Goal: Task Accomplishment & Management: Manage account settings

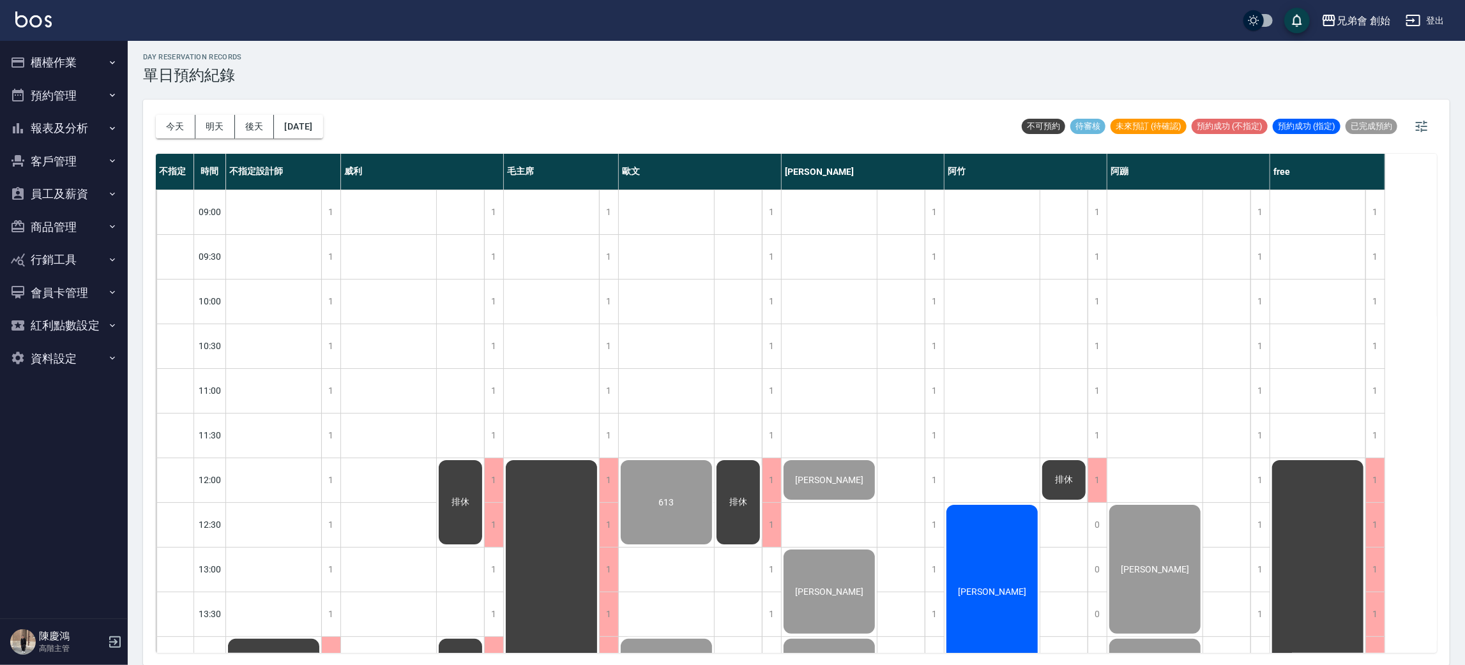
scroll to position [752, 0]
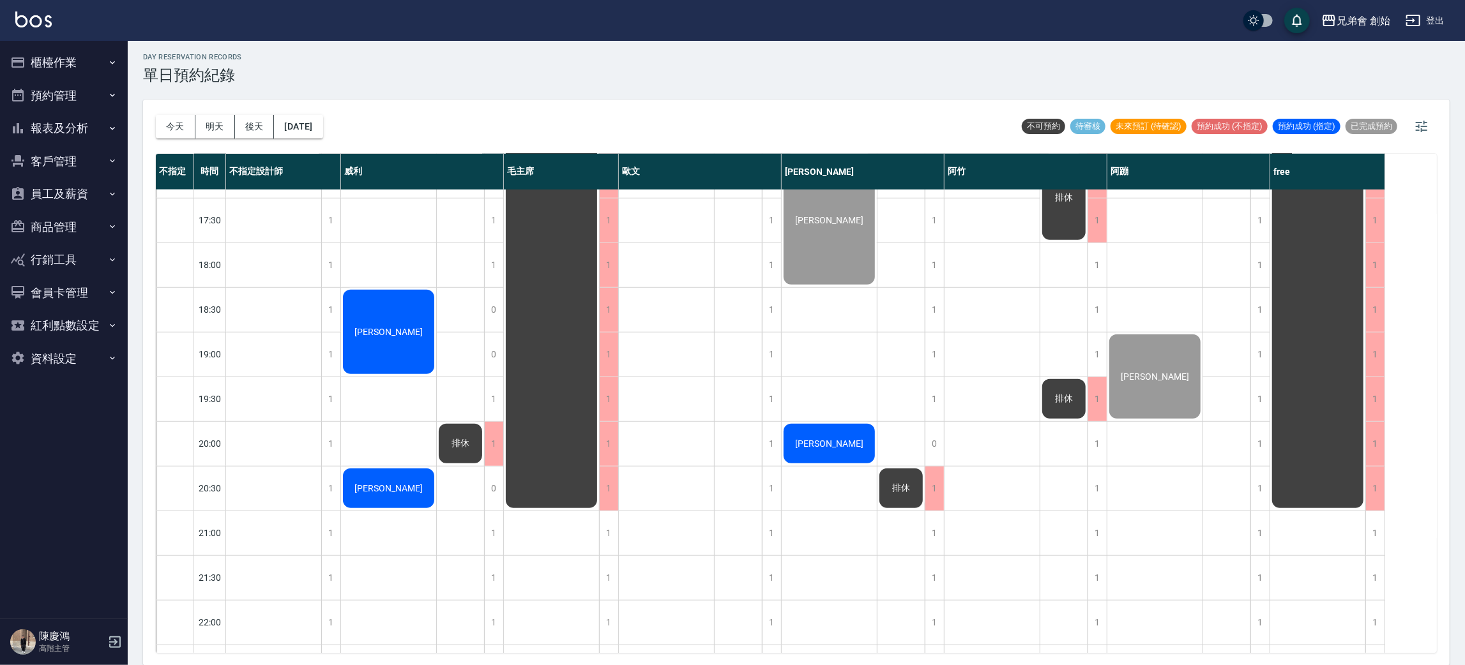
click at [817, 443] on span "蔡博宇" at bounding box center [829, 444] width 73 height 10
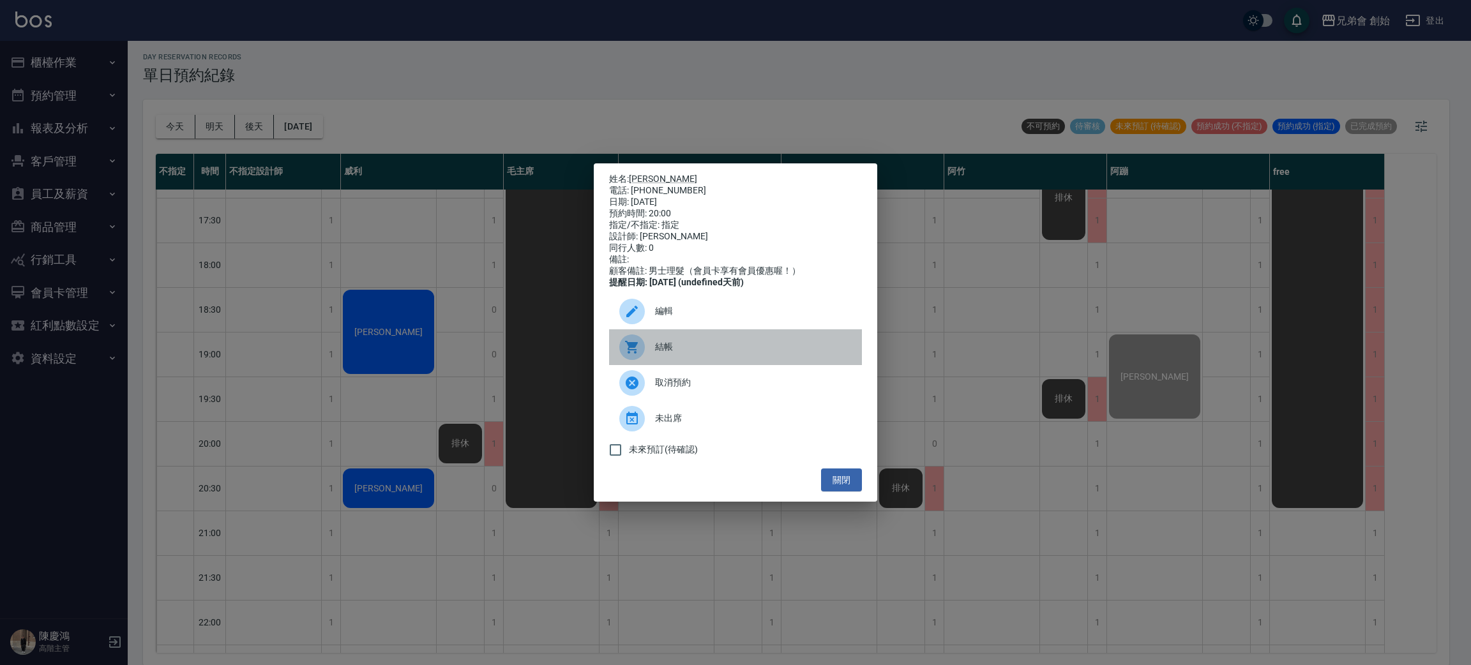
click at [715, 354] on span "結帳" at bounding box center [753, 346] width 197 height 13
drag, startPoint x: 346, startPoint y: 152, endPoint x: 361, endPoint y: 155, distance: 15.5
click at [348, 155] on div "姓名: 蔡博宇 電話: 0910535724 日期: 2025/10/14 預約時間: 20:00 指定/不指定: 指定 設計師: 潘潘 同行人數: 0 備註…" at bounding box center [735, 332] width 1471 height 665
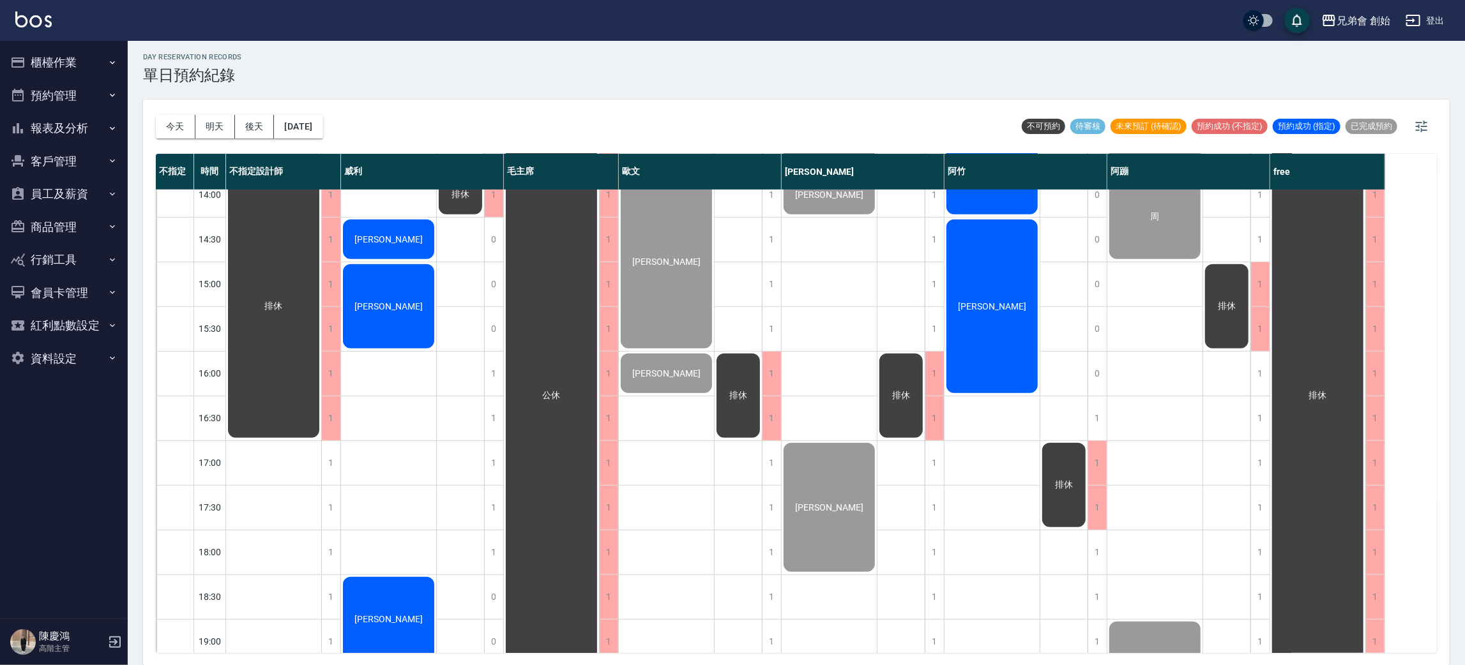
scroll to position [273, 0]
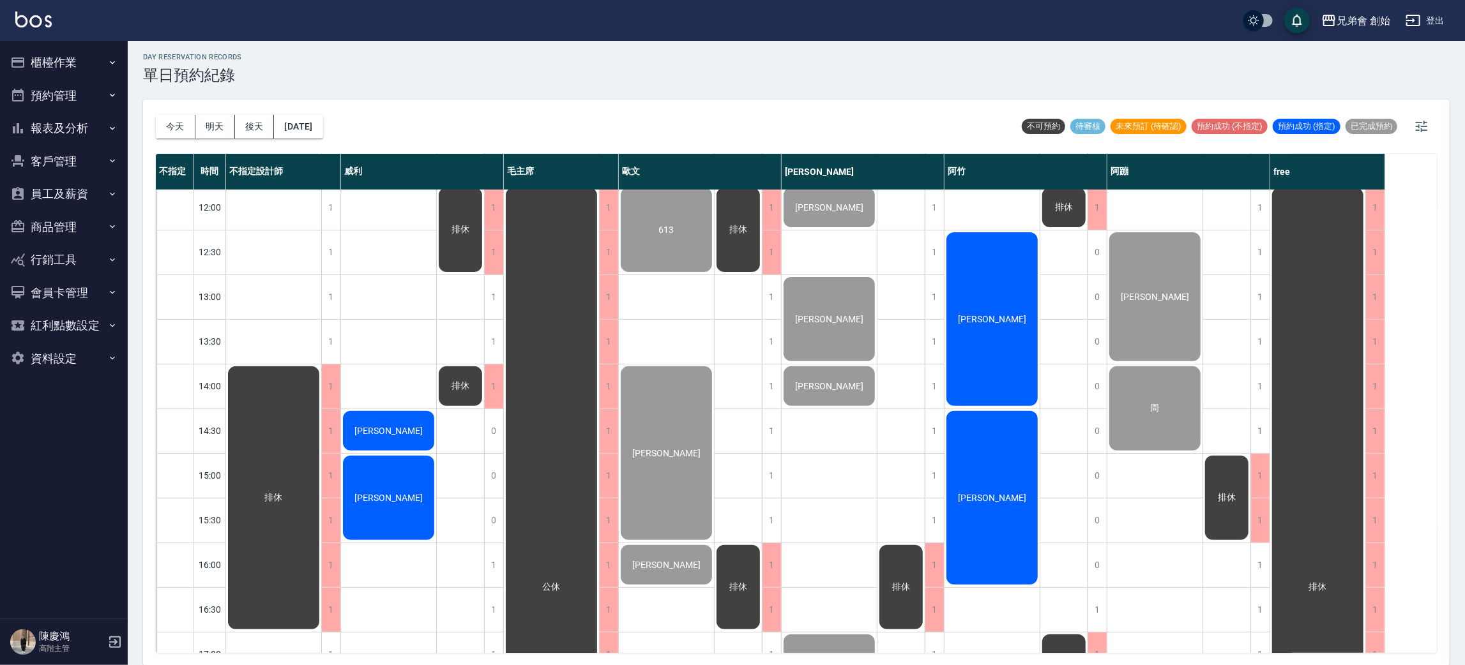
click at [996, 319] on span "[PERSON_NAME]" at bounding box center [991, 319] width 73 height 10
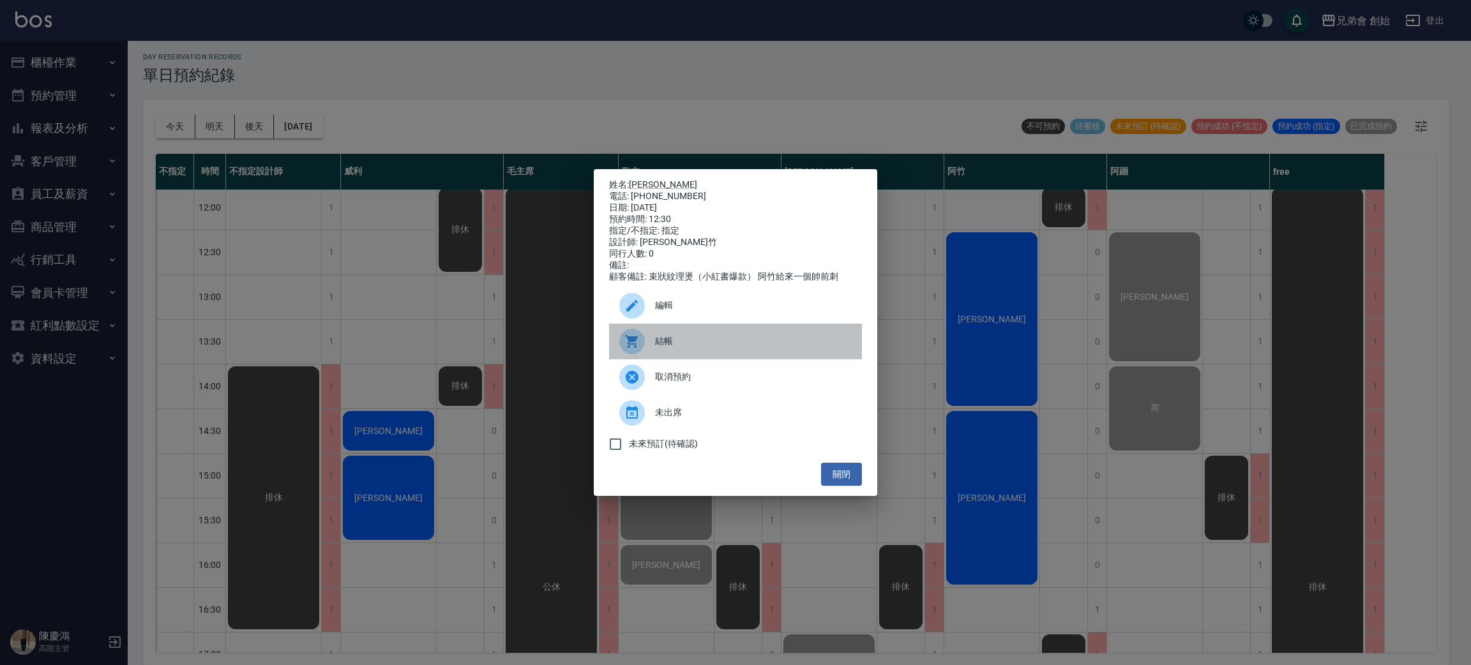
click at [768, 348] on span "結帳" at bounding box center [753, 341] width 197 height 13
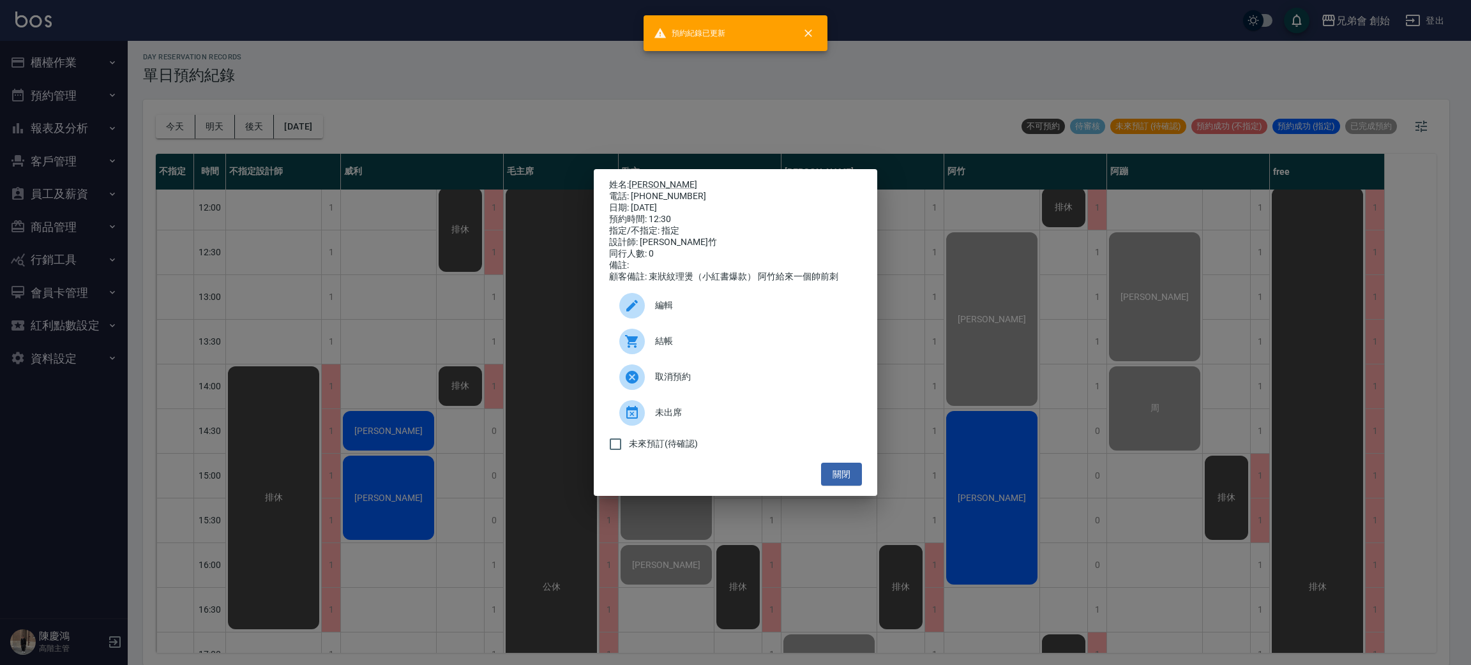
click at [508, 99] on div "姓名: 劉士玄 電話: 0927927826 日期: 2025/10/14 預約時間: 12:30 指定/不指定: 指定 設計師: 阿竹 同行人數: 0 備註…" at bounding box center [735, 332] width 1471 height 665
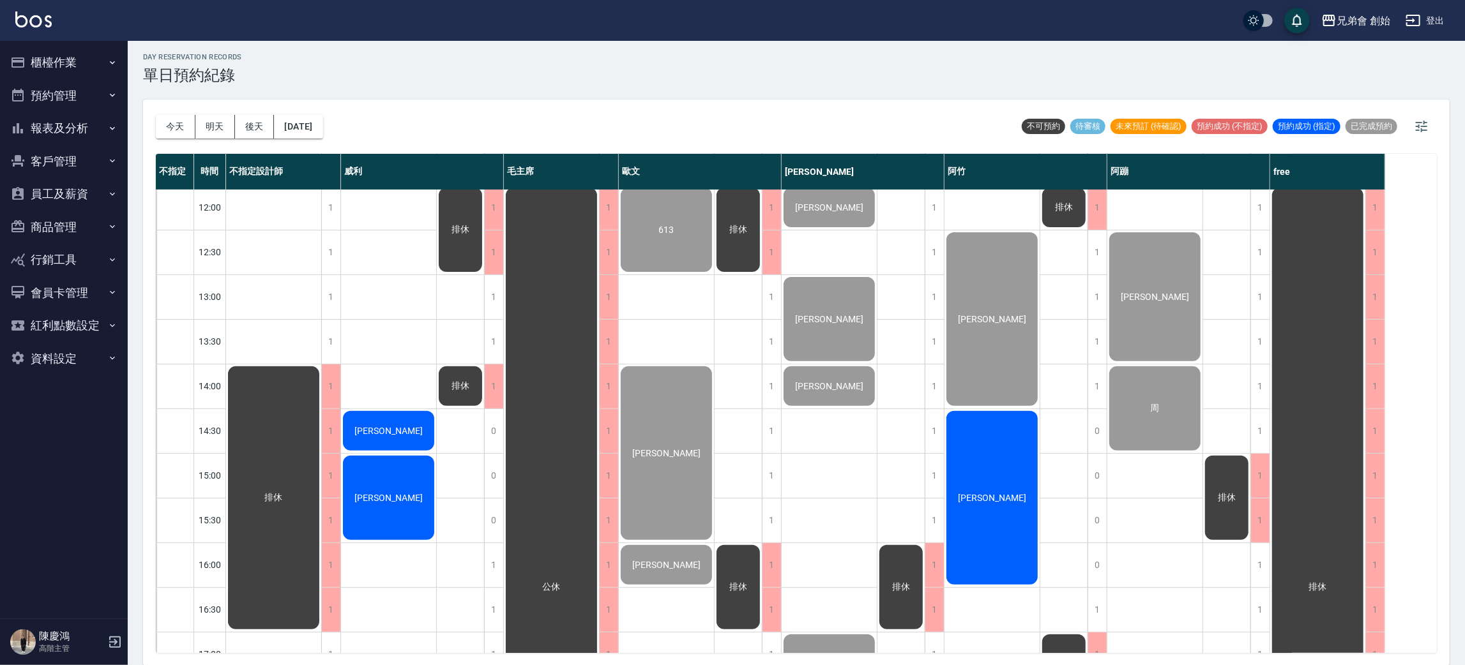
click at [973, 489] on div "陳忠翔" at bounding box center [992, 498] width 95 height 178
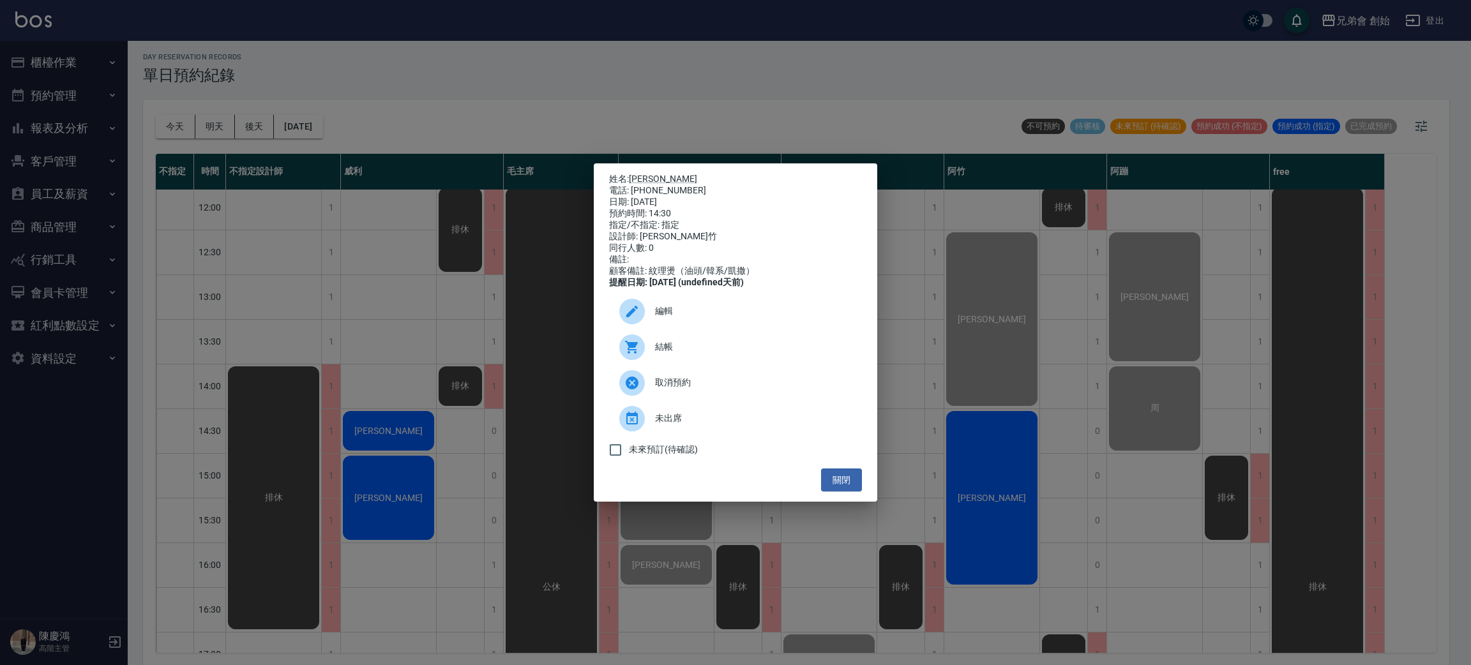
click at [792, 365] on div "結帳" at bounding box center [735, 348] width 253 height 36
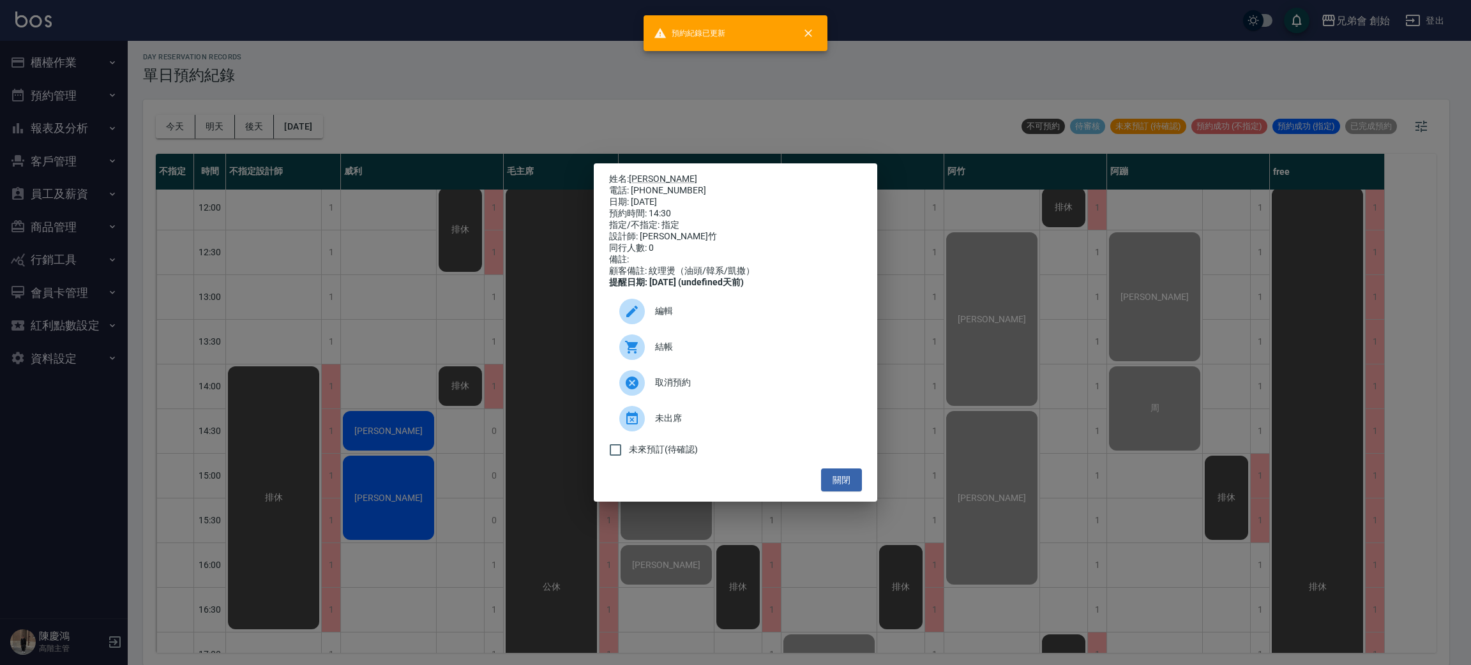
click at [508, 140] on div "姓名: 陳忠翔 電話: 0955797820 日期: 2025/10/14 預約時間: 14:30 指定/不指定: 指定 設計師: 阿竹 同行人數: 0 備註…" at bounding box center [735, 332] width 1471 height 665
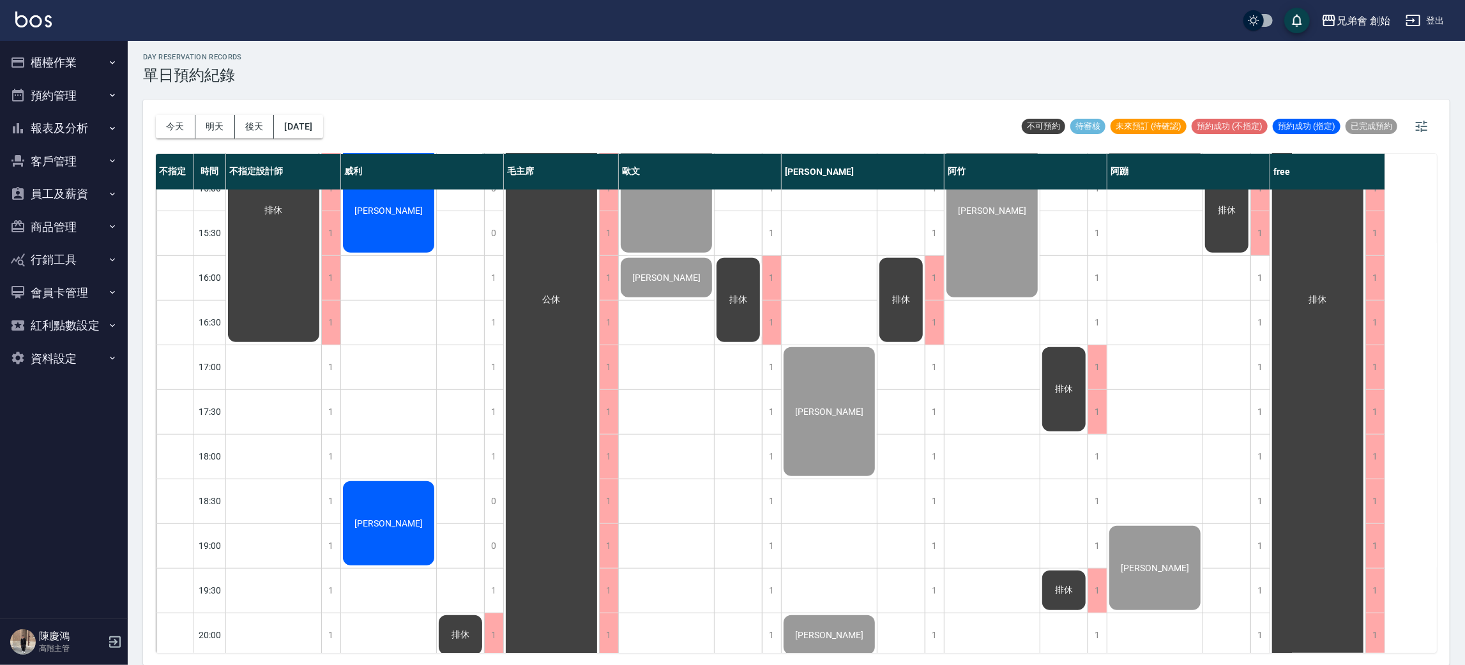
scroll to position [847, 0]
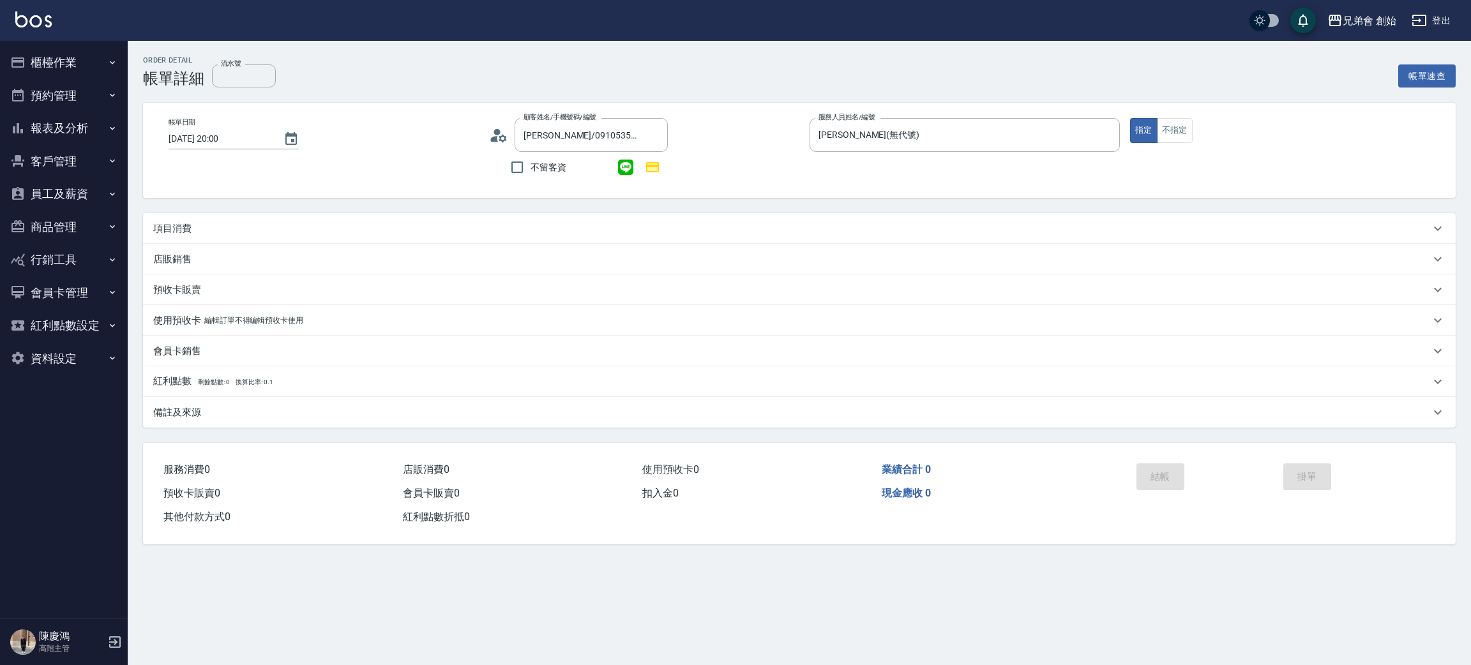
click at [255, 230] on div "項目消費" at bounding box center [791, 228] width 1277 height 13
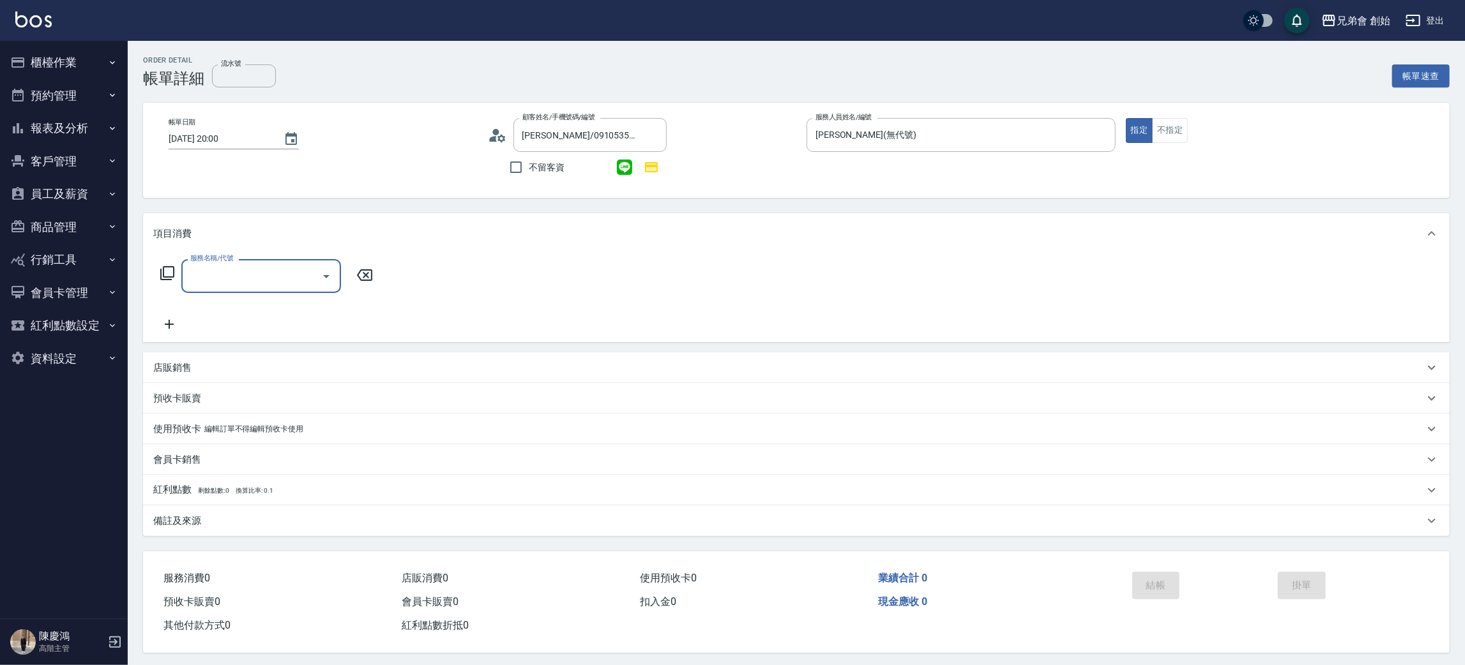
click at [262, 271] on input "服務名稱/代號" at bounding box center [251, 276] width 129 height 22
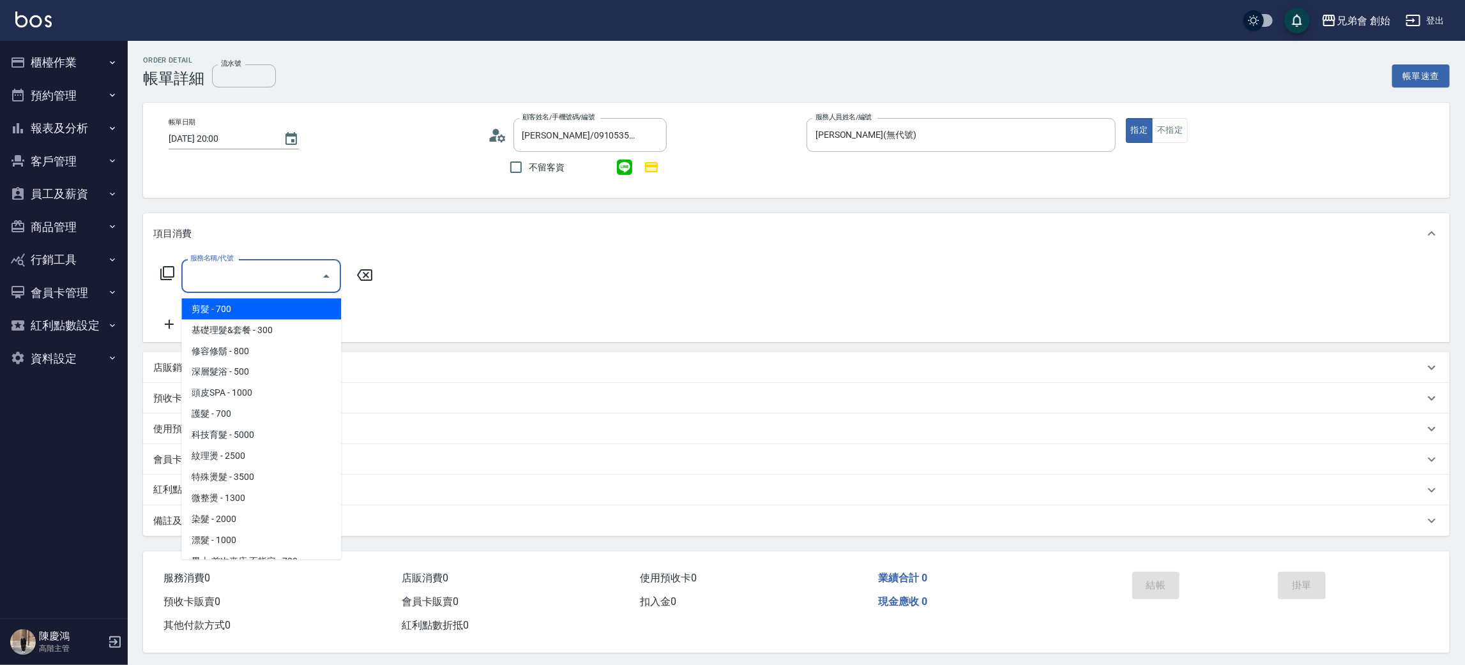
click at [254, 316] on span "剪髮 - 700" at bounding box center [261, 309] width 160 height 21
type input "剪髮(A01)"
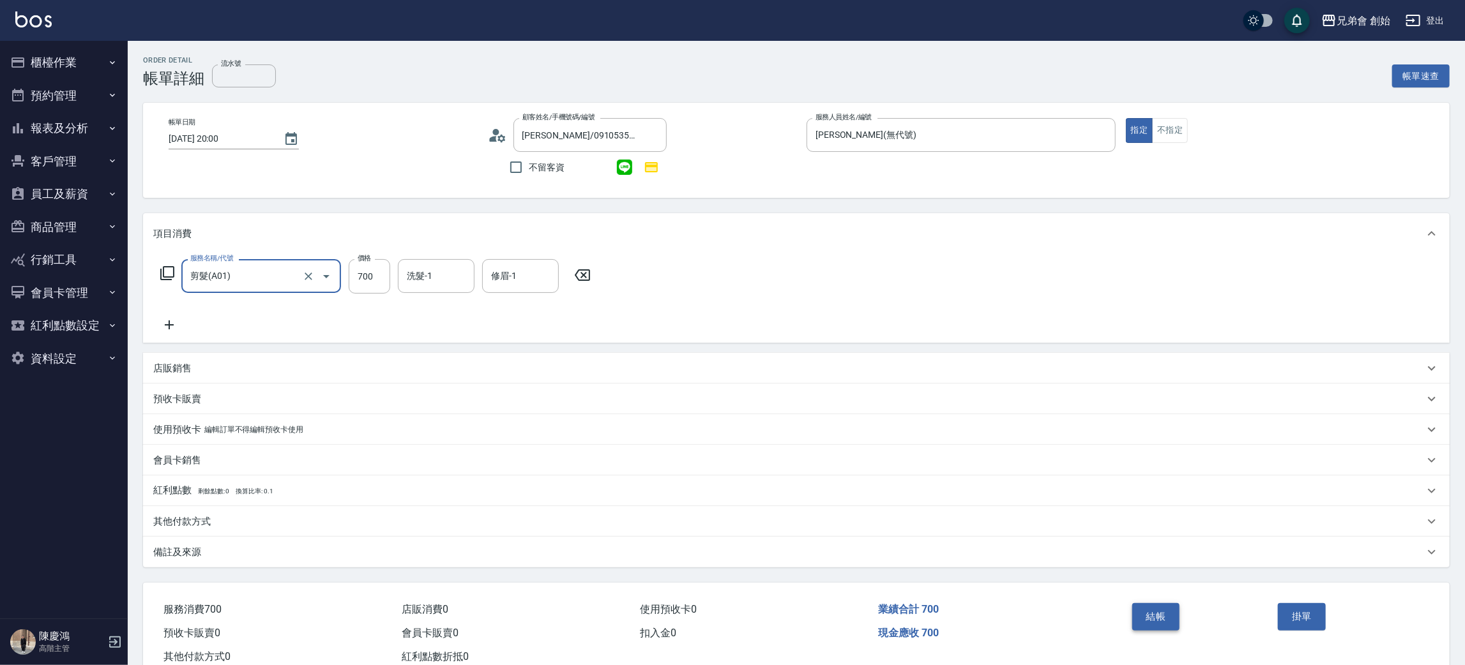
click at [1178, 619] on button "結帳" at bounding box center [1156, 616] width 48 height 27
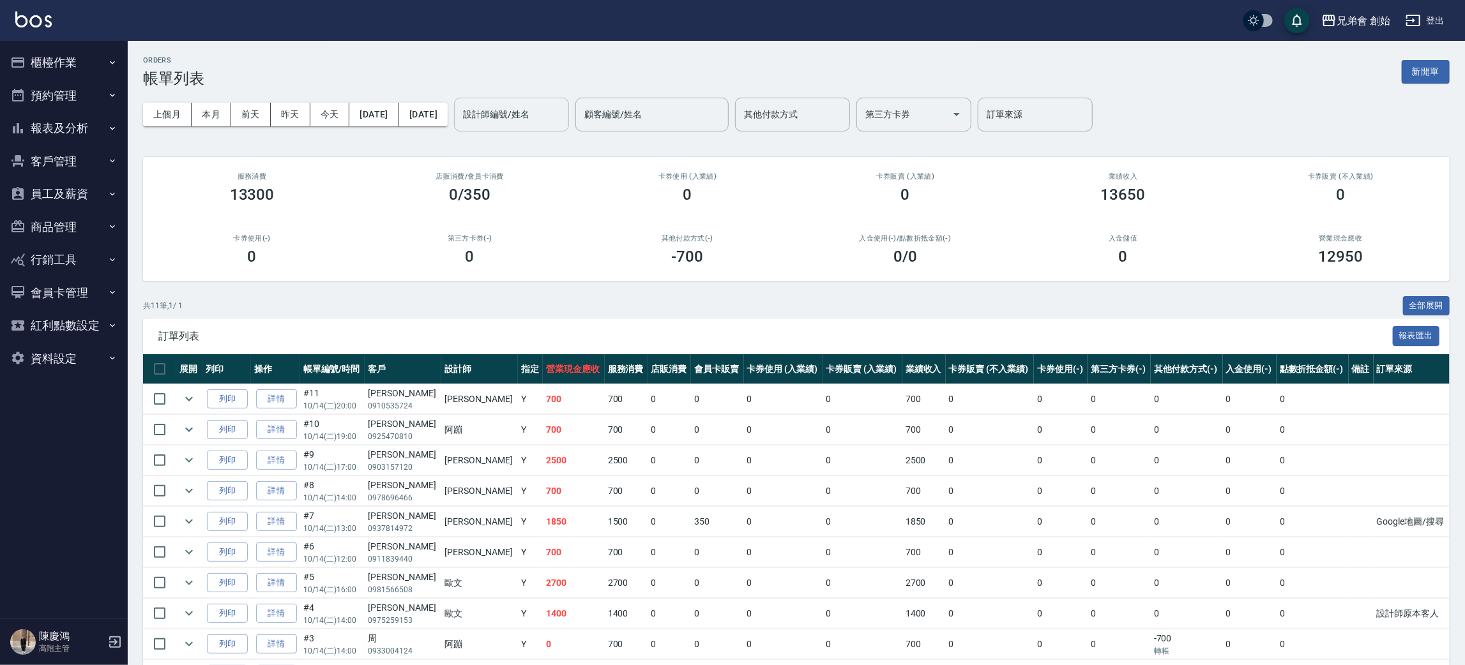
click at [538, 99] on div "設計師編號/姓名" at bounding box center [511, 115] width 115 height 34
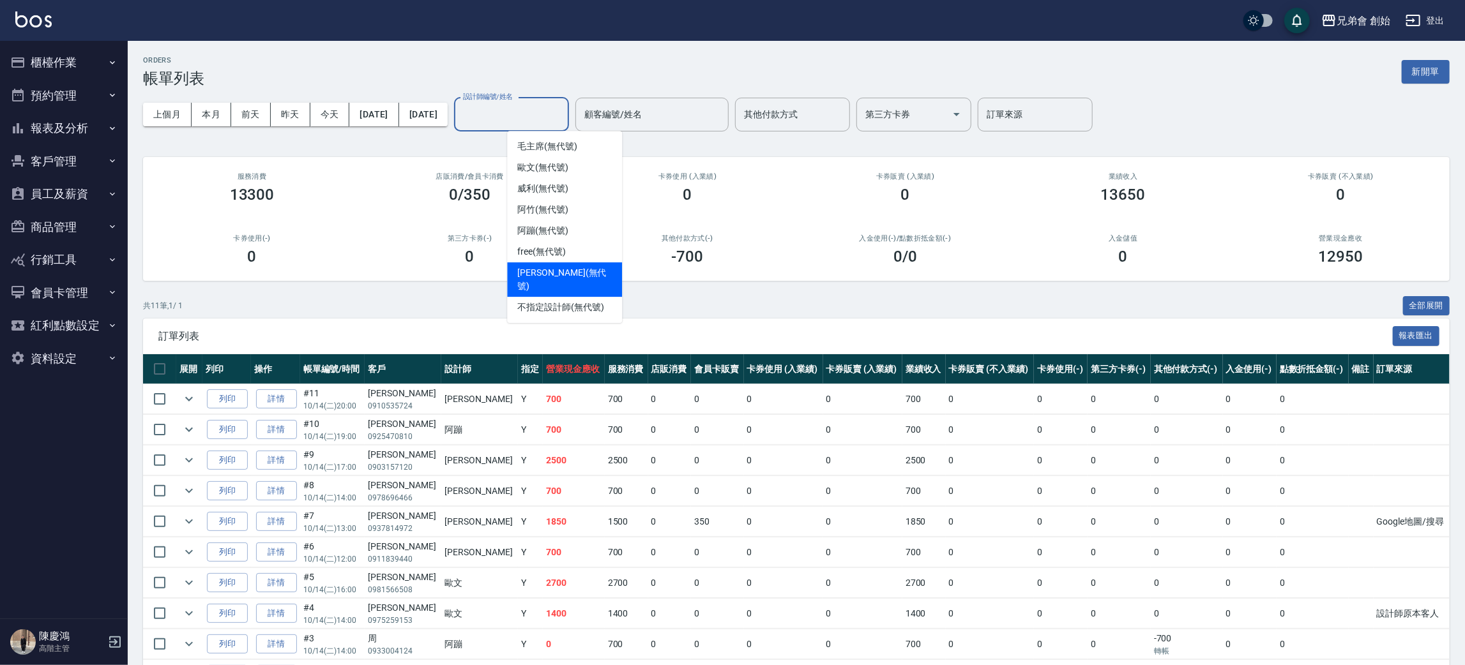
click at [572, 263] on div "潘潘 (無代號)" at bounding box center [564, 279] width 115 height 34
type input "潘潘(無代號)"
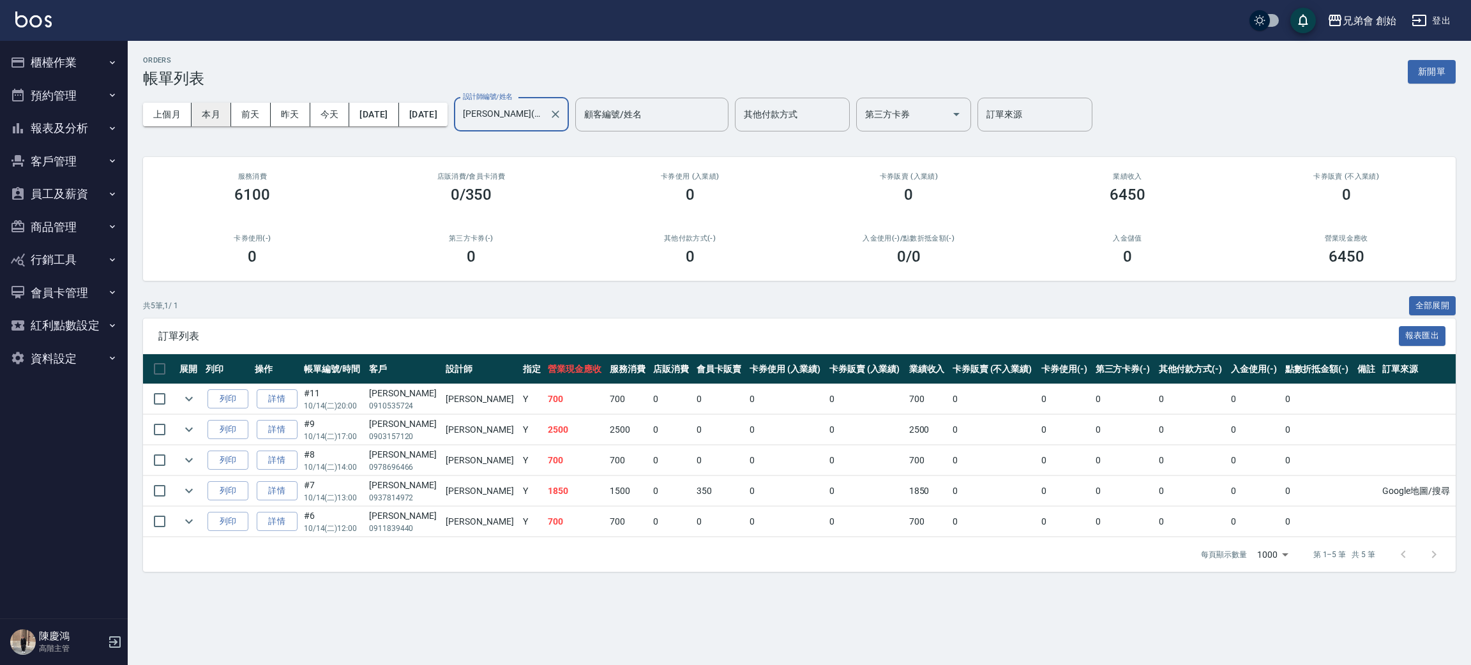
click at [212, 116] on button "本月" at bounding box center [212, 115] width 40 height 24
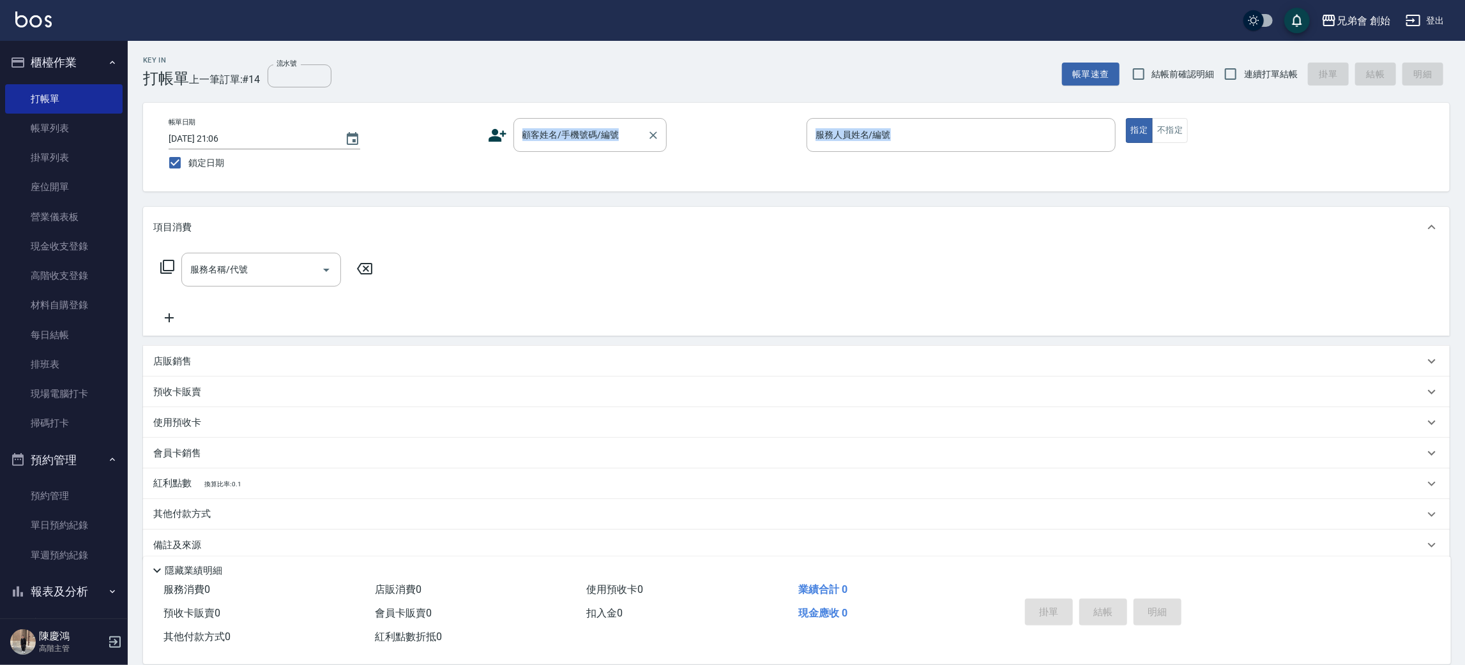
click at [545, 134] on div "顧客姓名/手機號碼/編號 顧客姓名/手機號碼/編號" at bounding box center [589, 135] width 153 height 34
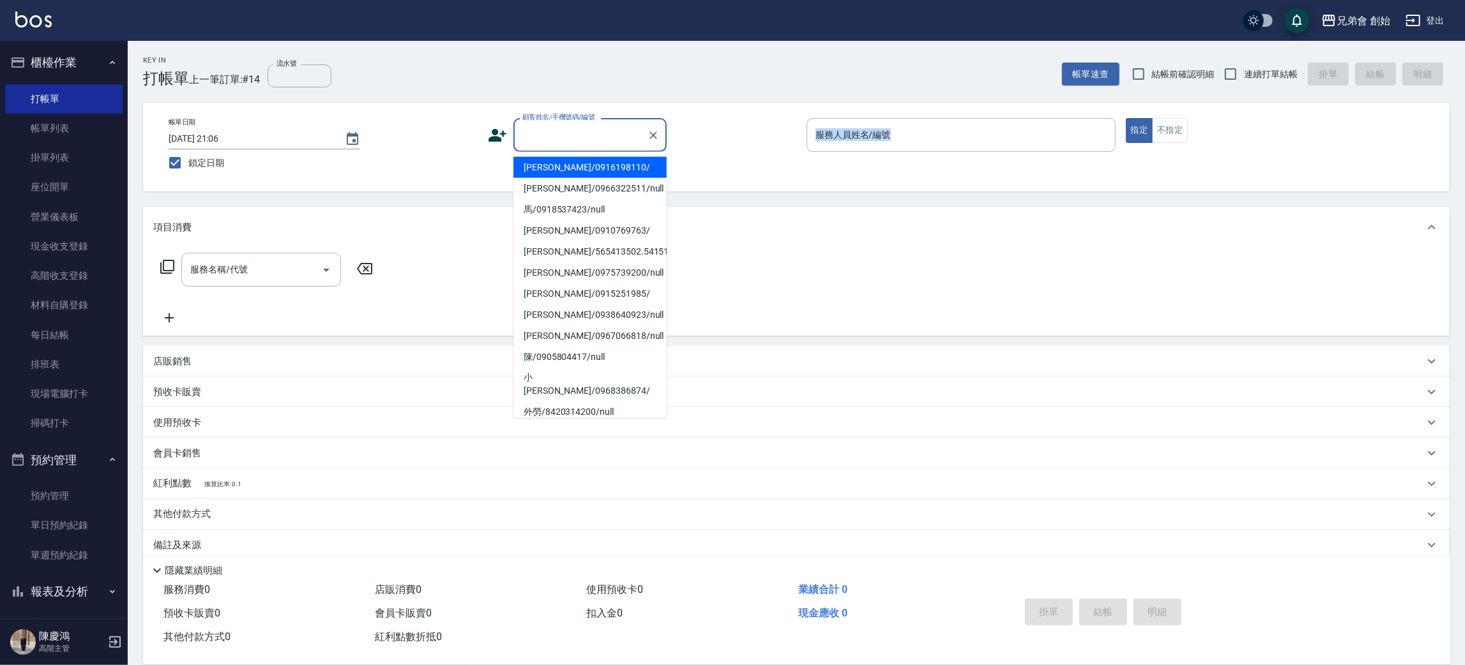
click at [612, 126] on input "顧客姓名/手機號碼/編號" at bounding box center [580, 135] width 123 height 22
click at [612, 125] on input "顧客姓名/手機號碼/編號" at bounding box center [580, 135] width 123 height 22
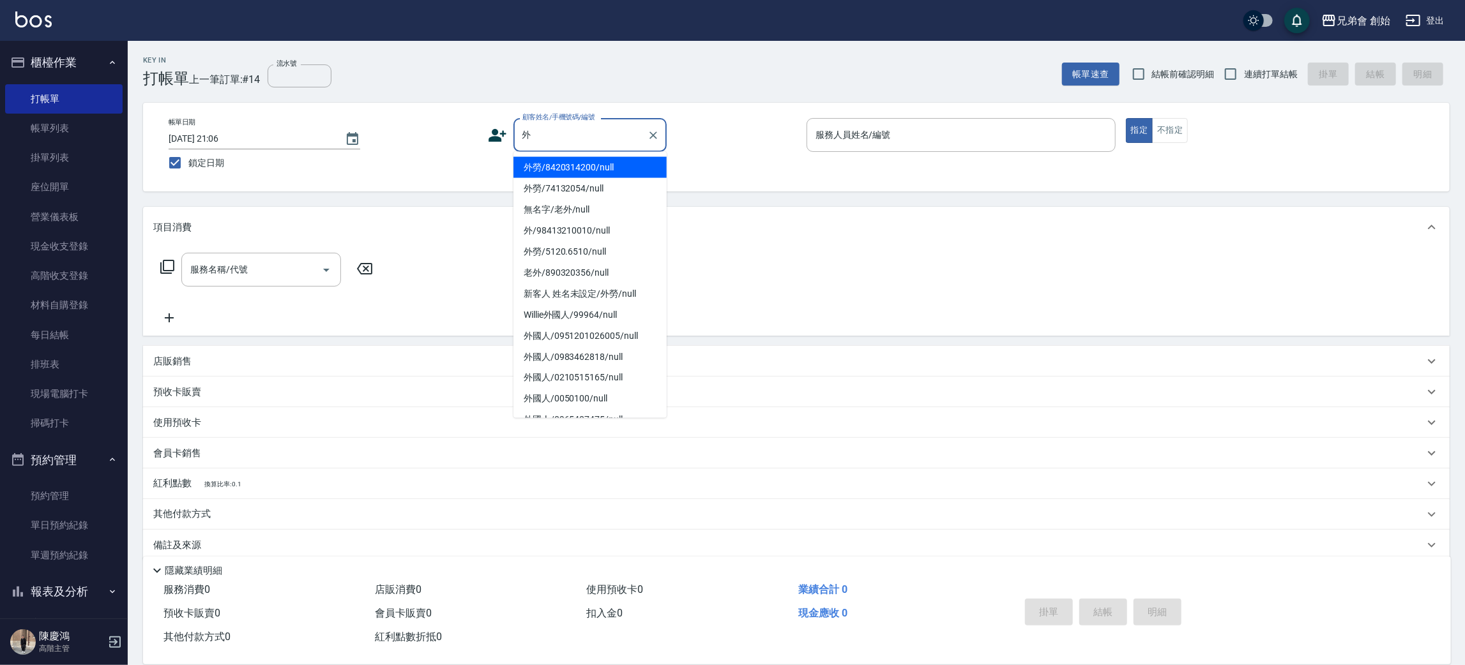
click at [572, 159] on li "外勞/8420314200/null" at bounding box center [589, 167] width 153 height 21
type input "外勞/8420314200/null"
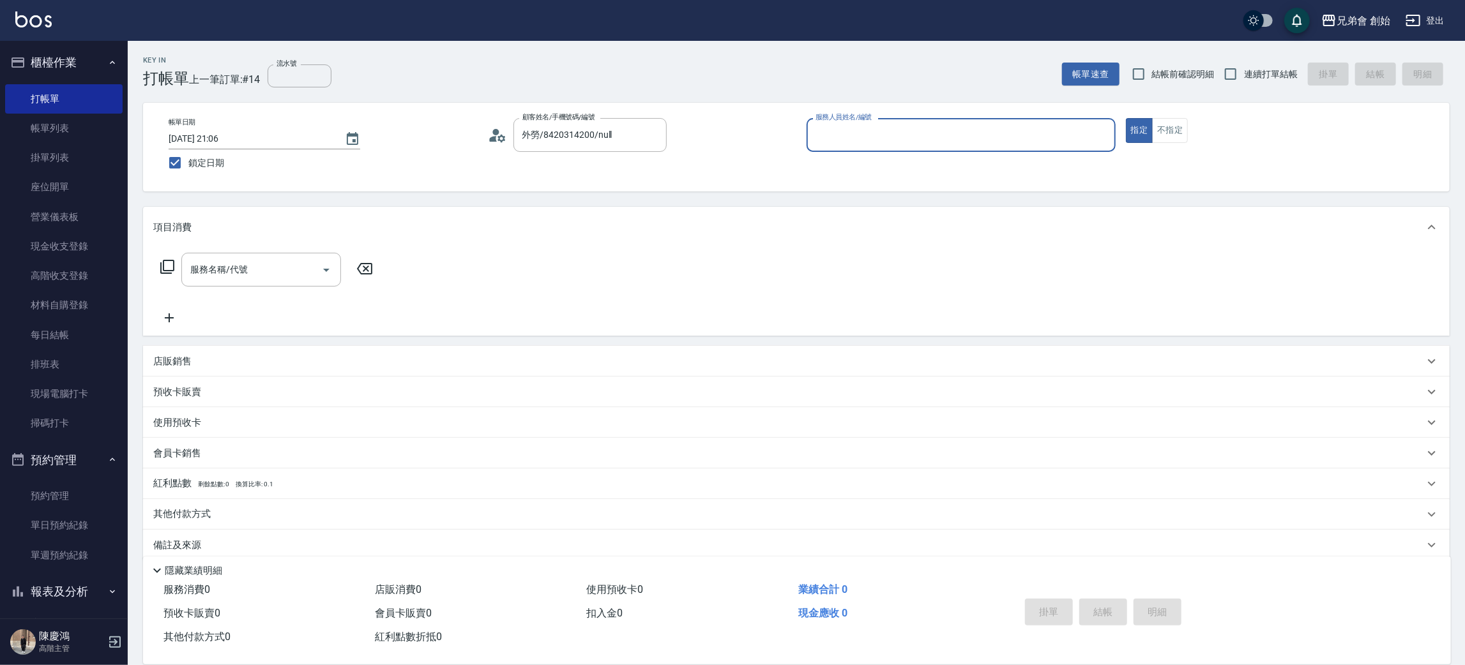
click at [791, 128] on div "顧客姓名/手機號碼/編號 外勞/8420314200/null 顧客姓名/手機號碼/編號" at bounding box center [642, 135] width 309 height 34
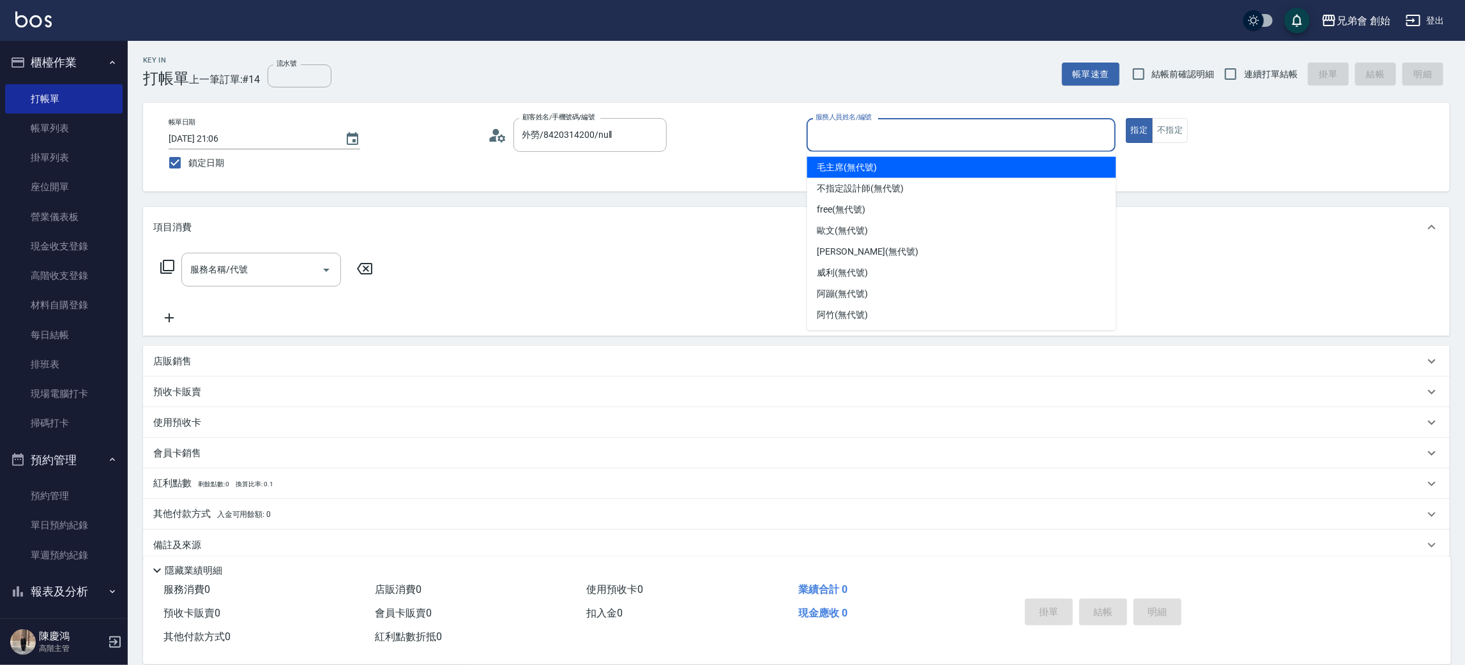
drag, startPoint x: 830, startPoint y: 126, endPoint x: 838, endPoint y: 130, distance: 8.9
click at [832, 126] on div "服務人員姓名/編號 服務人員姓名/編號" at bounding box center [961, 135] width 309 height 34
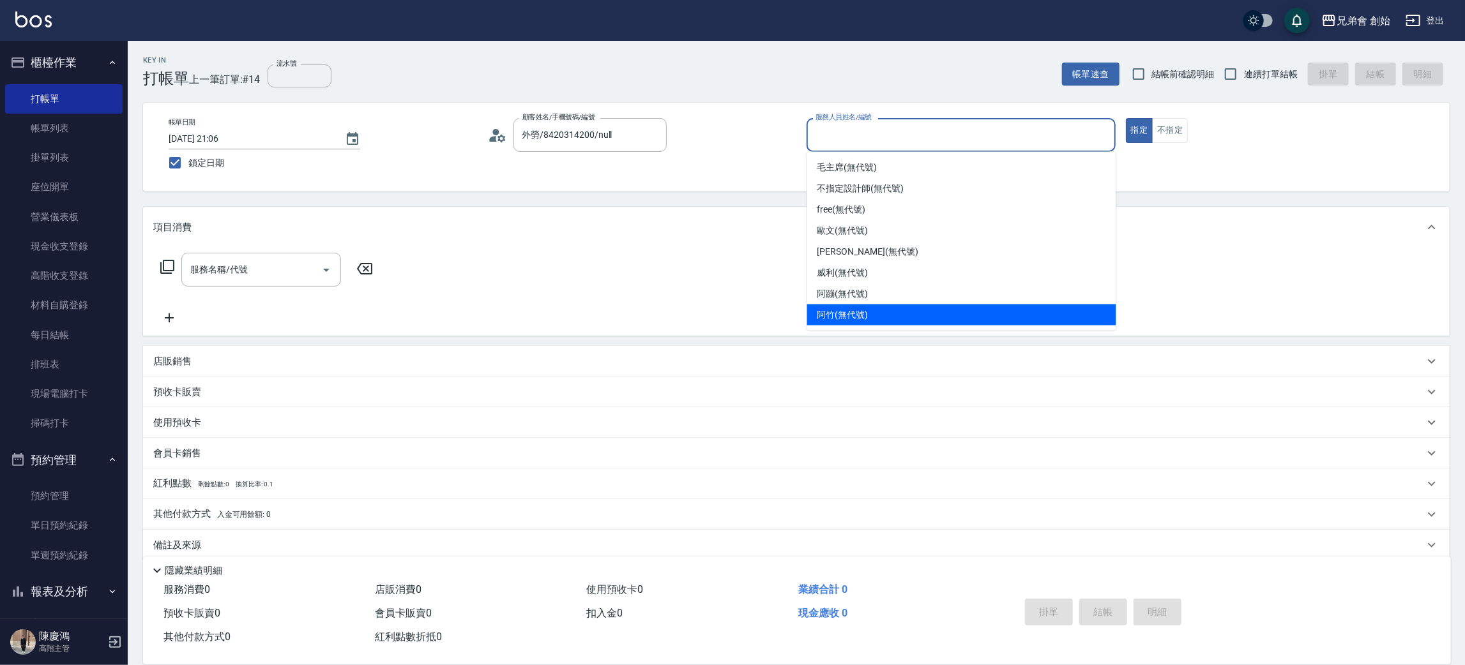
drag, startPoint x: 842, startPoint y: 320, endPoint x: 750, endPoint y: 319, distance: 92.0
click at [841, 320] on span "阿竹 (無代號)" at bounding box center [842, 314] width 51 height 13
type input "阿竹 (無代號)"
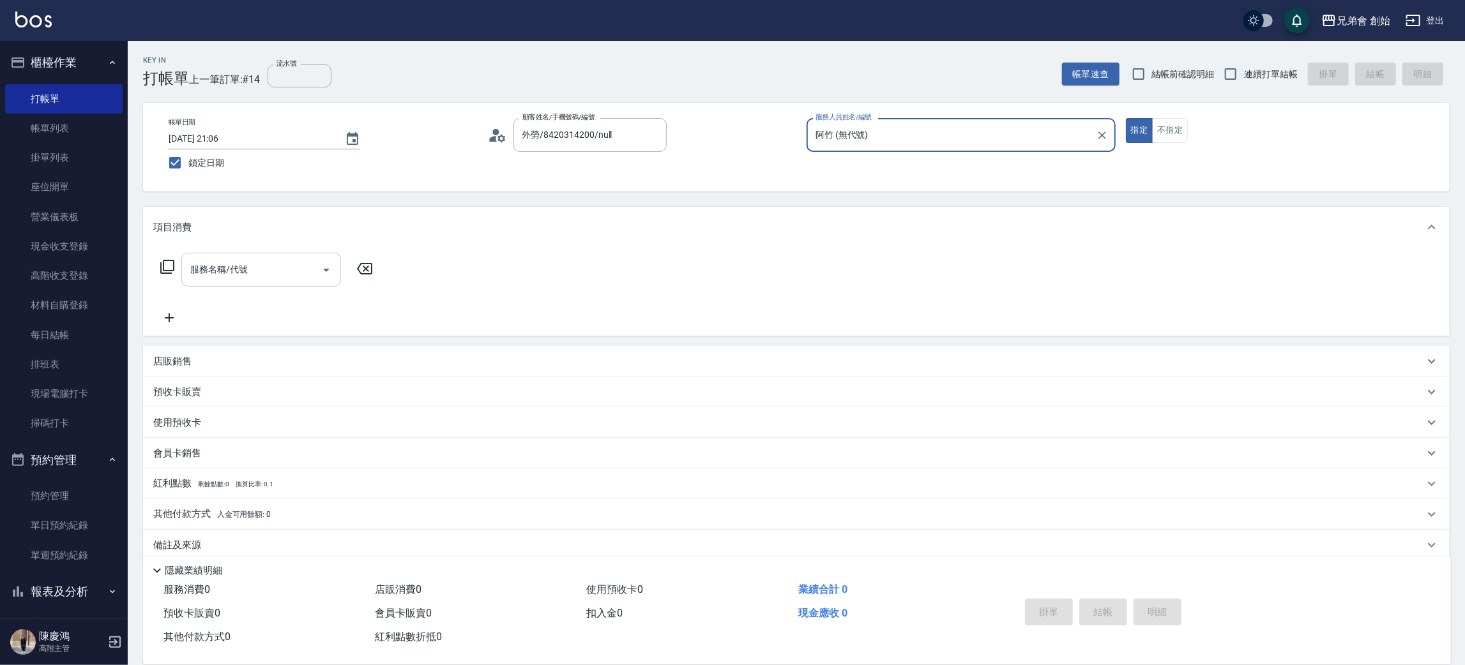
click at [271, 273] on input "服務名稱/代號" at bounding box center [251, 270] width 129 height 22
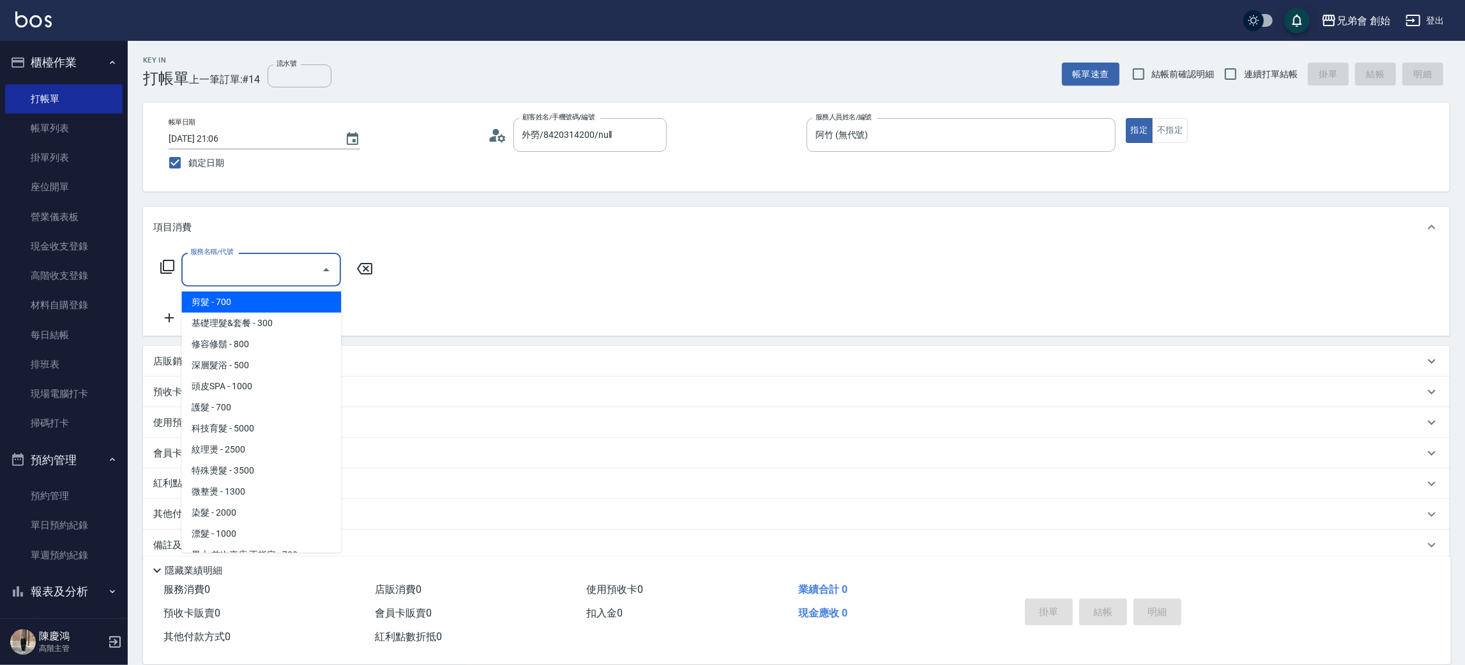
click at [289, 307] on span "剪髮 - 700" at bounding box center [261, 302] width 160 height 21
type input "剪髮(A01)"
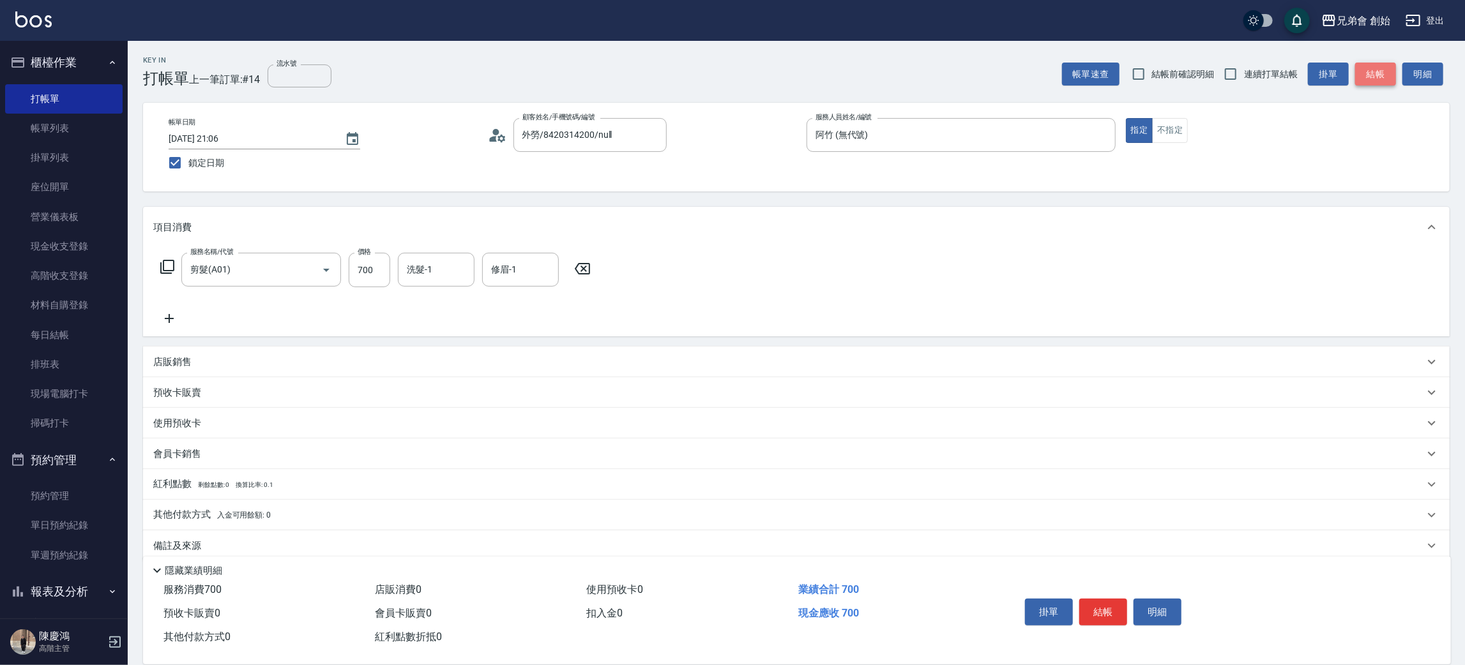
click at [1378, 79] on button "結帳" at bounding box center [1375, 75] width 41 height 24
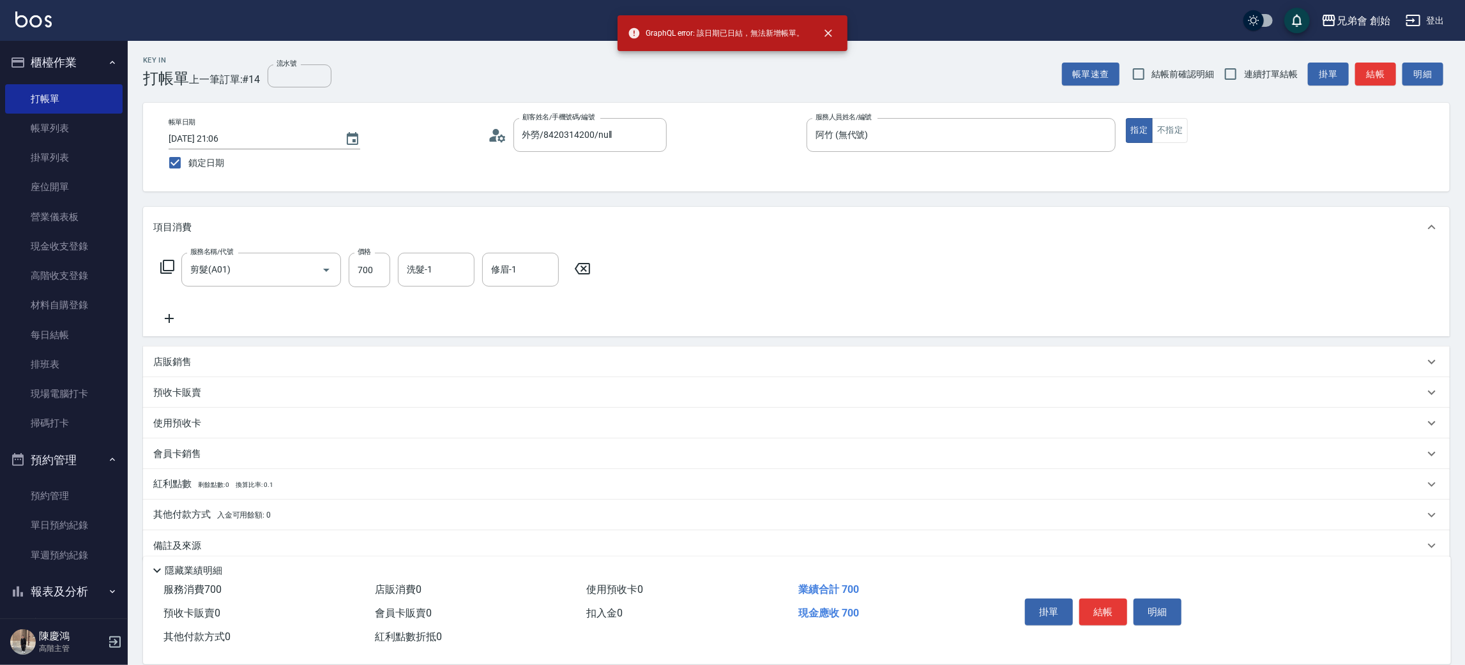
click at [197, 160] on span "鎖定日期" at bounding box center [206, 162] width 36 height 13
click at [188, 160] on input "鎖定日期" at bounding box center [175, 162] width 27 height 27
checkbox input "false"
type input "2025/10/14 20:32"
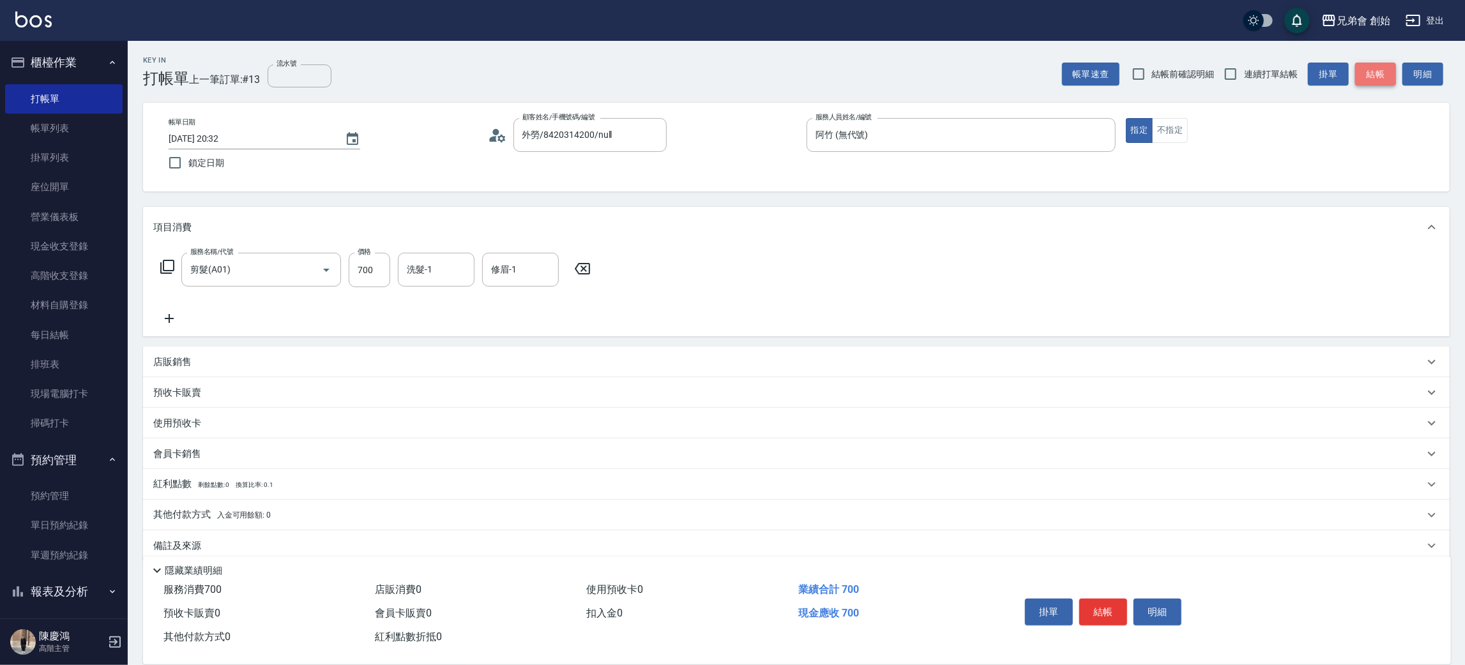
click at [1376, 66] on button "結帳" at bounding box center [1375, 75] width 41 height 24
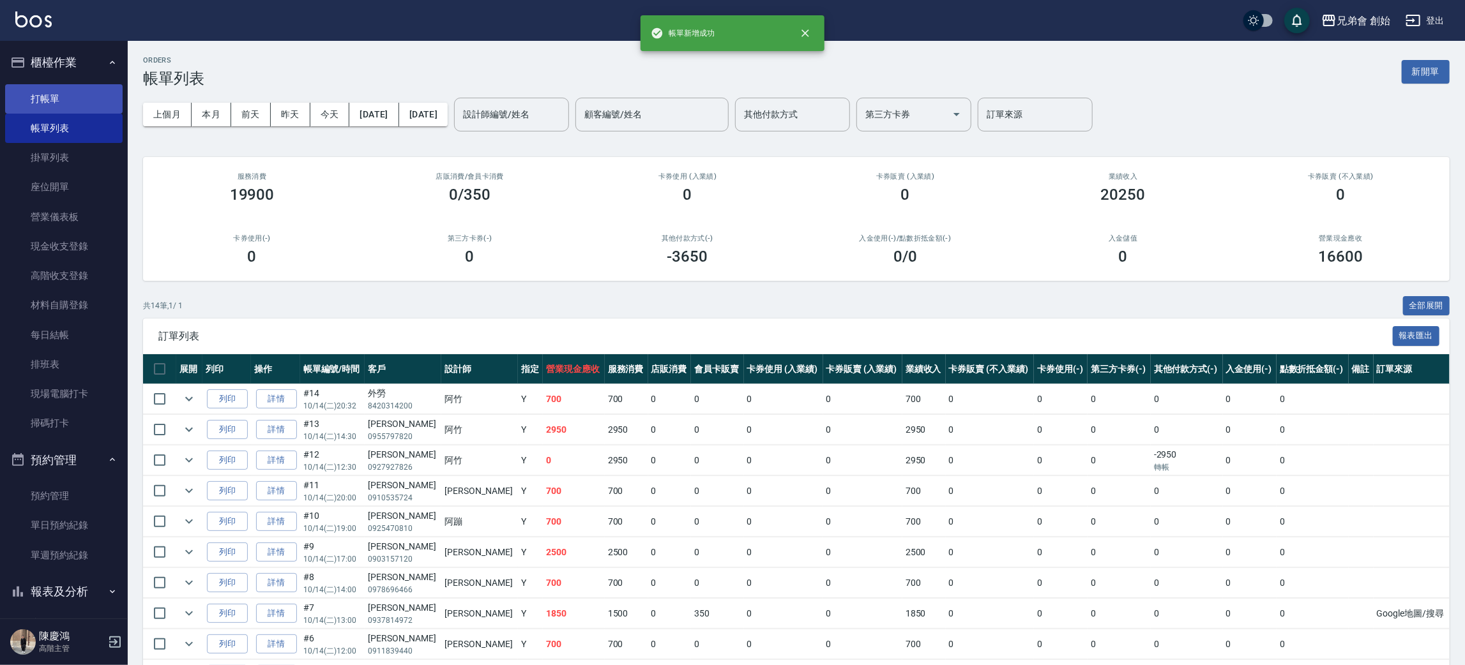
click at [70, 89] on link "打帳單" at bounding box center [64, 98] width 118 height 29
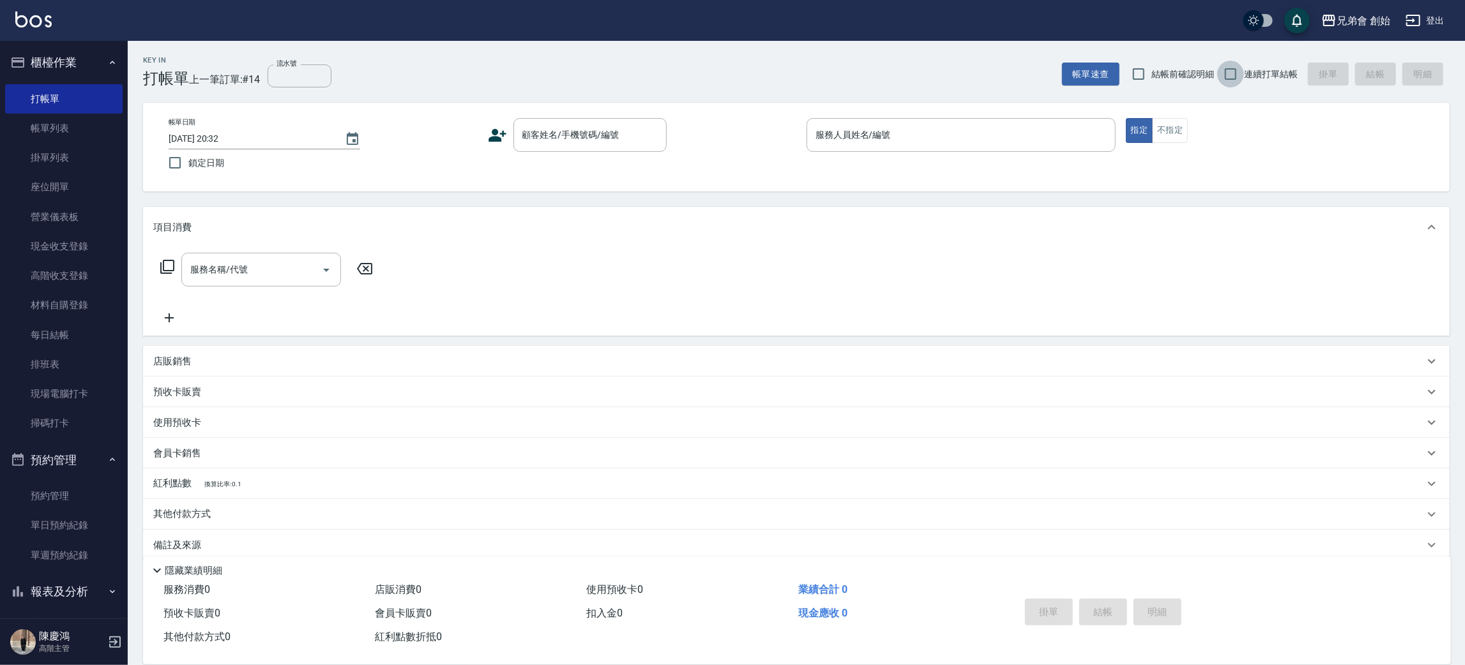
click at [1236, 72] on input "連續打單結帳" at bounding box center [1230, 74] width 27 height 27
checkbox input "true"
click at [619, 125] on input "顧客姓名/手機號碼/編號" at bounding box center [580, 135] width 123 height 22
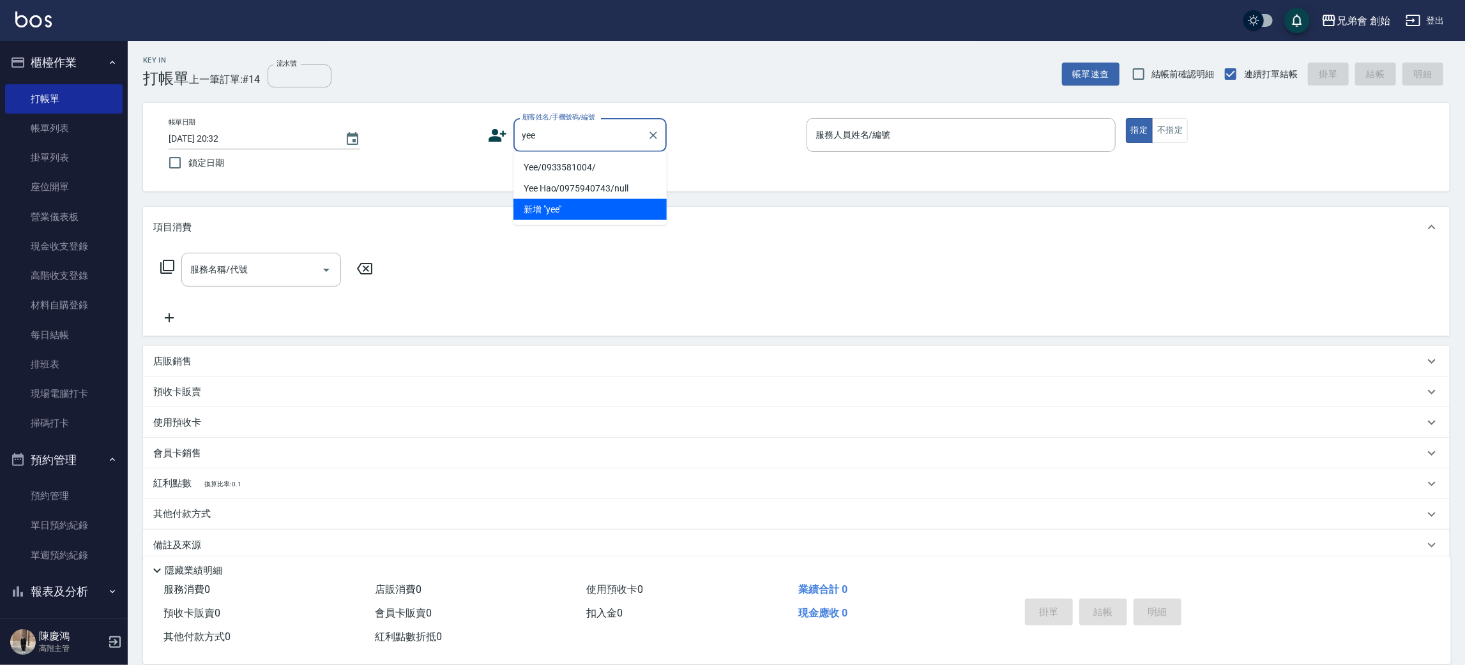
click at [609, 168] on li "Yee/0933581004/" at bounding box center [589, 167] width 153 height 21
type input "Yee/0933581004/"
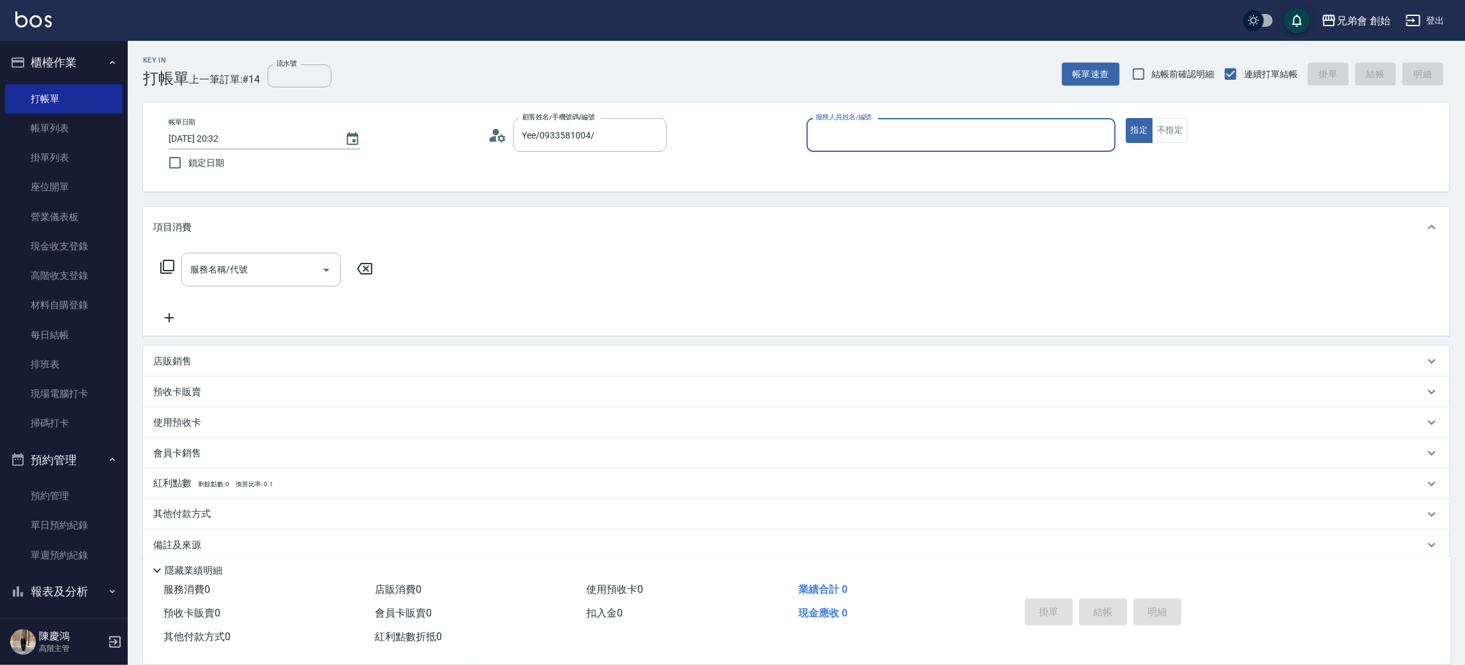
click at [888, 148] on div "服務人員姓名/編號" at bounding box center [961, 135] width 309 height 34
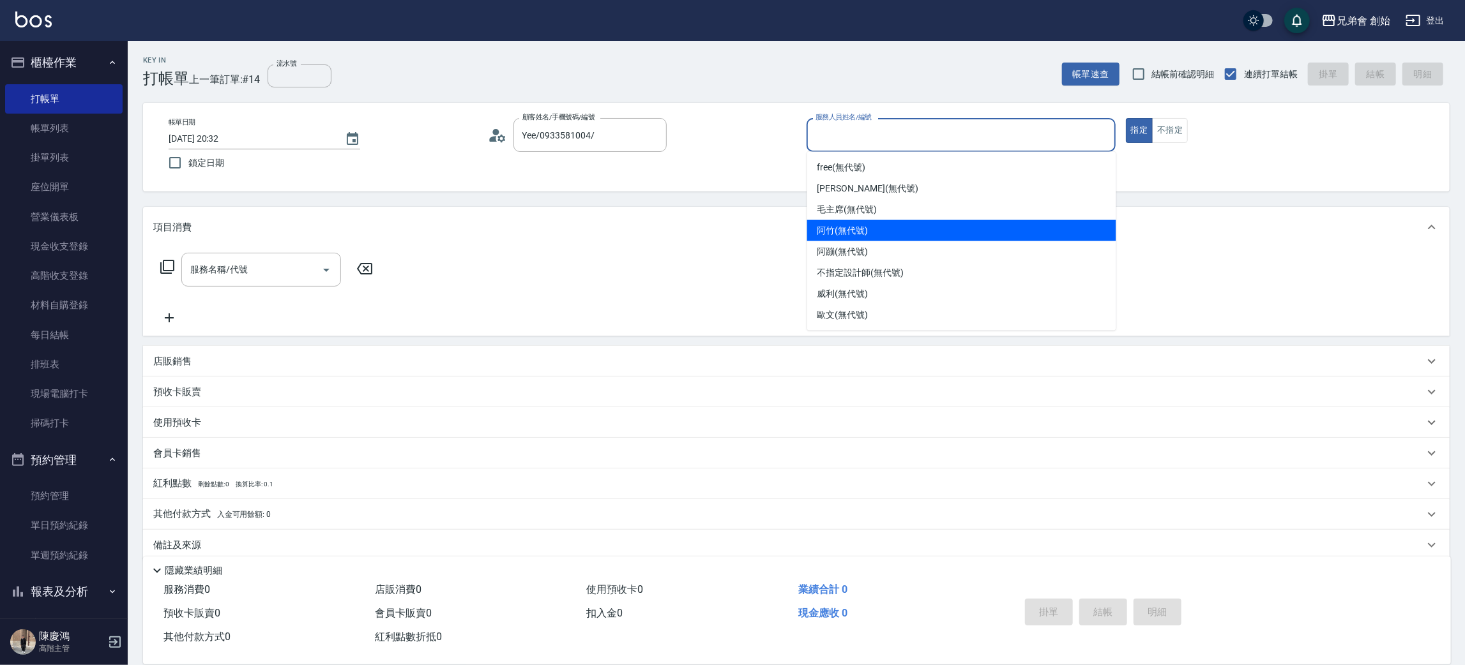
click at [869, 233] on span "阿竹 (無代號)" at bounding box center [842, 230] width 51 height 13
type input "阿竹 (無代號)"
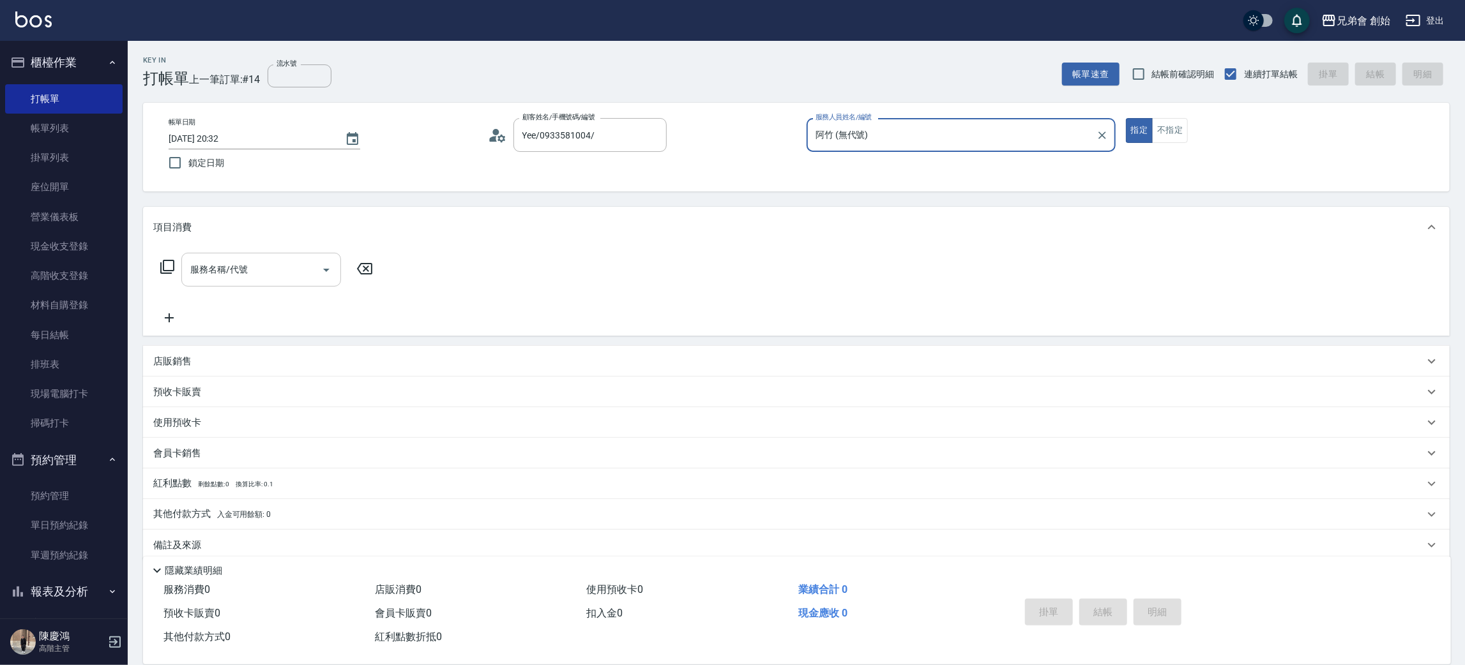
click at [279, 275] on input "服務名稱/代號" at bounding box center [251, 270] width 129 height 22
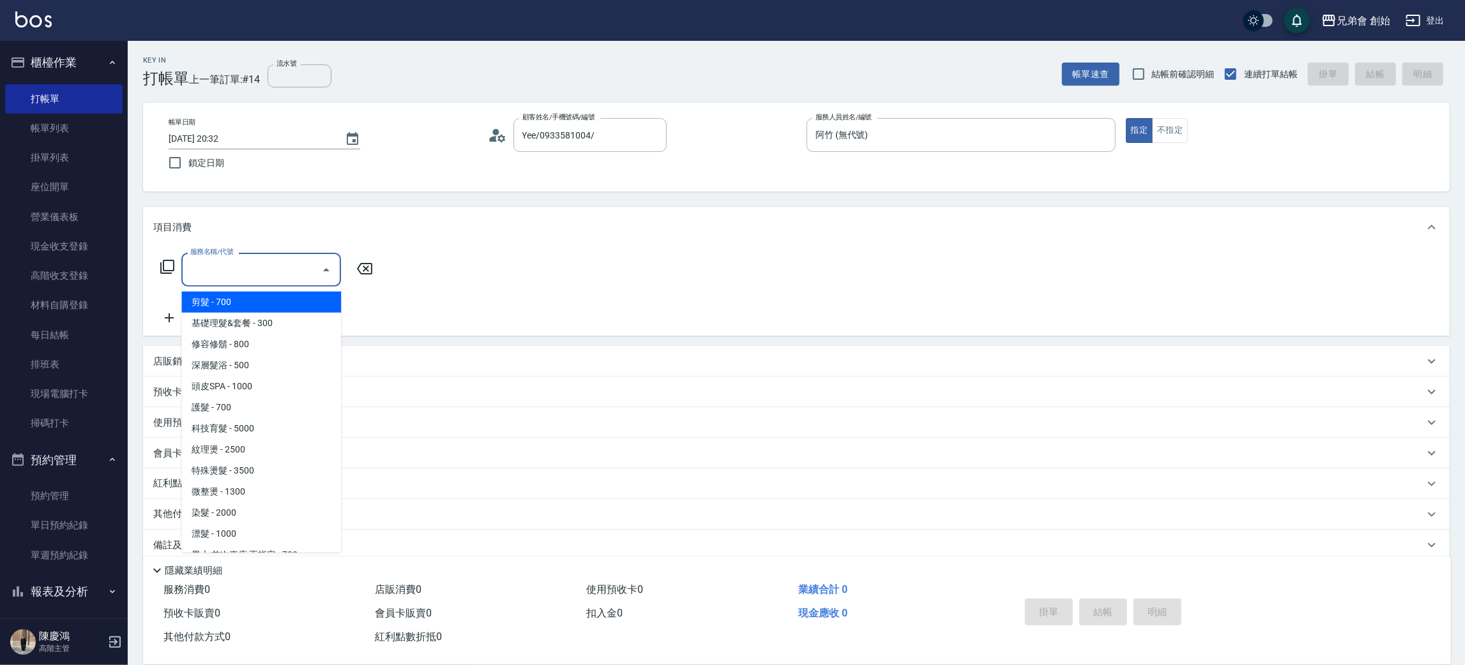
click at [293, 304] on span "剪髮 - 700" at bounding box center [261, 302] width 160 height 21
type input "剪髮(A01)"
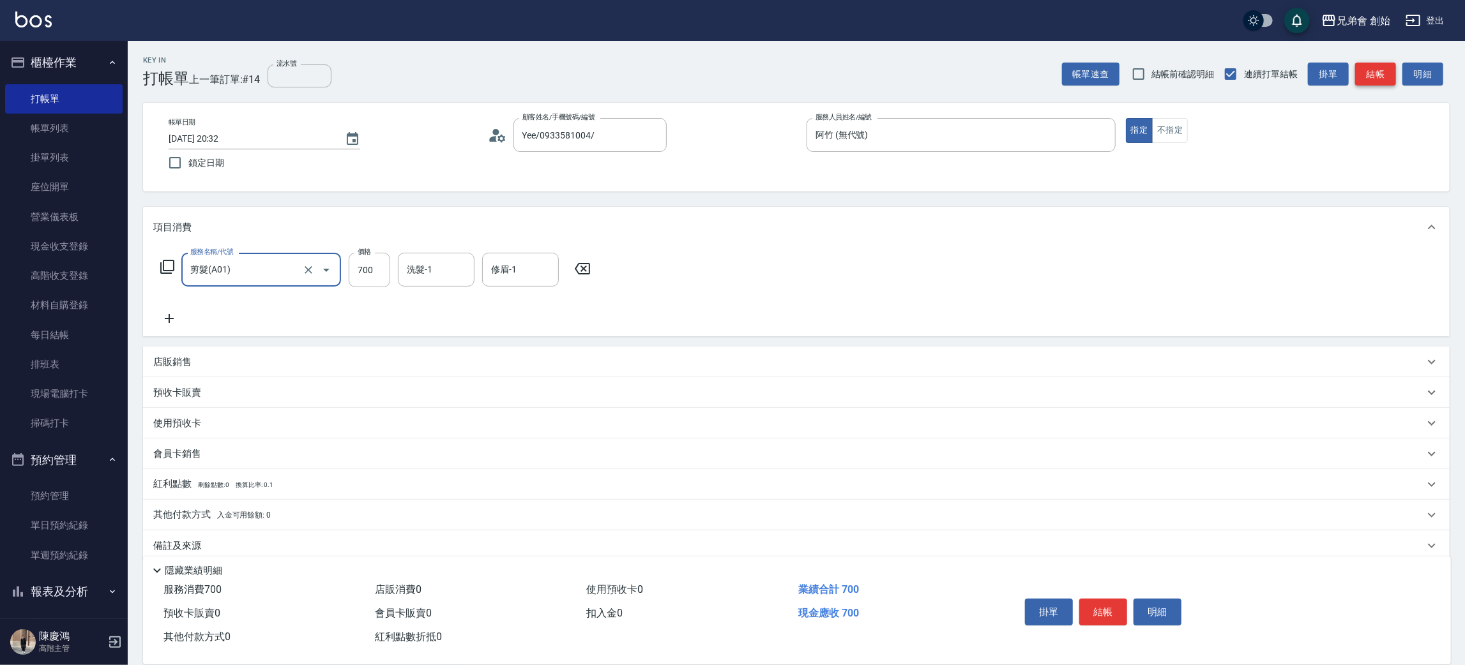
click at [1359, 72] on div "帳單速查 結帳前確認明細 連續打單結帳 掛單 結帳 明細" at bounding box center [1256, 74] width 388 height 27
click at [1378, 71] on button "結帳" at bounding box center [1375, 75] width 41 height 24
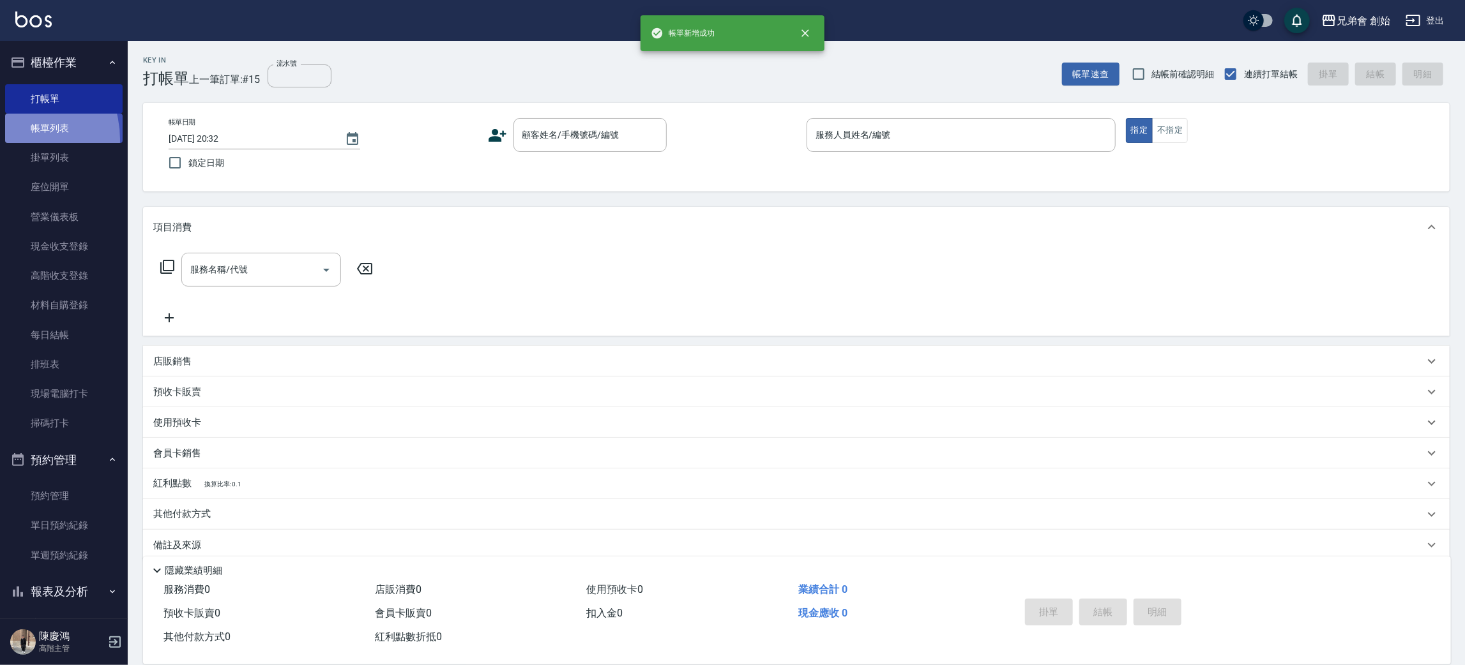
click at [13, 139] on link "帳單列表" at bounding box center [64, 128] width 118 height 29
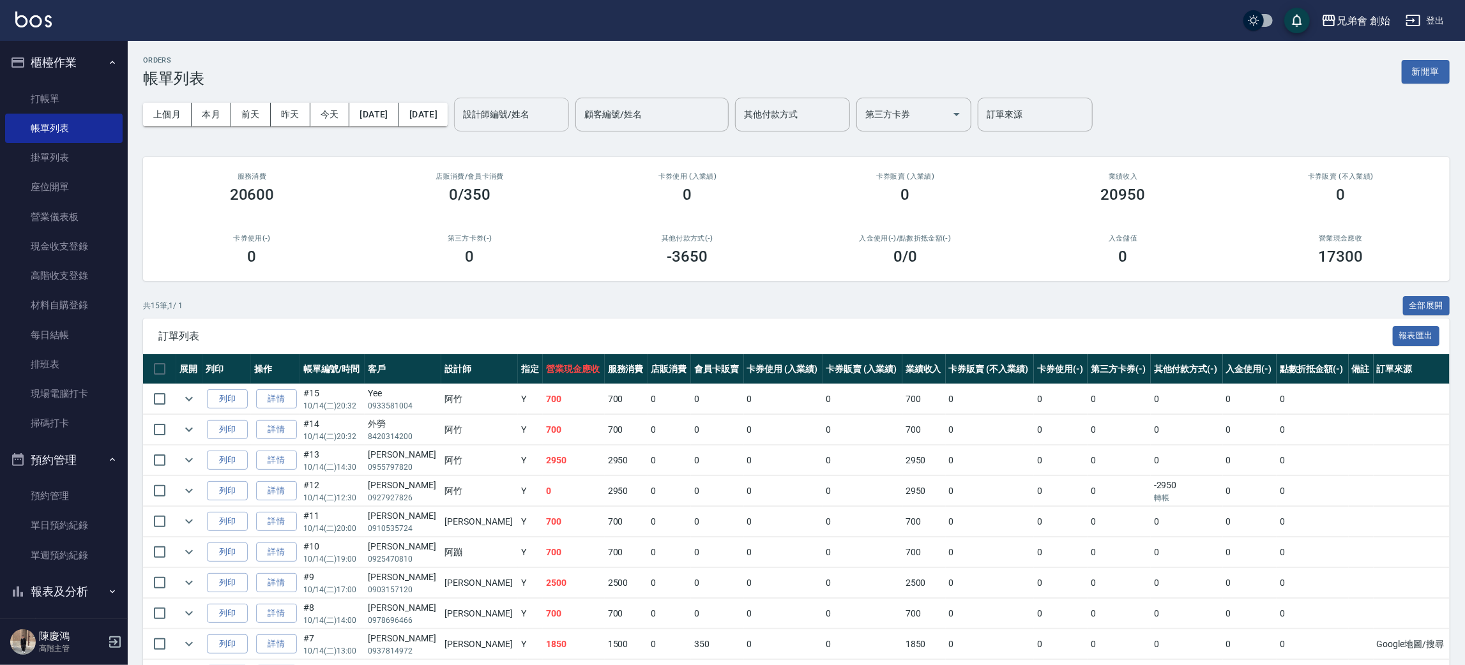
click at [549, 110] on div "設計師編號/姓名 設計師編號/姓名" at bounding box center [511, 115] width 115 height 34
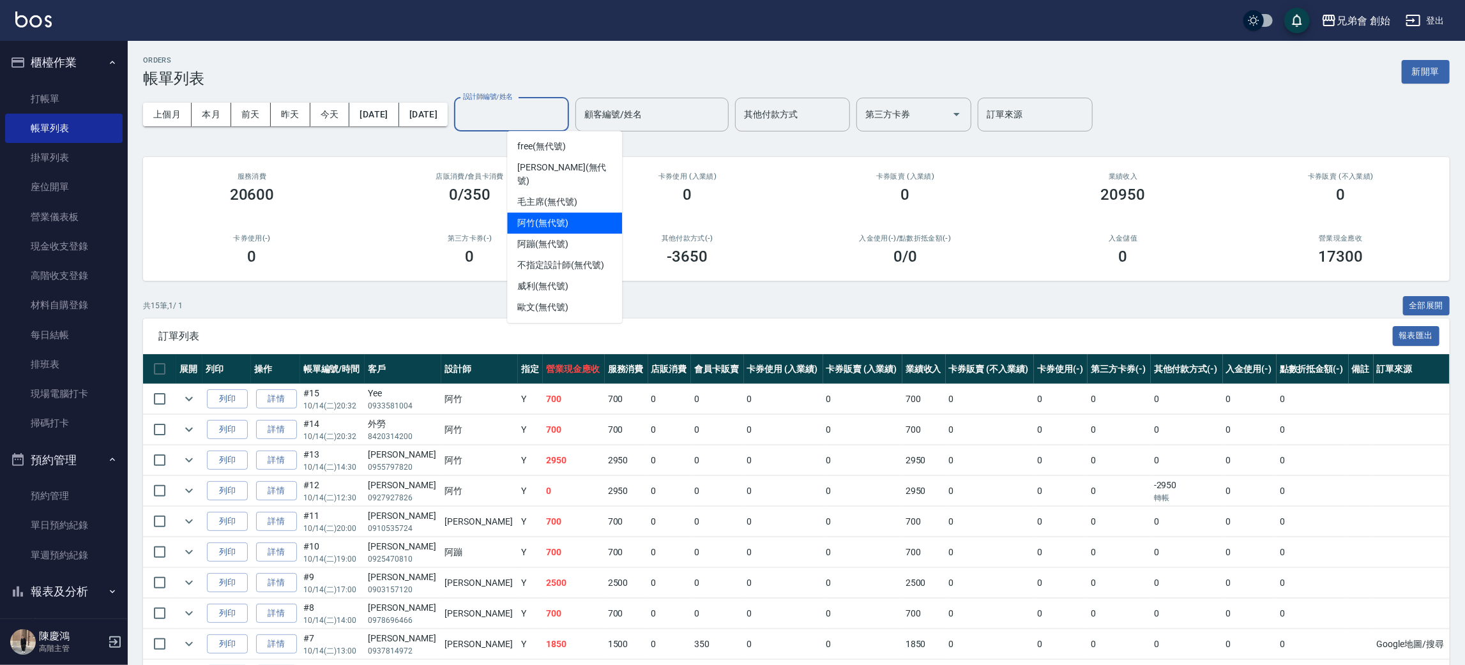
click at [565, 216] on span "阿竹 (無代號)" at bounding box center [542, 222] width 51 height 13
type input "阿竹 (無代號)"
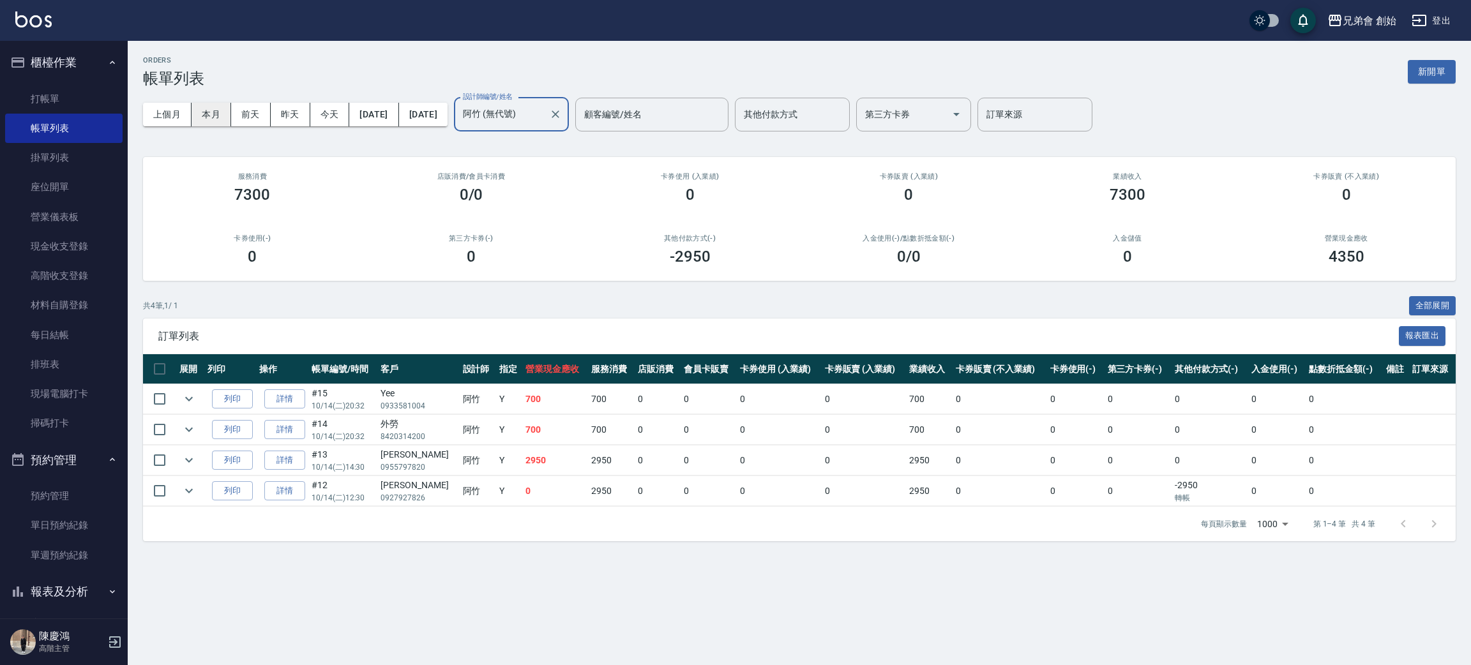
click at [219, 124] on button "本月" at bounding box center [212, 115] width 40 height 24
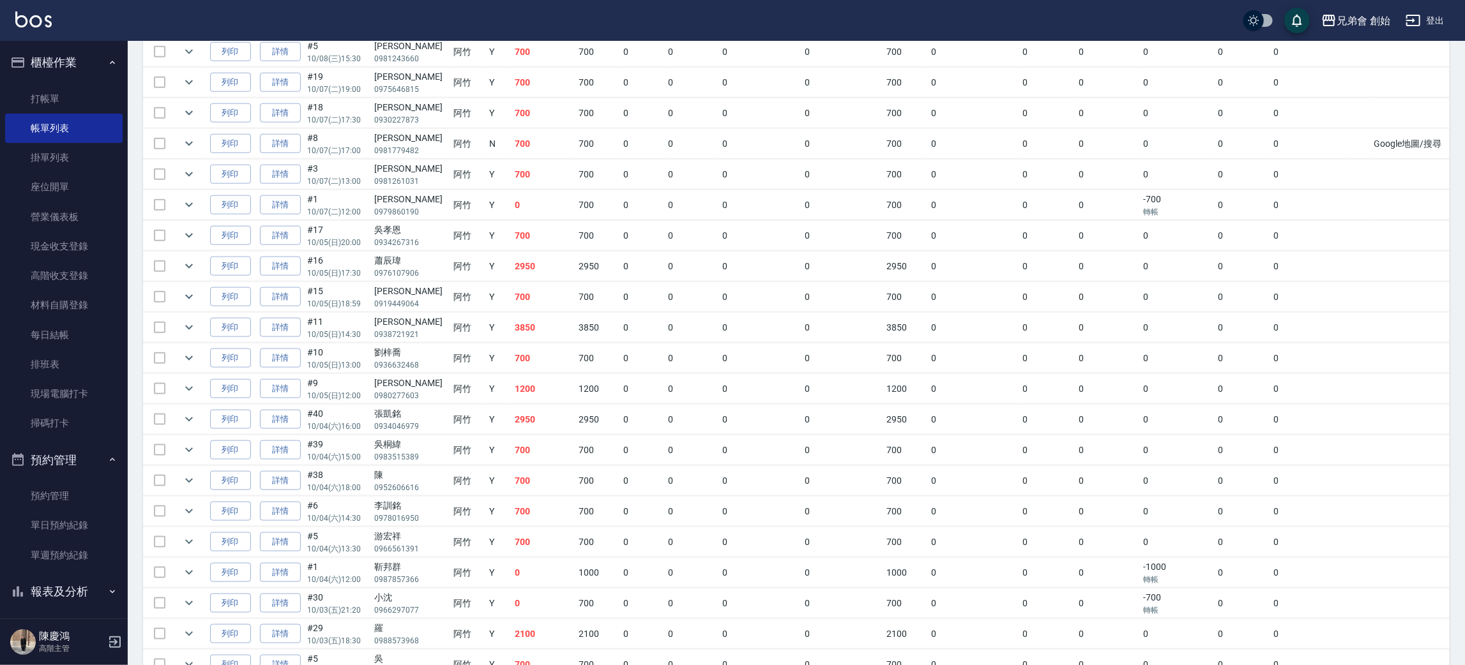
scroll to position [608, 0]
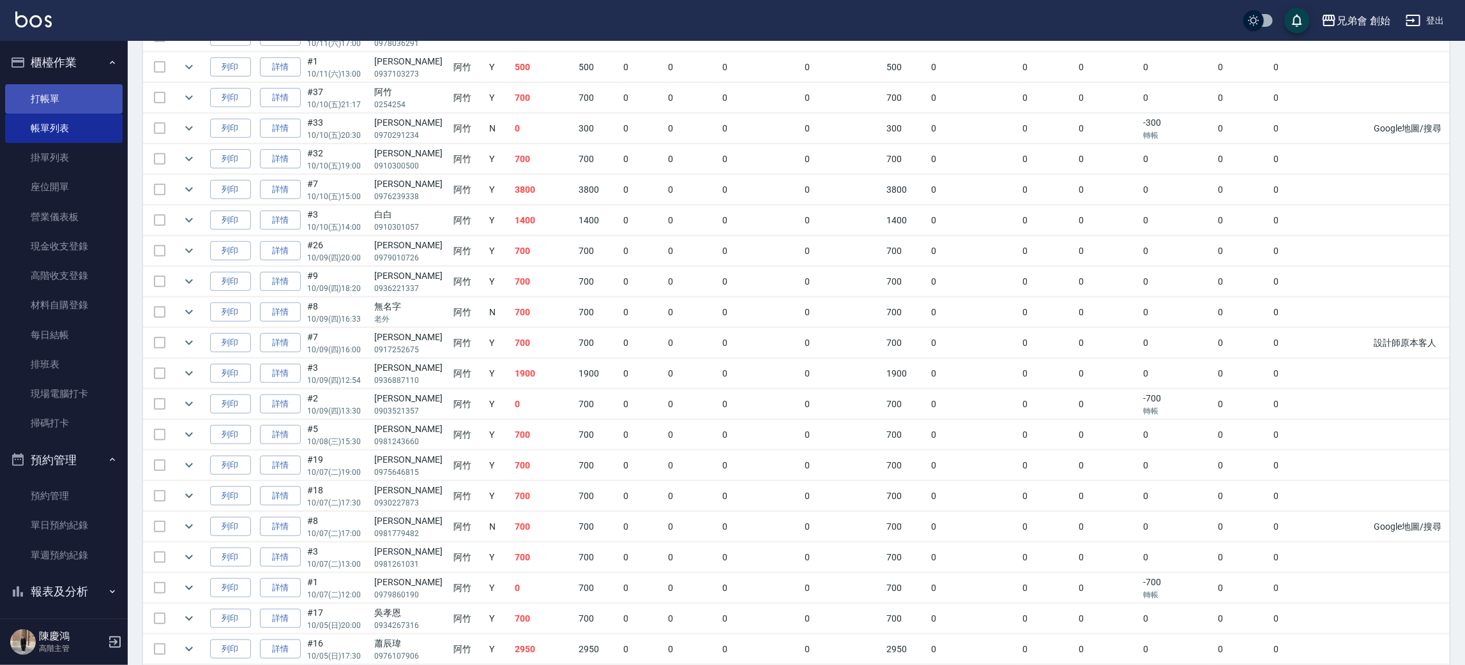
click at [79, 105] on link "打帳單" at bounding box center [64, 98] width 118 height 29
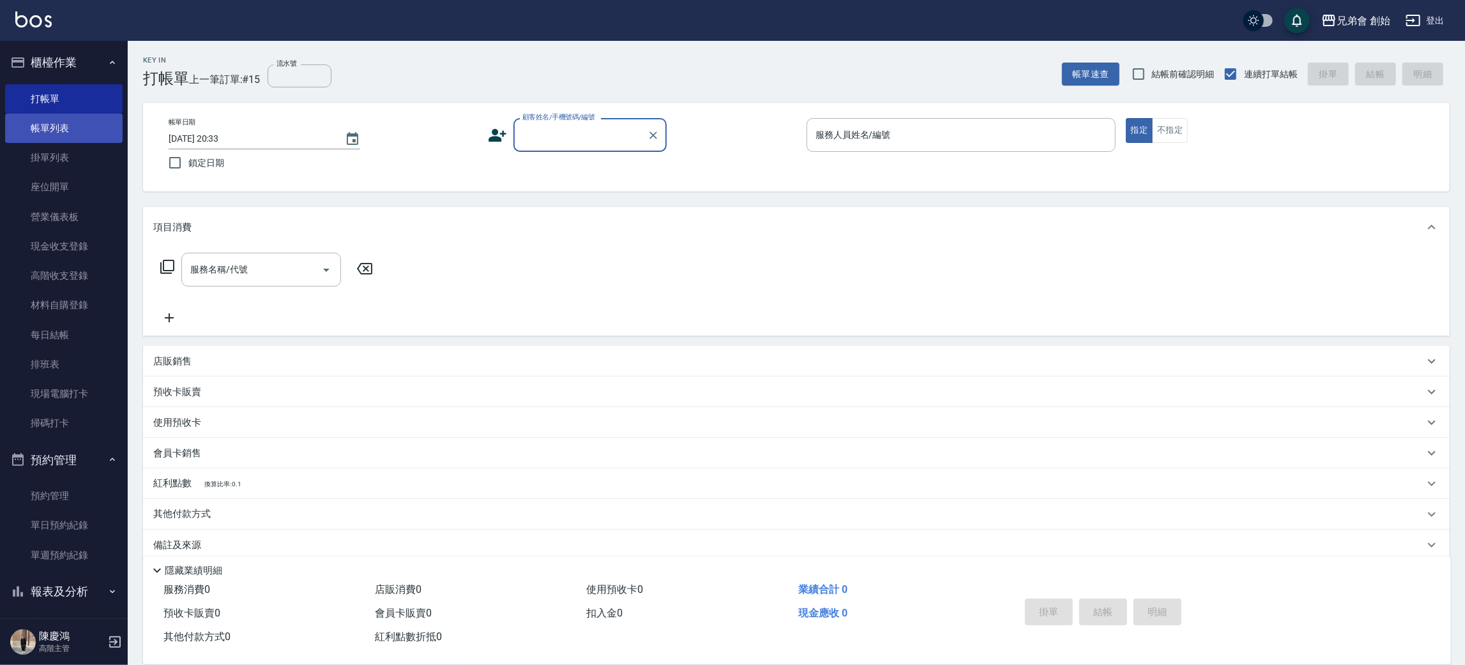
drag, startPoint x: 95, startPoint y: 133, endPoint x: 102, endPoint y: 118, distance: 16.6
click at [95, 133] on link "帳單列表" at bounding box center [64, 128] width 118 height 29
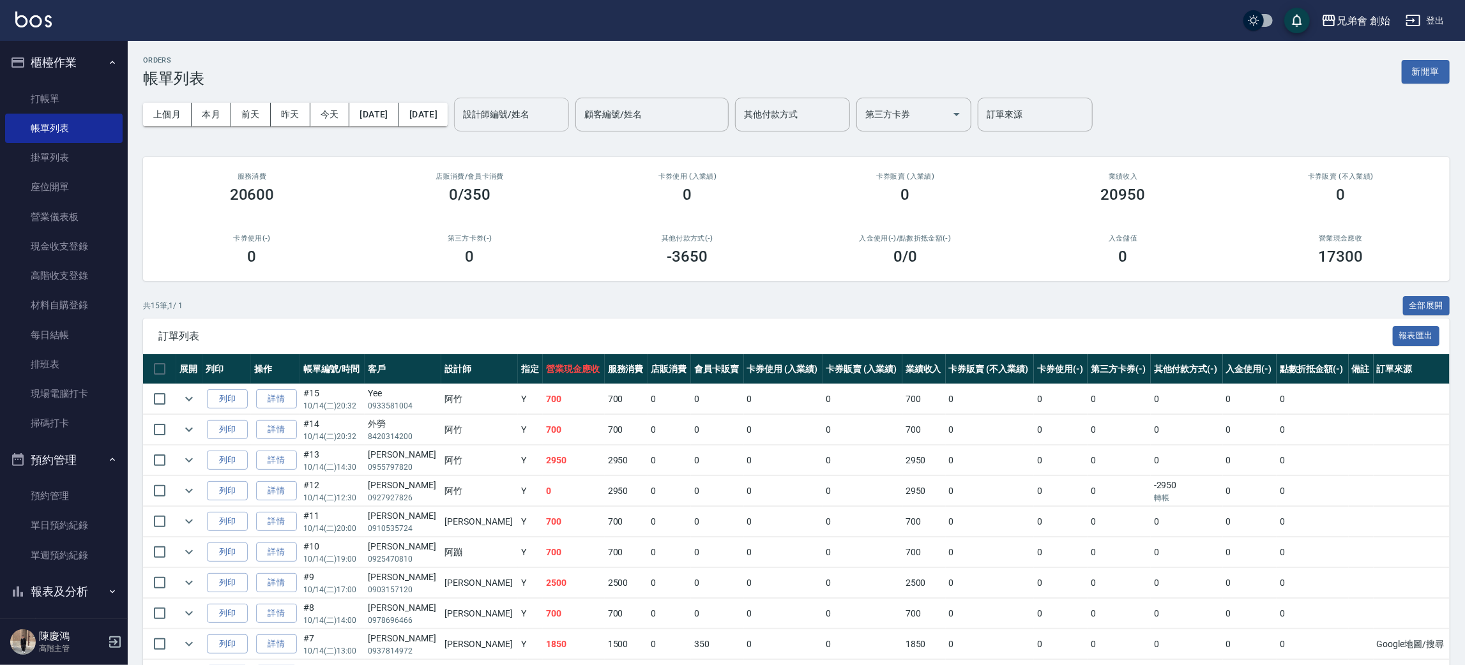
click at [569, 128] on div "設計師編號/姓名" at bounding box center [511, 115] width 115 height 34
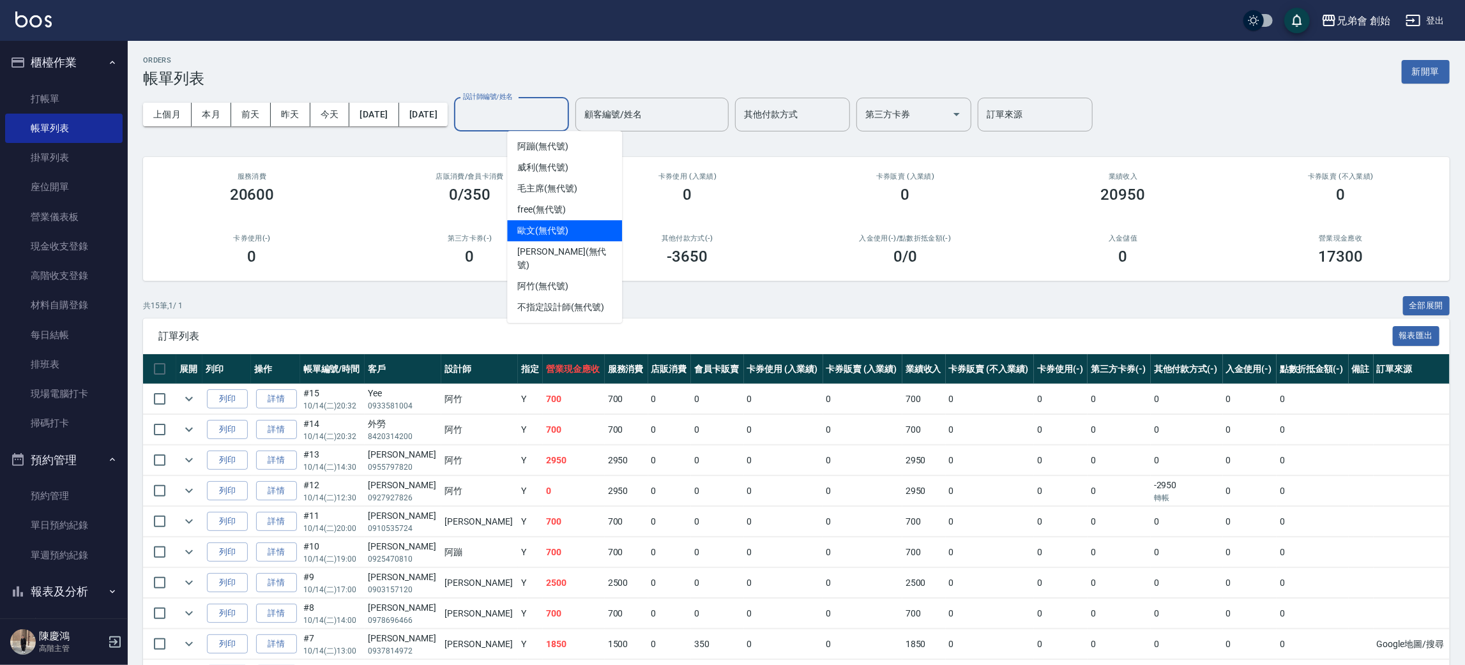
click at [595, 232] on div "歐文 (無代號)" at bounding box center [564, 230] width 115 height 21
type input "歐文(無代號)"
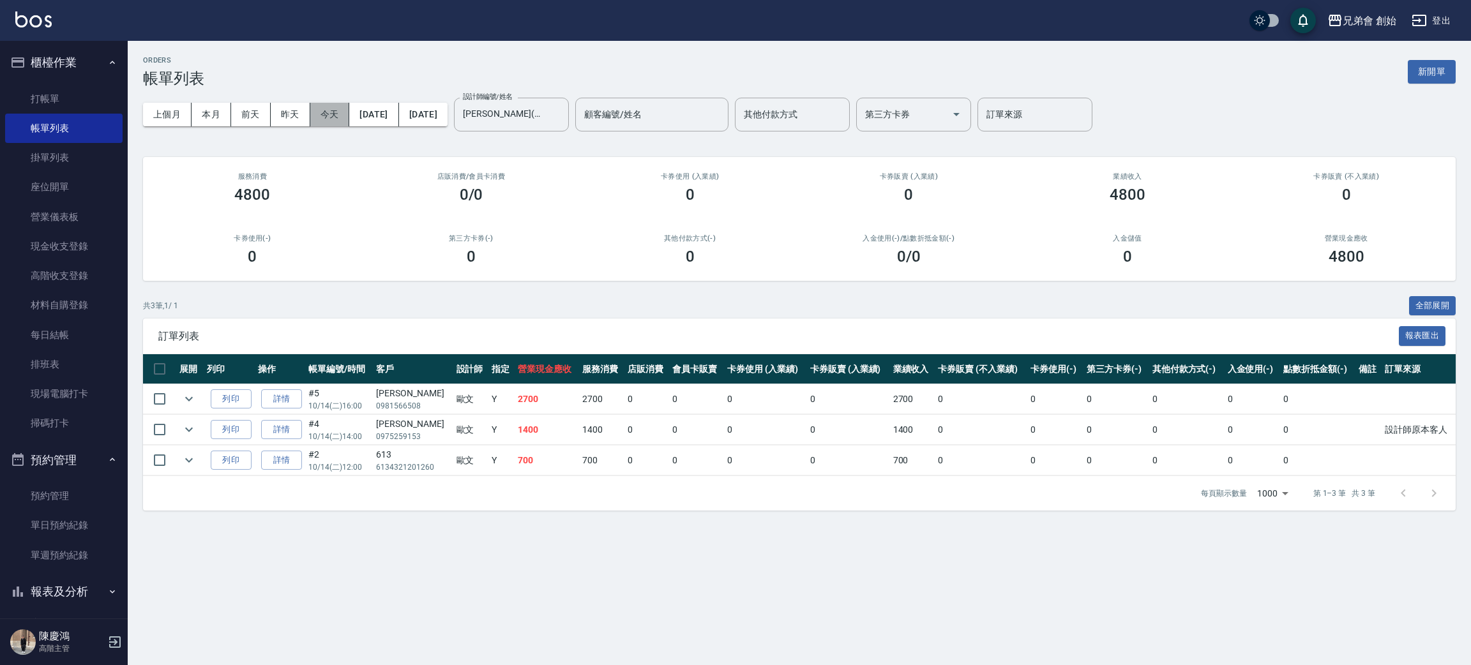
click at [336, 120] on button "今天" at bounding box center [330, 115] width 40 height 24
drag, startPoint x: 336, startPoint y: 120, endPoint x: 328, endPoint y: 123, distance: 8.7
click at [336, 121] on button "今天" at bounding box center [330, 115] width 40 height 24
click at [209, 118] on button "本月" at bounding box center [212, 115] width 40 height 24
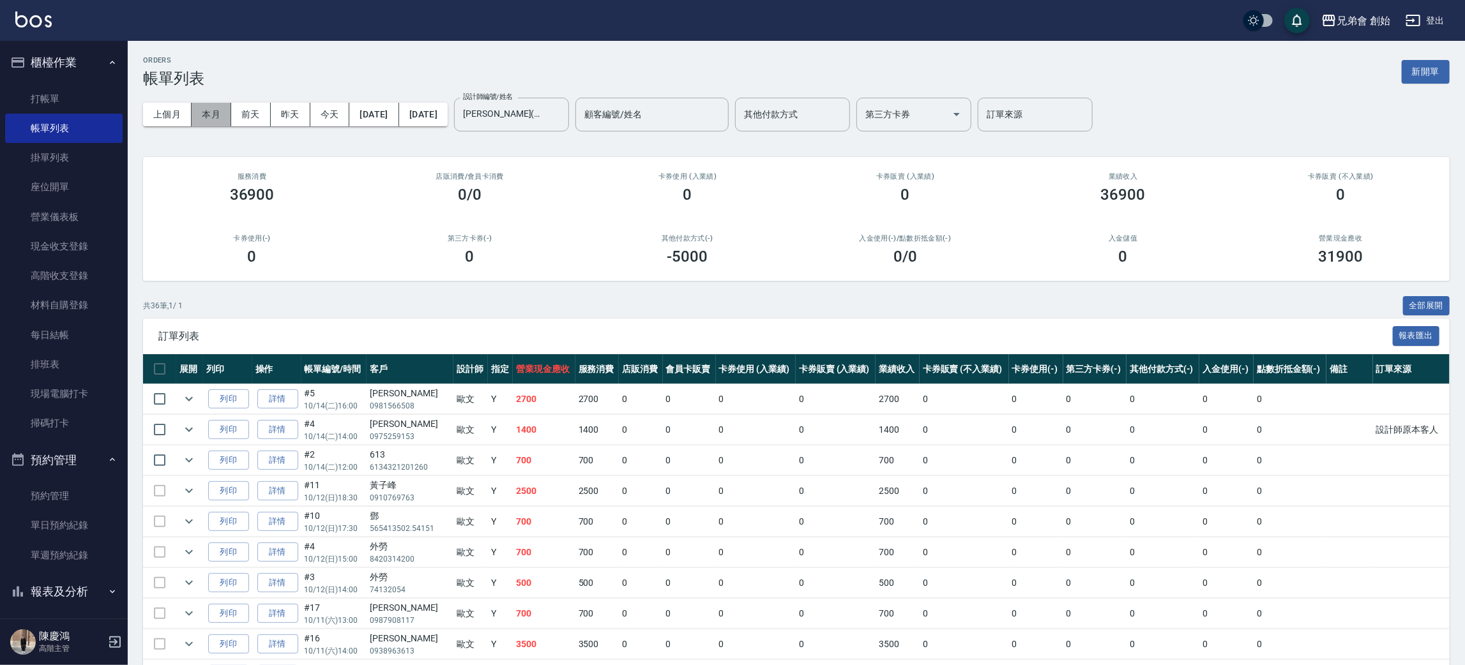
click at [209, 118] on button "本月" at bounding box center [212, 115] width 40 height 24
click at [562, 120] on icon "Clear" at bounding box center [555, 114] width 13 height 13
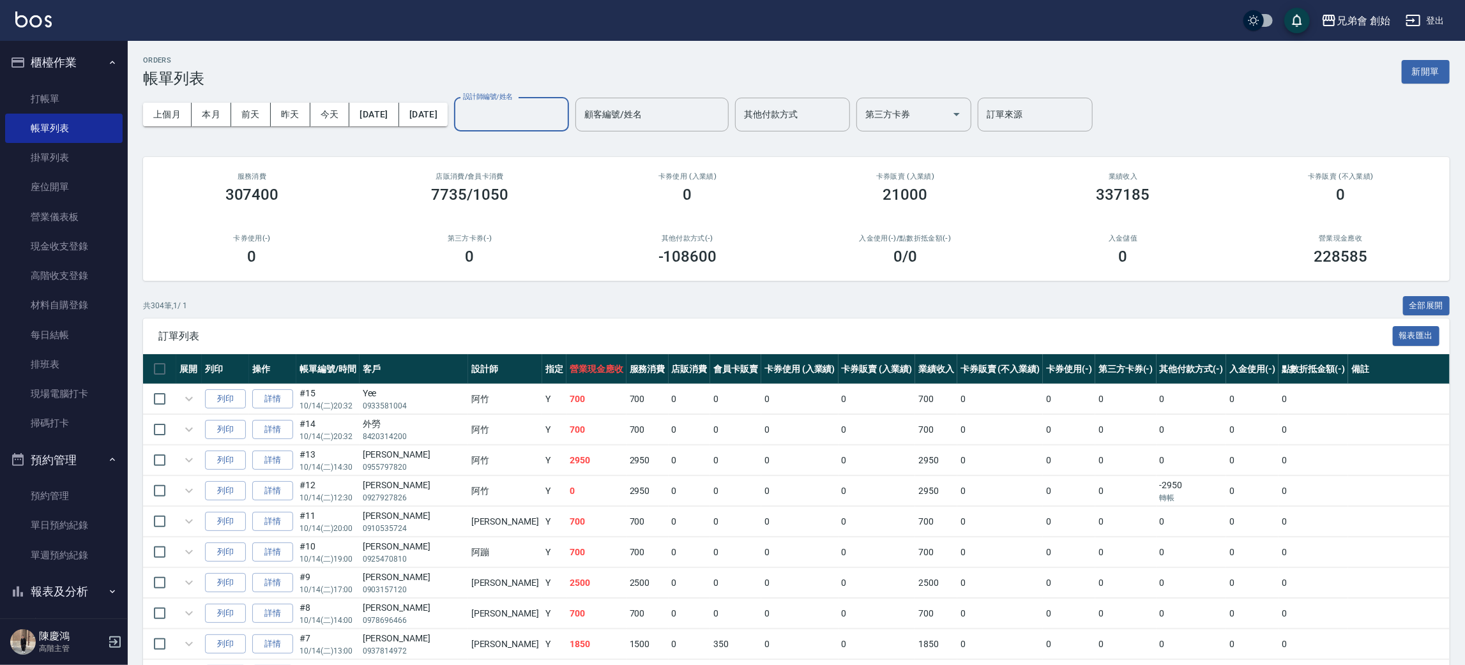
click at [539, 115] on input "設計師編號/姓名" at bounding box center [511, 114] width 103 height 22
click at [549, 113] on input "設計師編號/姓名" at bounding box center [511, 114] width 103 height 22
click at [540, 120] on input "設計師編號/姓名" at bounding box center [511, 114] width 103 height 22
click at [561, 137] on div "阿蹦 (無代號)" at bounding box center [564, 146] width 115 height 21
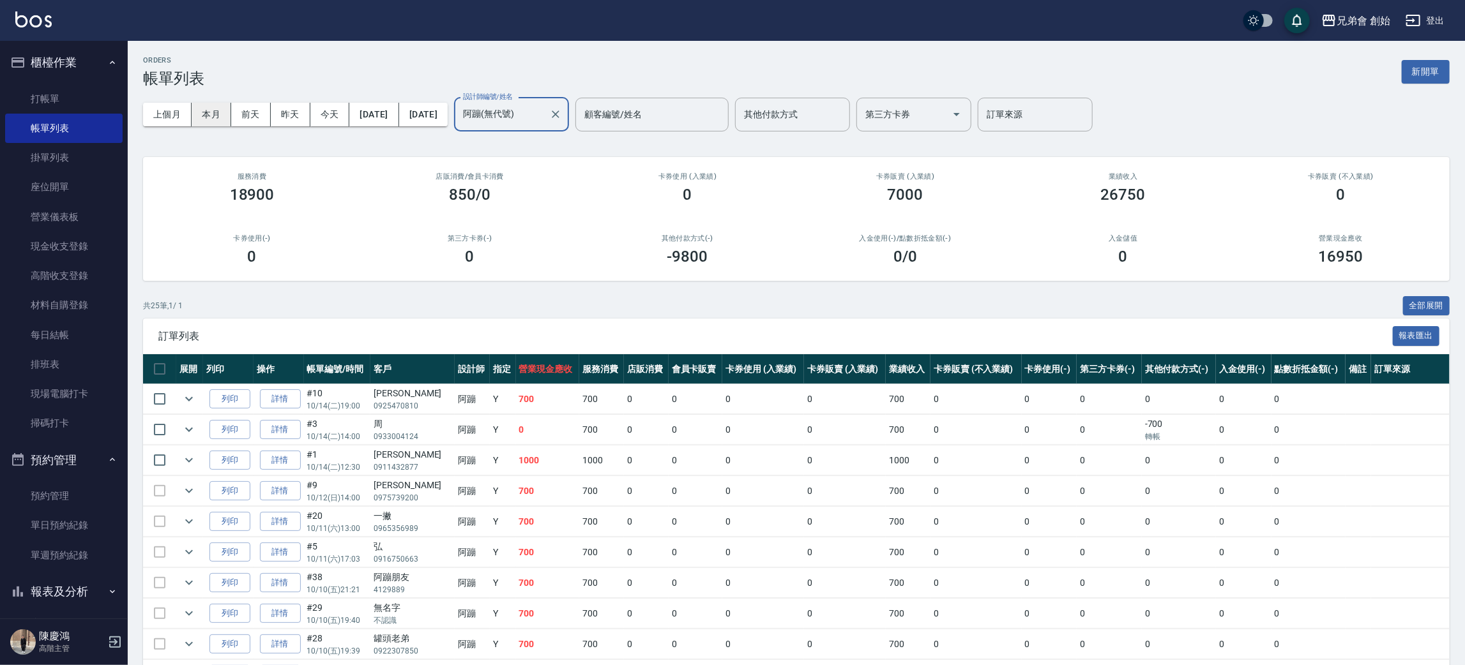
click at [215, 112] on button "本月" at bounding box center [212, 115] width 40 height 24
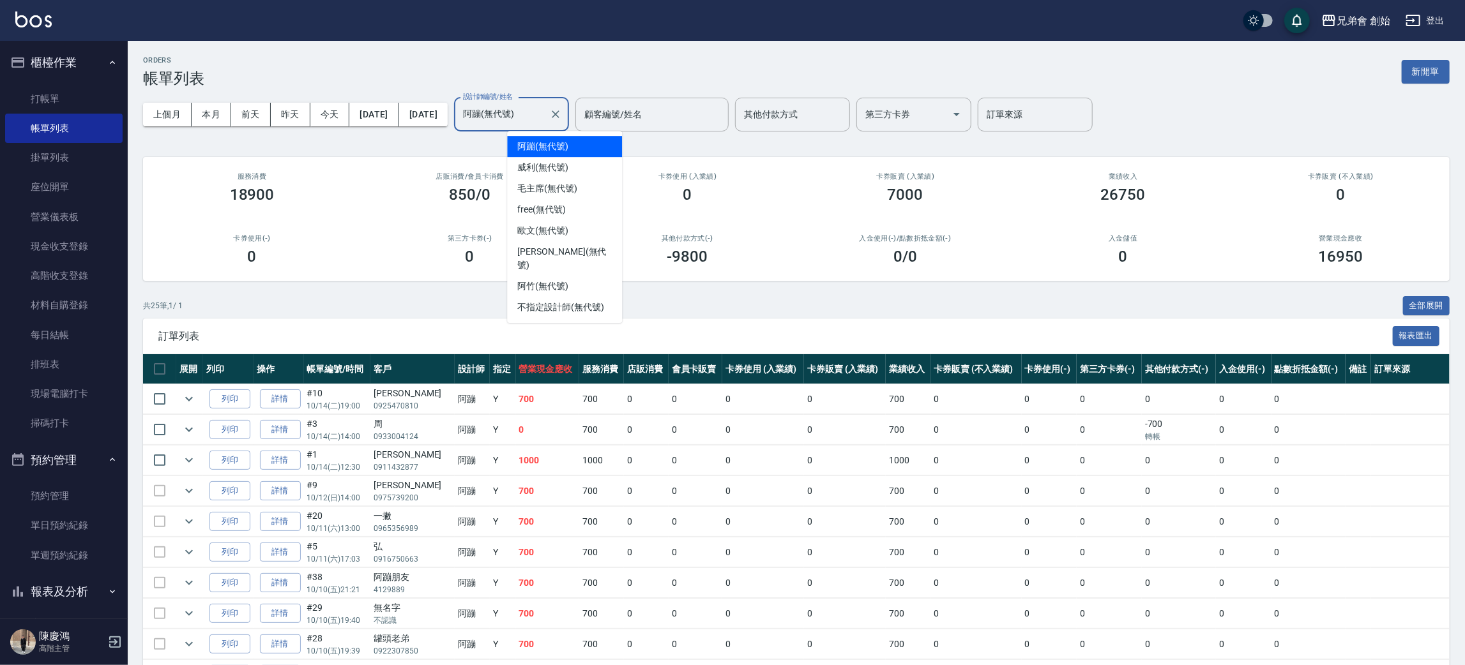
click at [534, 120] on input "阿蹦(無代號)" at bounding box center [502, 114] width 84 height 22
click at [565, 170] on span "威利 (無代號)" at bounding box center [542, 167] width 51 height 13
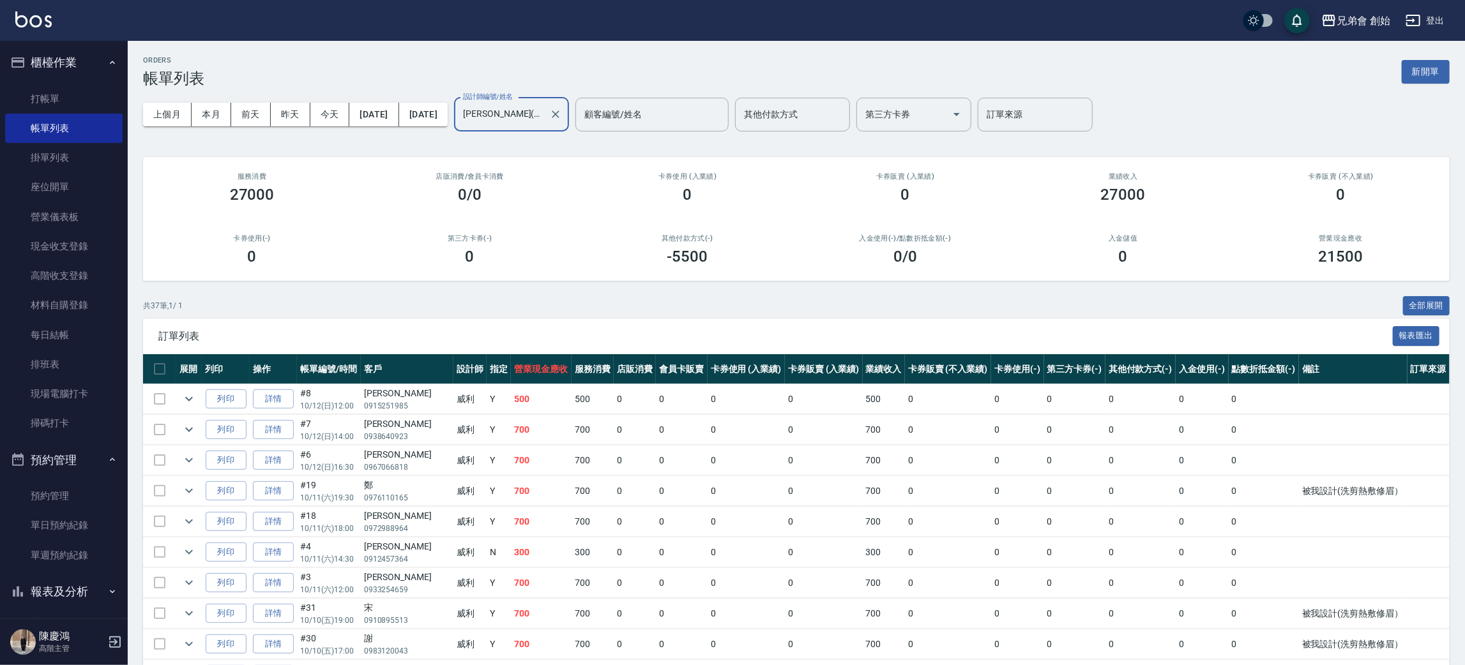
click at [537, 118] on input "威利(無代號)" at bounding box center [502, 114] width 84 height 22
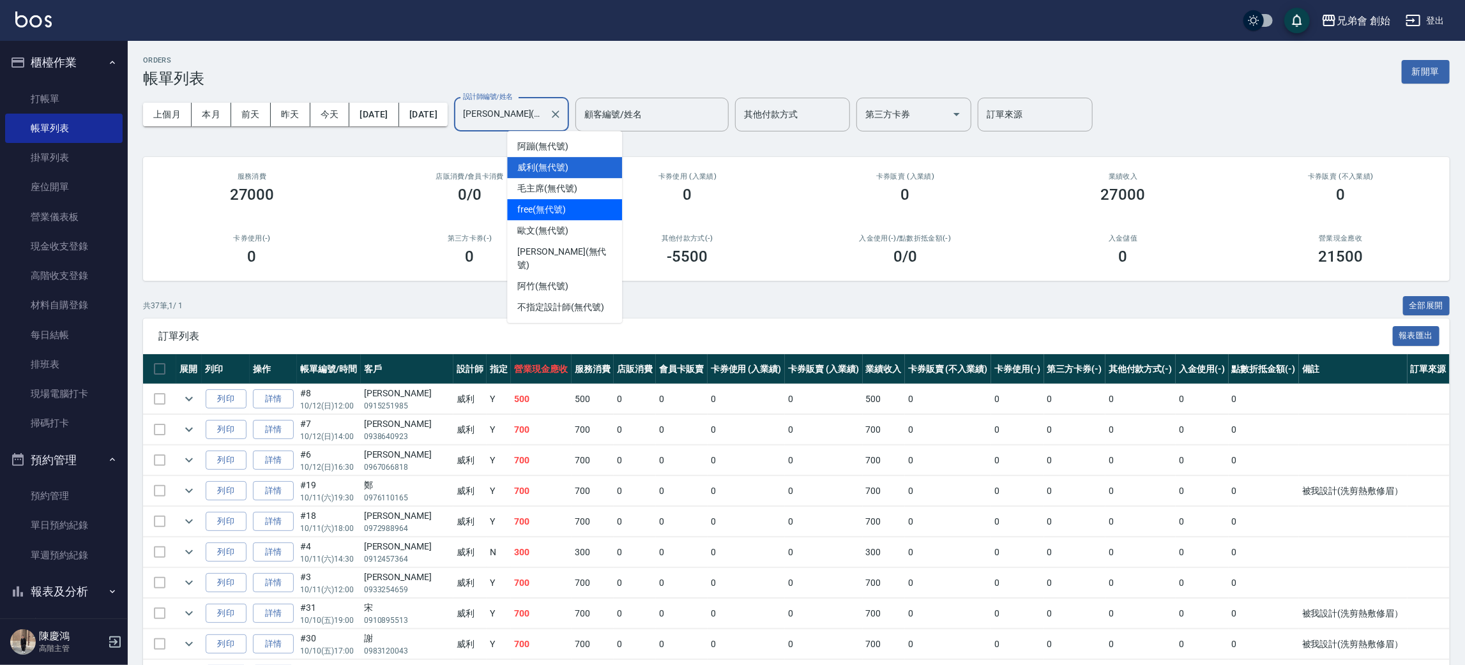
click at [554, 207] on span "free (無代號)" at bounding box center [541, 209] width 49 height 13
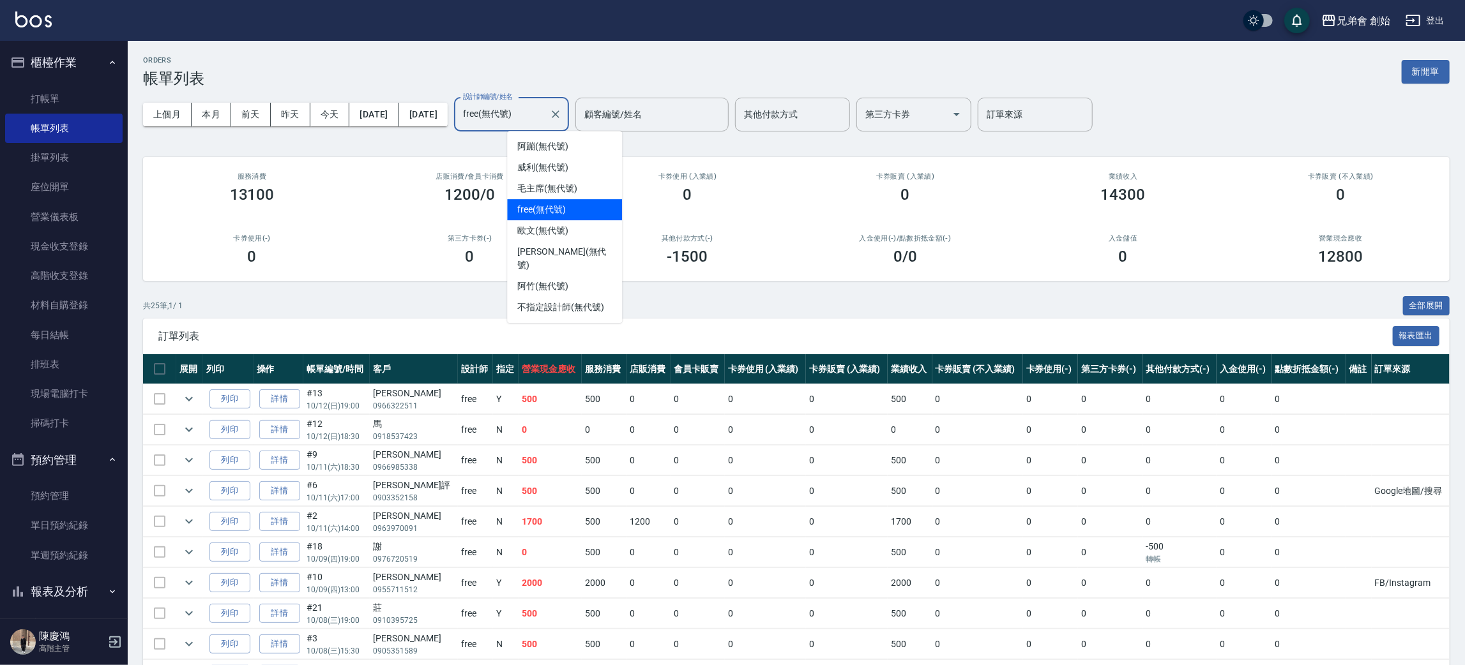
click at [544, 112] on input "free(無代號)" at bounding box center [502, 114] width 84 height 22
click at [589, 276] on div "阿竹 (無代號)" at bounding box center [564, 286] width 115 height 21
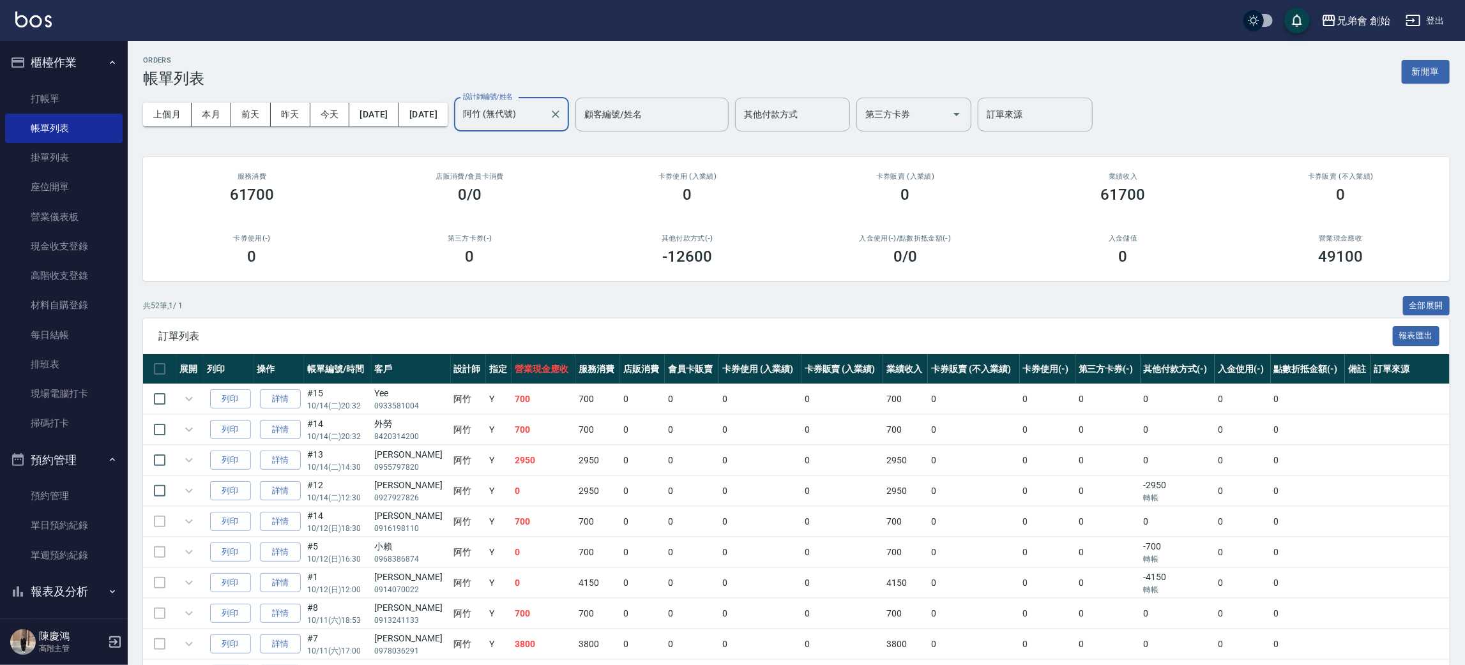
click at [544, 114] on input "阿竹 (無代號)" at bounding box center [502, 114] width 84 height 22
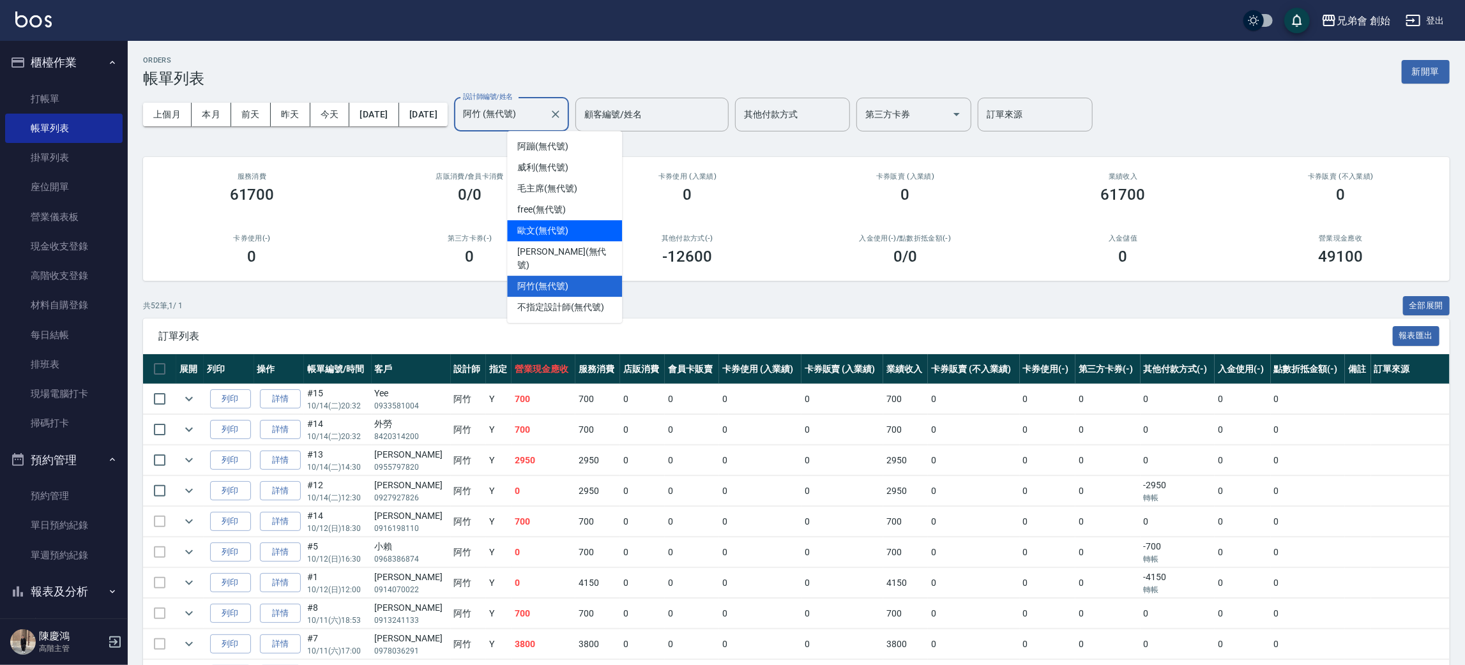
click at [575, 224] on div "歐文 (無代號)" at bounding box center [564, 230] width 115 height 21
type input "歐文(無代號)"
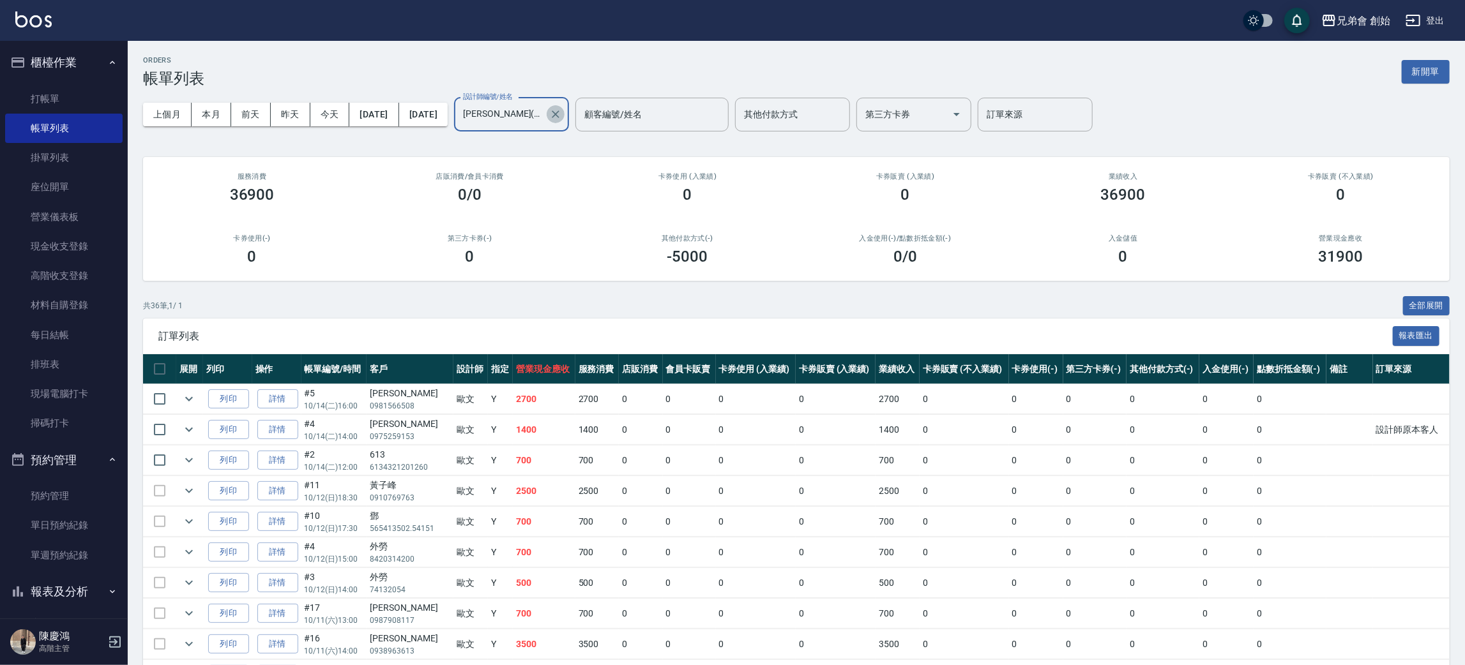
click at [562, 114] on icon "Clear" at bounding box center [555, 114] width 13 height 13
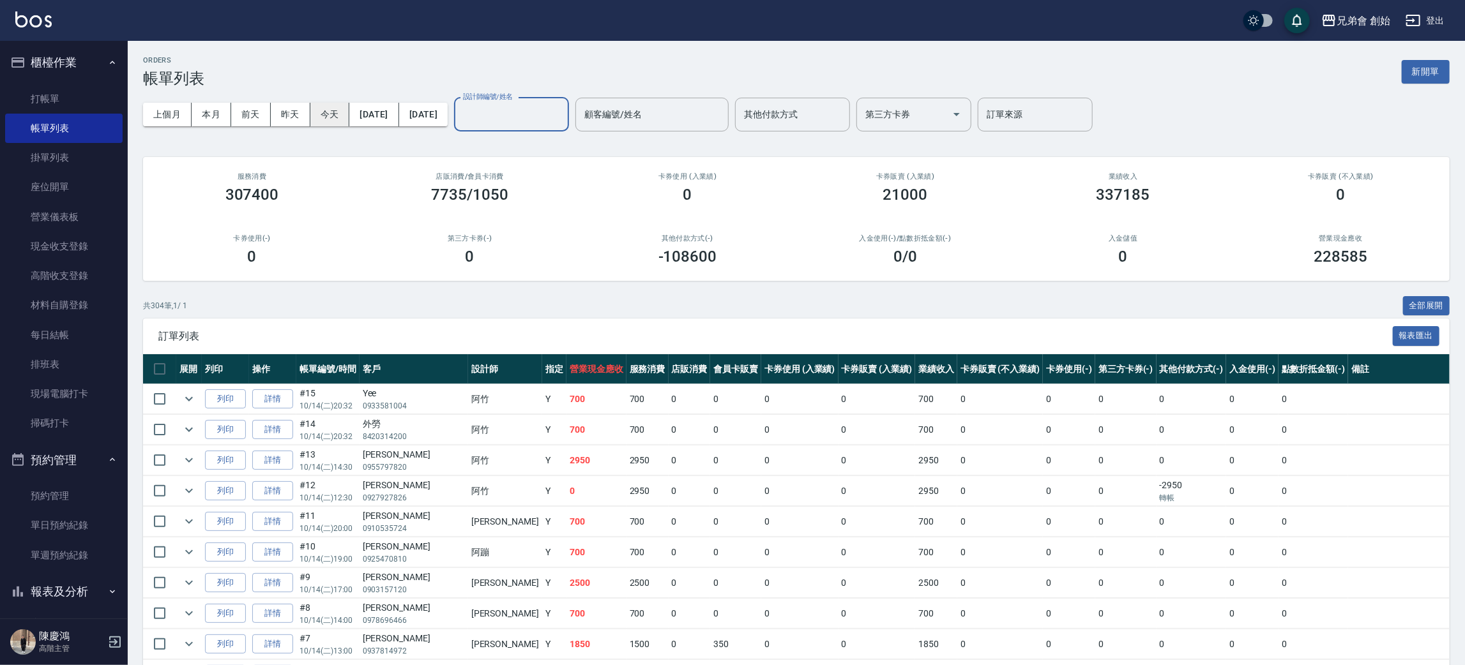
click at [320, 120] on button "今天" at bounding box center [330, 115] width 40 height 24
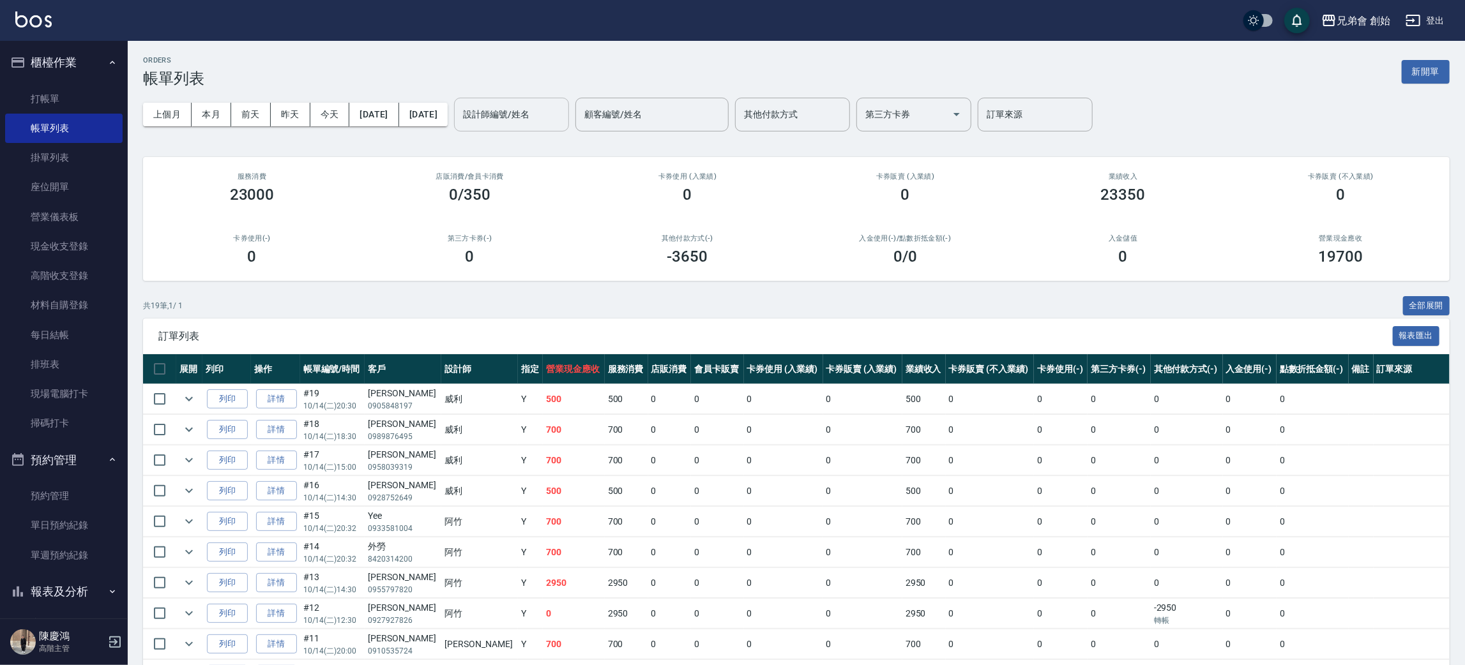
click at [569, 128] on div "設計師編號/姓名" at bounding box center [511, 115] width 115 height 34
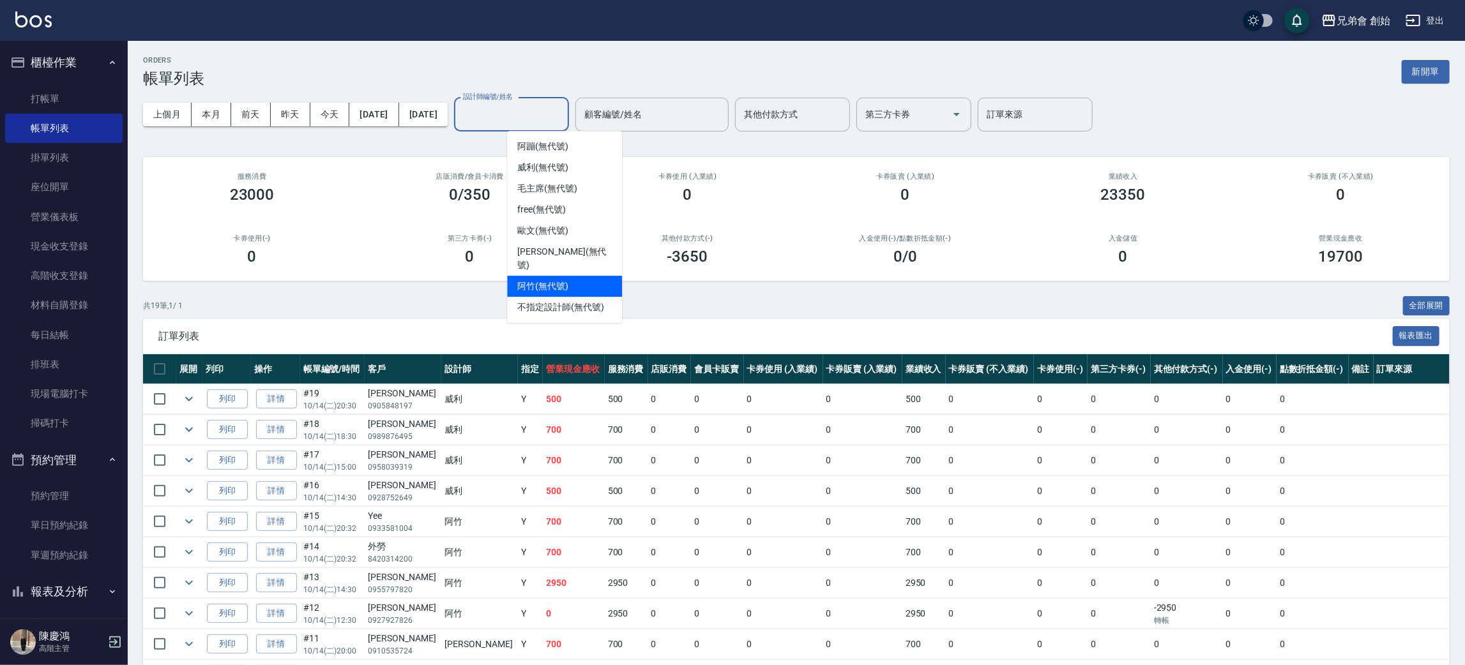
click at [580, 276] on div "阿竹 (無代號)" at bounding box center [564, 286] width 115 height 21
type input "阿竹 (無代號)"
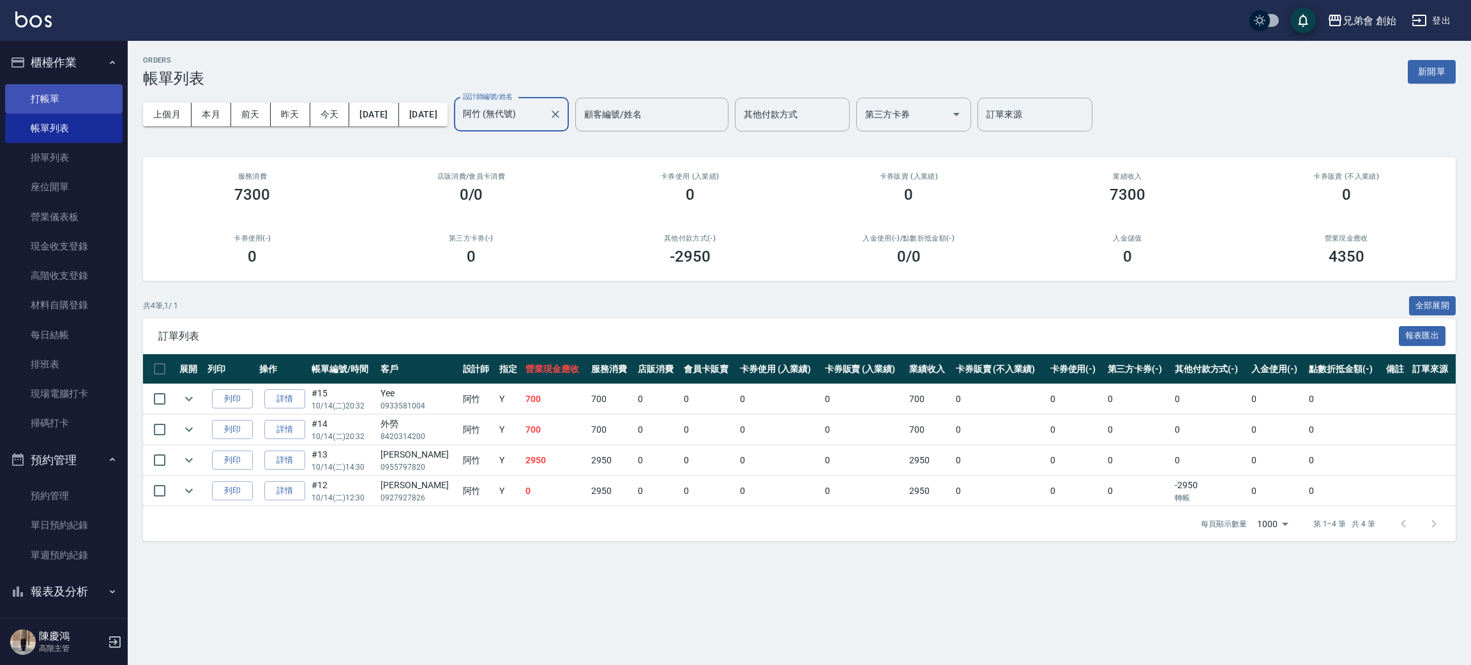
click at [98, 99] on link "打帳單" at bounding box center [64, 98] width 118 height 29
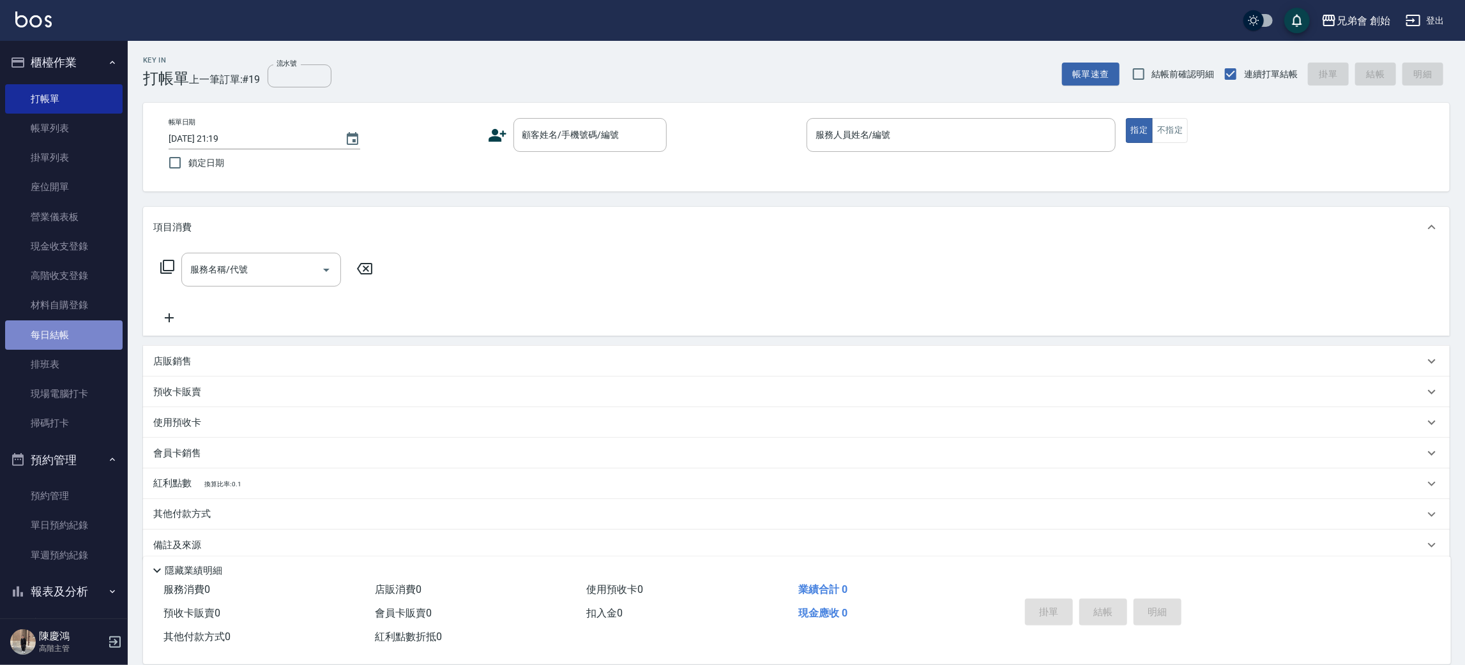
click at [84, 345] on link "每日結帳" at bounding box center [64, 335] width 118 height 29
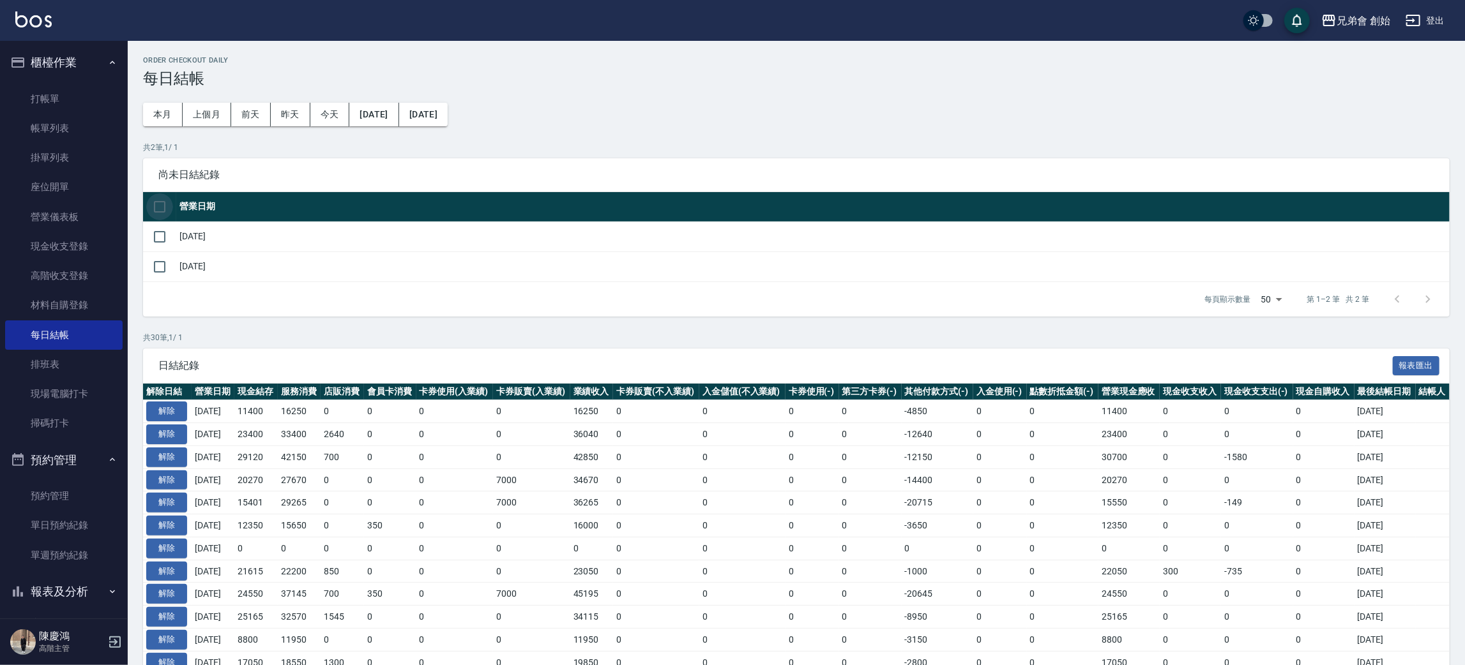
click at [148, 197] on input "checkbox" at bounding box center [159, 206] width 27 height 27
checkbox input "true"
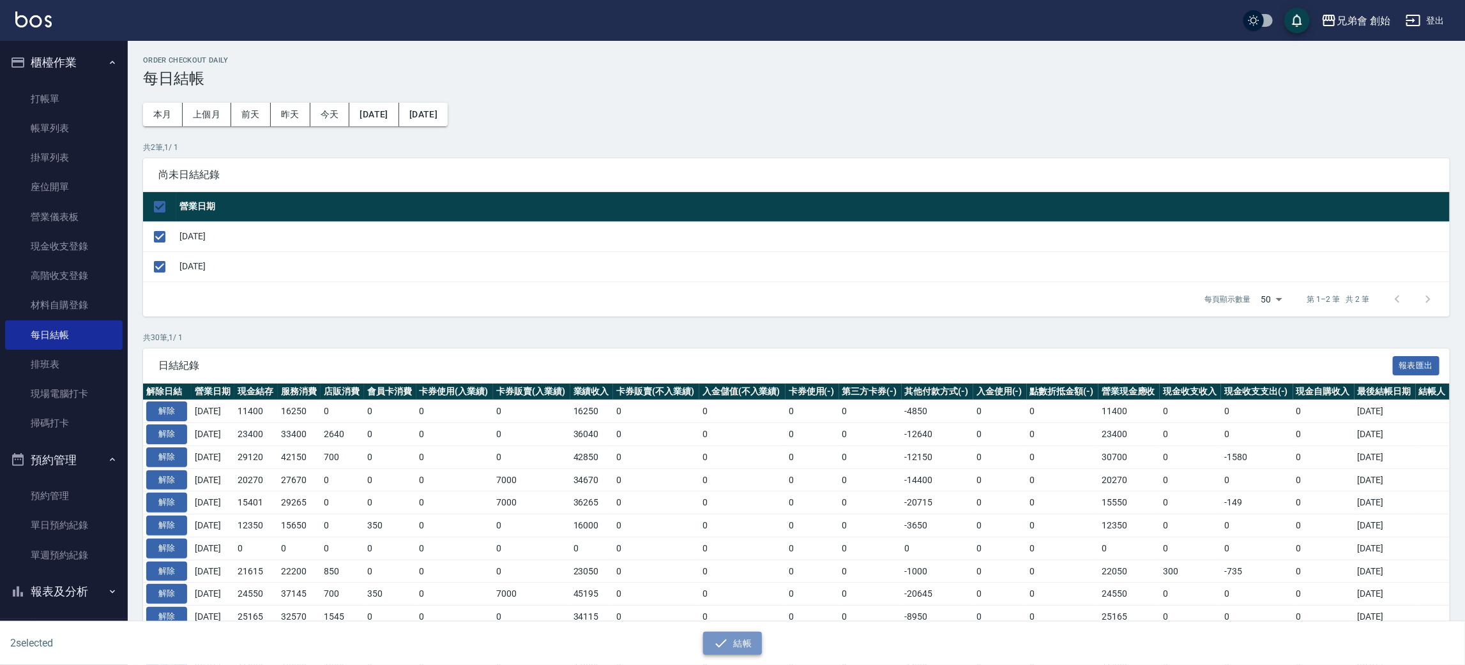
click at [758, 651] on button "結帳" at bounding box center [732, 644] width 59 height 24
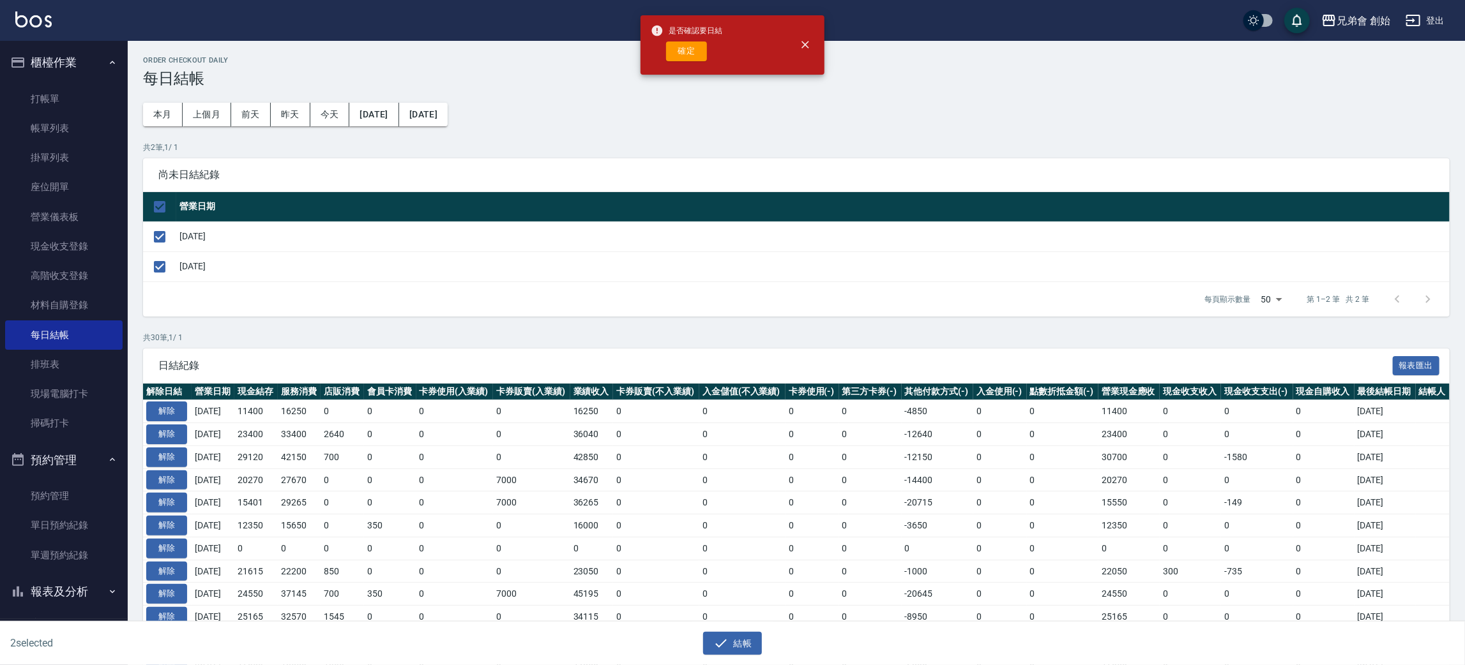
click at [679, 63] on div "是否確認要日結 確定" at bounding box center [687, 45] width 72 height 52
click at [679, 57] on button "確定" at bounding box center [686, 52] width 41 height 20
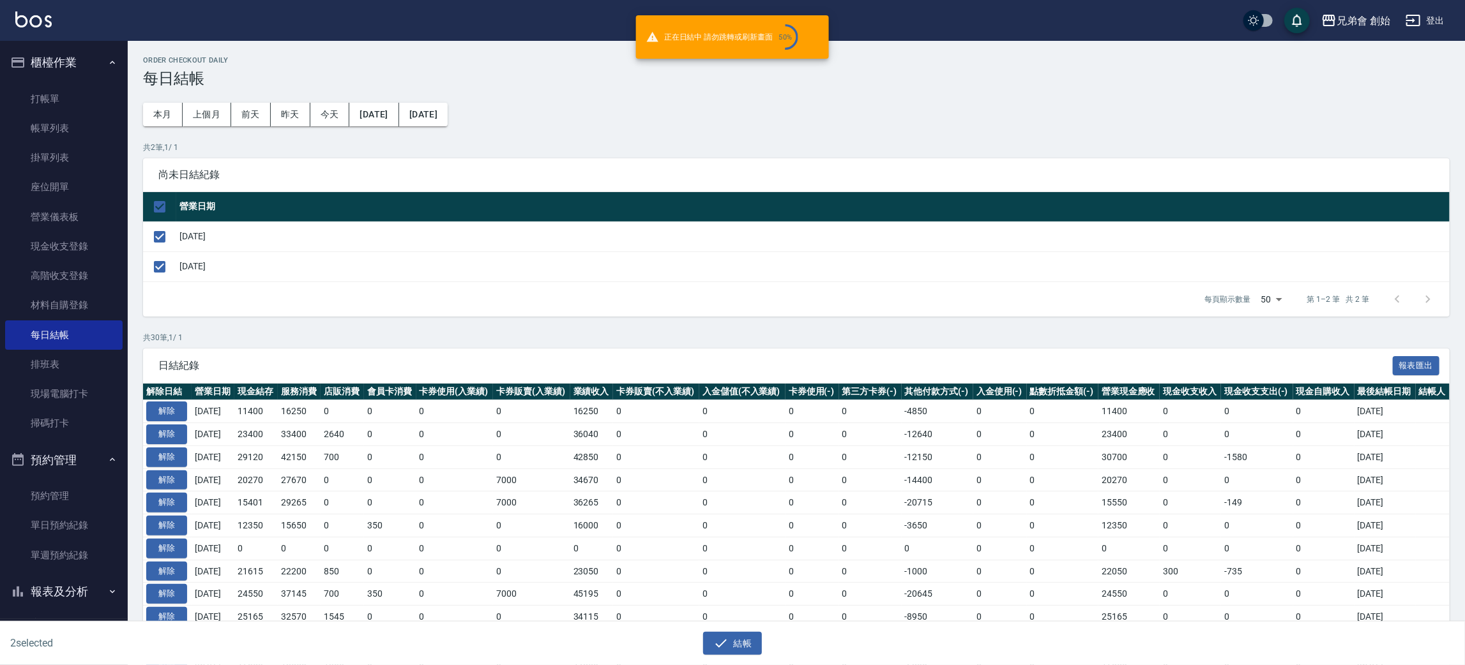
checkbox input "false"
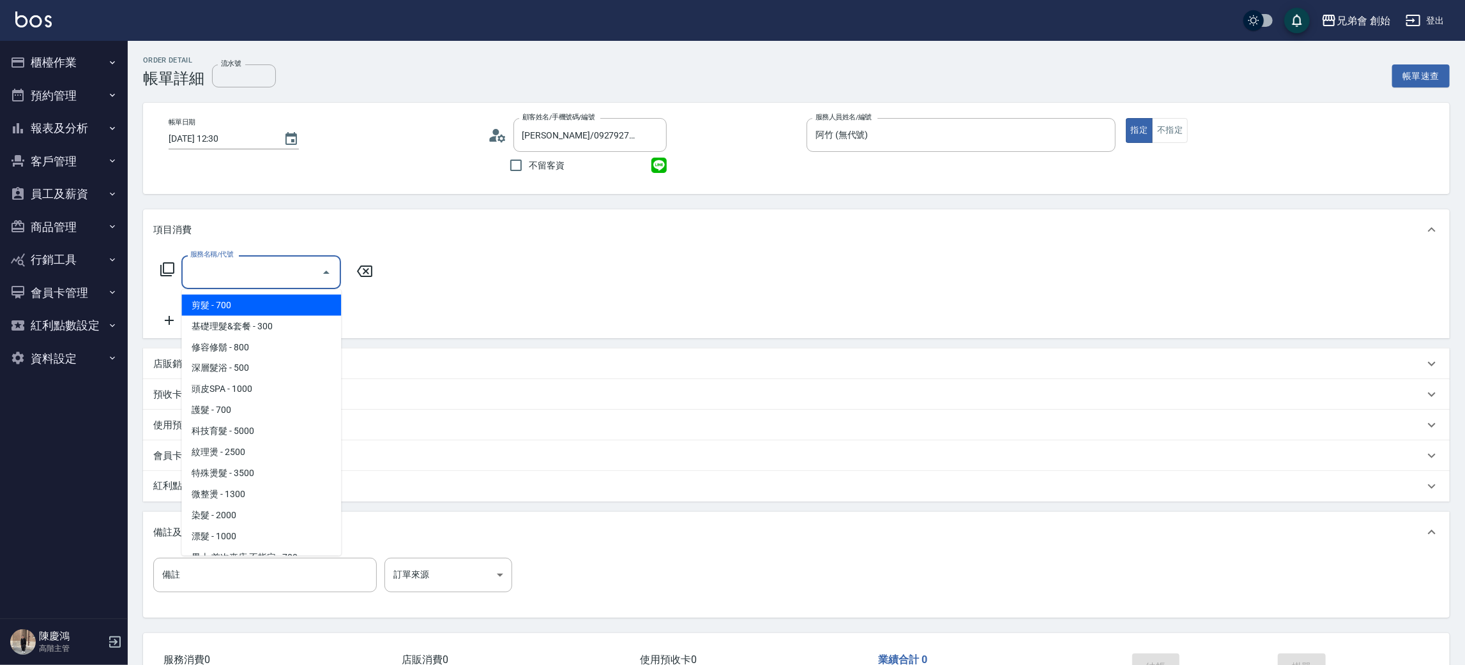
click at [262, 310] on span "剪髮 - 700" at bounding box center [261, 305] width 160 height 21
type input "剪髮(A01)"
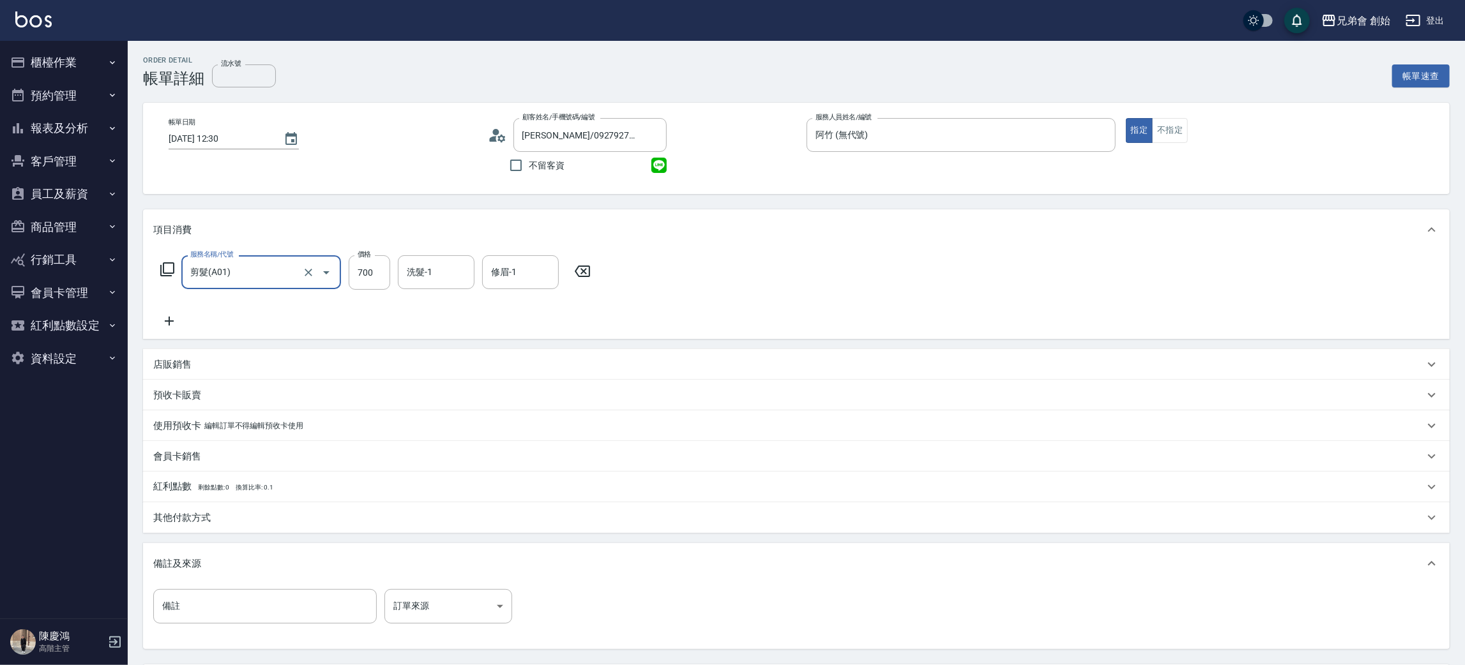
click at [171, 332] on div "服務名稱/代號 剪髮(A01) 服務名稱/代號 價格 700 價格 洗髮-1 洗髮-1 修眉-1 修眉-1" at bounding box center [796, 294] width 1307 height 89
click at [175, 321] on icon at bounding box center [169, 321] width 32 height 15
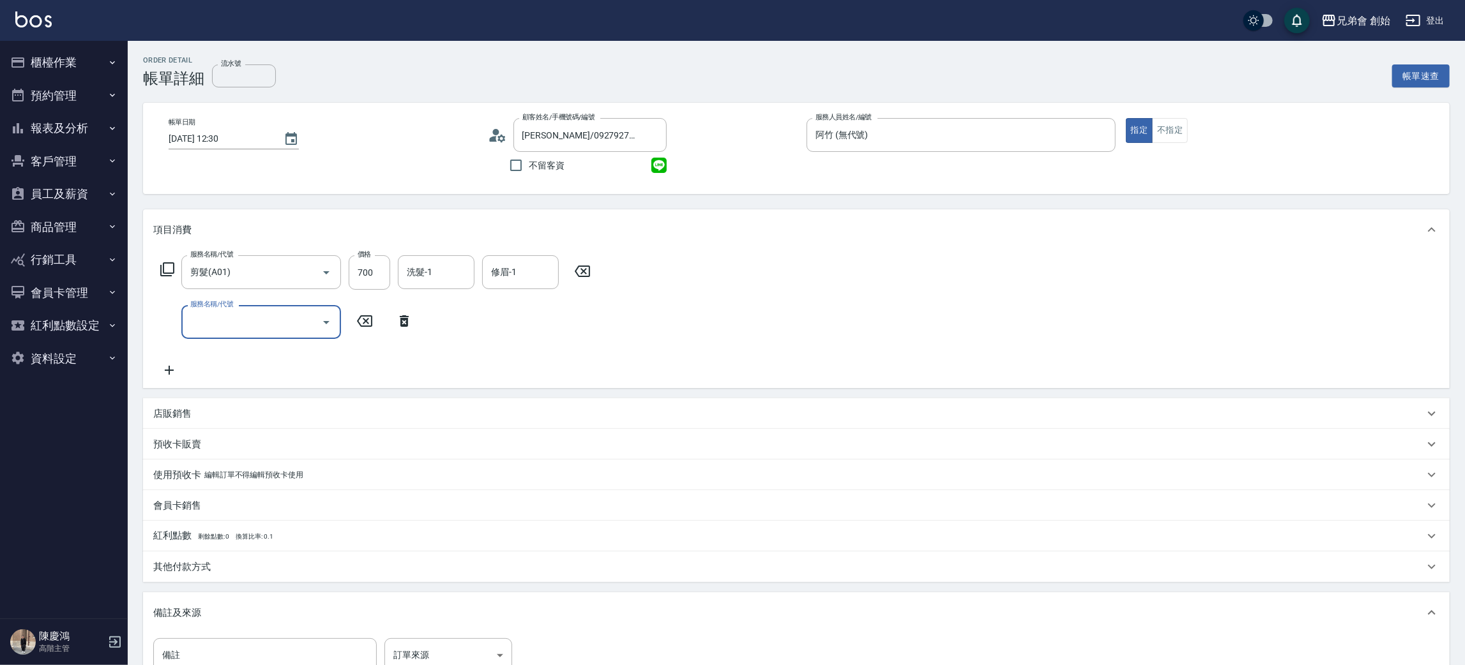
click at [237, 339] on div "服務名稱/代號 剪髮(A01) 服務名稱/代號 價格 700 價格 洗髮-1 洗髮-1 修眉-1 修眉-1 服務名稱/代號 服務名稱/代號" at bounding box center [375, 316] width 445 height 123
drag, startPoint x: 252, startPoint y: 338, endPoint x: 297, endPoint y: 356, distance: 48.5
click at [252, 339] on div "服務名稱/代號 剪髮(A01) 服務名稱/代號 價格 700 價格 洗髮-1 洗髮-1 修眉-1 修眉-1 服務名稱/代號 服務名稱/代號" at bounding box center [375, 316] width 445 height 123
click at [274, 319] on input "服務名稱/代號" at bounding box center [251, 322] width 129 height 22
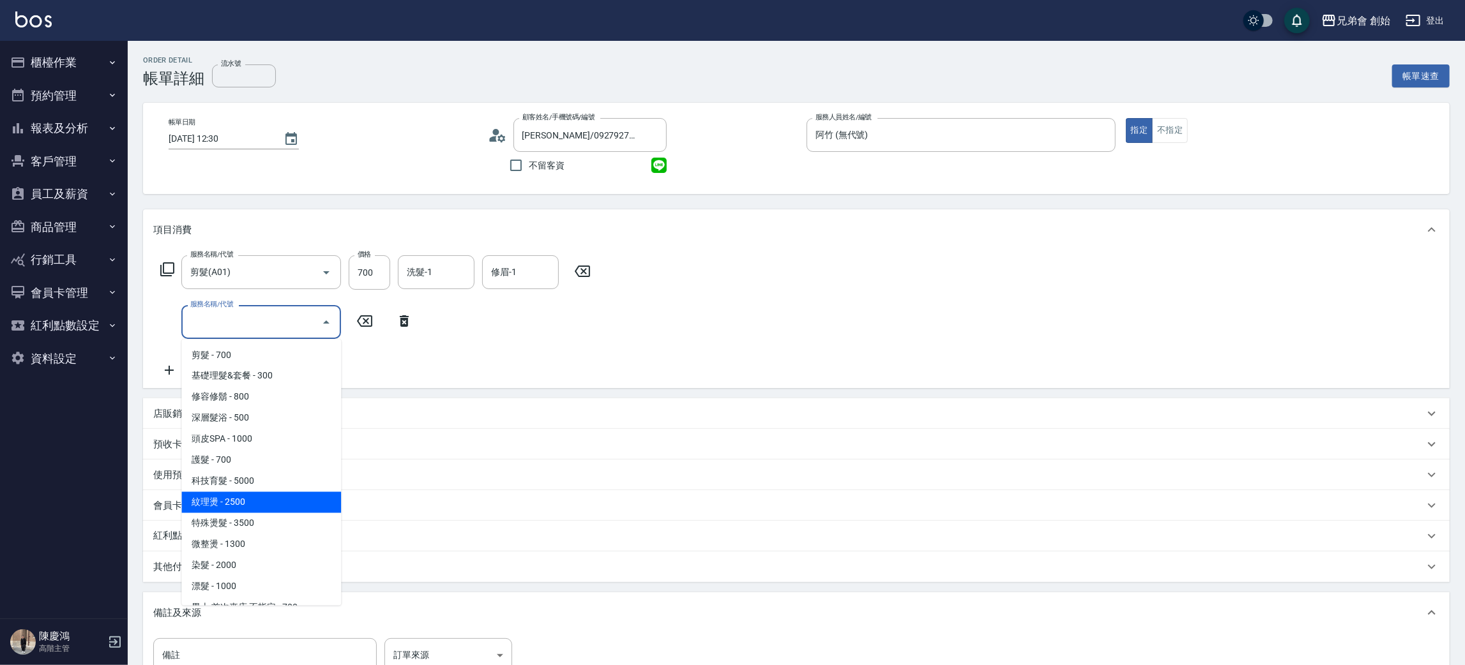
click at [298, 508] on span "紋理燙 - 2500" at bounding box center [261, 502] width 160 height 21
type input "紋理燙(D01)"
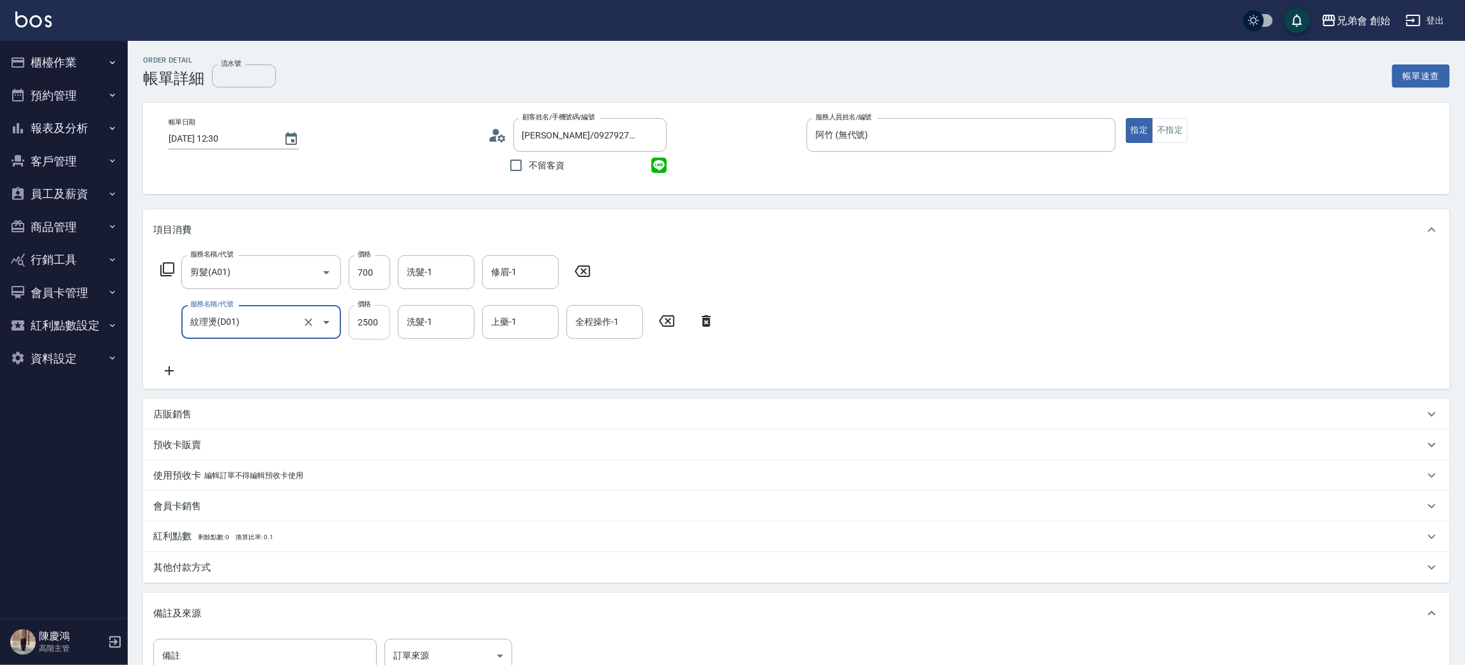
click at [362, 319] on input "2500" at bounding box center [370, 322] width 42 height 34
type input "2250"
click at [193, 572] on p "其他付款方式" at bounding box center [181, 567] width 57 height 13
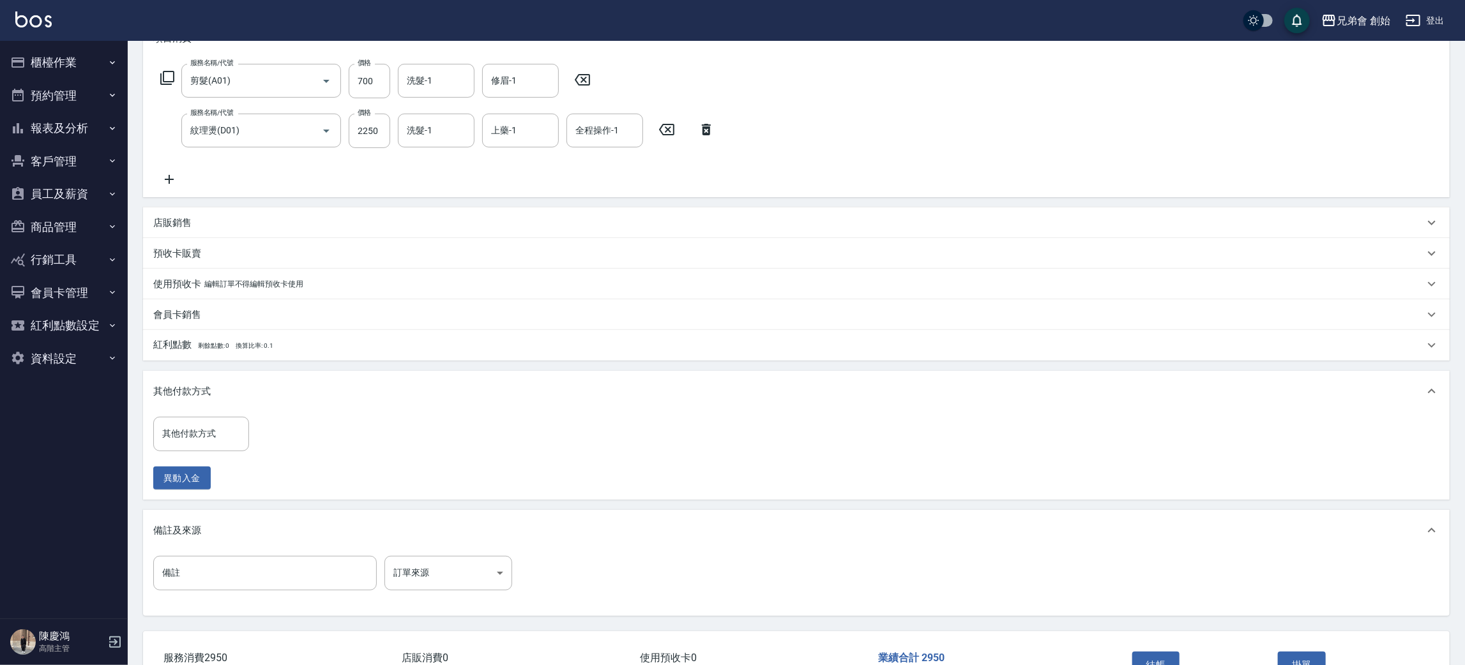
click at [202, 413] on div "其他付款方式 其他付款方式 異動入金" at bounding box center [796, 456] width 1307 height 88
click at [206, 439] on input "其他付款方式" at bounding box center [201, 434] width 84 height 22
click at [208, 476] on ul "台灣Pay 轉帳 信用卡 現金" at bounding box center [201, 498] width 96 height 95
click at [204, 492] on span "轉帳" at bounding box center [201, 488] width 96 height 21
type input "轉帳"
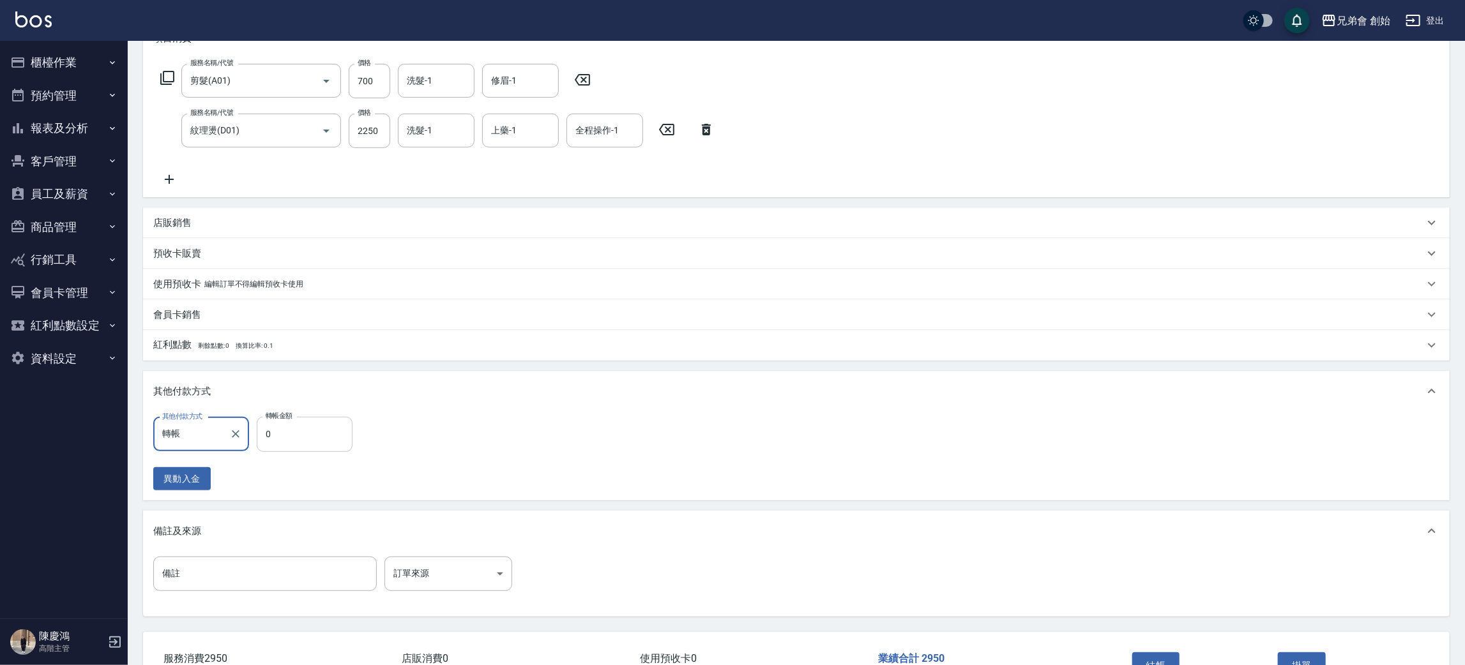
click at [284, 434] on input "0" at bounding box center [305, 434] width 96 height 34
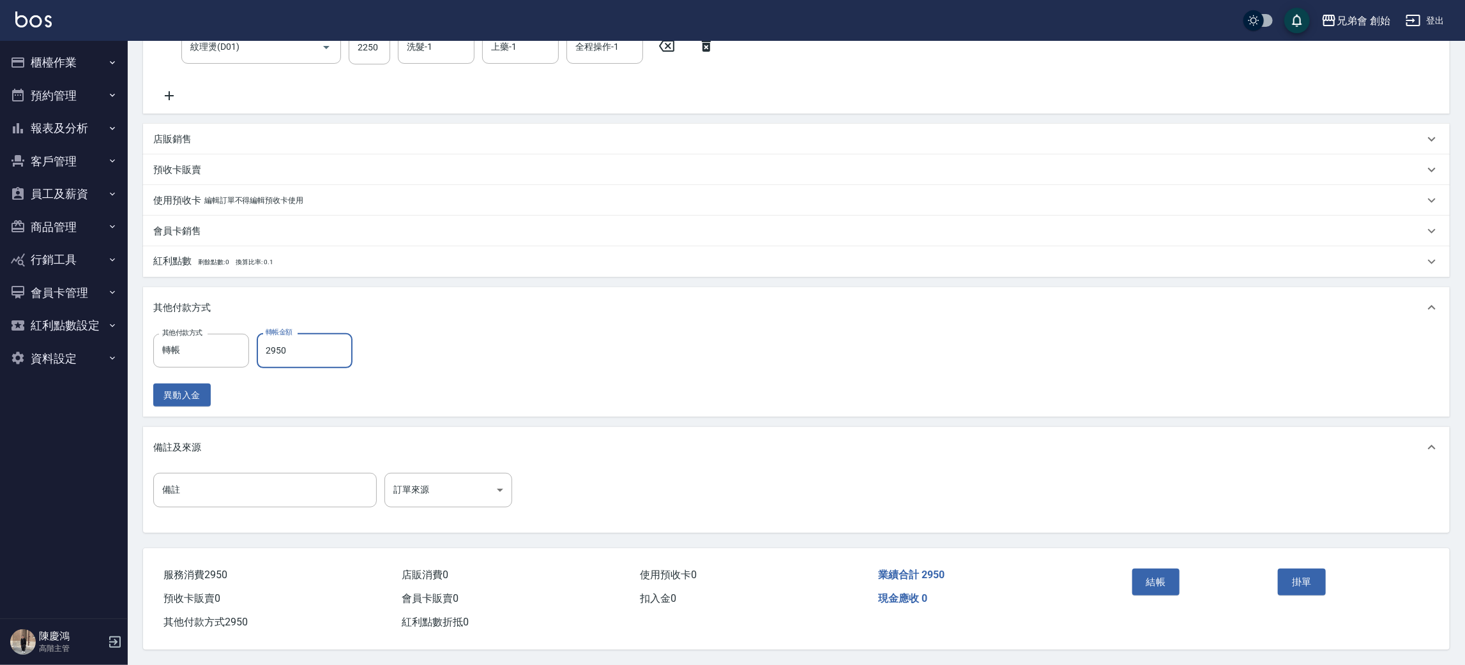
type input "2950"
click at [1131, 570] on div "結帳" at bounding box center [1200, 592] width 146 height 56
click at [1147, 578] on button "結帳" at bounding box center [1156, 582] width 48 height 27
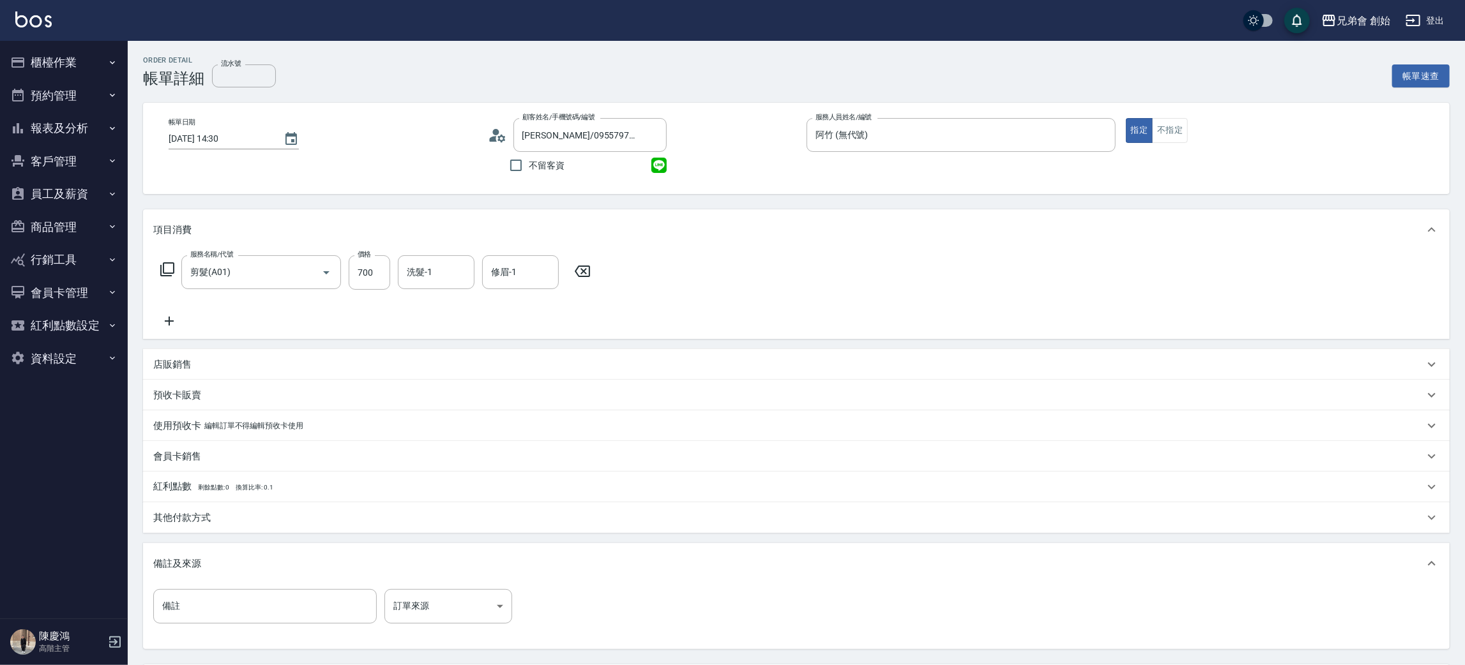
click at [183, 327] on icon at bounding box center [169, 321] width 32 height 15
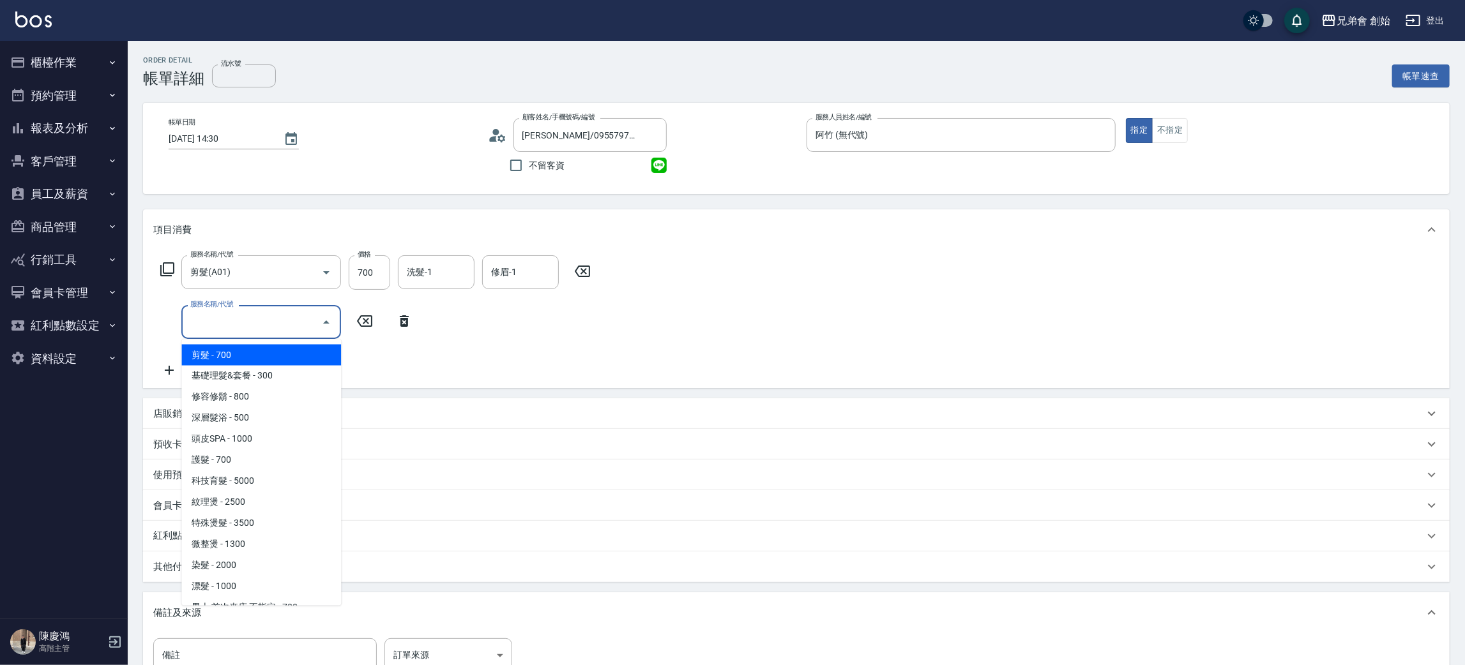
drag, startPoint x: 216, startPoint y: 321, endPoint x: 224, endPoint y: 325, distance: 8.0
click at [218, 321] on input "服務名稱/代號" at bounding box center [251, 322] width 129 height 22
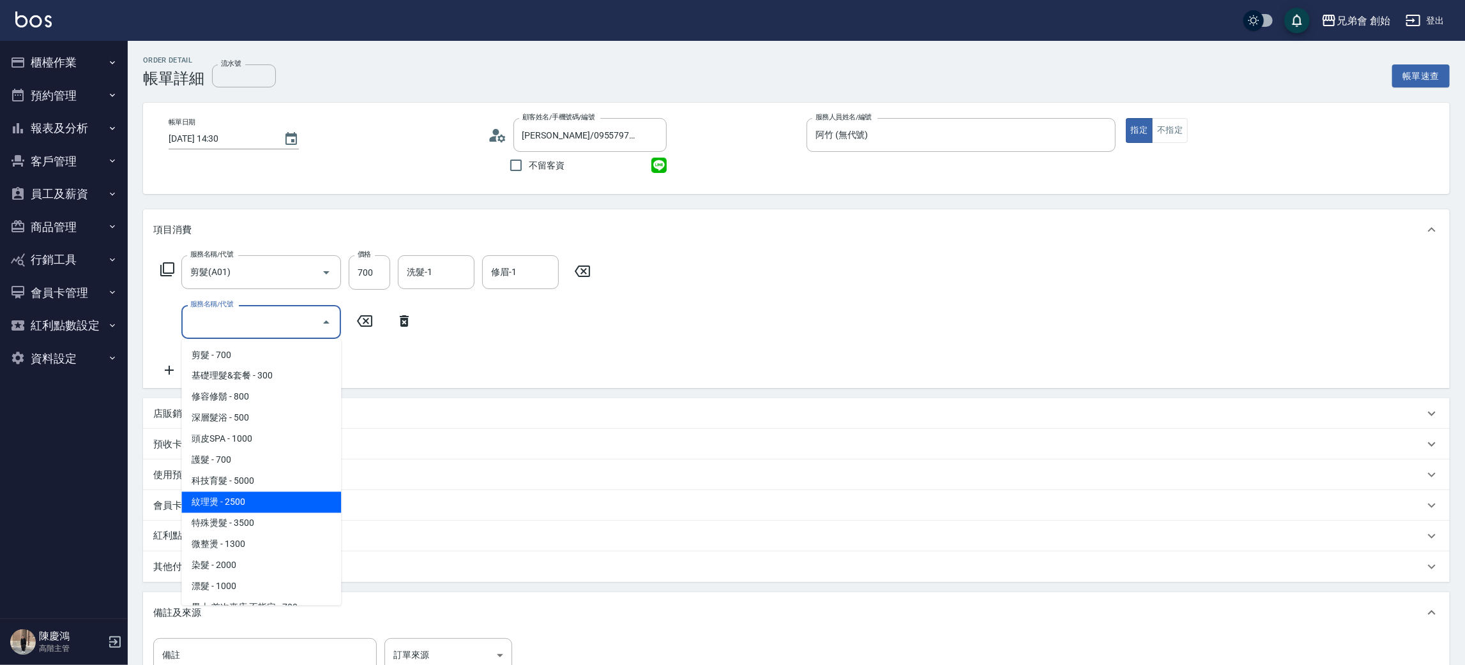
click at [281, 497] on span "紋理燙 - 2500" at bounding box center [261, 502] width 160 height 21
type input "紋理燙(D01)"
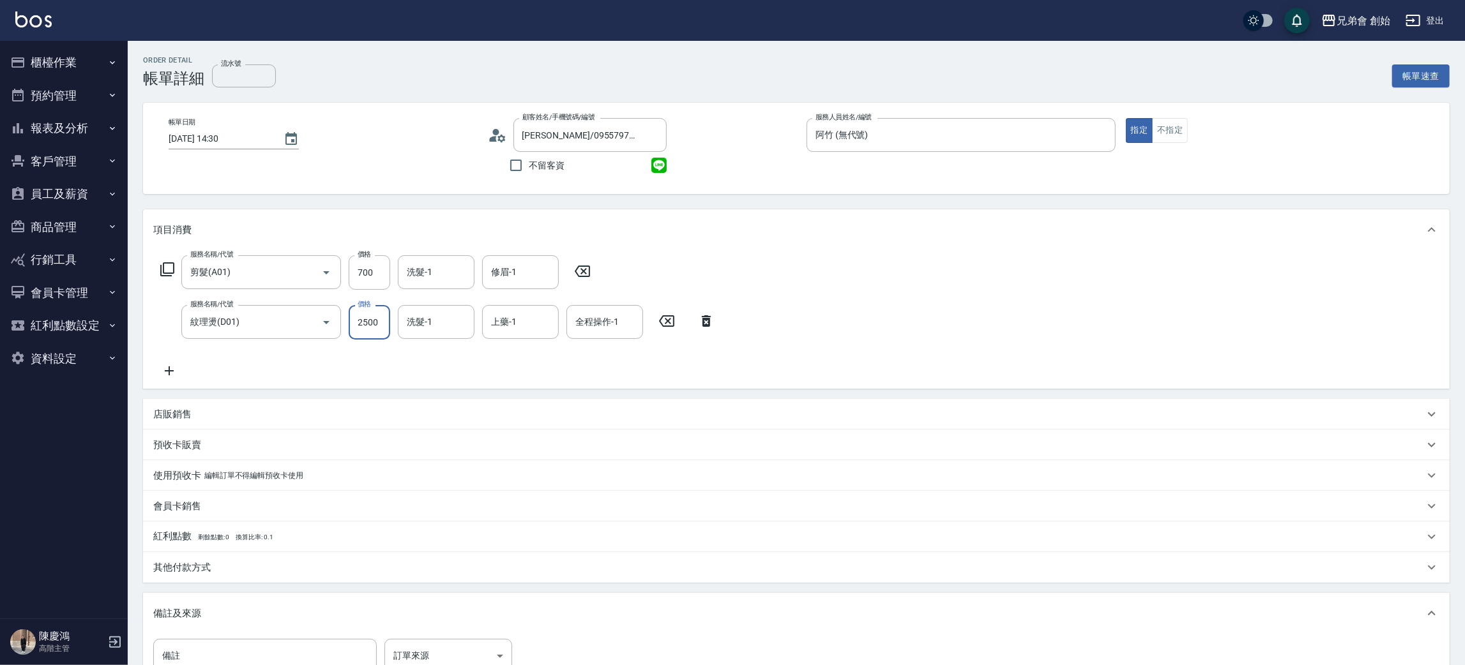
click at [352, 328] on input "2500" at bounding box center [370, 322] width 42 height 34
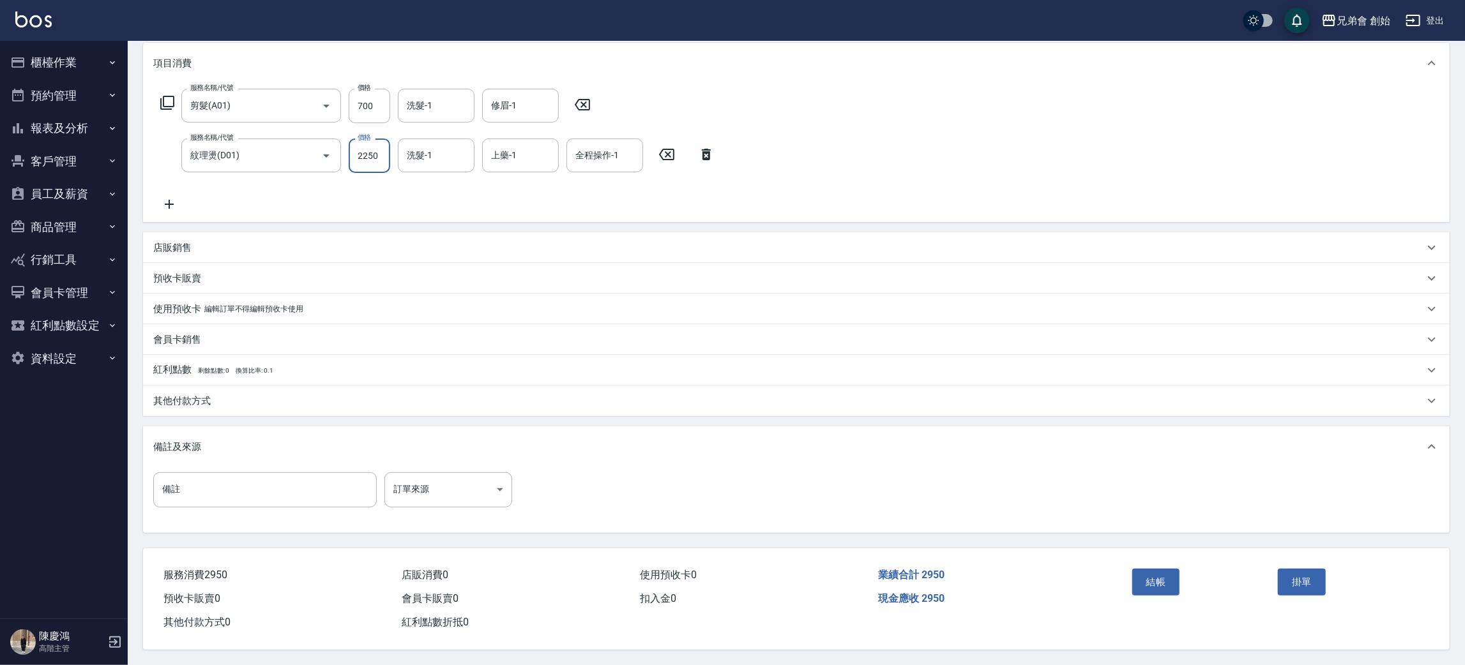
type input "2250"
click at [1167, 608] on div "結帳" at bounding box center [1200, 592] width 146 height 56
click at [1157, 586] on button "結帳" at bounding box center [1156, 582] width 48 height 27
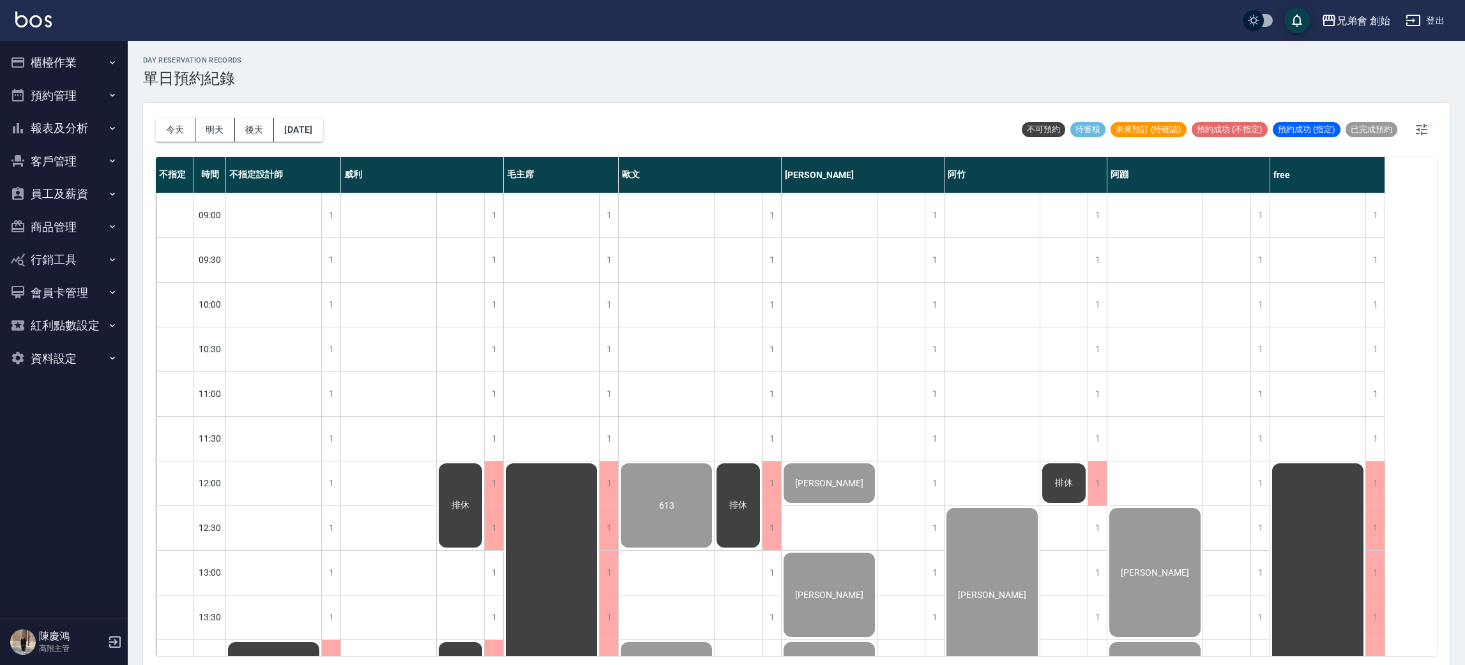
scroll to position [3, 0]
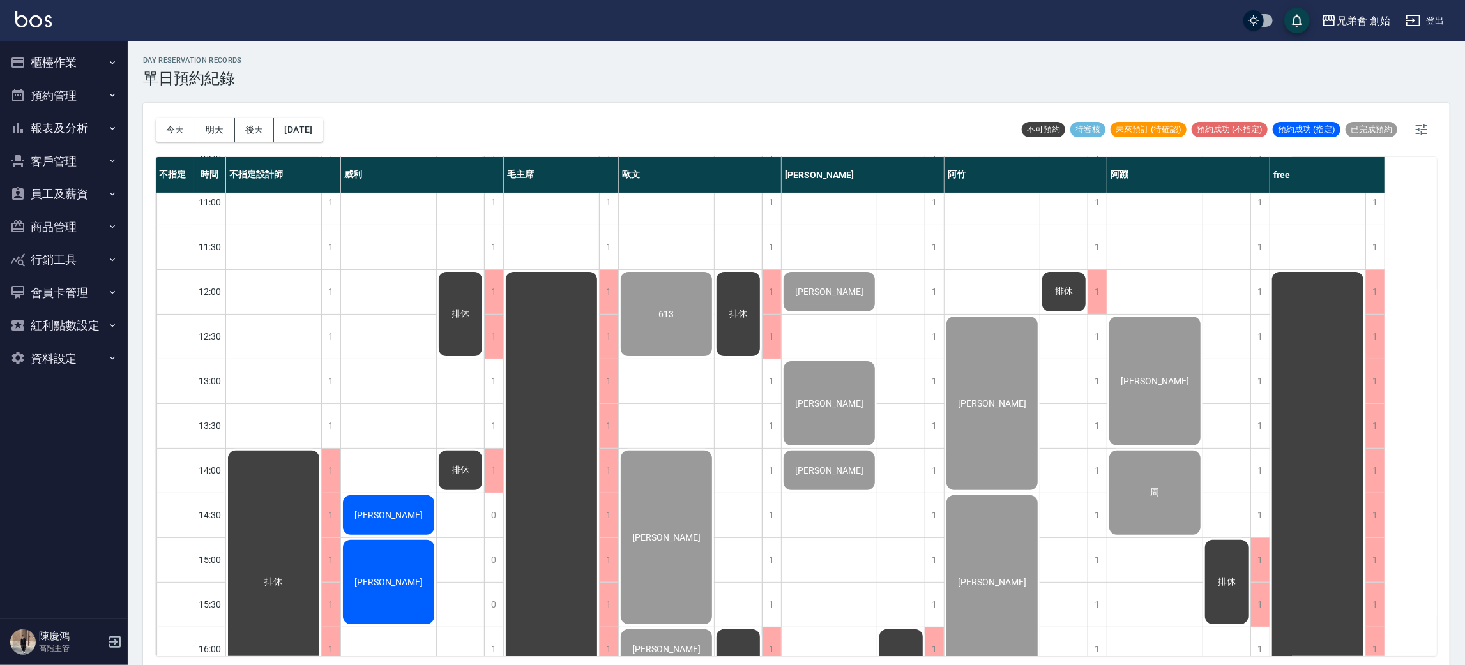
drag, startPoint x: 538, startPoint y: 681, endPoint x: 494, endPoint y: 711, distance: 53.8
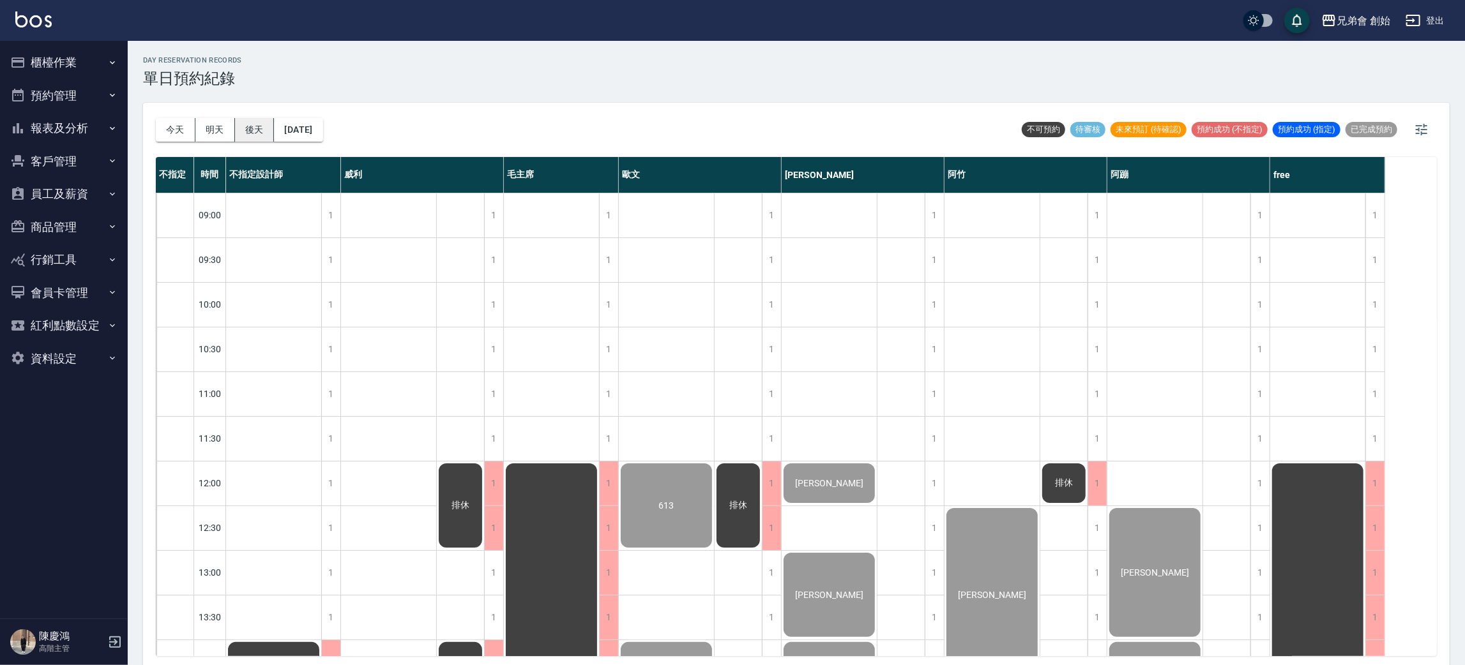
click at [252, 121] on button "後天" at bounding box center [255, 130] width 40 height 24
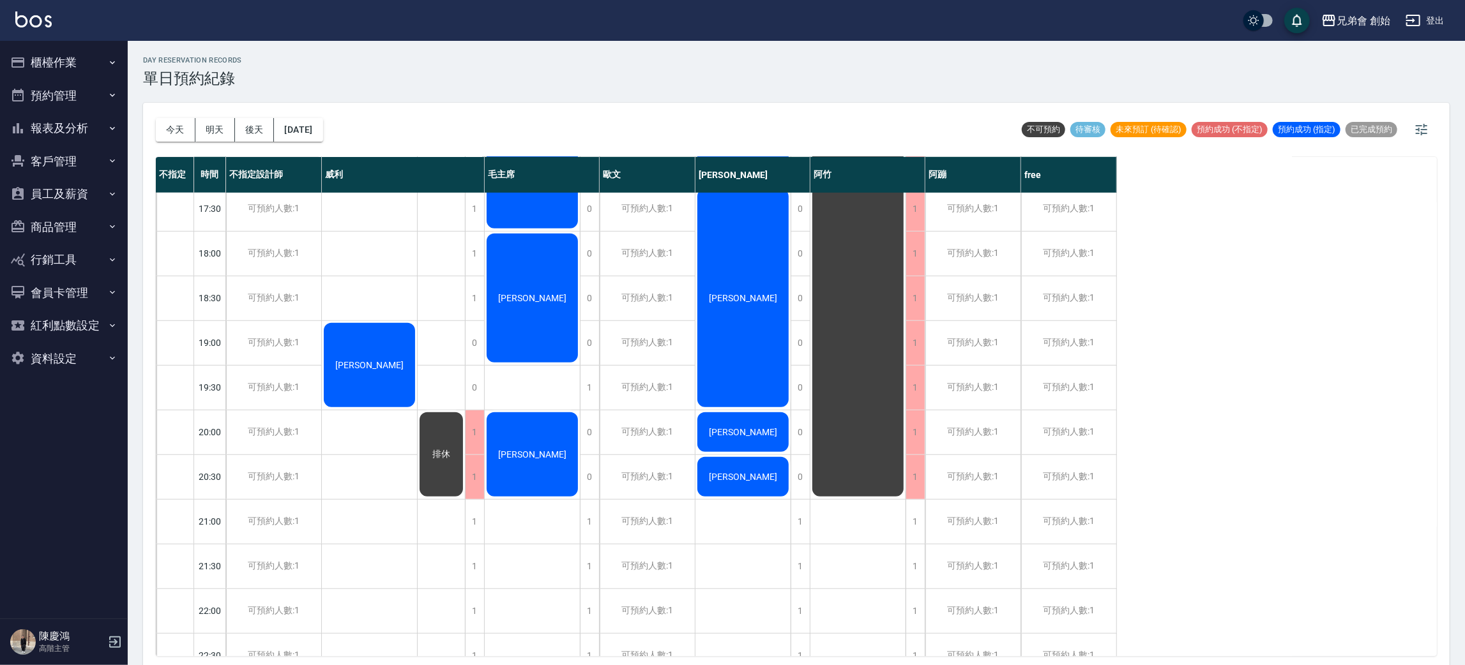
scroll to position [478, 0]
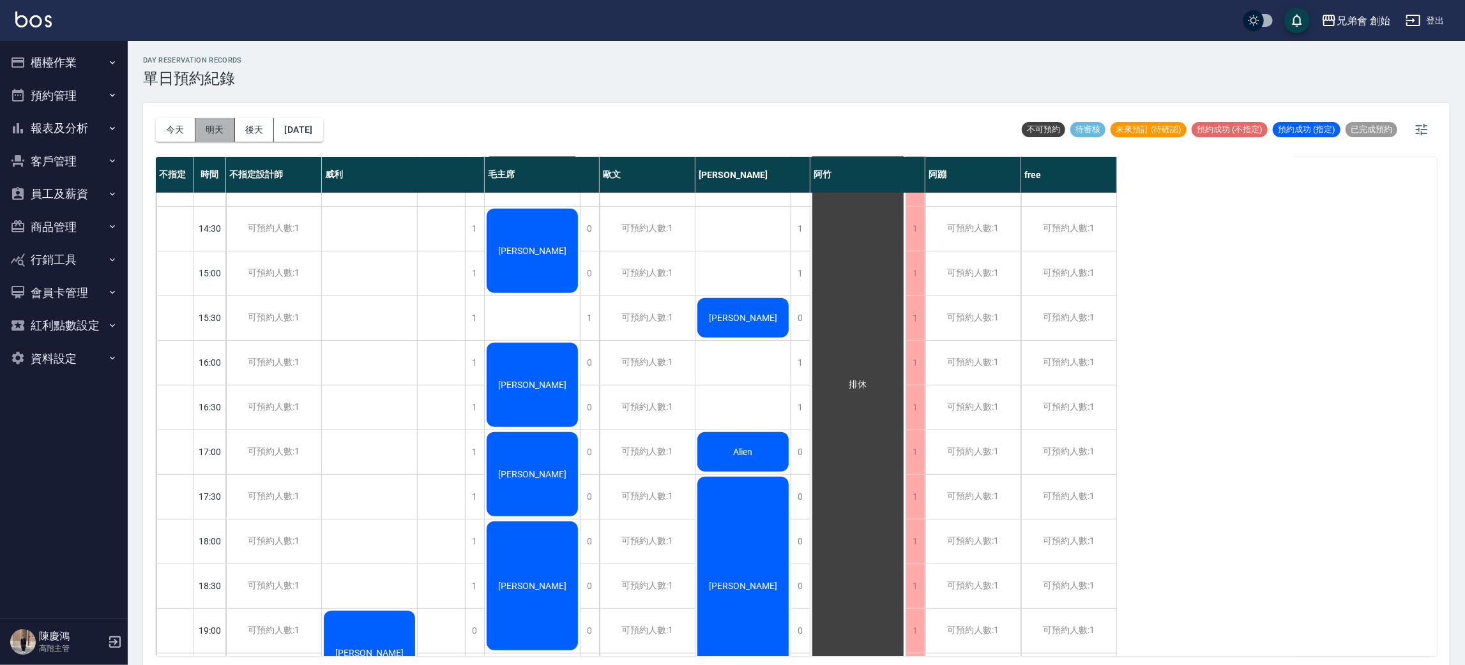
click at [223, 126] on button "明天" at bounding box center [215, 130] width 40 height 24
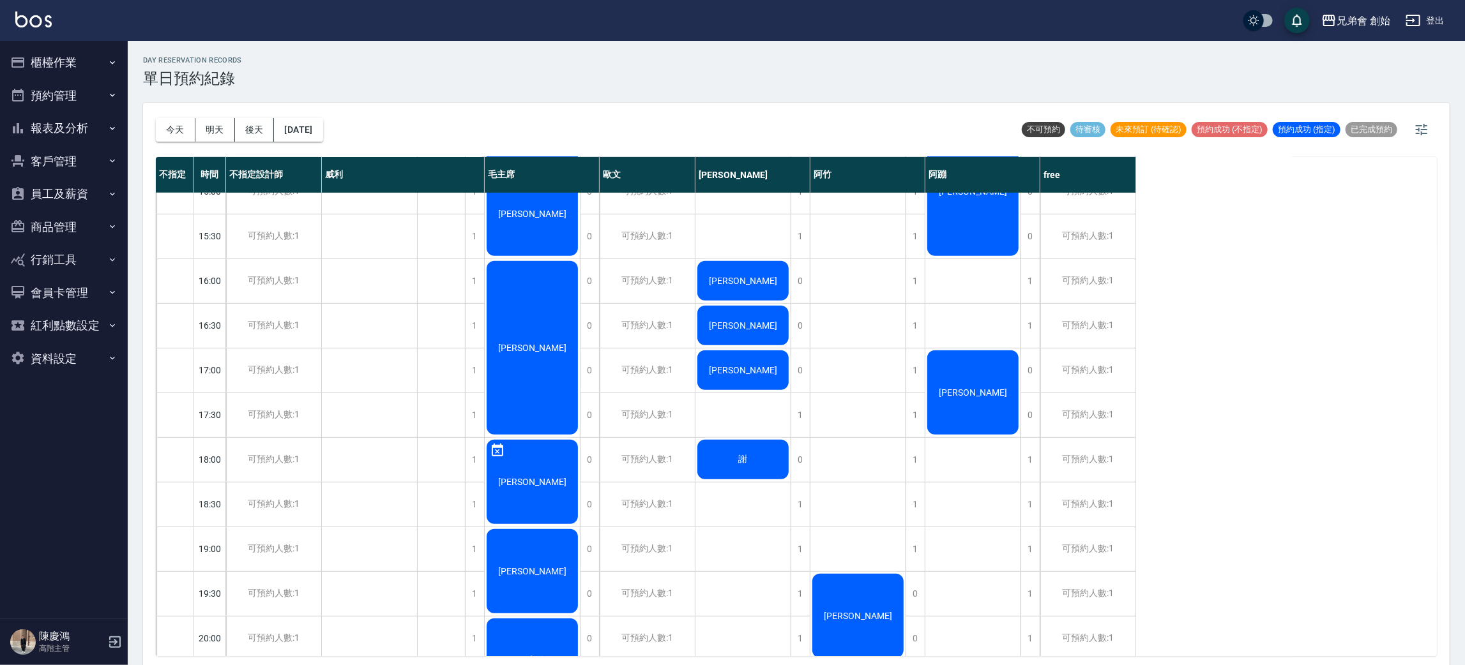
scroll to position [273, 0]
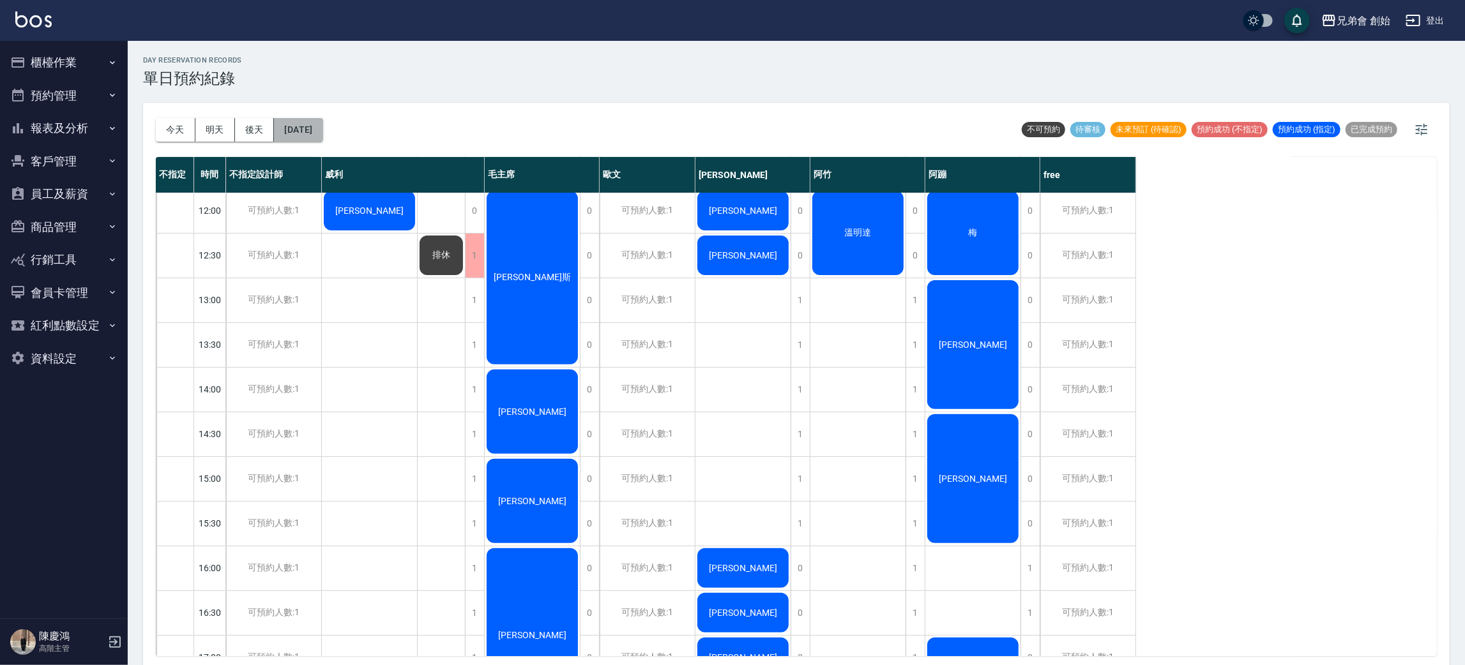
click at [315, 128] on button "2025/10/15" at bounding box center [298, 130] width 49 height 24
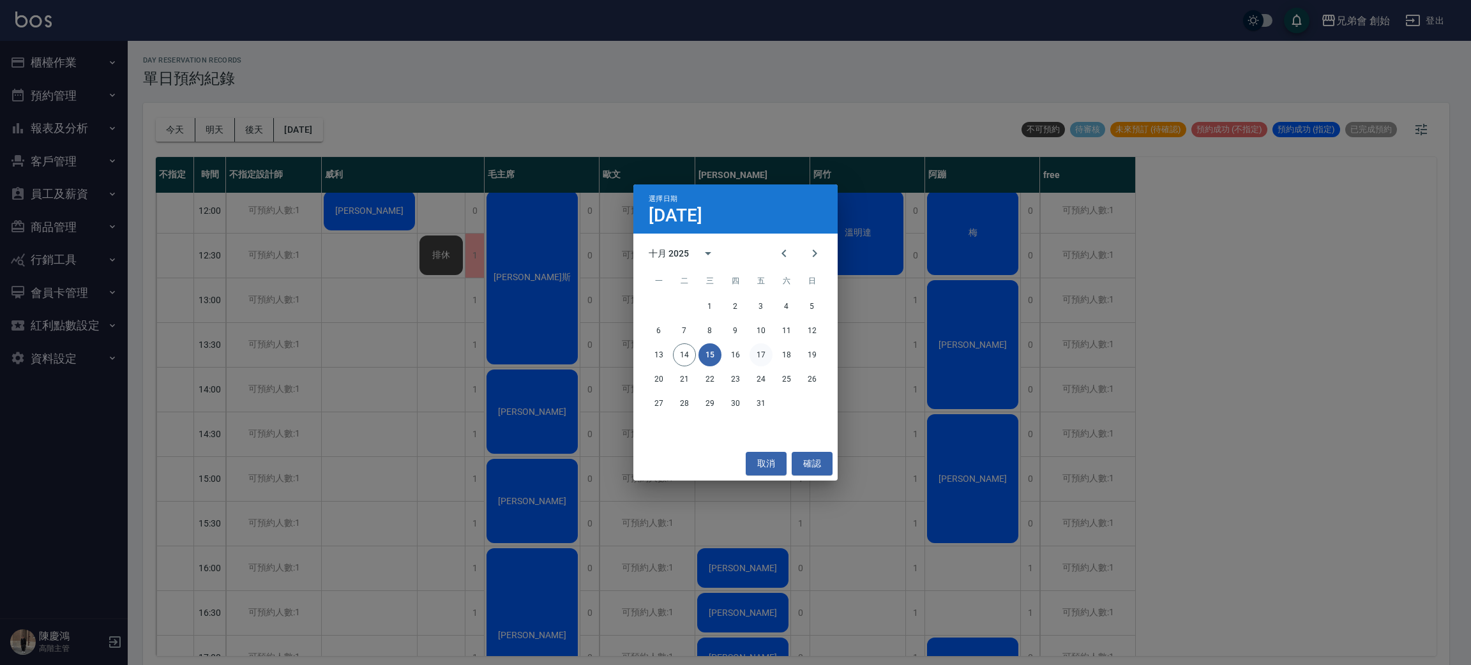
click at [760, 358] on button "17" at bounding box center [761, 355] width 23 height 23
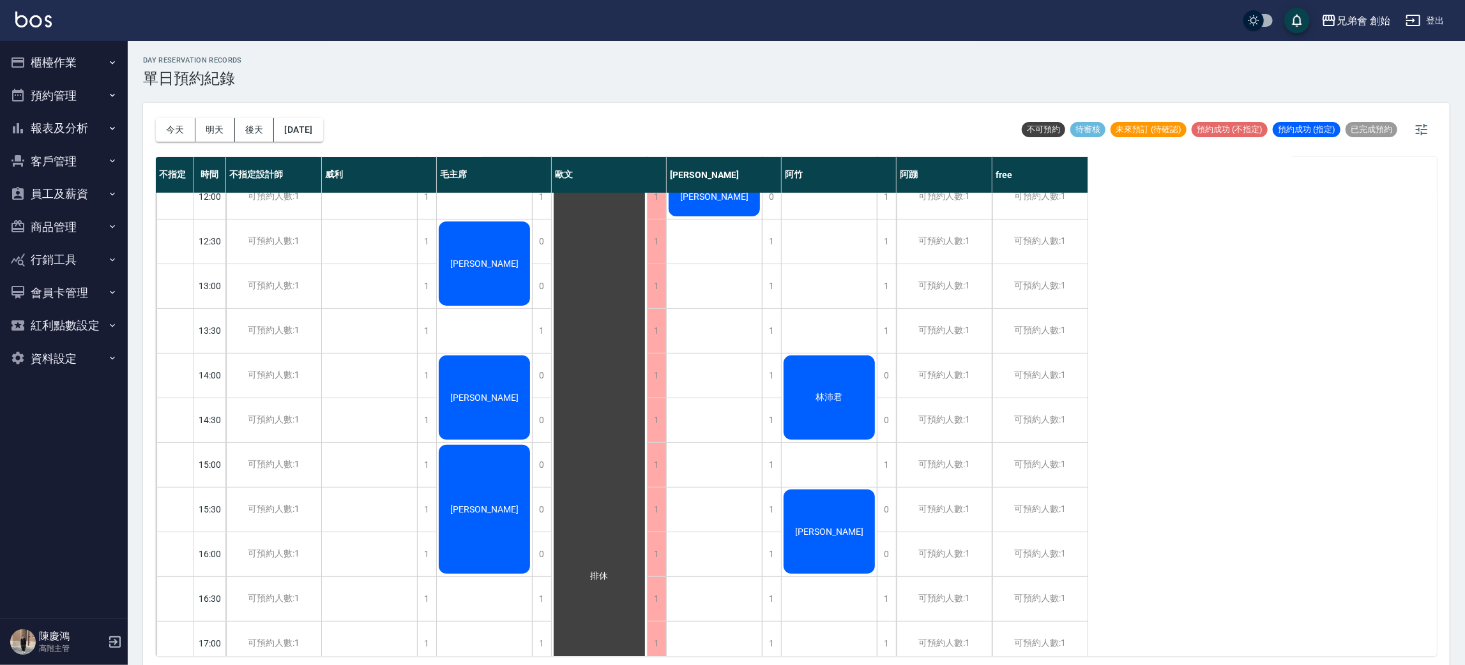
scroll to position [192, 0]
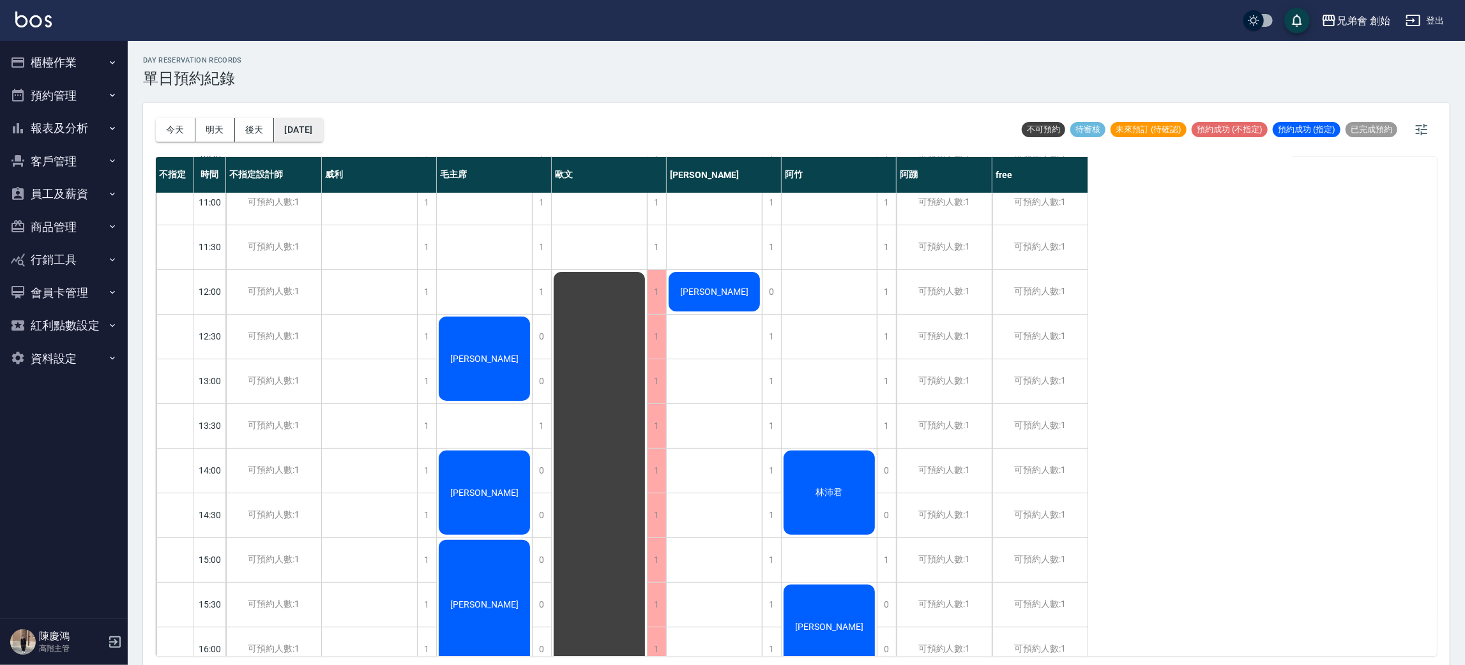
click at [309, 125] on button "2025/10/17" at bounding box center [298, 130] width 49 height 24
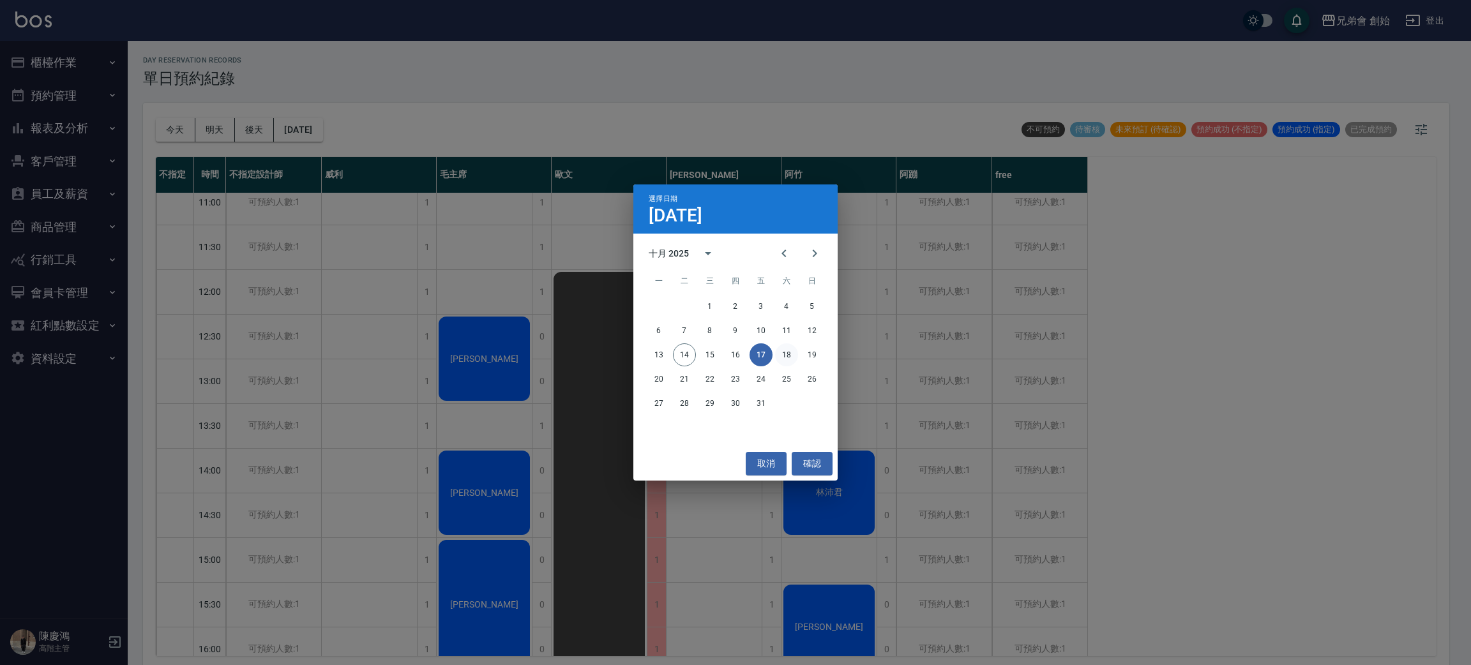
click at [794, 353] on button "18" at bounding box center [786, 355] width 23 height 23
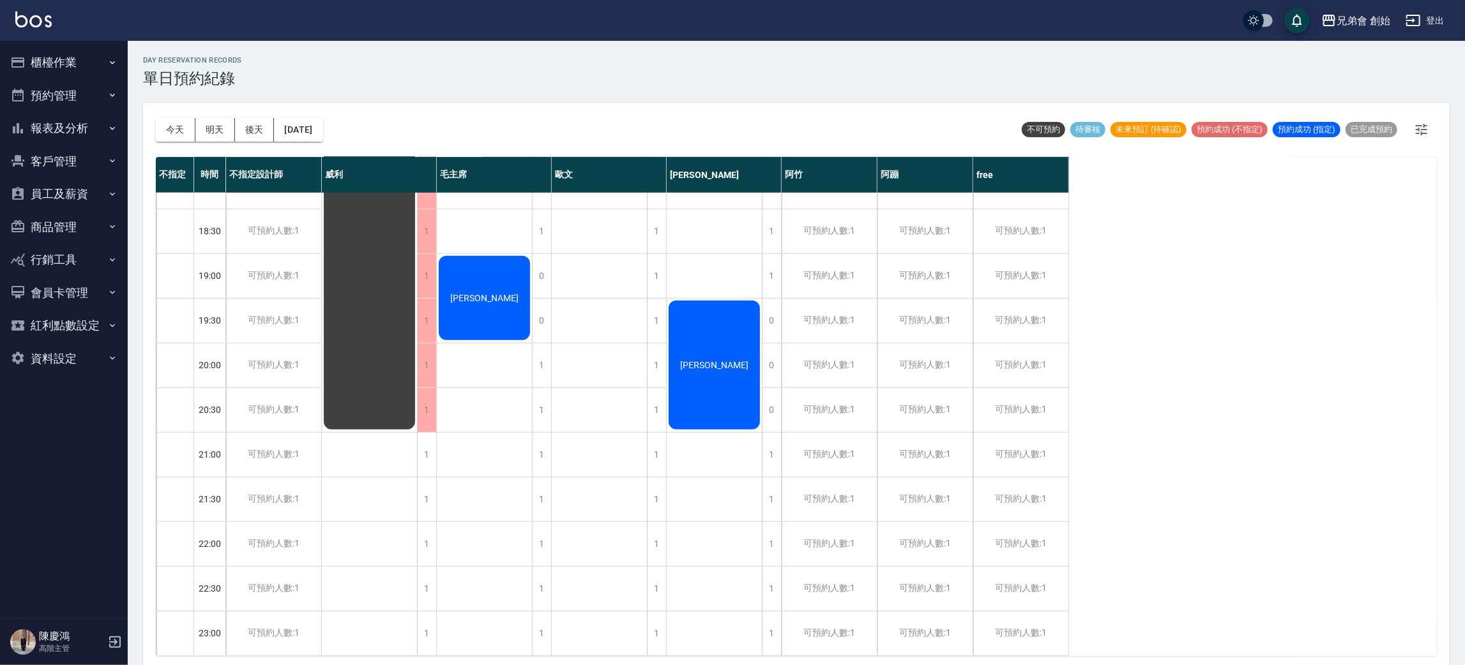
scroll to position [368, 0]
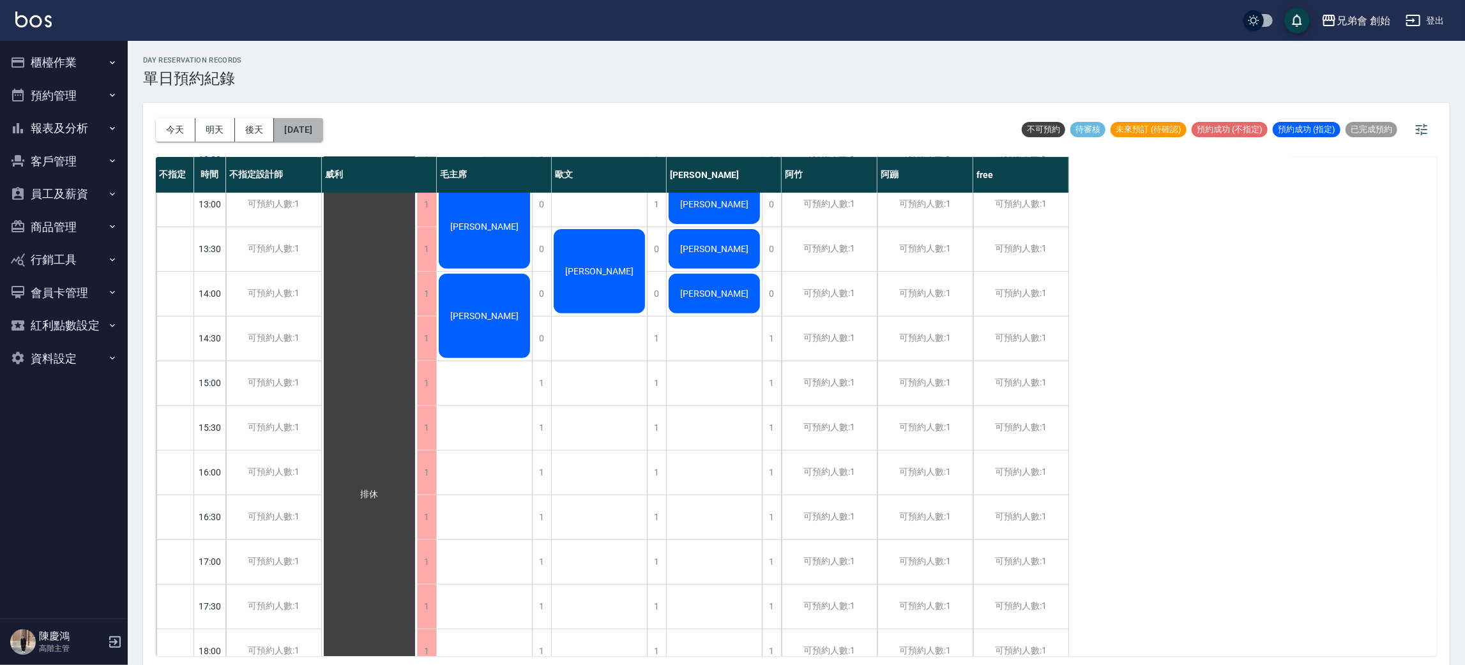
click at [322, 128] on button "2025/10/18" at bounding box center [298, 130] width 49 height 24
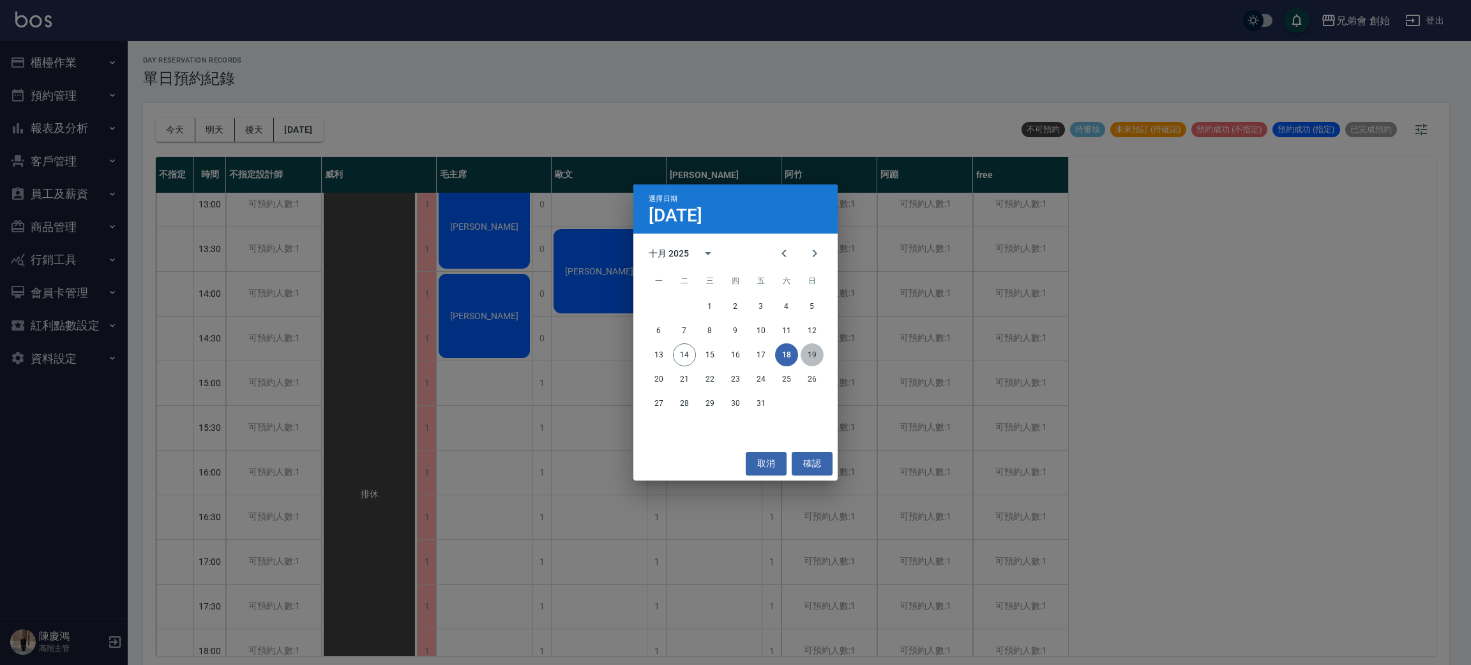
click at [816, 358] on button "19" at bounding box center [812, 355] width 23 height 23
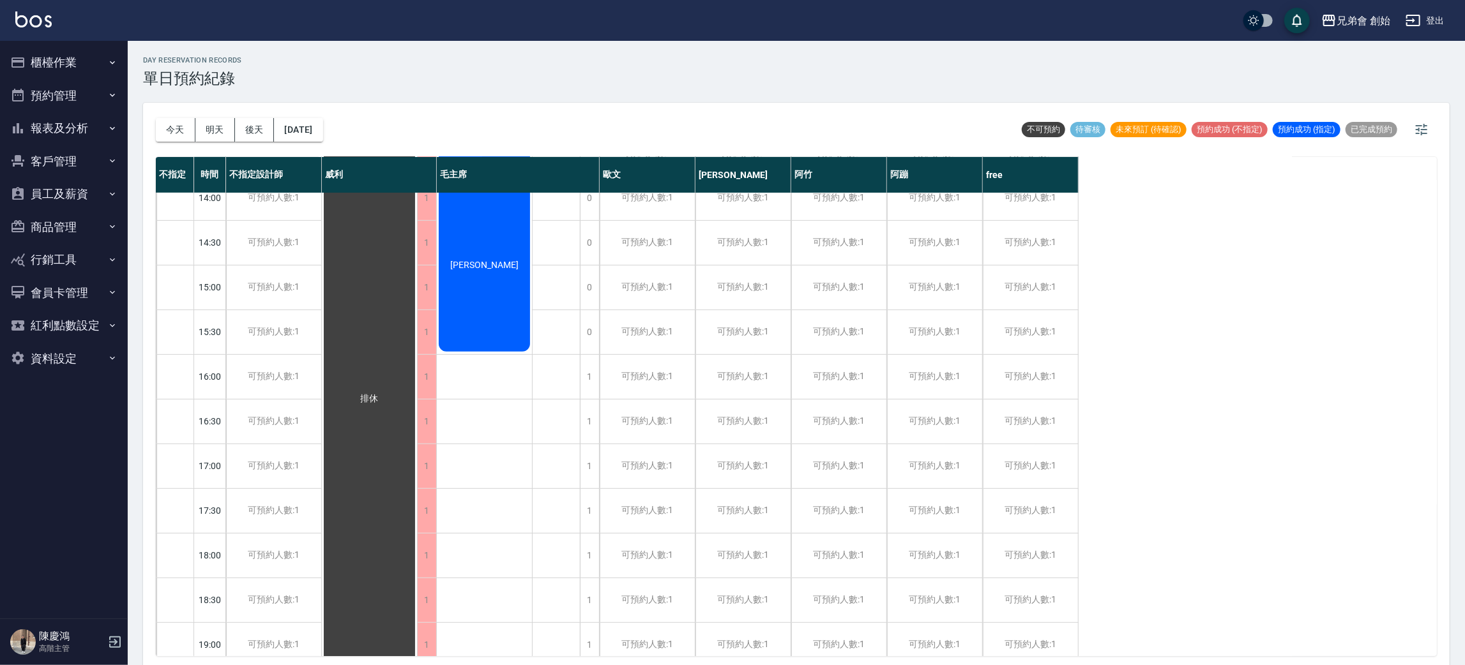
scroll to position [847, 0]
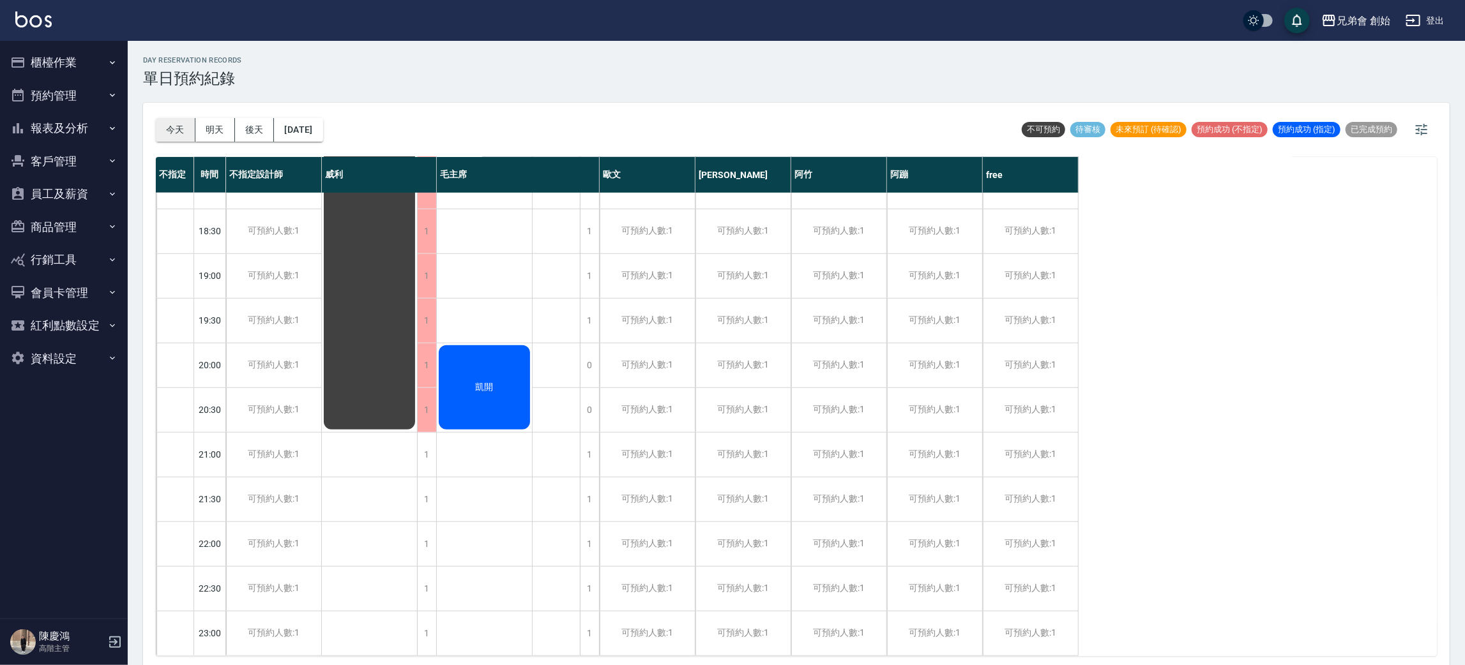
click at [156, 128] on button "今天" at bounding box center [176, 130] width 40 height 24
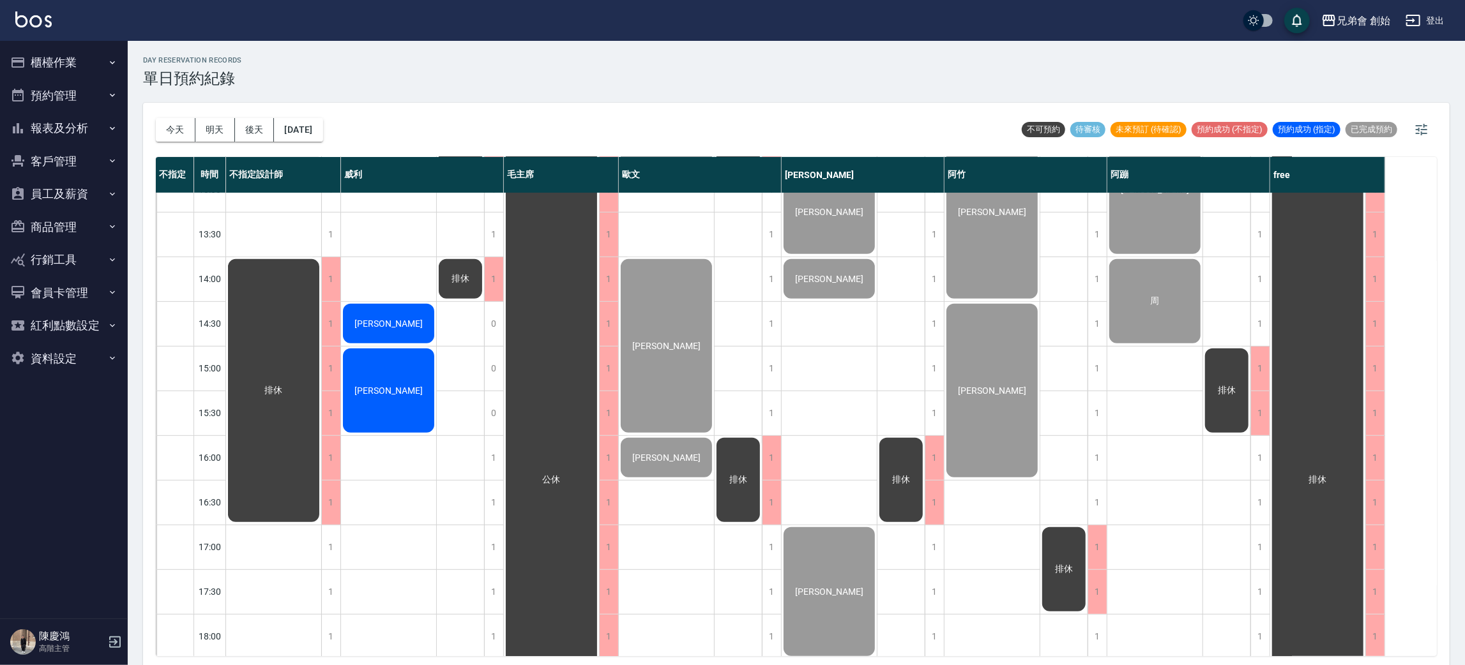
scroll to position [671, 0]
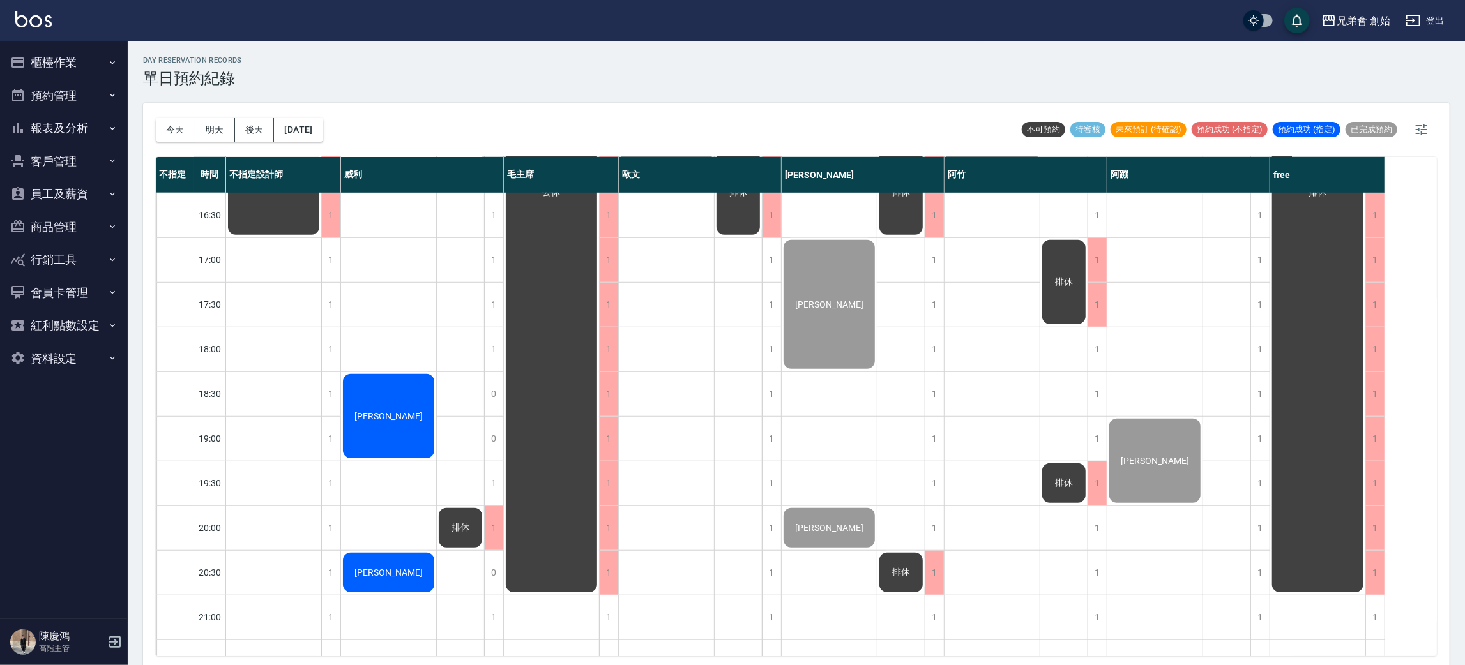
click at [672, 278] on div "613 [PERSON_NAME] [PERSON_NAME]" at bounding box center [667, 170] width 96 height 1296
click at [390, 338] on div "[PERSON_NAME] [PERSON_NAME] [PERSON_NAME] [PERSON_NAME]" at bounding box center [389, 170] width 96 height 1296
click at [386, 492] on div "[PERSON_NAME] [PERSON_NAME] [PERSON_NAME] [PERSON_NAME]" at bounding box center [389, 170] width 96 height 1296
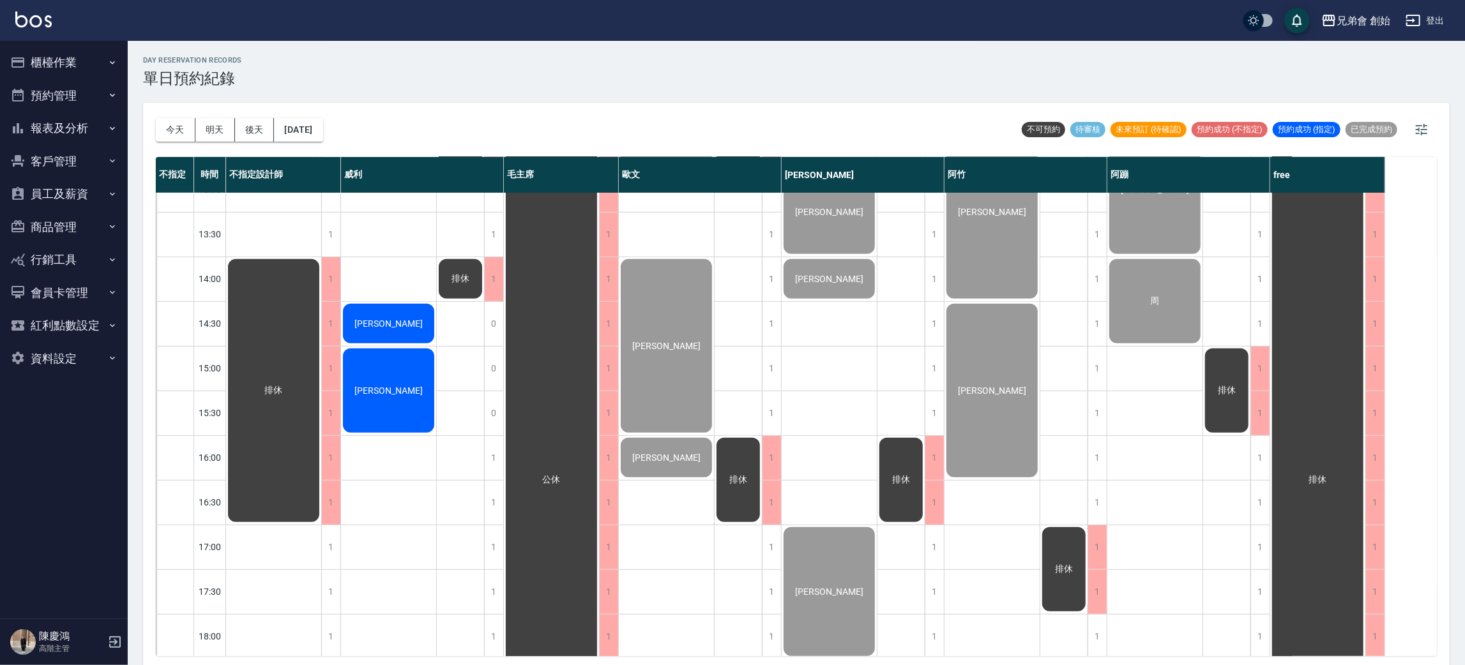
click at [408, 509] on div "劉邦榆 張帛鴻 楊博翔 江皓" at bounding box center [389, 458] width 96 height 1296
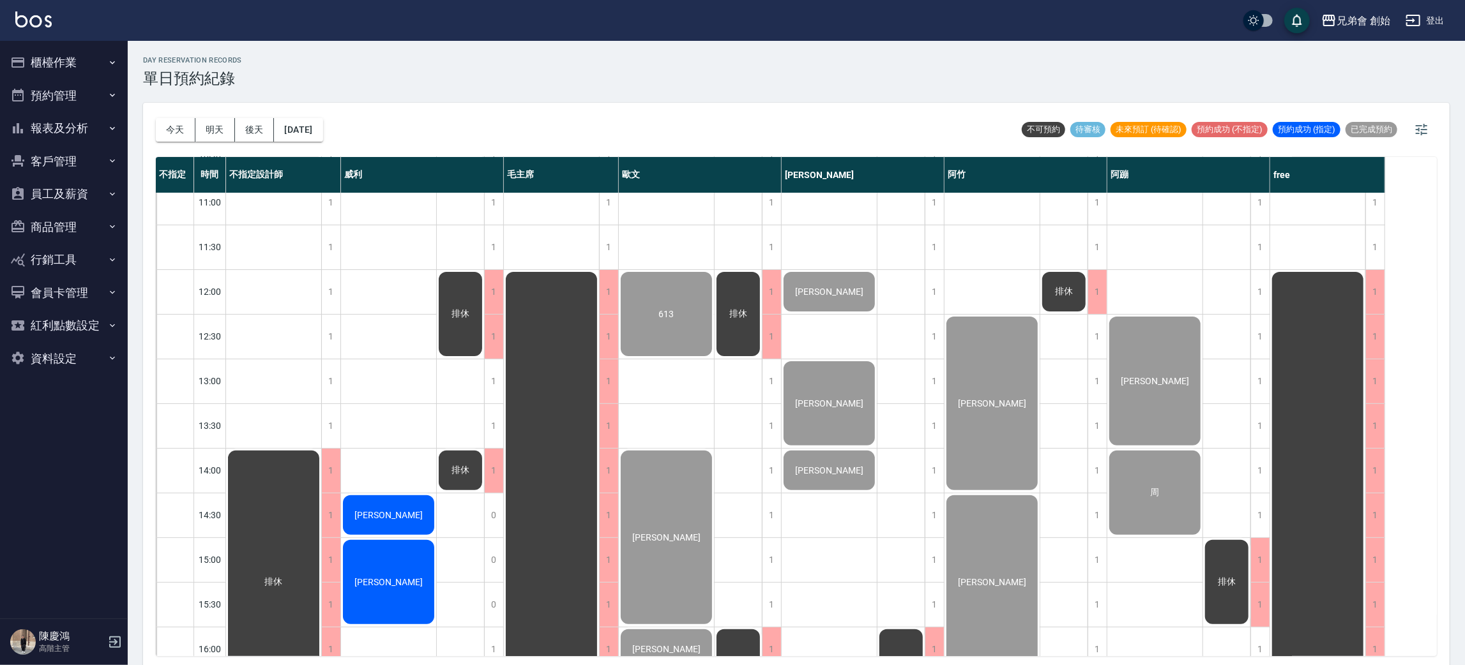
scroll to position [287, 0]
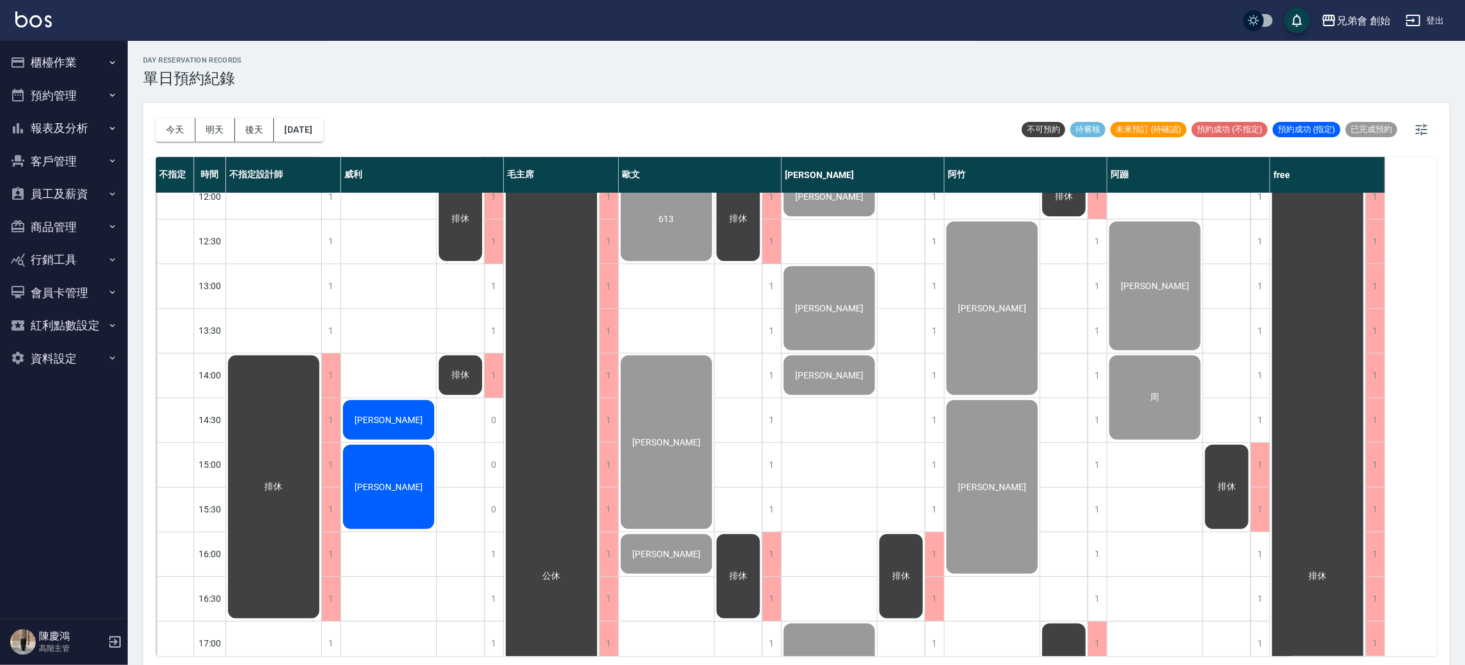
click at [390, 421] on span "劉邦榆" at bounding box center [388, 420] width 73 height 10
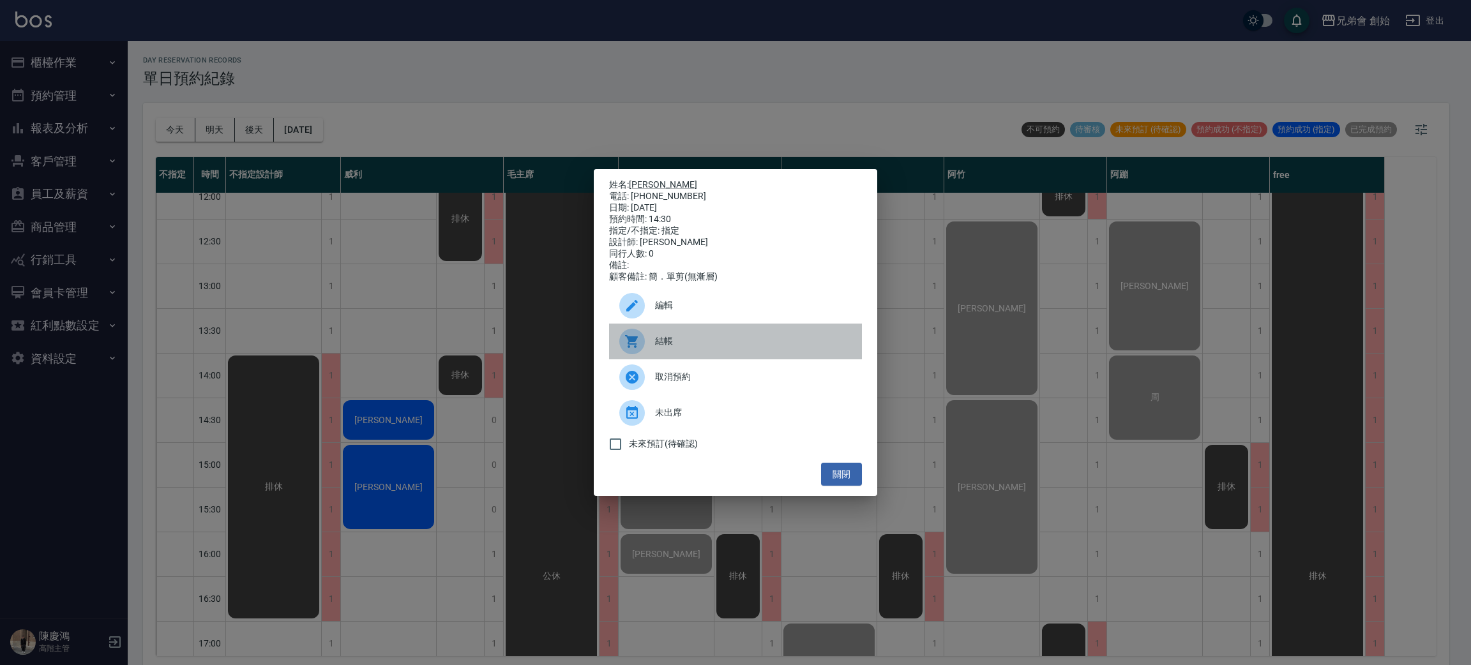
click at [681, 339] on div "結帳" at bounding box center [735, 342] width 253 height 36
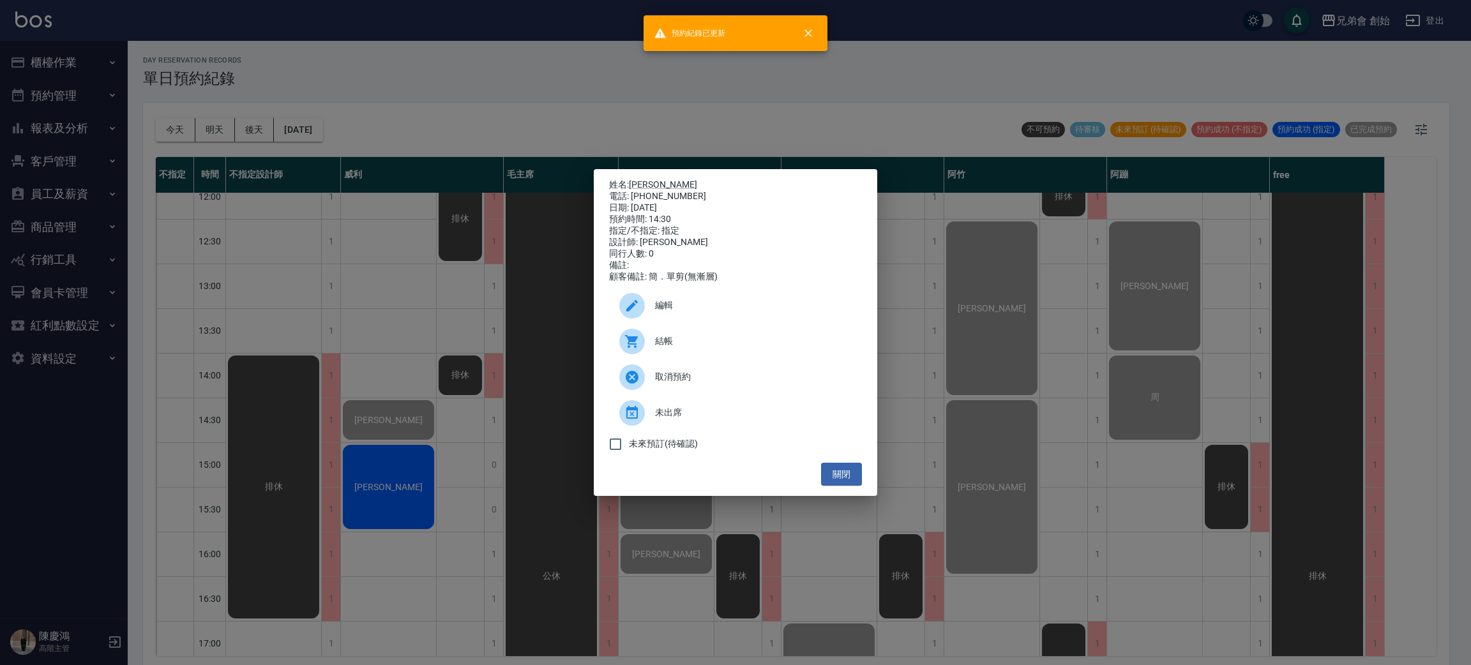
drag, startPoint x: 430, startPoint y: 151, endPoint x: 437, endPoint y: 137, distance: 16.0
click at [430, 153] on div "姓名: 劉邦榆 電話: 0928752649 日期: 2025/10/14 預約時間: 14:30 指定/不指定: 指定 設計師: 威利 同行人數: 0 備註…" at bounding box center [735, 332] width 1471 height 665
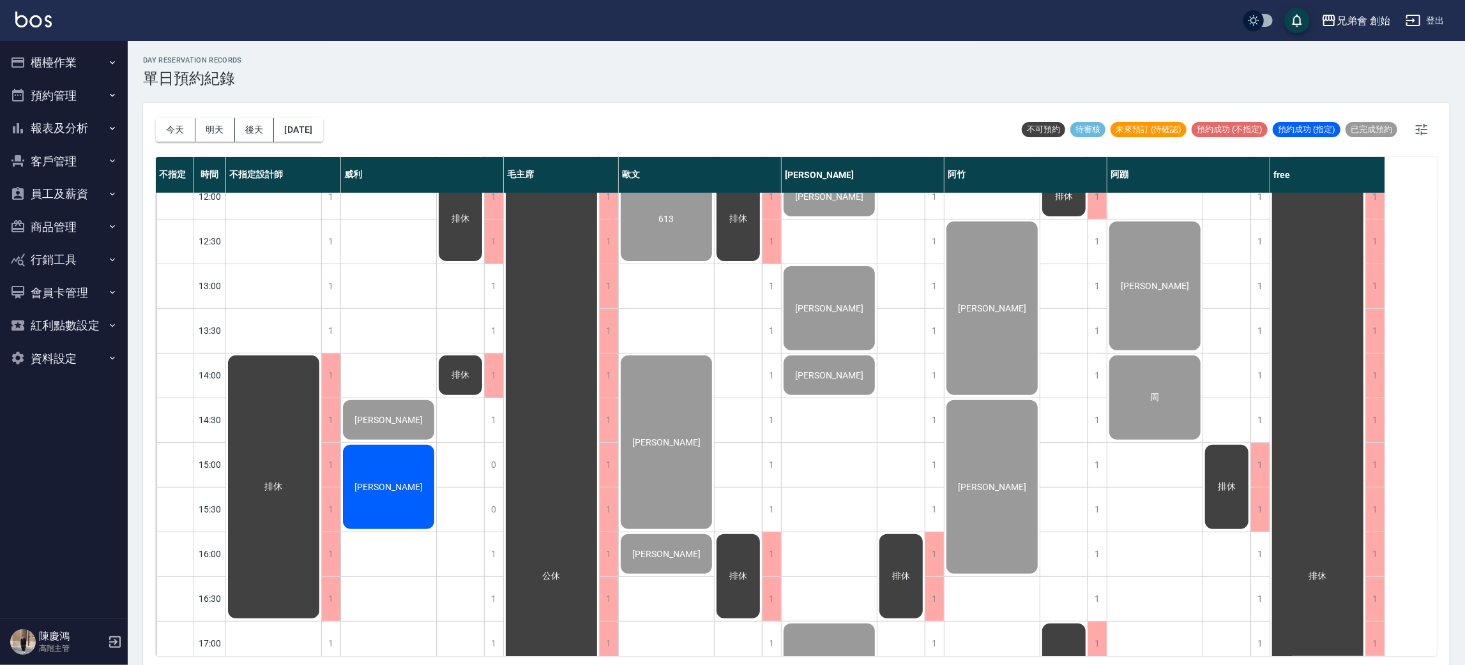
click at [393, 481] on div "張帛鴻" at bounding box center [388, 487] width 95 height 88
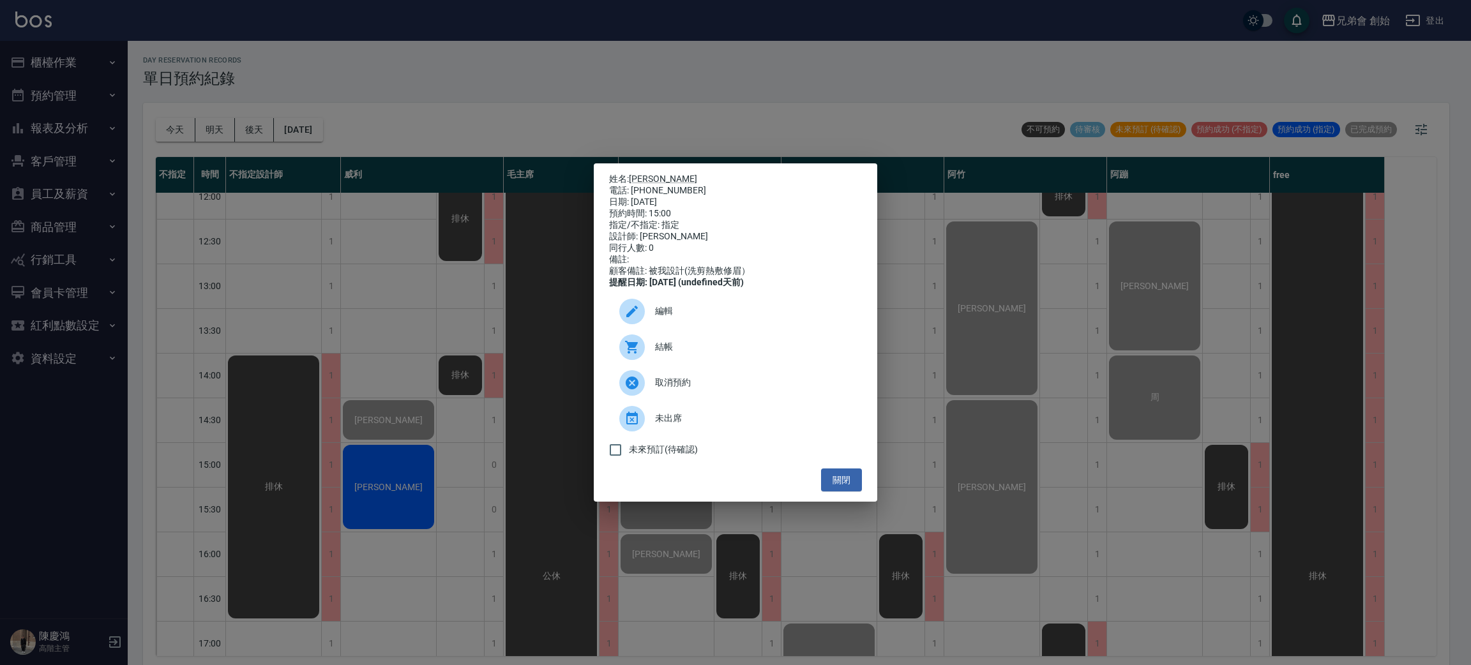
click at [679, 318] on span "編輯" at bounding box center [753, 311] width 197 height 13
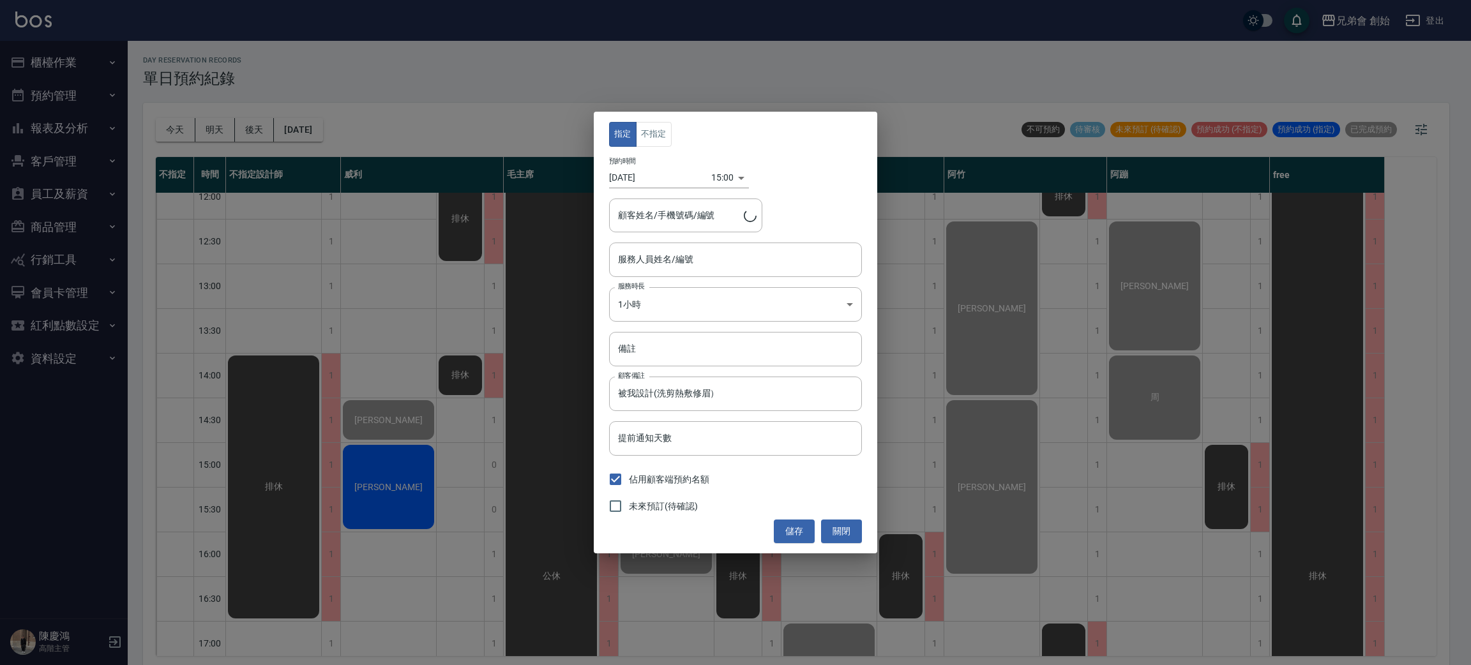
type input "張帛鴻/0958039319"
type input "[PERSON_NAME](無代號)"
click at [842, 542] on button "關閉" at bounding box center [841, 532] width 41 height 24
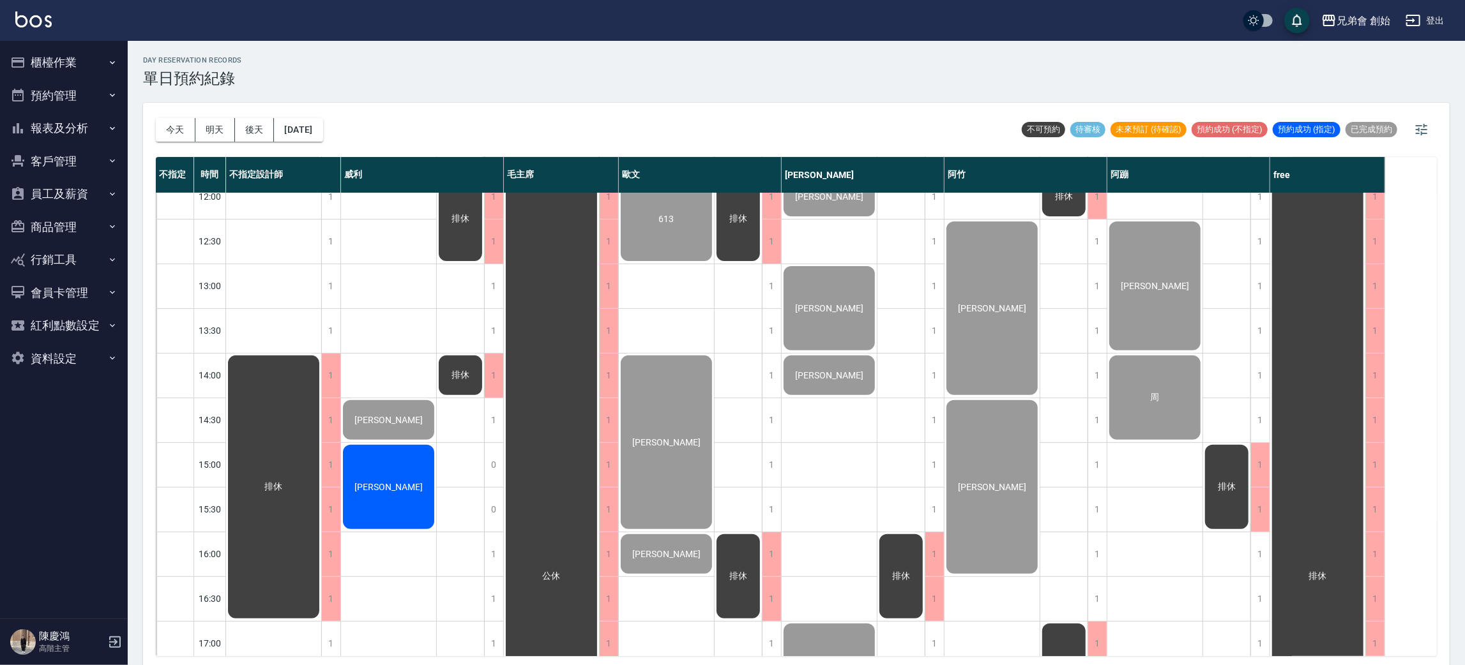
drag, startPoint x: 472, startPoint y: 561, endPoint x: 395, endPoint y: 478, distance: 113.0
click at [426, 496] on div "1 1 1 1 1 1 1 1 1 1 1 1 0 0 1 1 1 1 1 0 0 1 1 0 1 1 1 1 1 劉邦榆 張帛鴻 楊博翔 江皓 排休 排休 …" at bounding box center [422, 554] width 163 height 1296
click at [393, 479] on div "[PERSON_NAME]" at bounding box center [388, 487] width 95 height 88
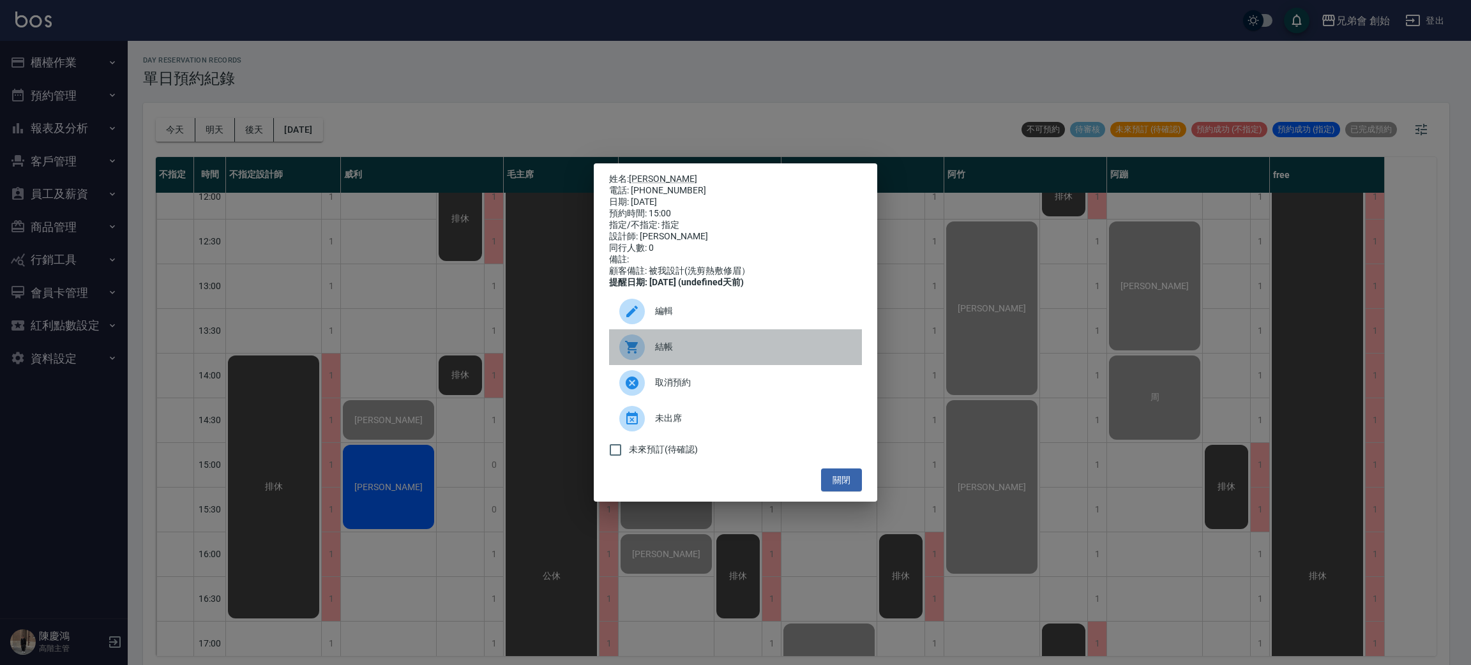
click at [736, 362] on div "結帳" at bounding box center [735, 348] width 253 height 36
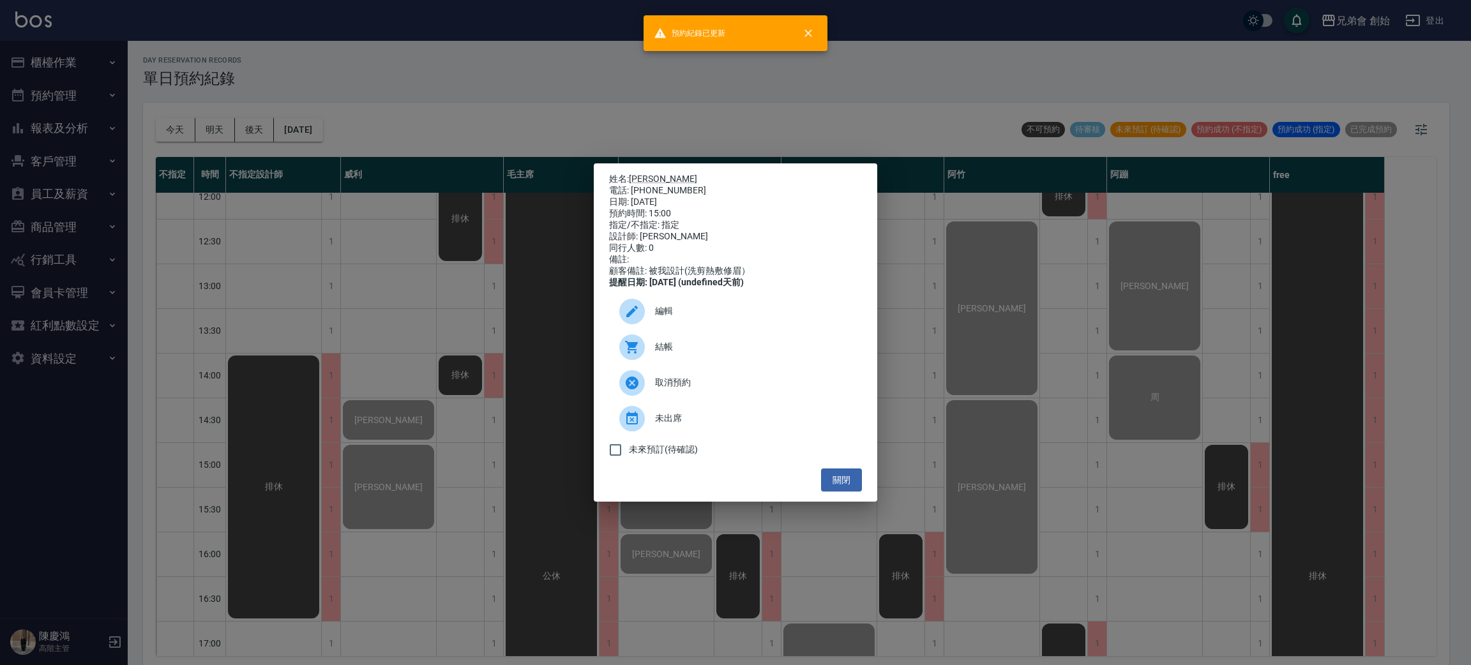
click at [411, 347] on div "姓名: 張帛鴻 電話: 0958039319 日期: 2025/10/14 預約時間: 15:00 指定/不指定: 指定 設計師: 威利 同行人數: 0 備註…" at bounding box center [735, 332] width 1471 height 665
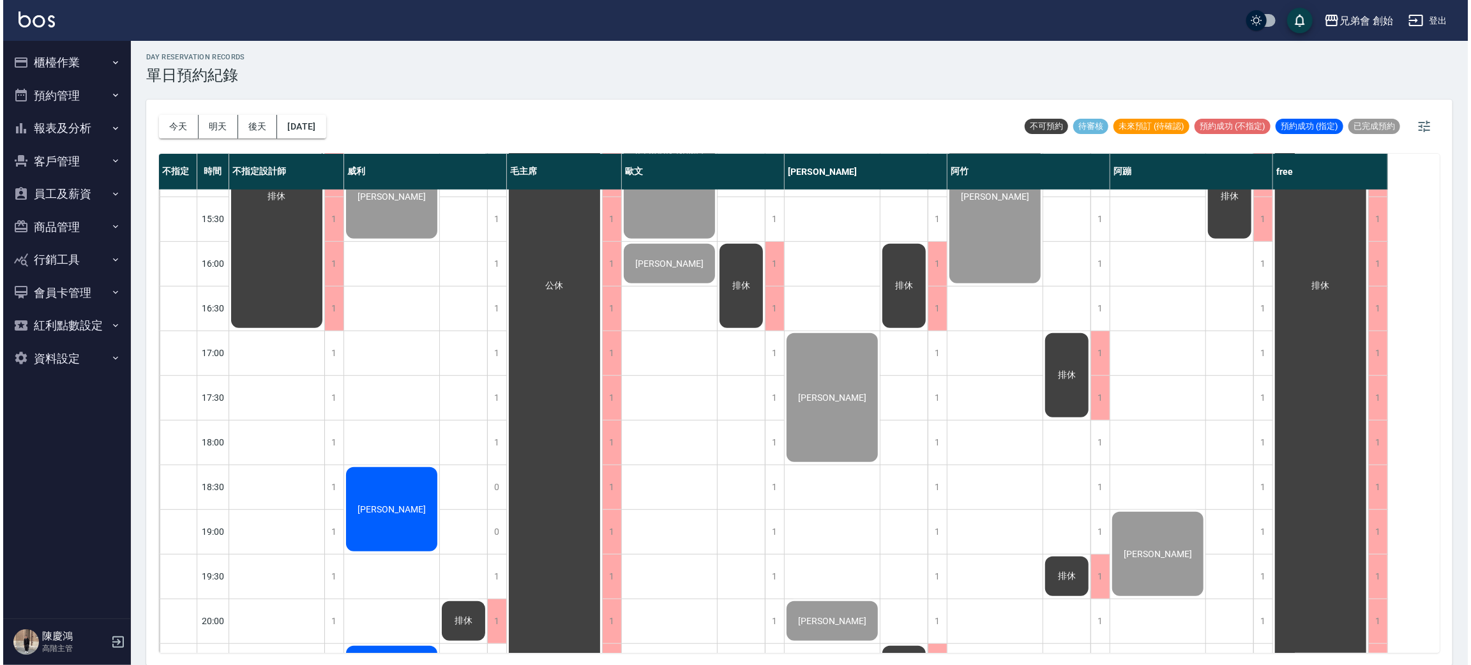
scroll to position [671, 0]
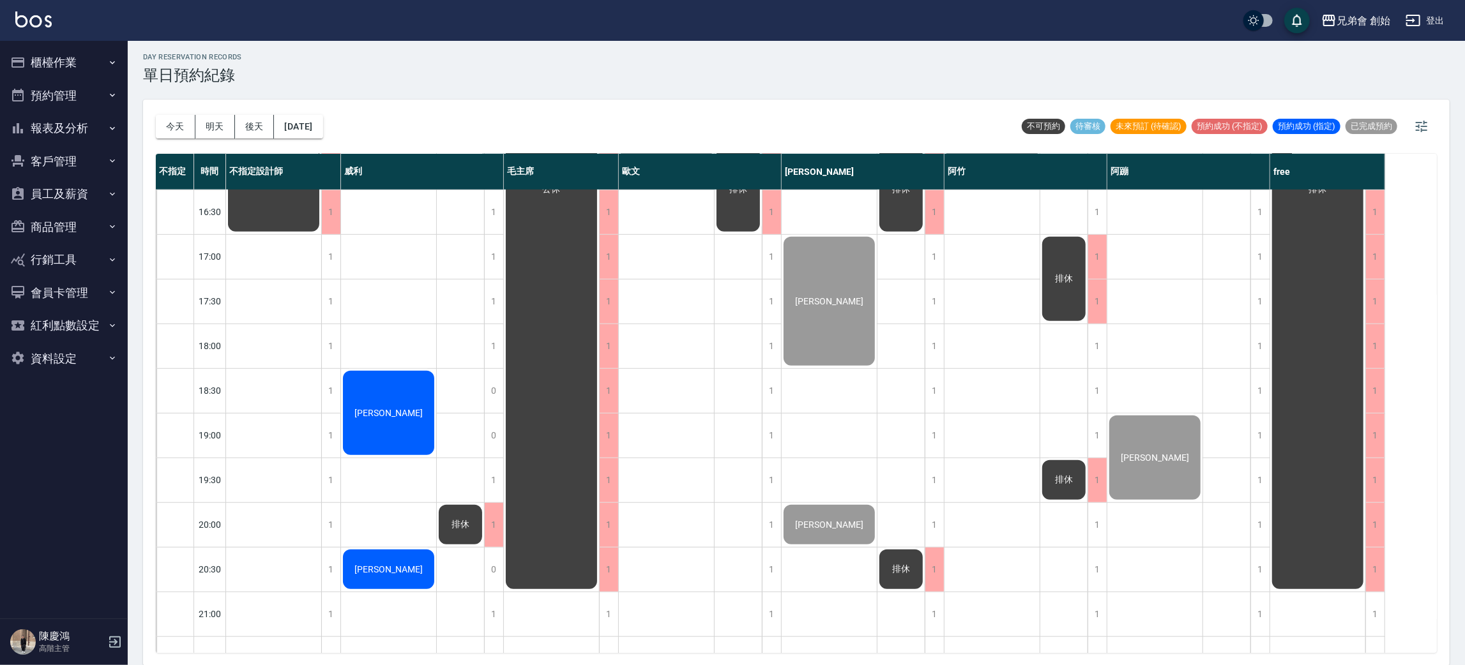
click at [411, 421] on div "楊博翔" at bounding box center [388, 413] width 95 height 88
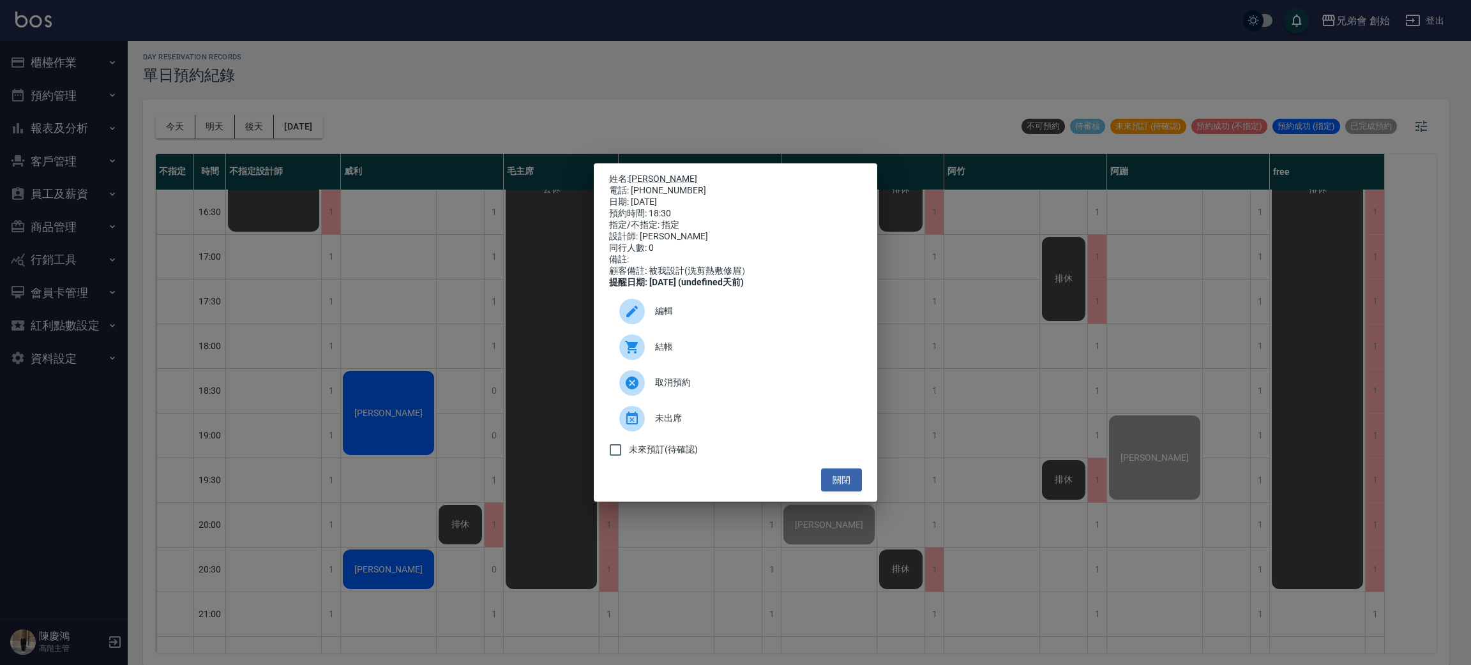
click at [679, 347] on div "結帳" at bounding box center [735, 348] width 253 height 36
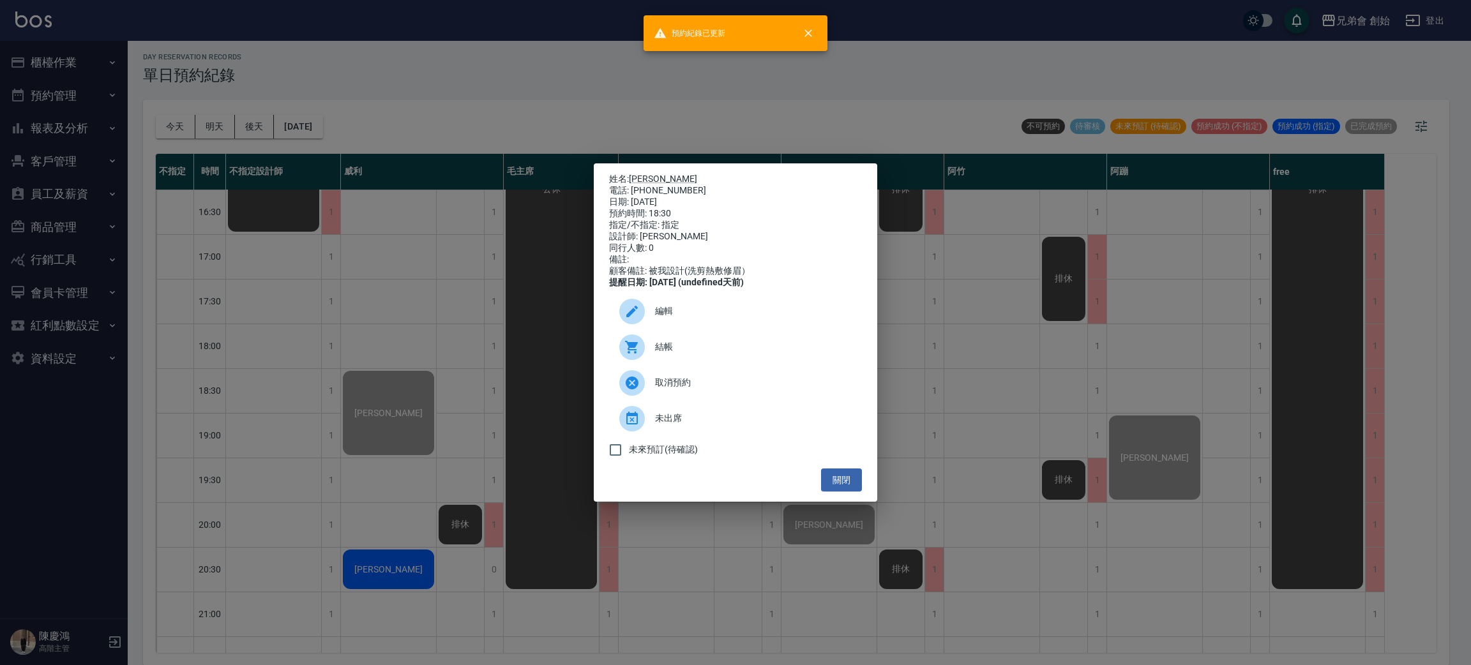
click at [388, 498] on div "姓名: 楊博翔 電話: 0989876495 日期: 2025/10/14 預約時間: 18:30 指定/不指定: 指定 設計師: 威利 同行人數: 0 備註…" at bounding box center [735, 332] width 1471 height 665
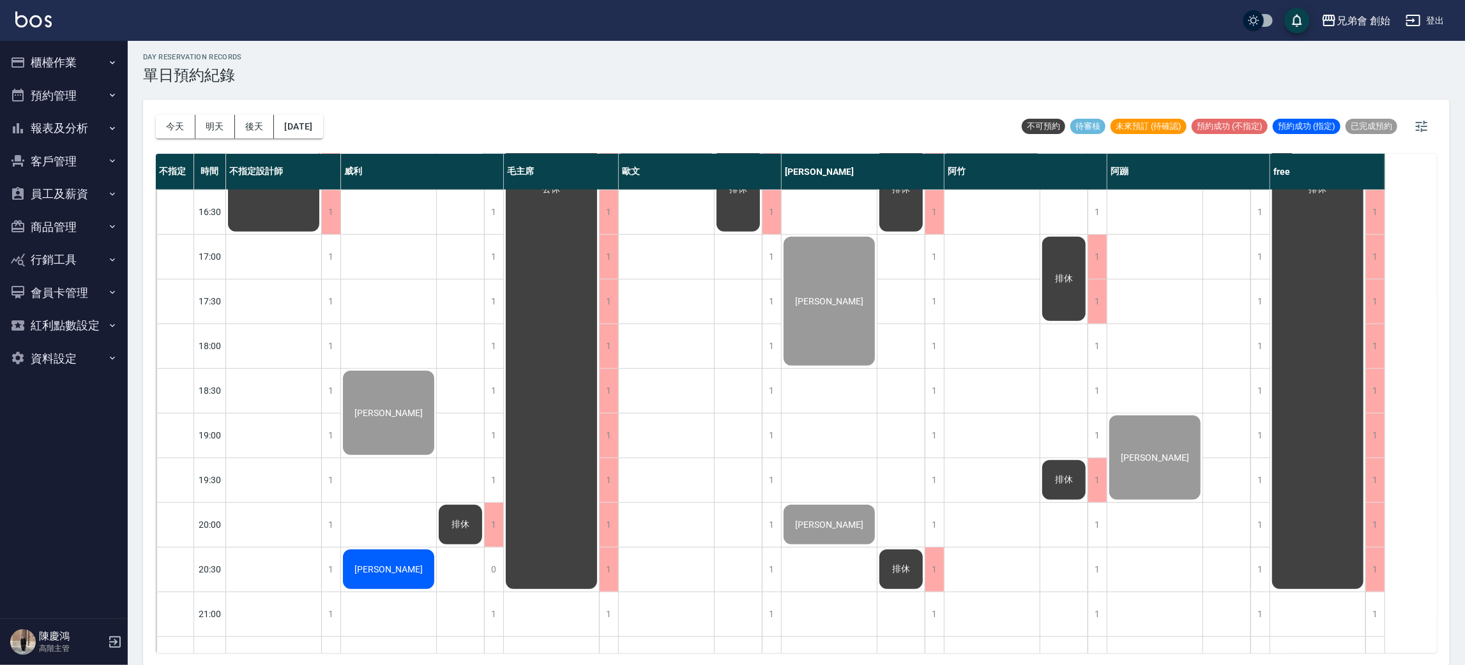
click at [393, 572] on span "江皓" at bounding box center [388, 570] width 73 height 10
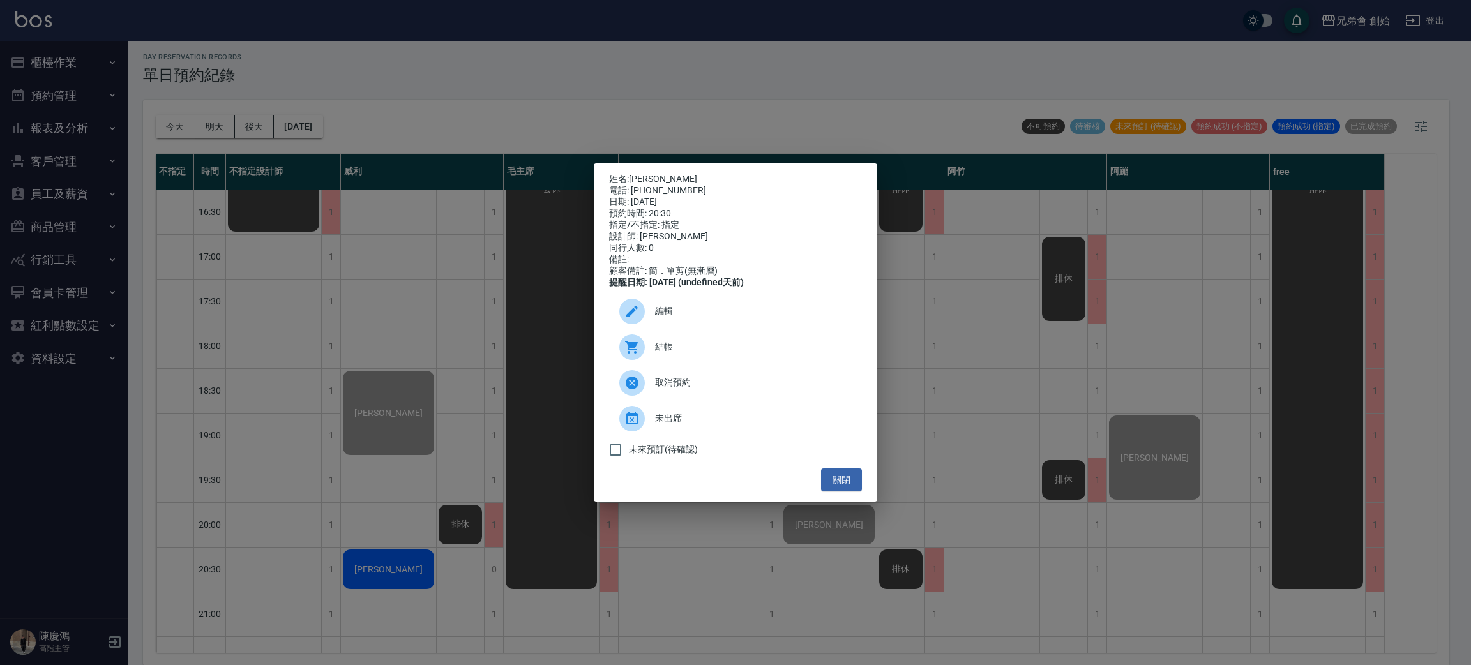
click at [725, 354] on span "結帳" at bounding box center [753, 346] width 197 height 13
click at [1009, 369] on div "姓名: 江皓 電話: 0905848197 日期: 2025/10/14 預約時間: 20:30 指定/不指定: 指定 設計師: 威利 同行人數: 0 備註:…" at bounding box center [735, 332] width 1471 height 665
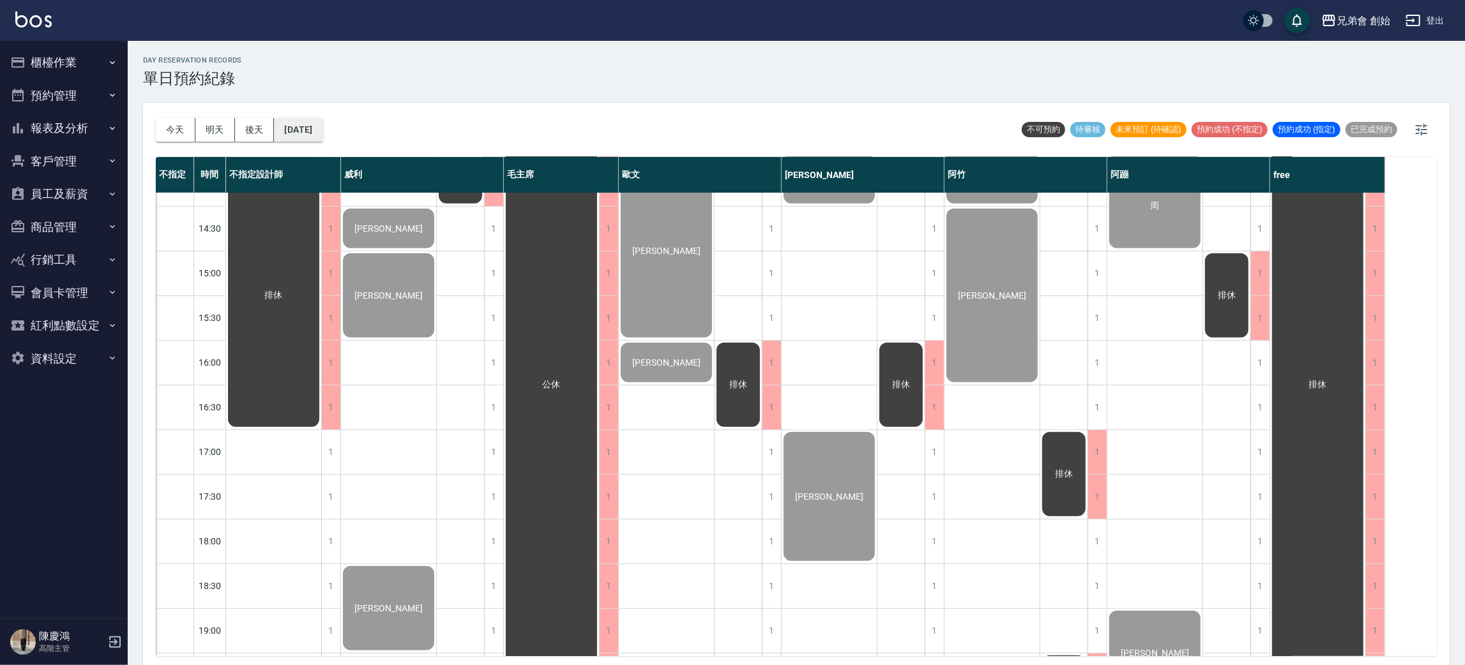
scroll to position [574, 0]
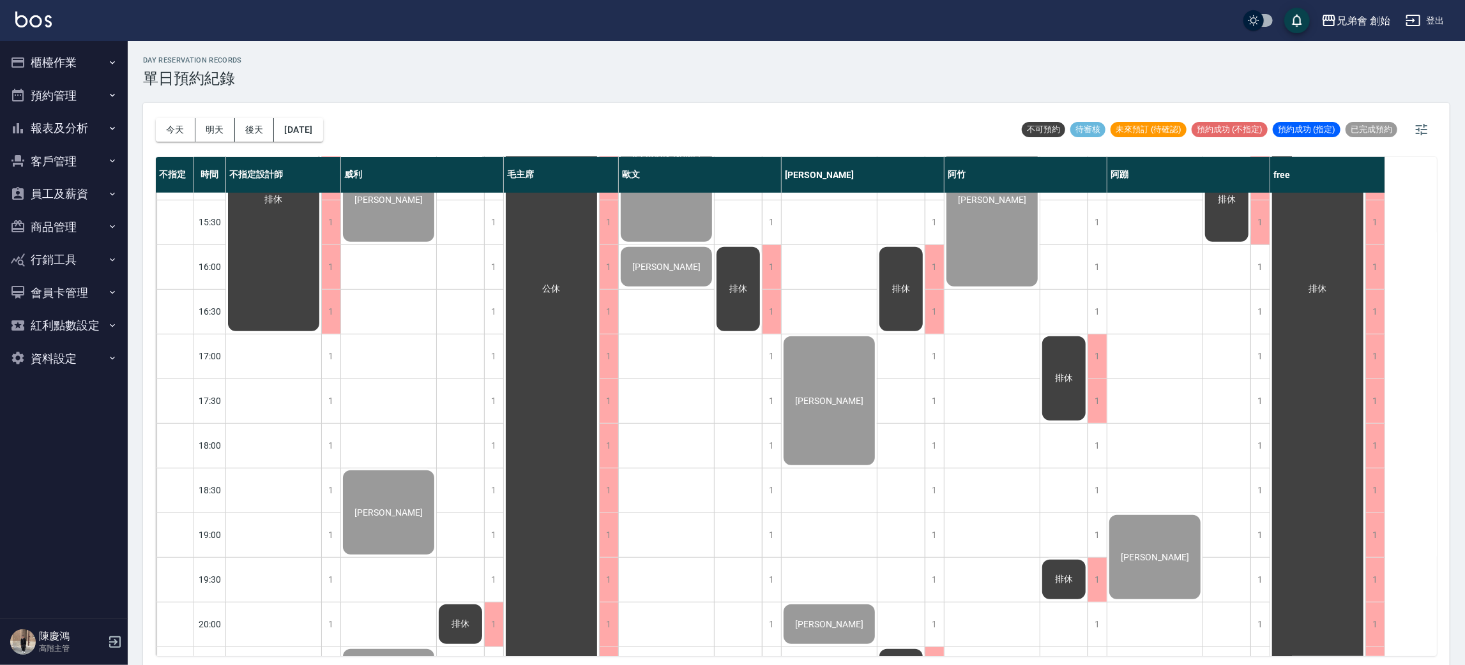
click at [60, 64] on button "櫃檯作業" at bounding box center [64, 62] width 118 height 33
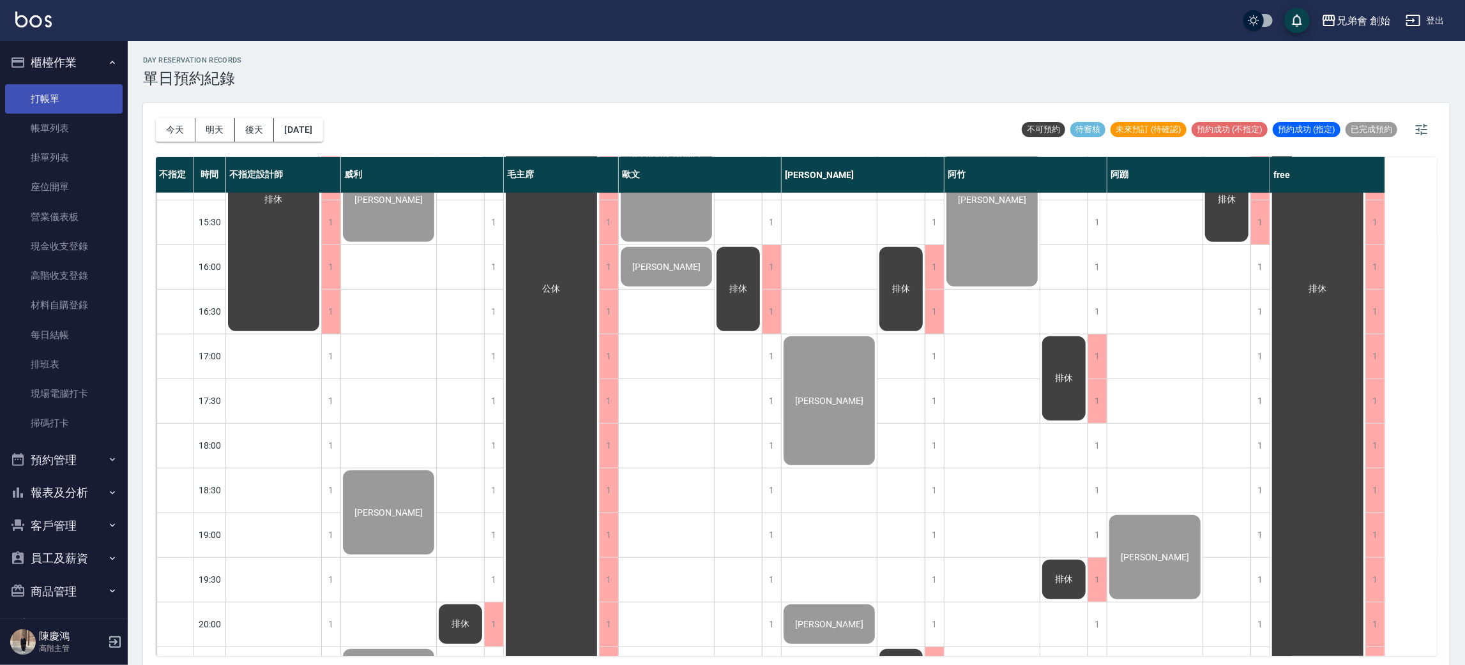
click at [89, 101] on link "打帳單" at bounding box center [64, 98] width 118 height 29
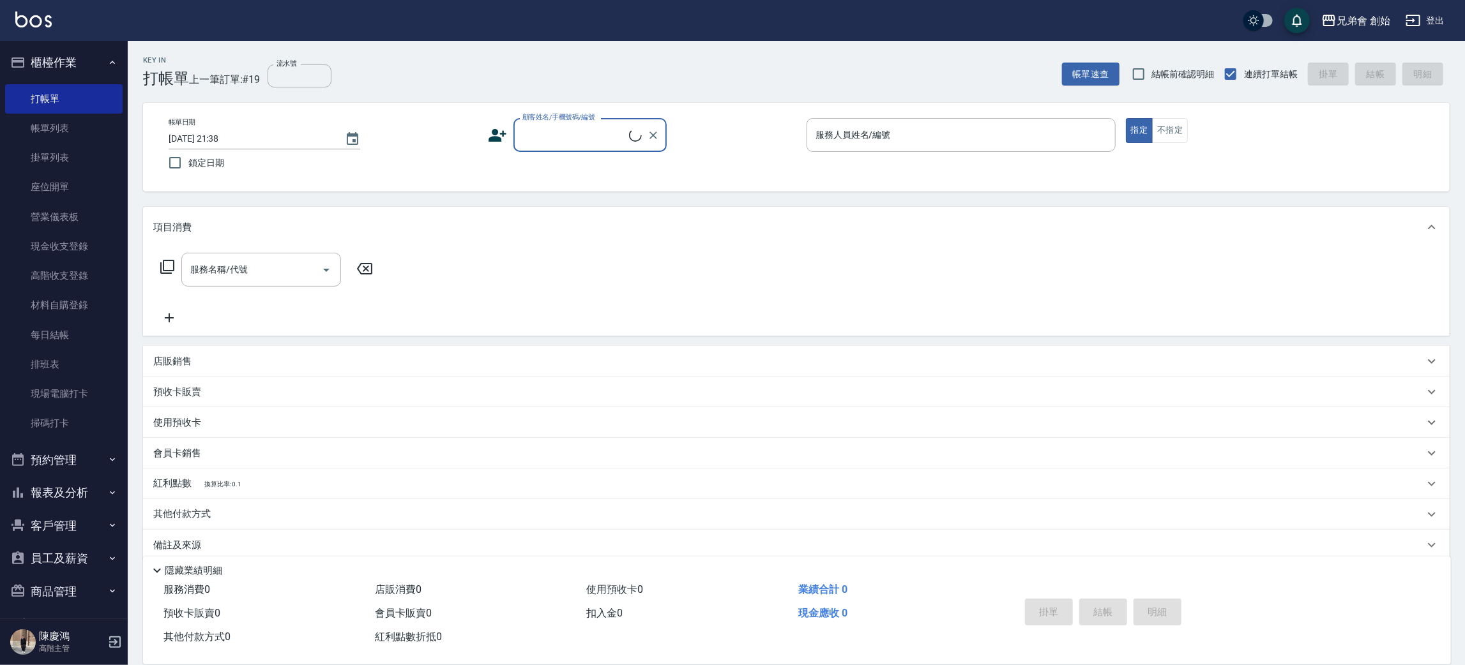
click at [591, 114] on label "顧客姓名/手機號碼/編號" at bounding box center [558, 117] width 73 height 10
click at [591, 124] on input "顧客姓名/手機號碼/編號" at bounding box center [574, 135] width 110 height 22
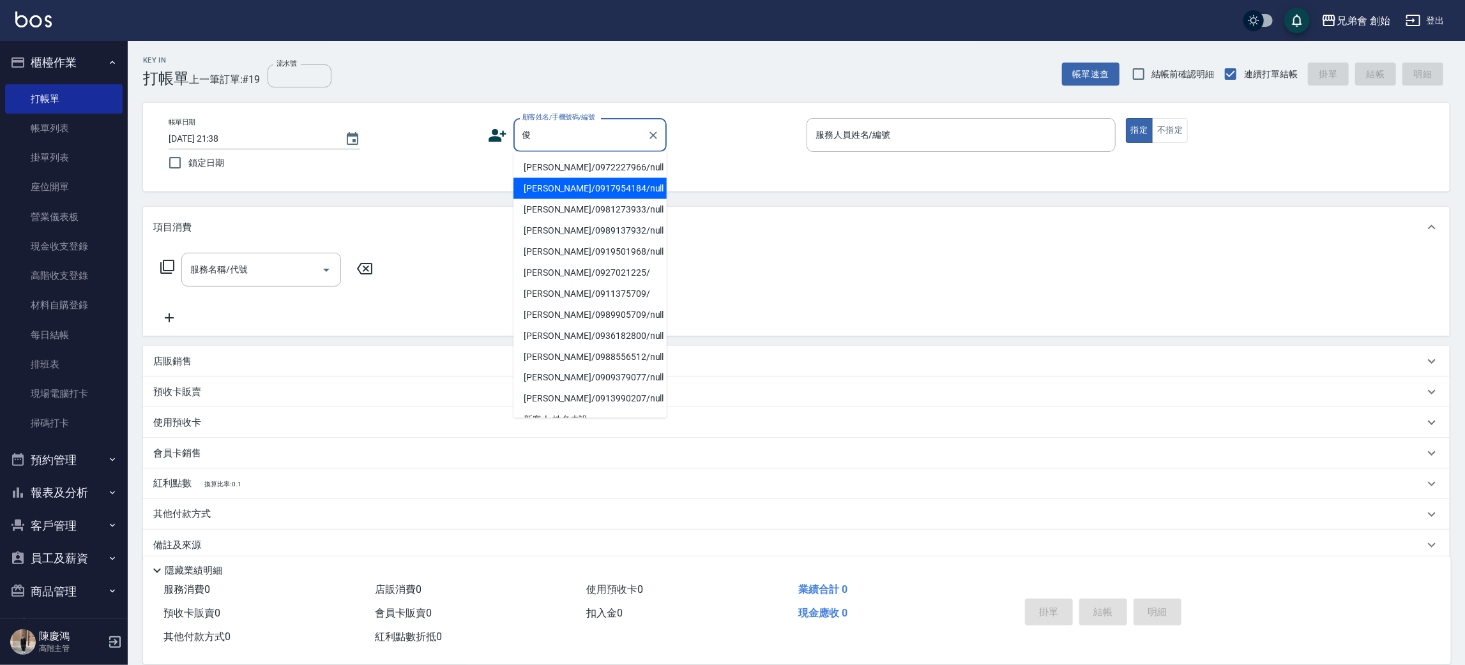
scroll to position [186, 0]
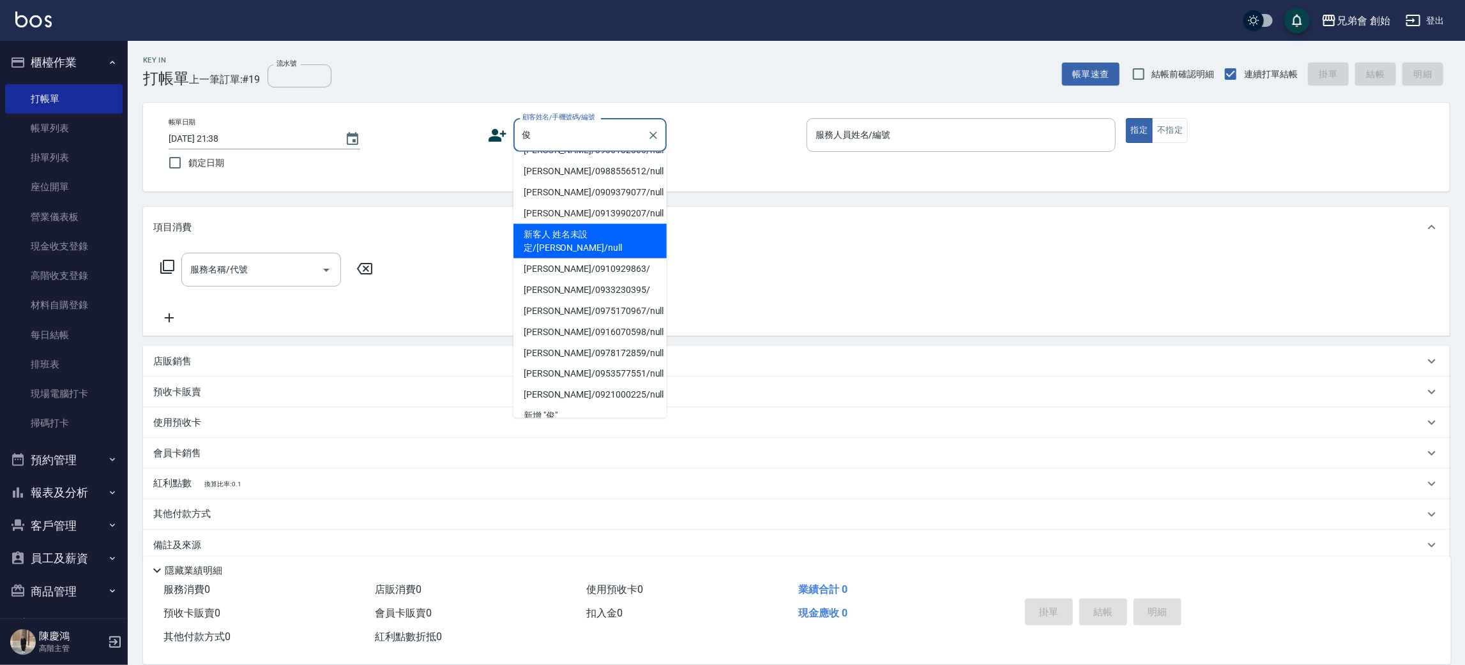
click at [635, 234] on li "新客人 姓名未設定/邱俊浩/null" at bounding box center [589, 241] width 153 height 34
type input "新客人 姓名未設定/邱俊浩/null"
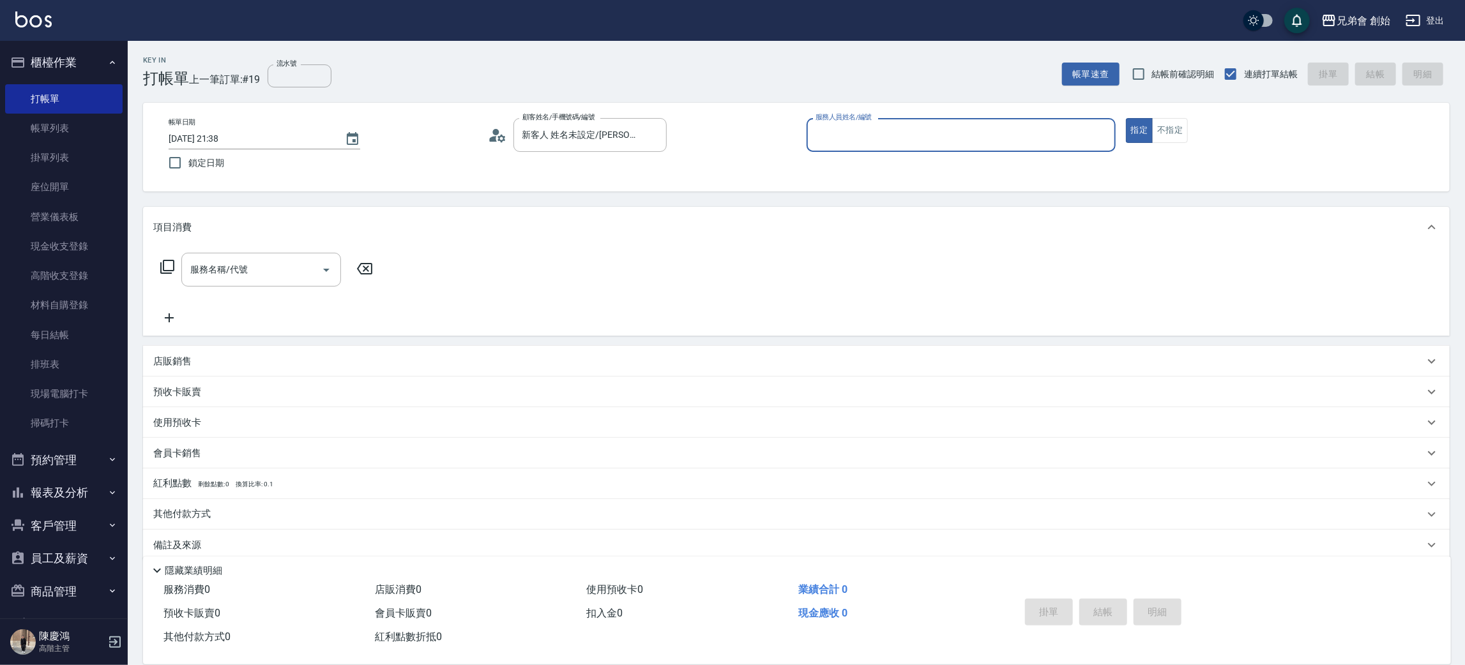
click at [864, 140] on input "服務人員姓名/編號" at bounding box center [961, 135] width 298 height 22
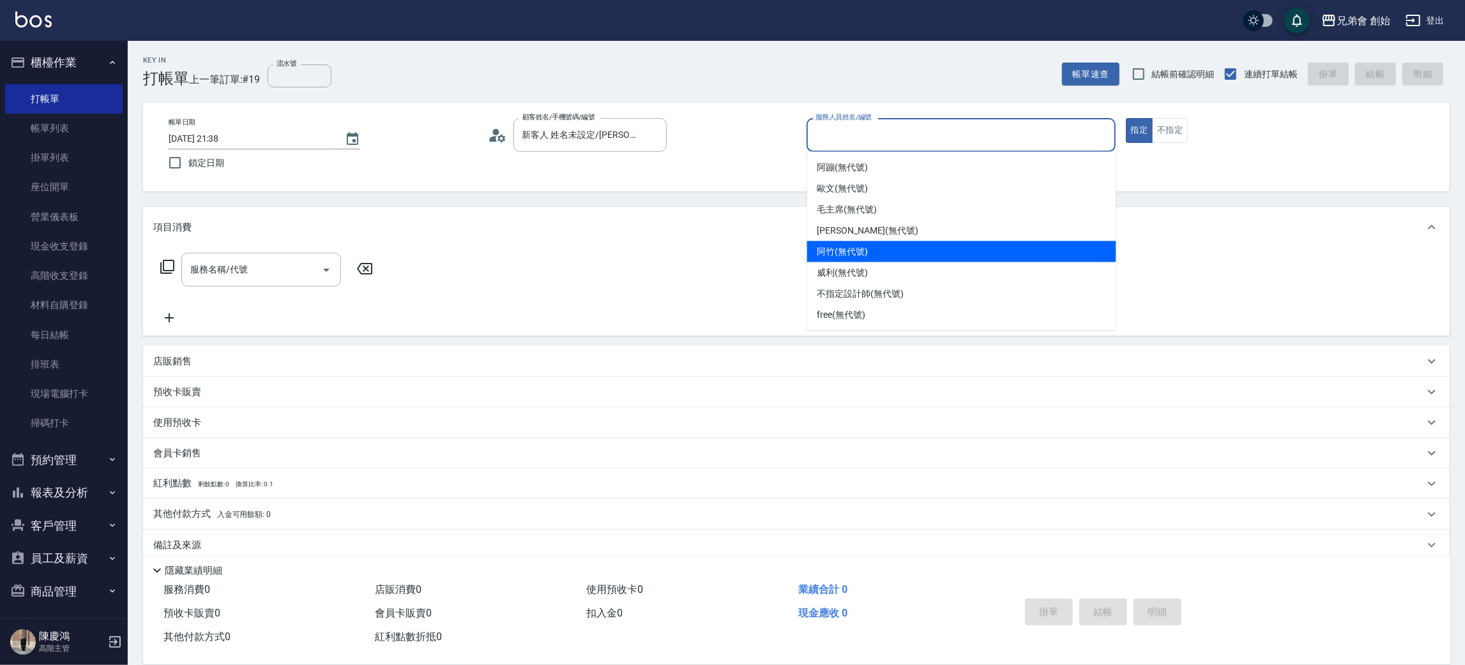
click at [863, 245] on span "阿竹 (無代號)" at bounding box center [842, 251] width 51 height 13
type input "阿竹 (無代號)"
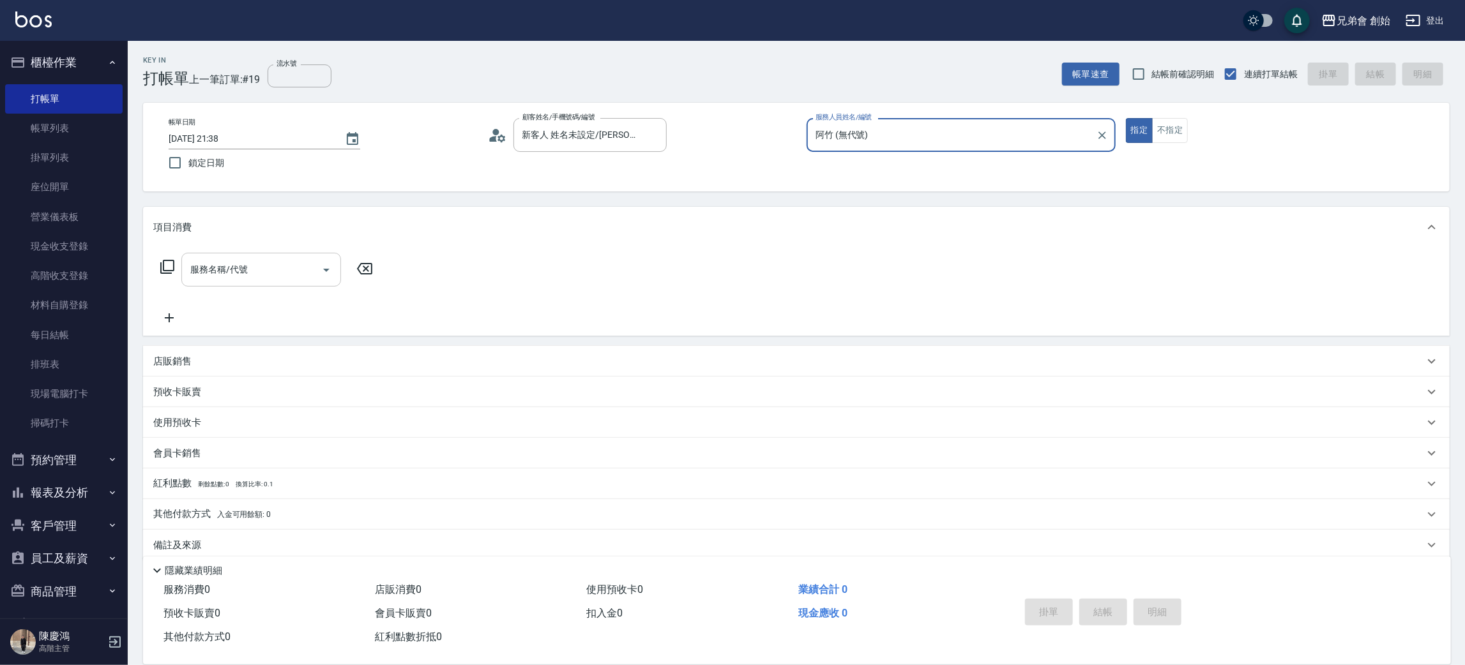
click at [283, 285] on div "服務名稱/代號" at bounding box center [261, 270] width 160 height 34
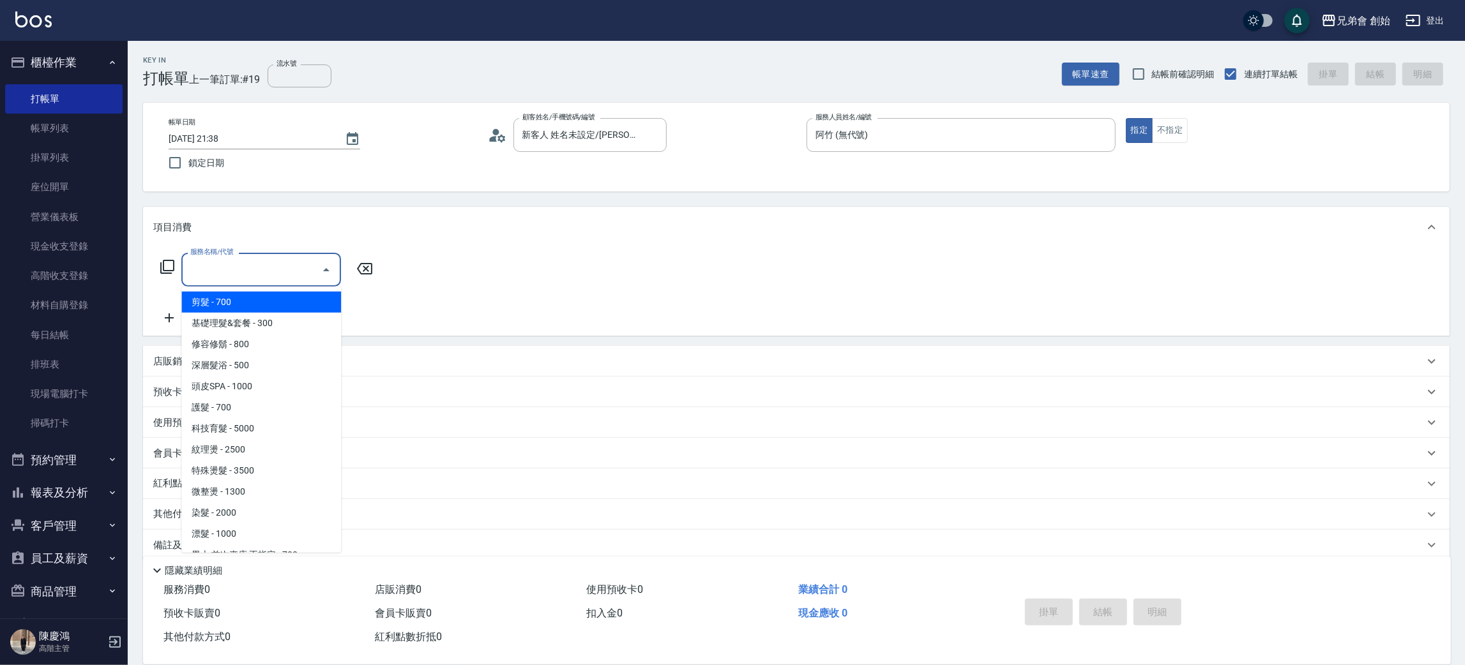
click at [291, 301] on span "剪髮 - 700" at bounding box center [261, 302] width 160 height 21
type input "剪髮(A01)"
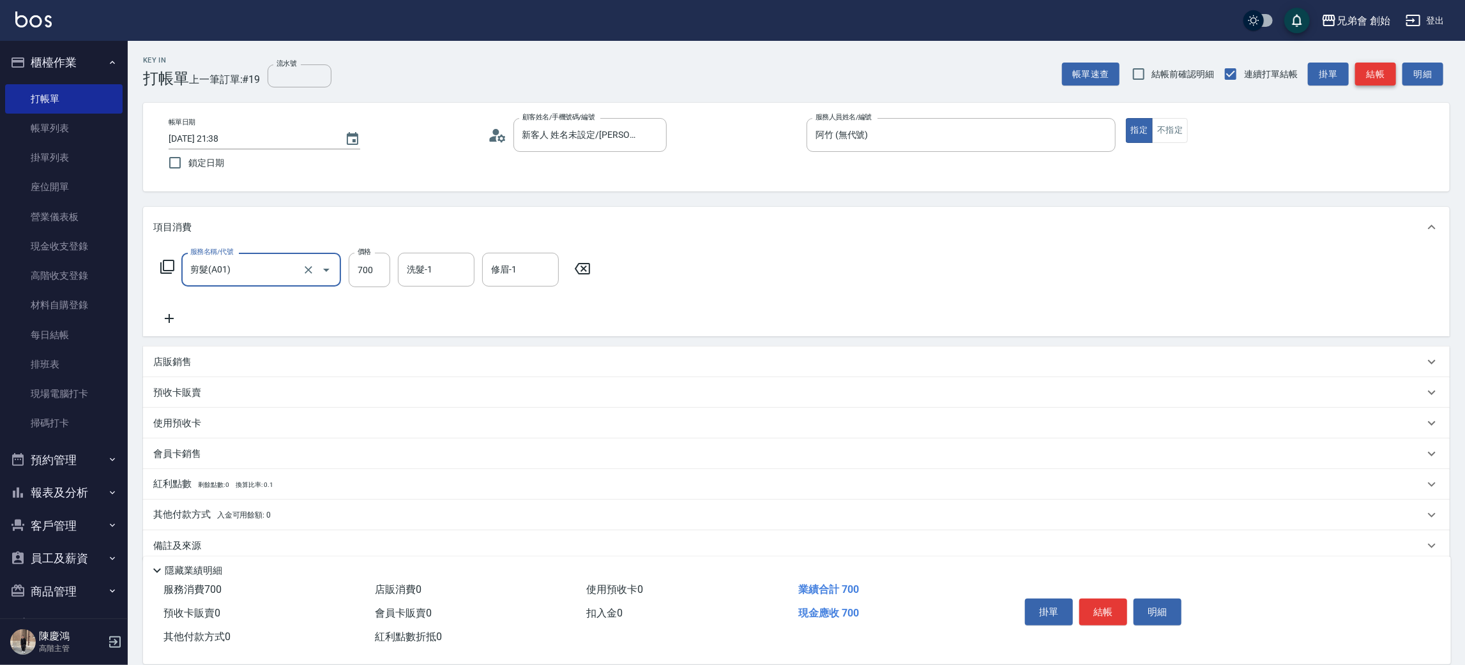
click at [1385, 76] on button "結帳" at bounding box center [1375, 75] width 41 height 24
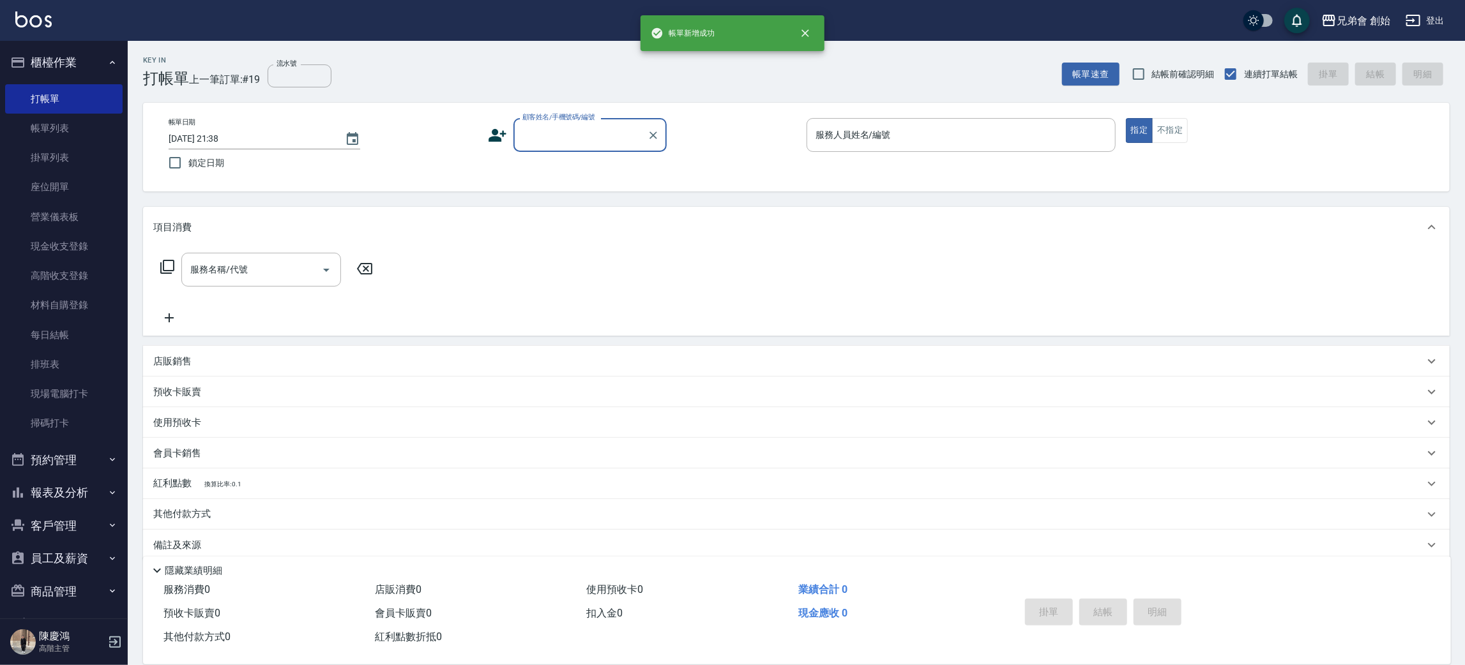
scroll to position [0, 0]
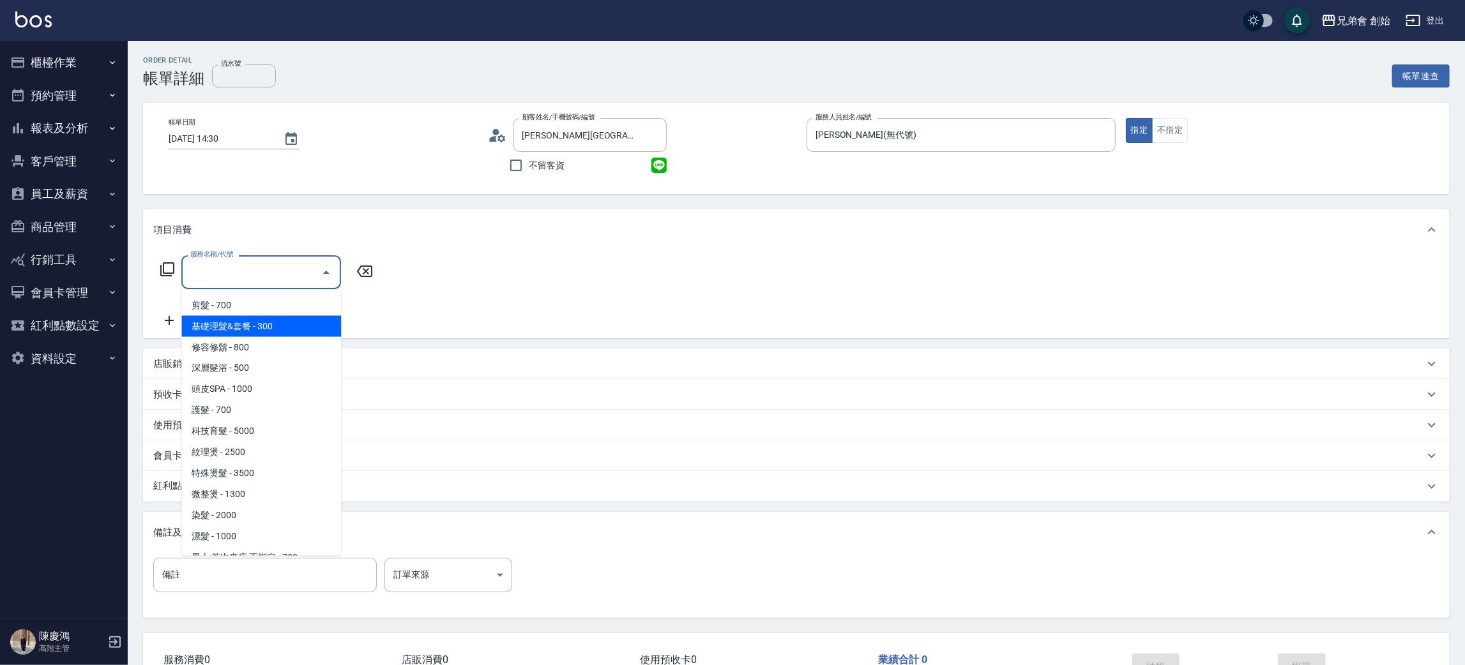
click at [239, 328] on span "基礎理髮&套餐 - 300" at bounding box center [261, 326] width 160 height 21
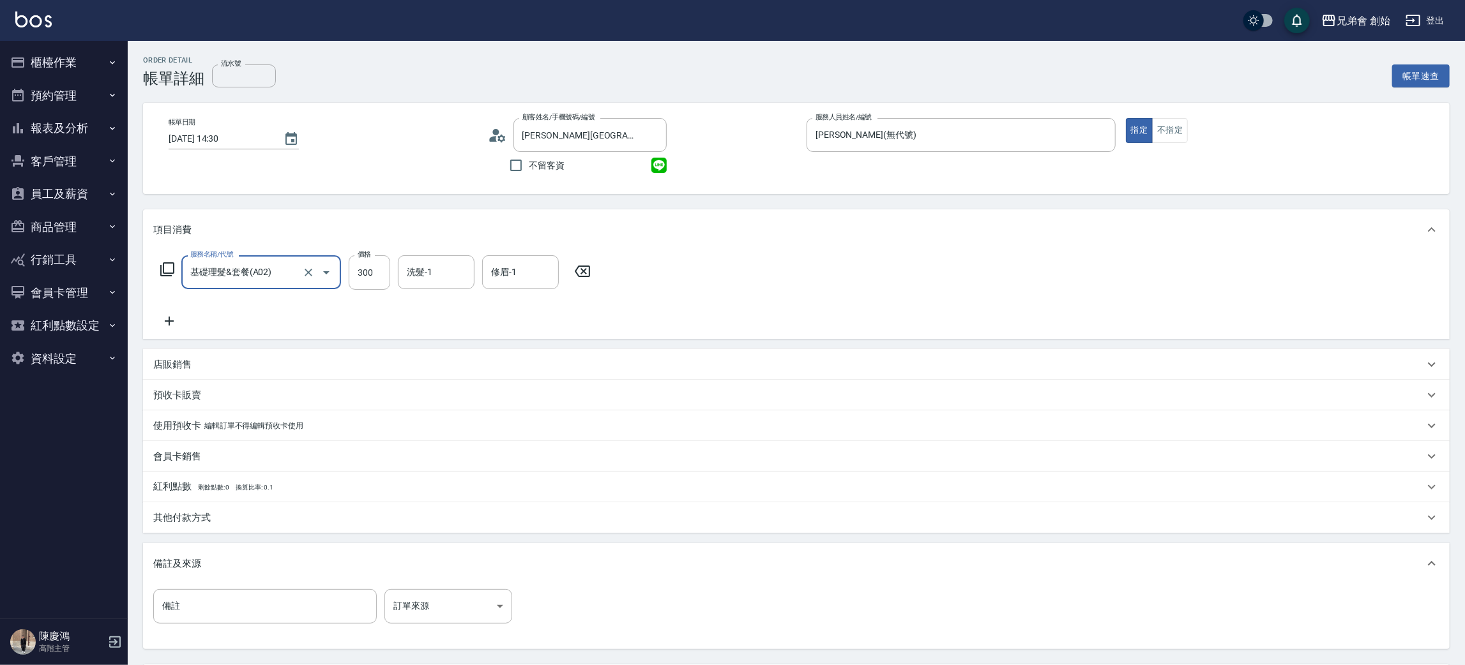
click at [289, 268] on input "基礎理髮&套餐(A02)" at bounding box center [243, 272] width 112 height 22
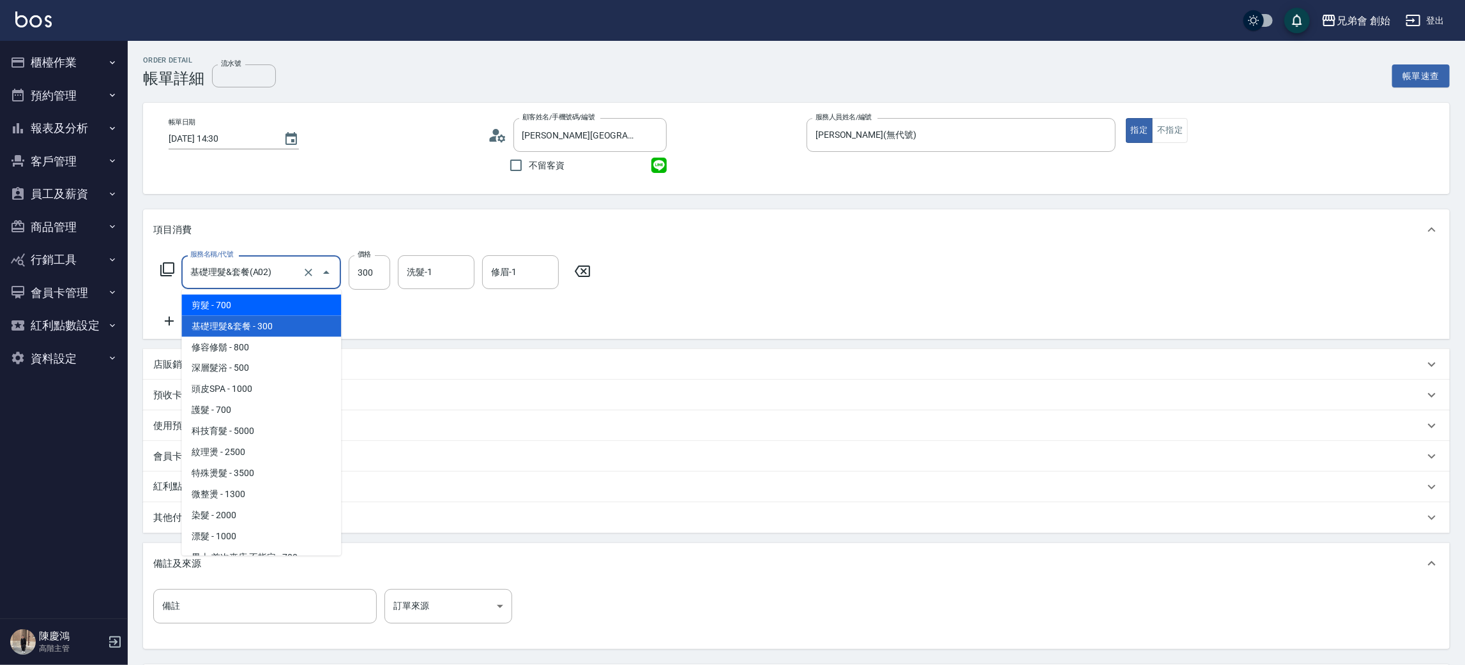
click at [255, 308] on span "剪髮 - 700" at bounding box center [261, 305] width 160 height 21
type input "剪髮(A01)"
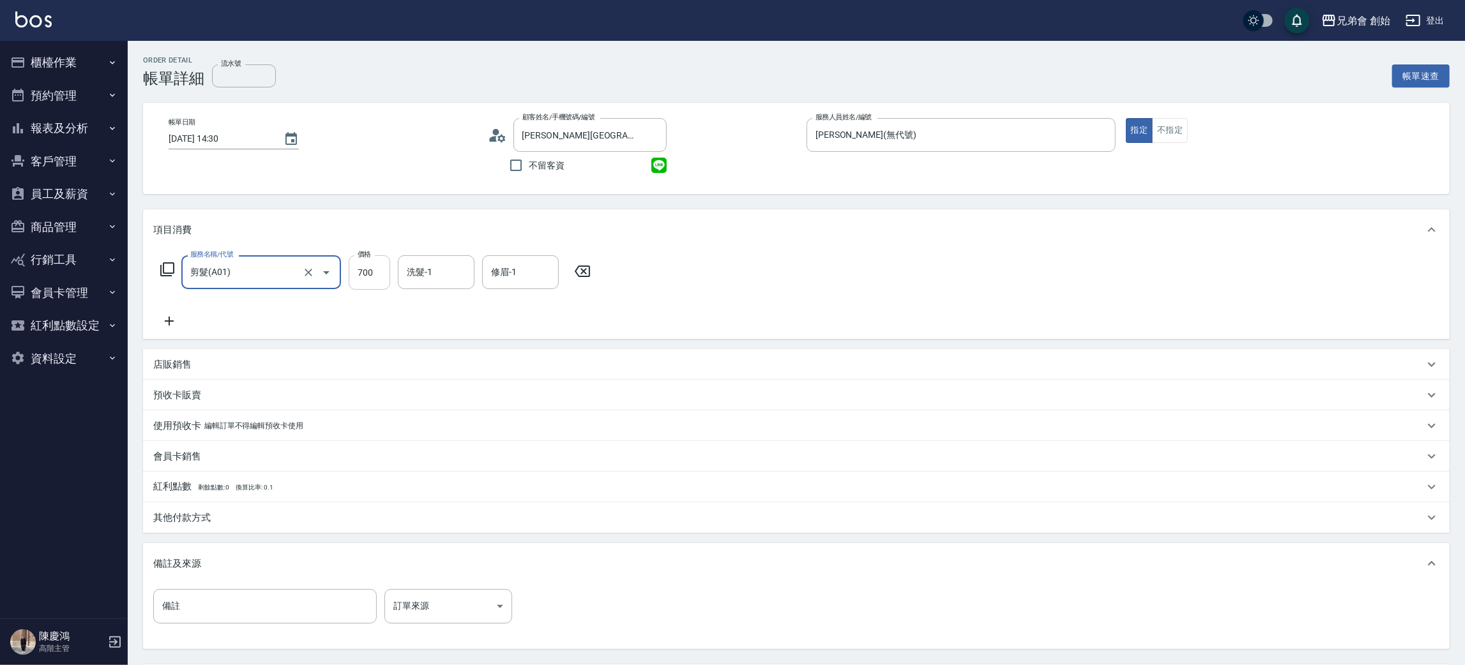
drag, startPoint x: 365, startPoint y: 270, endPoint x: 359, endPoint y: 267, distance: 6.6
click at [365, 269] on input "700" at bounding box center [370, 272] width 42 height 34
type input "500"
click at [863, 296] on div "服務名稱/代號 剪髮(A01) 服務名稱/代號 價格 500 價格 洗髮-1 洗髮-1 修眉-1 修眉-1" at bounding box center [796, 294] width 1307 height 89
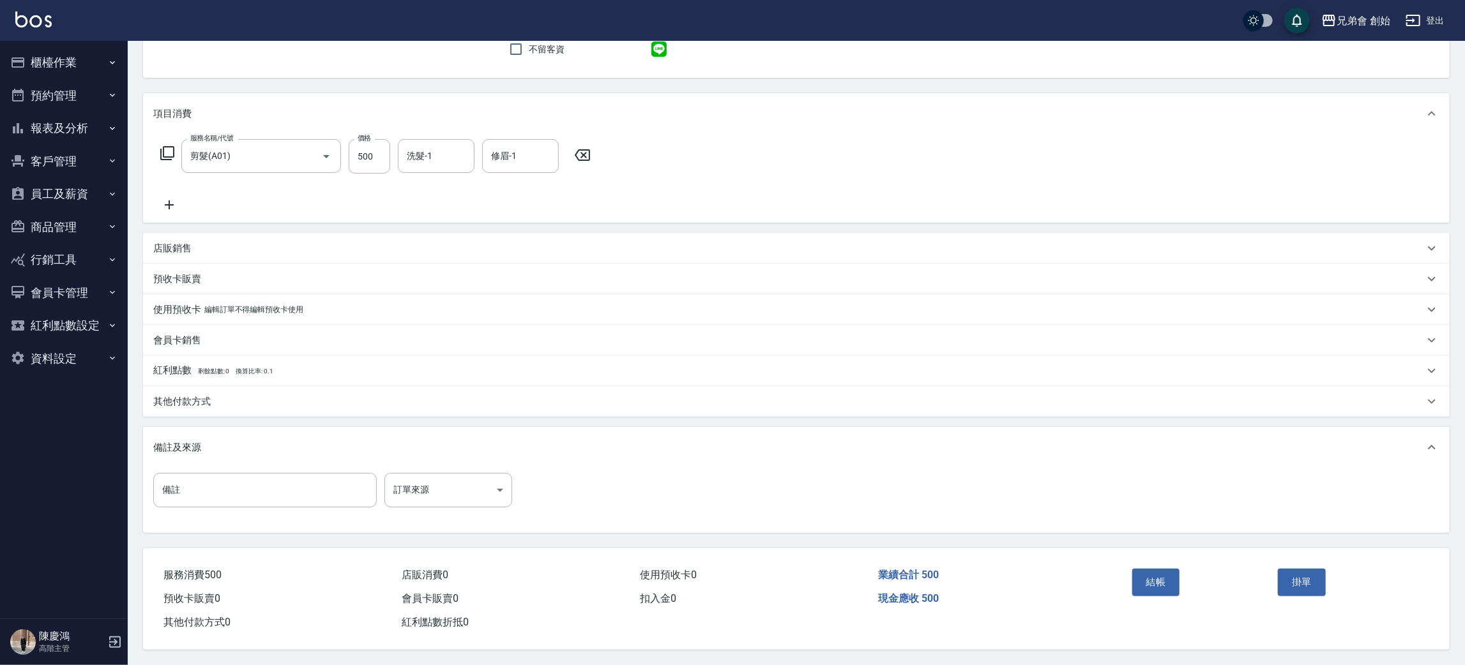
click at [1155, 580] on button "結帳" at bounding box center [1156, 582] width 48 height 27
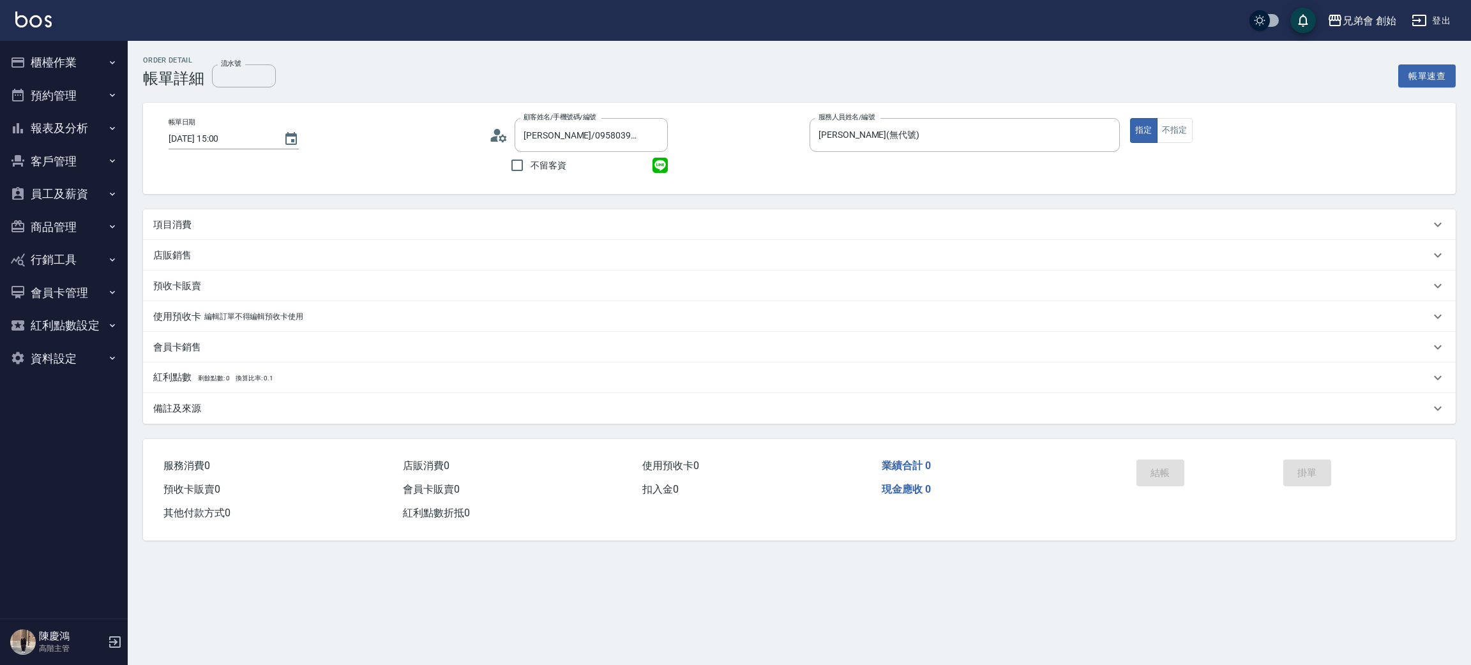
click at [431, 220] on div "項目消費" at bounding box center [791, 224] width 1277 height 13
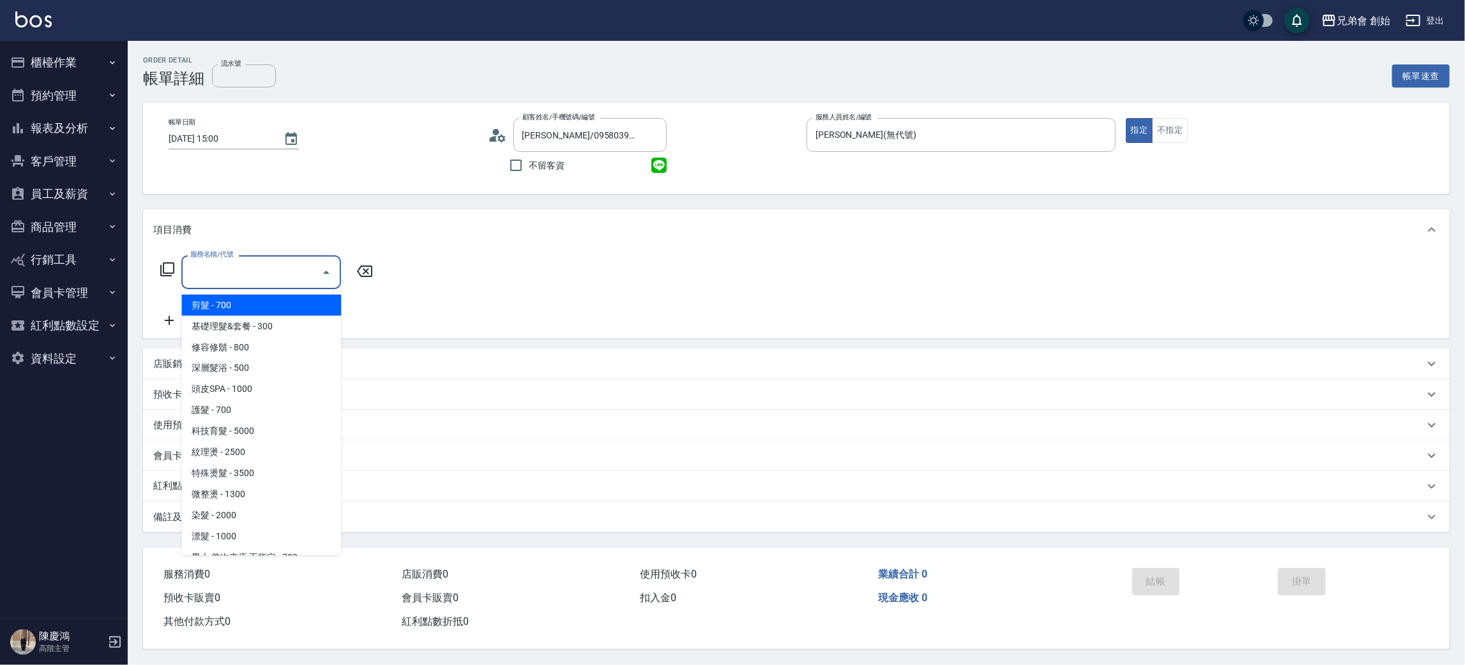
click at [245, 282] on input "服務名稱/代號" at bounding box center [251, 272] width 129 height 22
click at [248, 299] on span "剪髮 - 700" at bounding box center [261, 305] width 160 height 21
type input "剪髮(A01)"
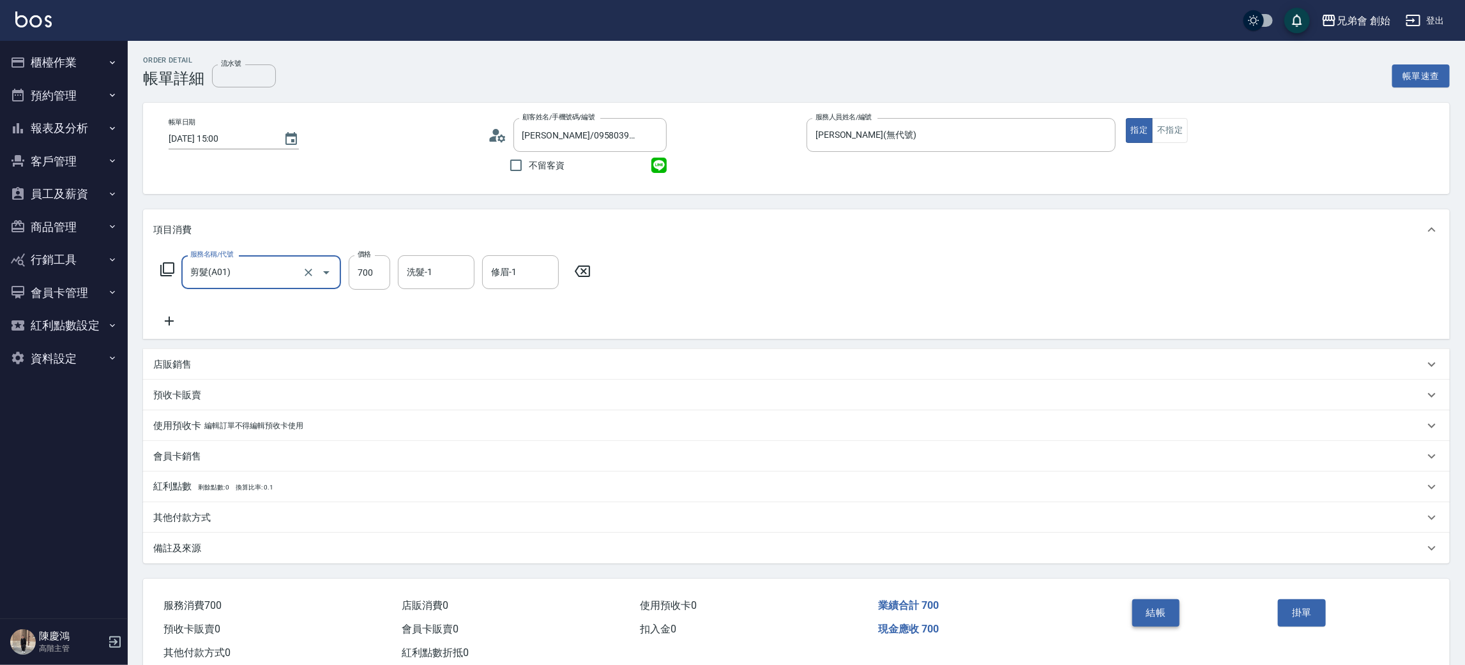
click at [1163, 622] on button "結帳" at bounding box center [1156, 613] width 48 height 27
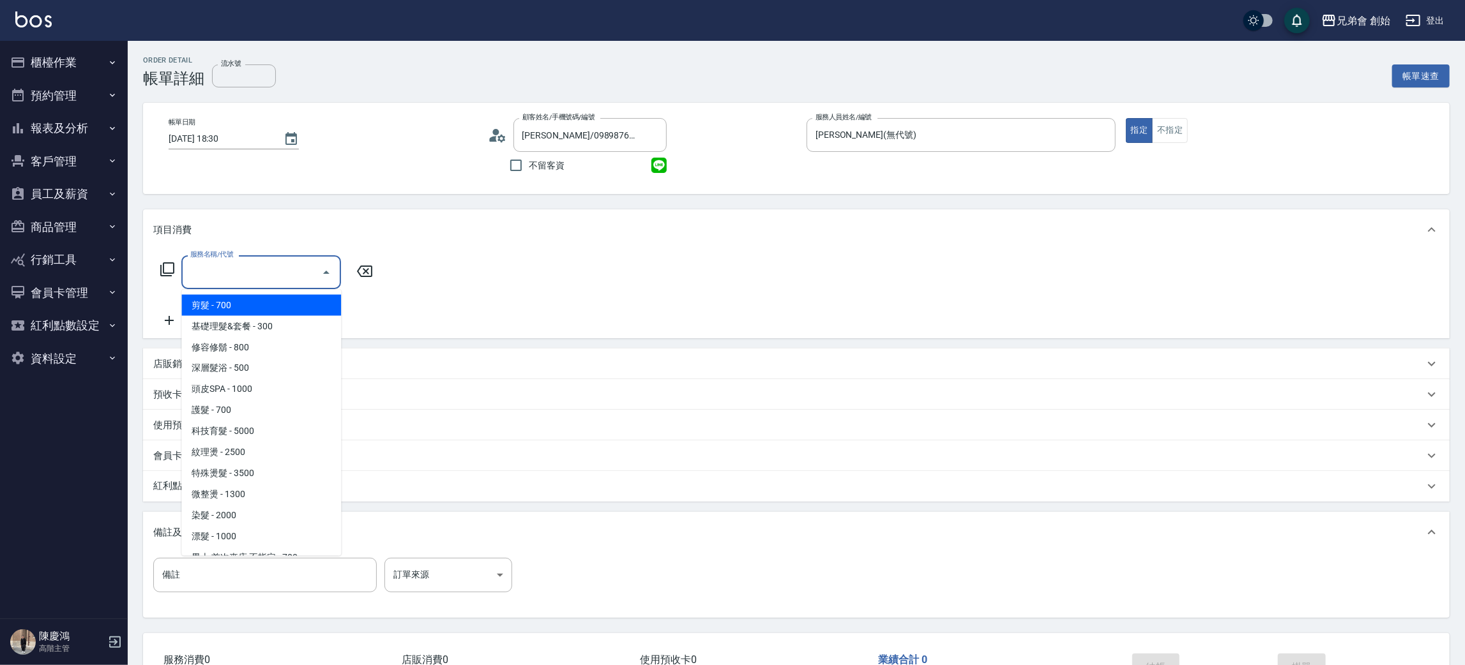
click at [292, 299] on span "剪髮 - 700" at bounding box center [261, 305] width 160 height 21
type input "剪髮(A01)"
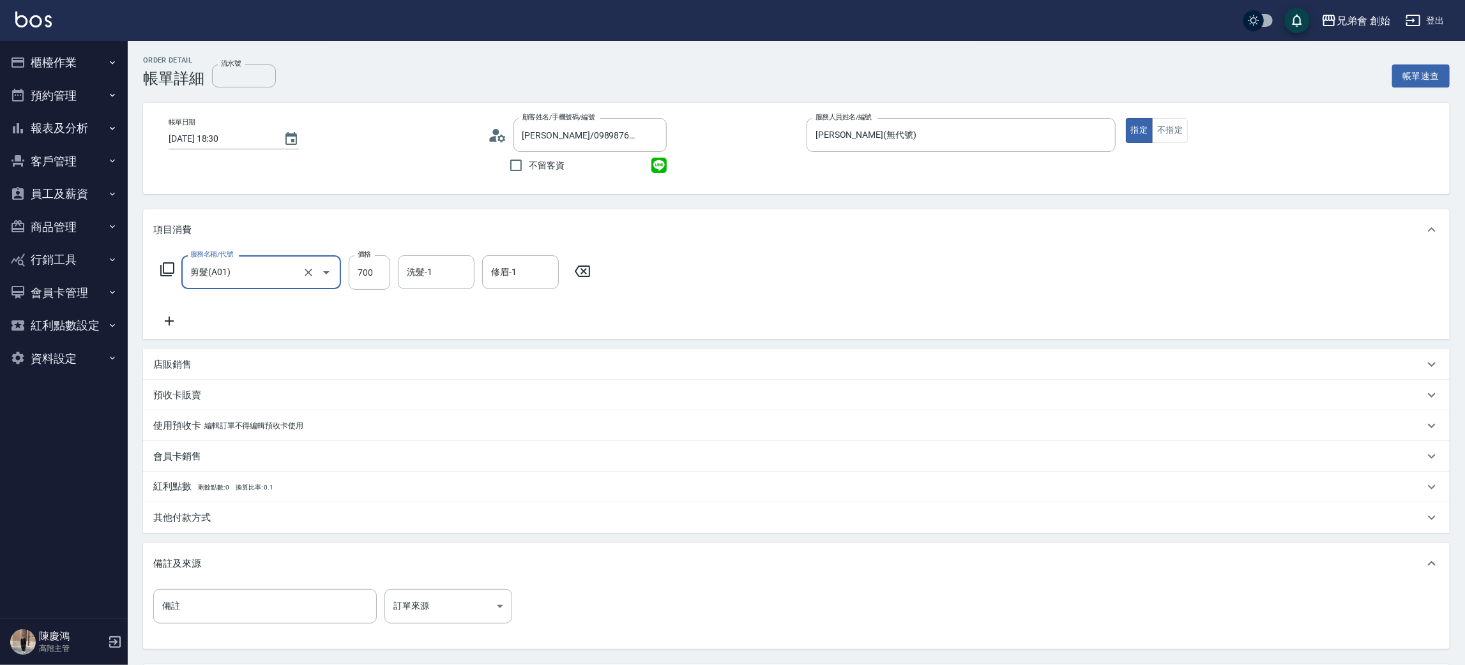
scroll to position [119, 0]
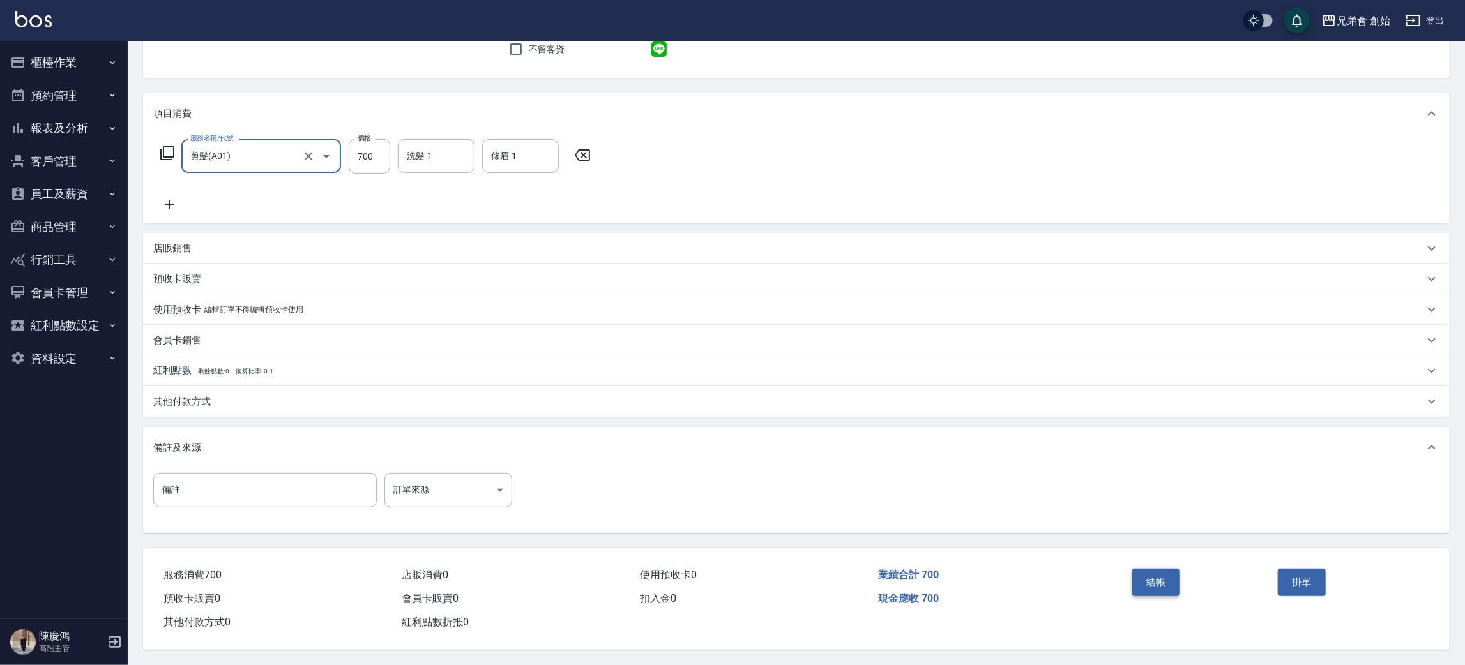
click at [1158, 589] on button "結帳" at bounding box center [1156, 582] width 48 height 27
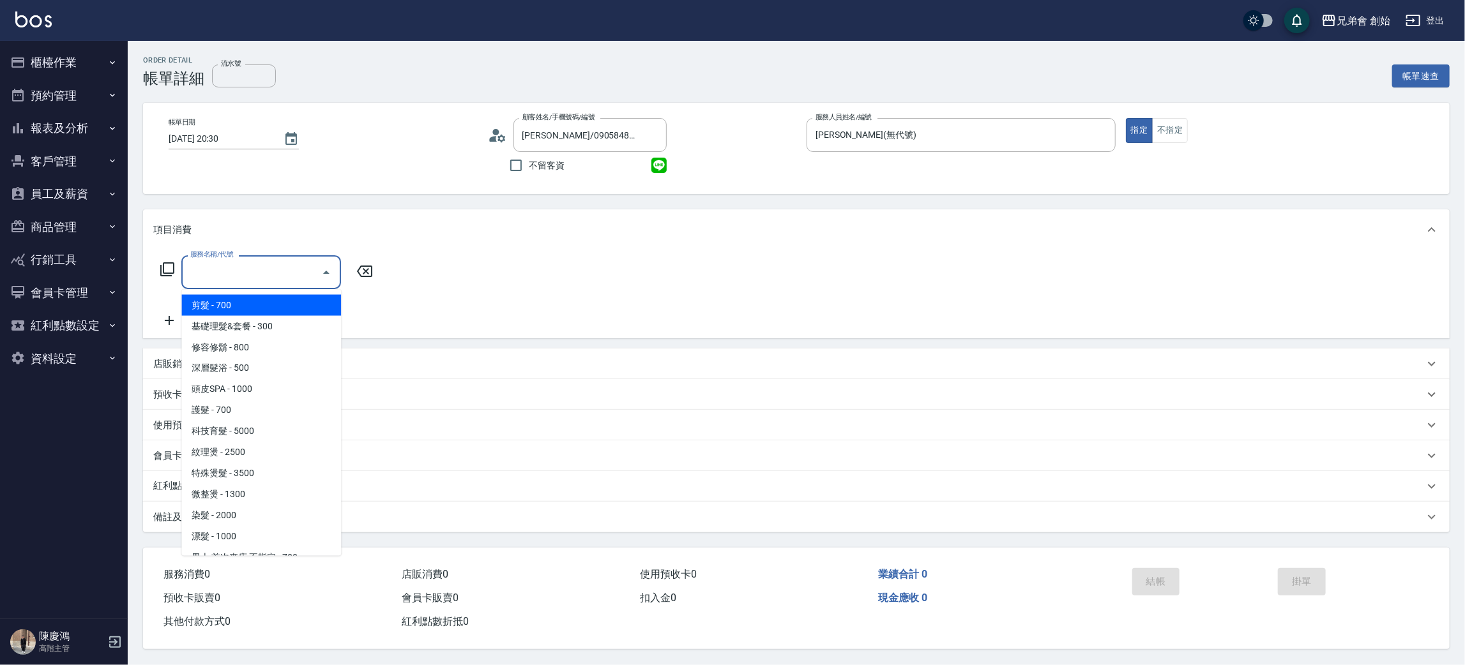
click at [279, 312] on span "剪髮 - 700" at bounding box center [261, 305] width 160 height 21
type input "剪髮(A01)"
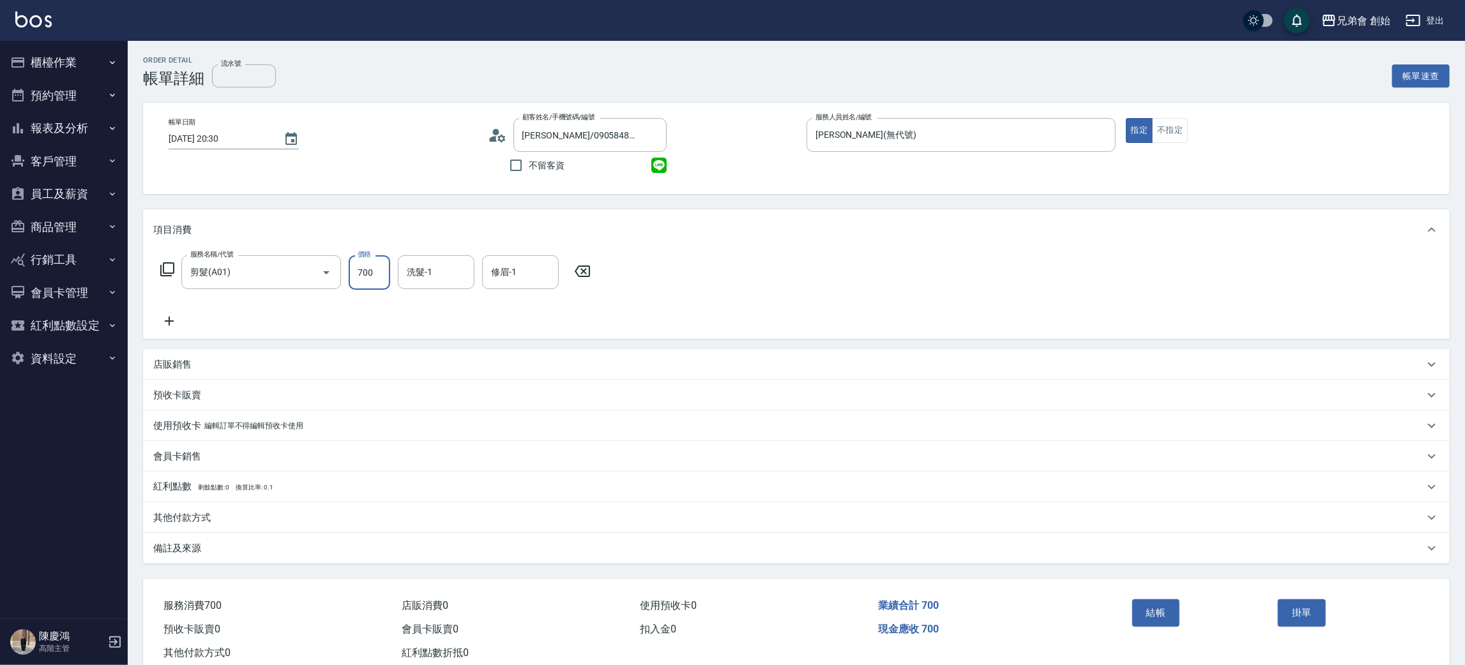
click at [352, 262] on input "700" at bounding box center [370, 272] width 42 height 34
type input "500"
click at [748, 304] on div "服務名稱/代號 剪髮(A01) 服務名稱/代號 價格 500 價格 洗髮-1 洗髮-1 修眉-1 修眉-1" at bounding box center [796, 294] width 1307 height 89
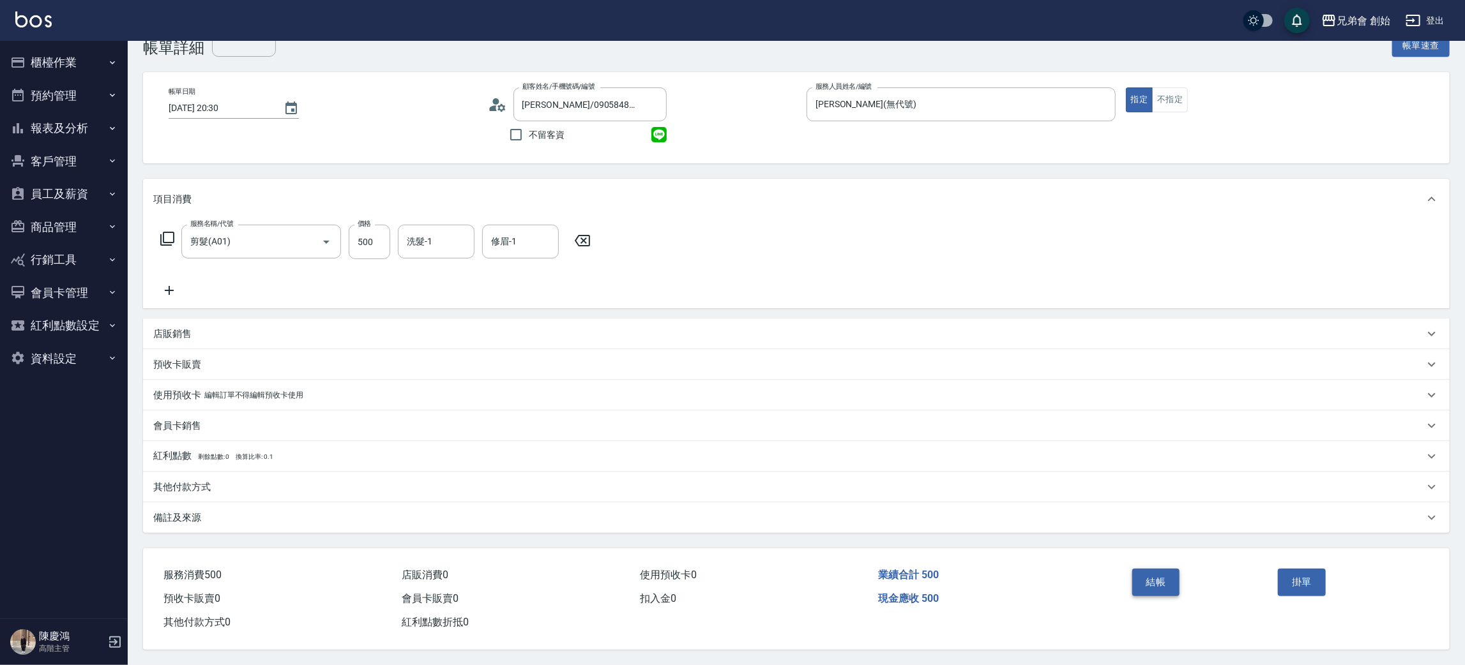
click at [1162, 582] on button "結帳" at bounding box center [1156, 582] width 48 height 27
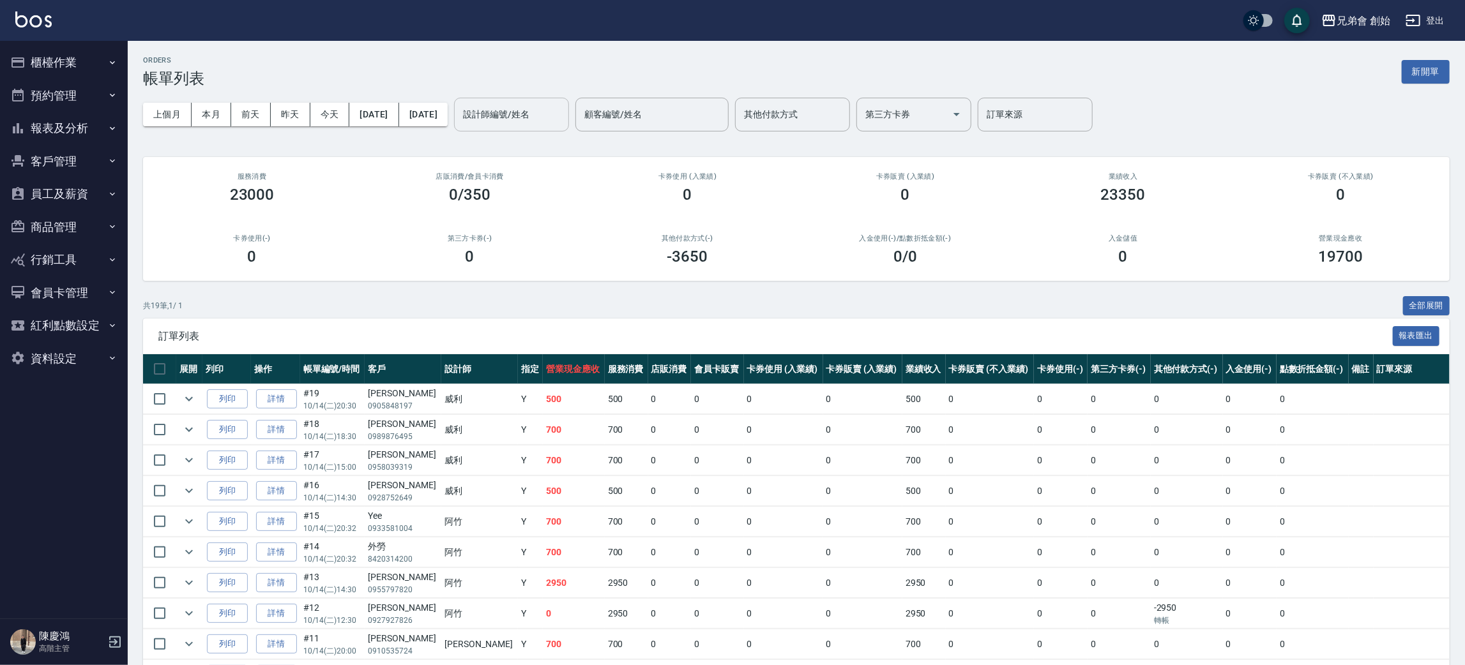
click at [545, 121] on input "設計師編號/姓名" at bounding box center [511, 114] width 103 height 22
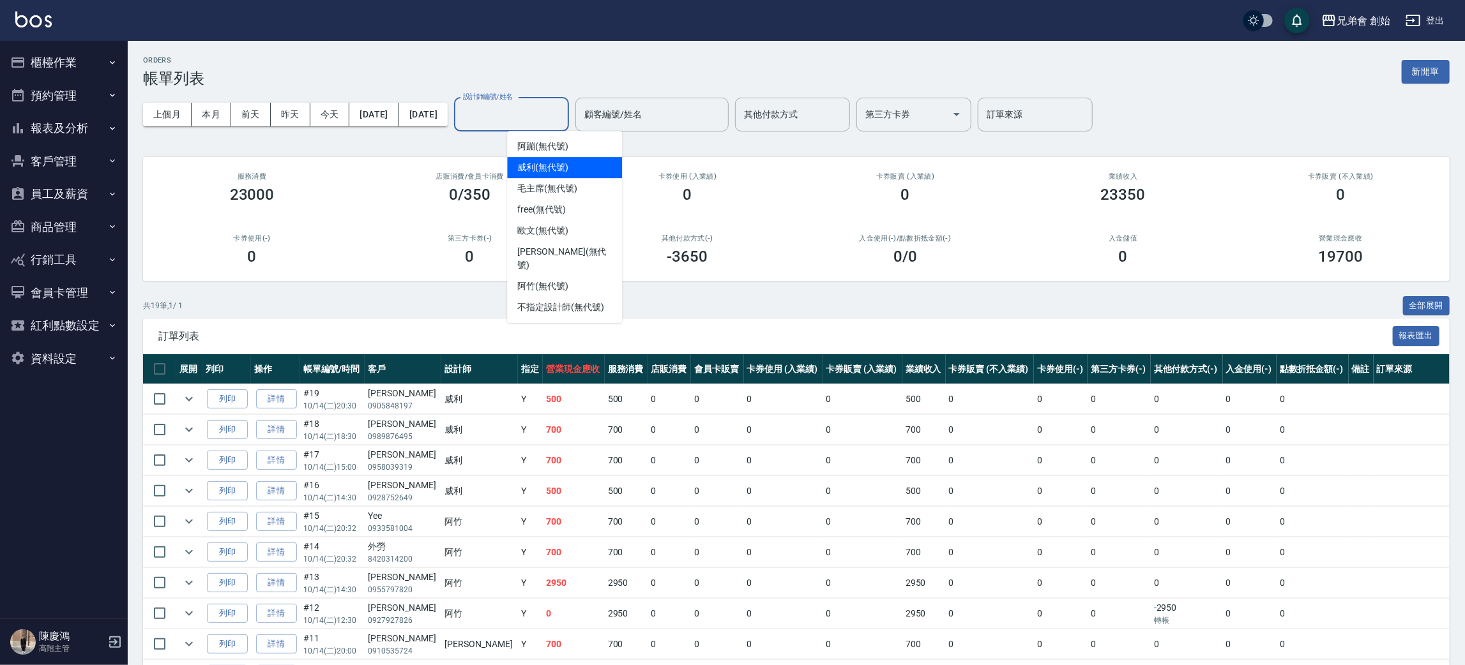
click at [588, 163] on div "[PERSON_NAME] (無代號)" at bounding box center [564, 167] width 115 height 21
type input "[PERSON_NAME](無代號)"
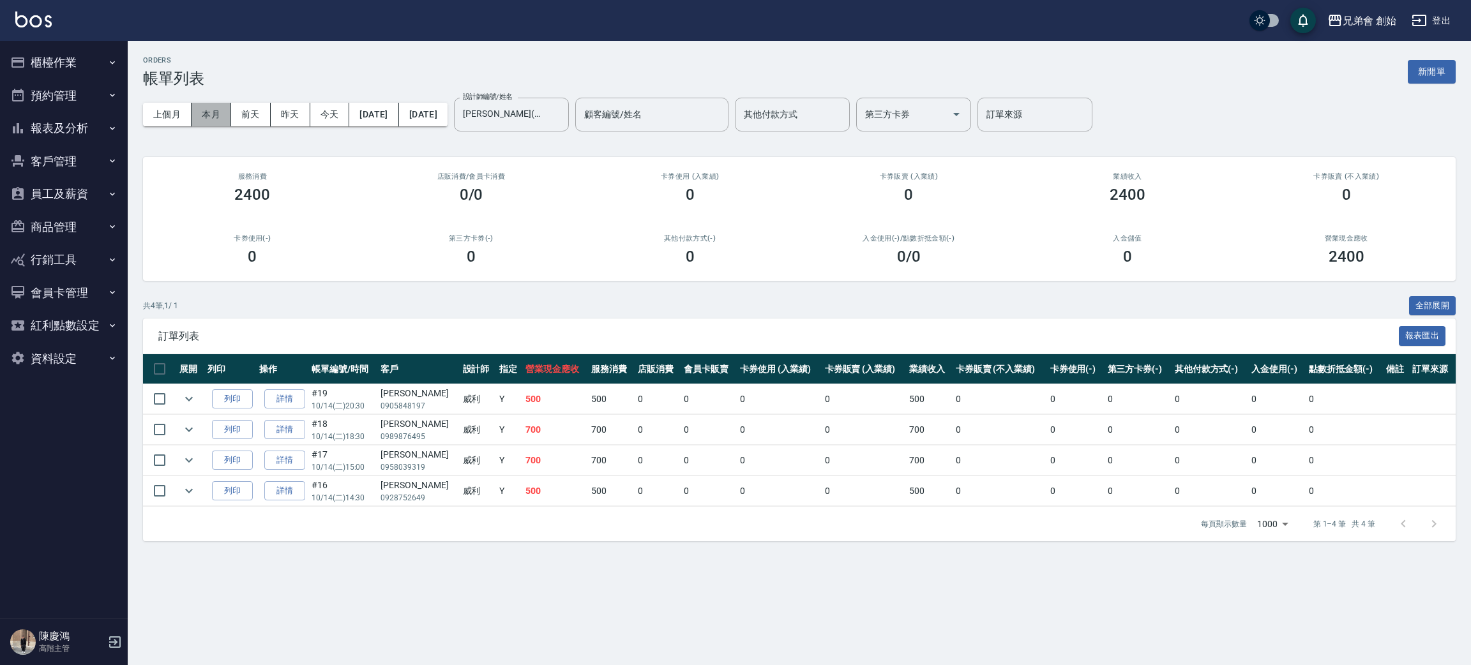
click at [212, 110] on button "本月" at bounding box center [212, 115] width 40 height 24
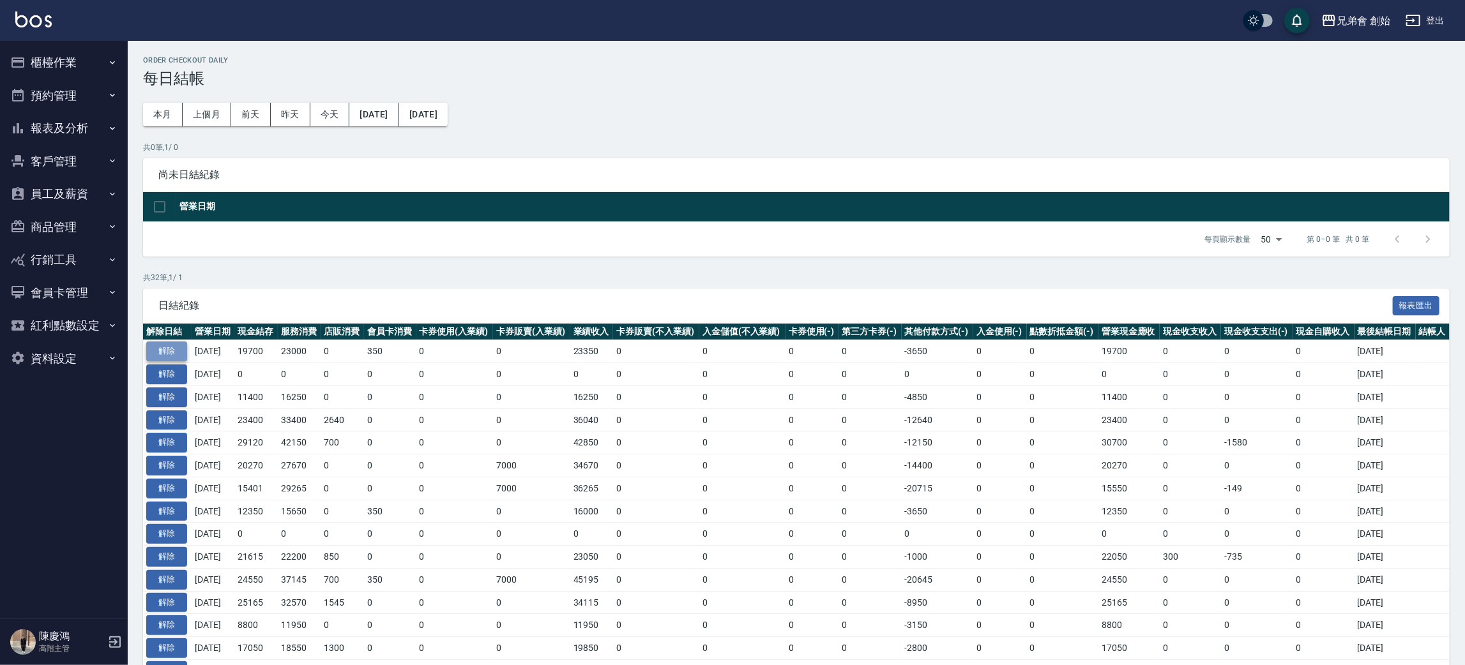
click at [181, 344] on button "解除" at bounding box center [166, 352] width 41 height 20
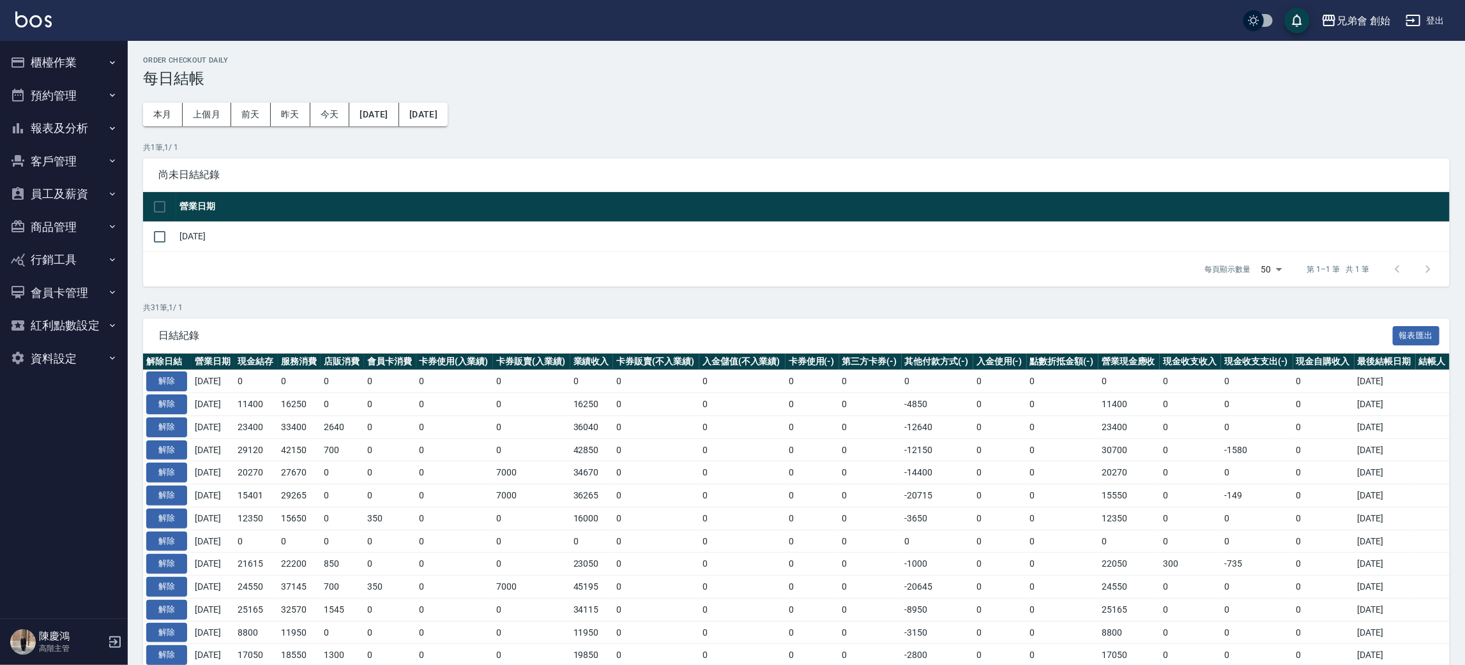
scroll to position [96, 0]
